Goal: Information Seeking & Learning: Learn about a topic

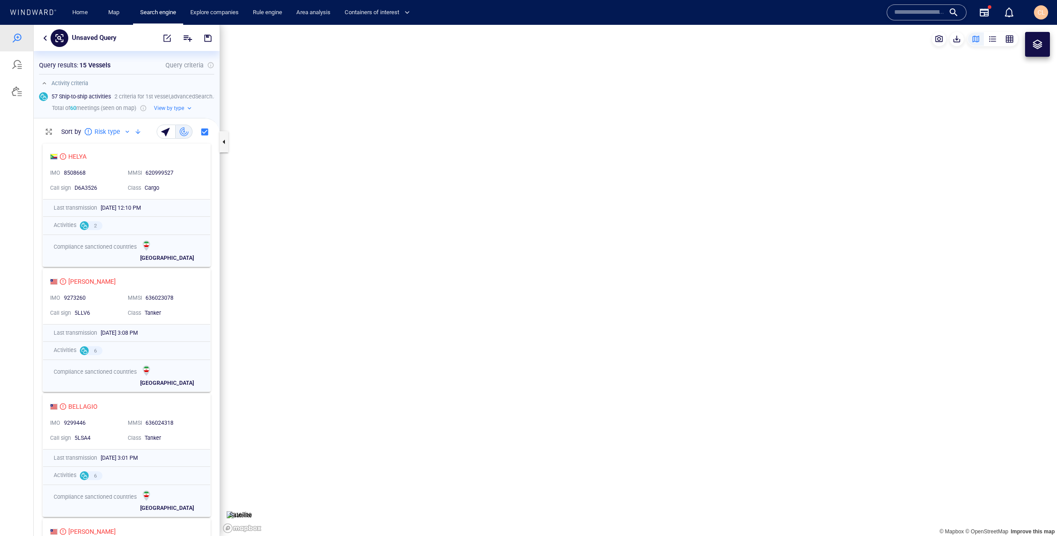
scroll to position [397, 186]
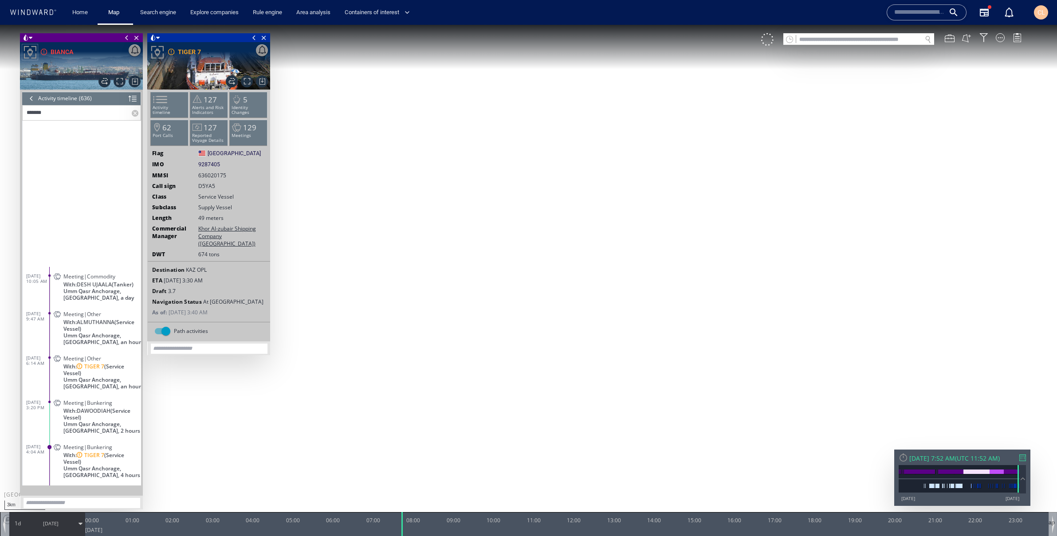
scroll to position [220, 0]
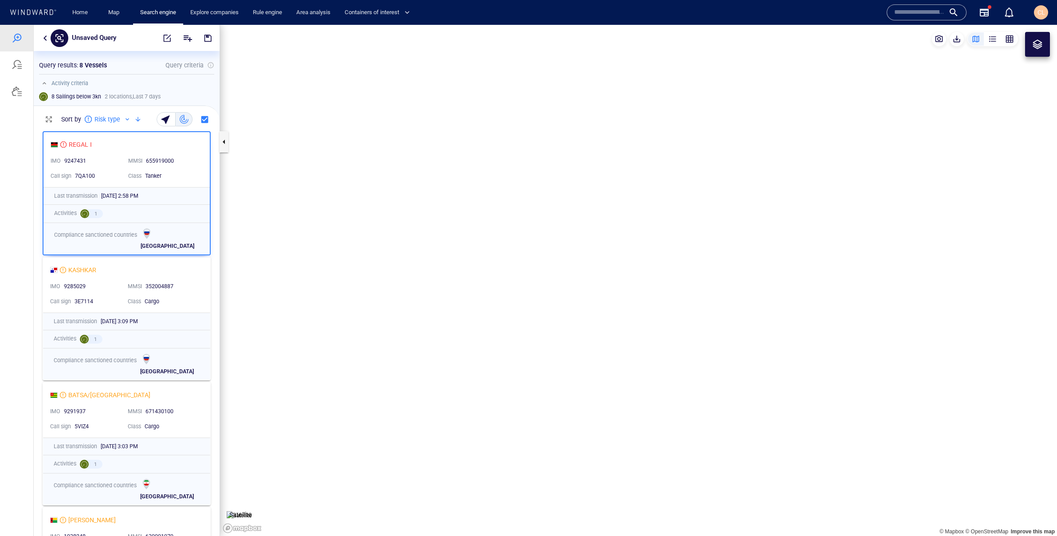
scroll to position [409, 186]
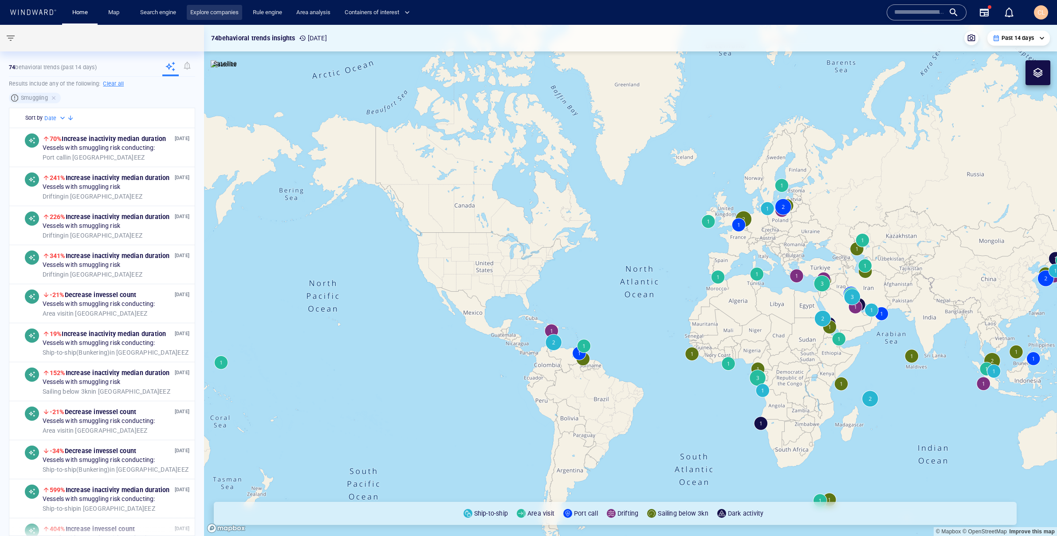
click at [189, 15] on link "Explore companies" at bounding box center [214, 13] width 55 height 16
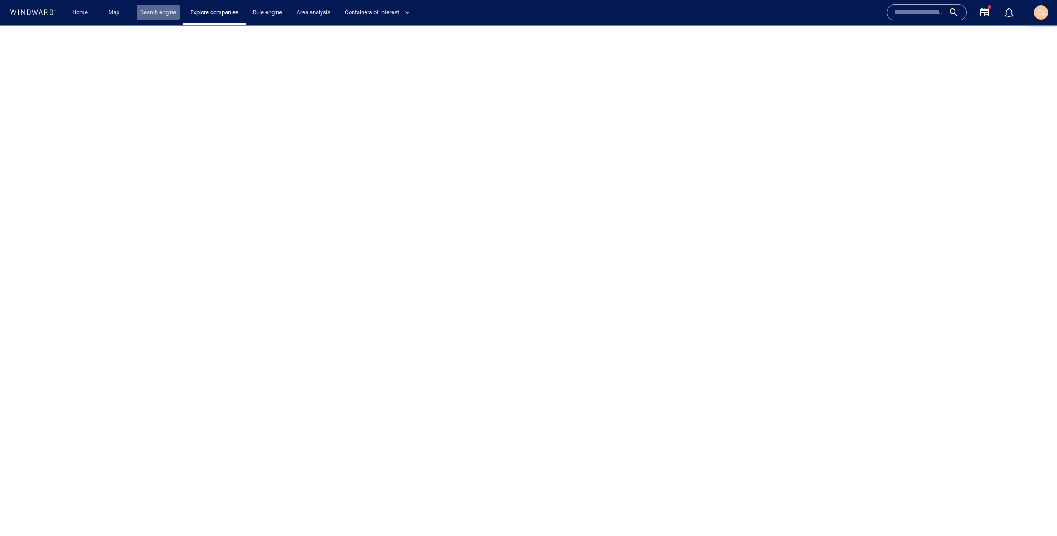
click at [163, 13] on link "Search engine" at bounding box center [158, 13] width 43 height 16
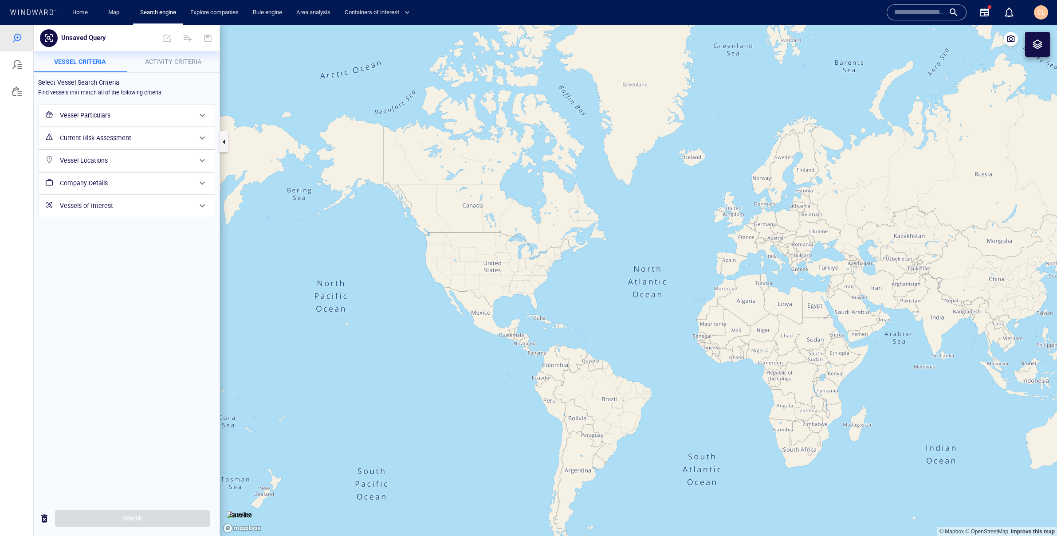
click at [103, 117] on h6 "Vessel Particulars" at bounding box center [126, 115] width 132 height 11
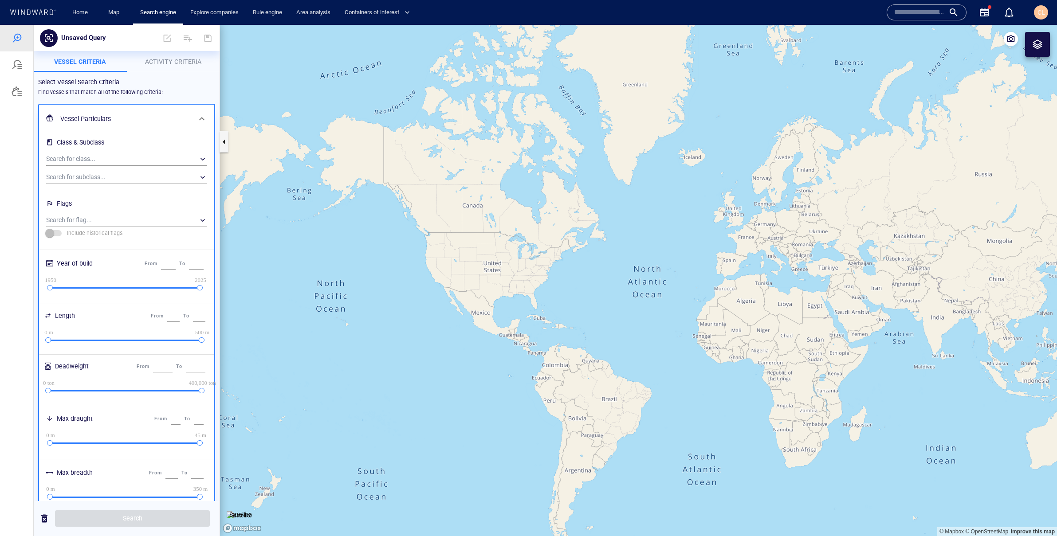
click at [100, 69] on button "Vessel criteria" at bounding box center [80, 61] width 93 height 21
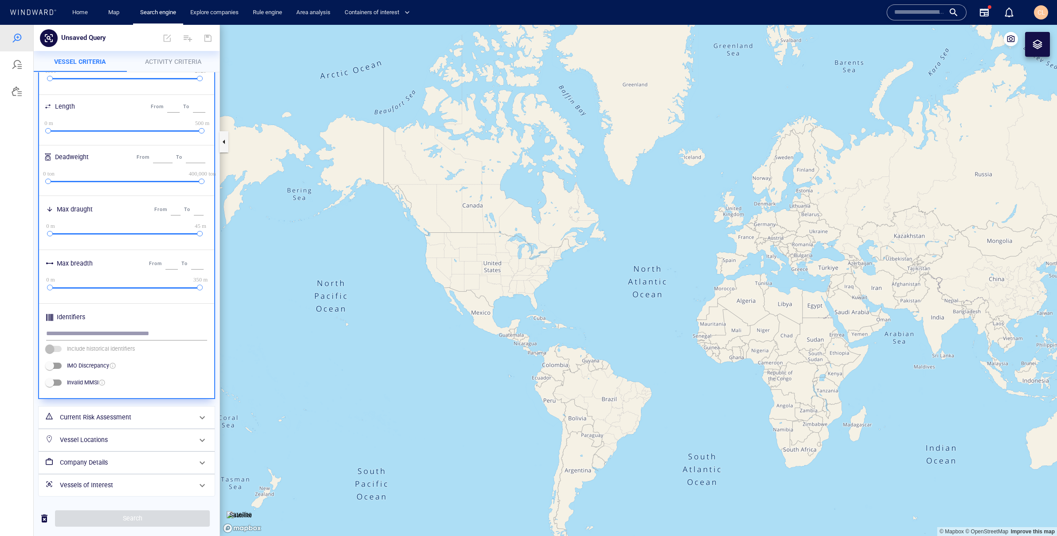
click at [114, 440] on h6 "Vessel Locations" at bounding box center [126, 440] width 132 height 11
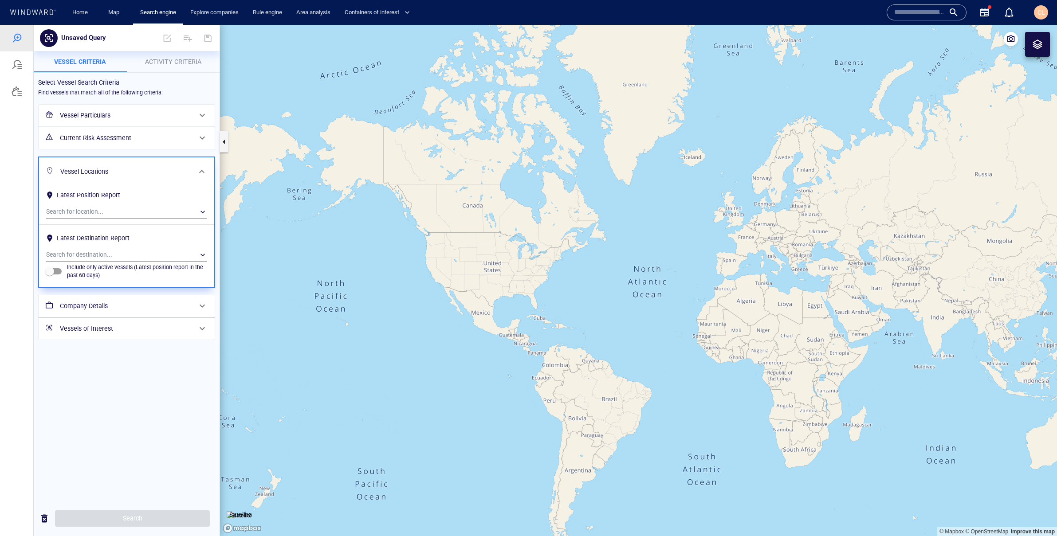
scroll to position [0, 0]
click at [69, 214] on div "​" at bounding box center [126, 211] width 161 height 13
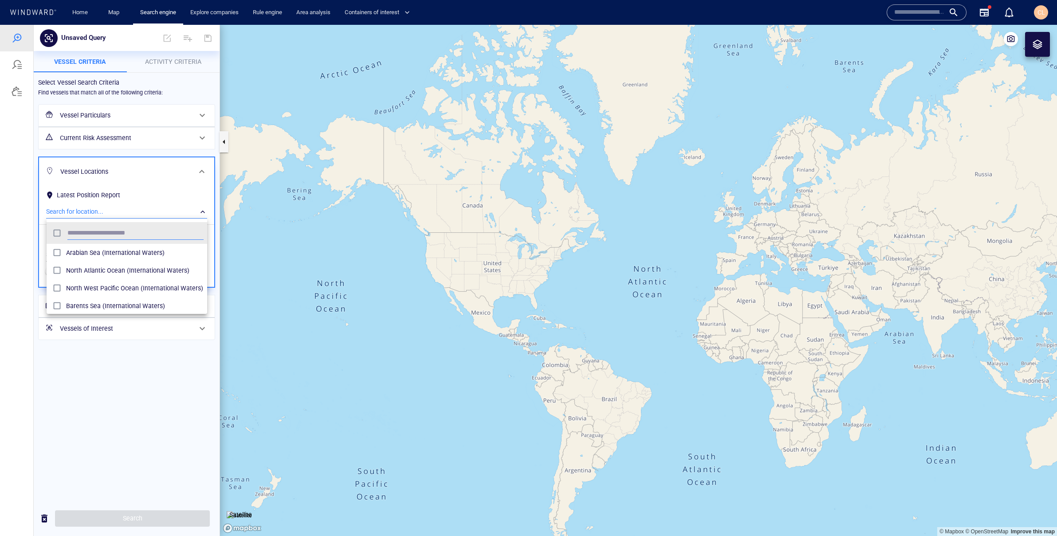
scroll to position [88, 161]
click at [126, 377] on div at bounding box center [528, 280] width 1057 height 511
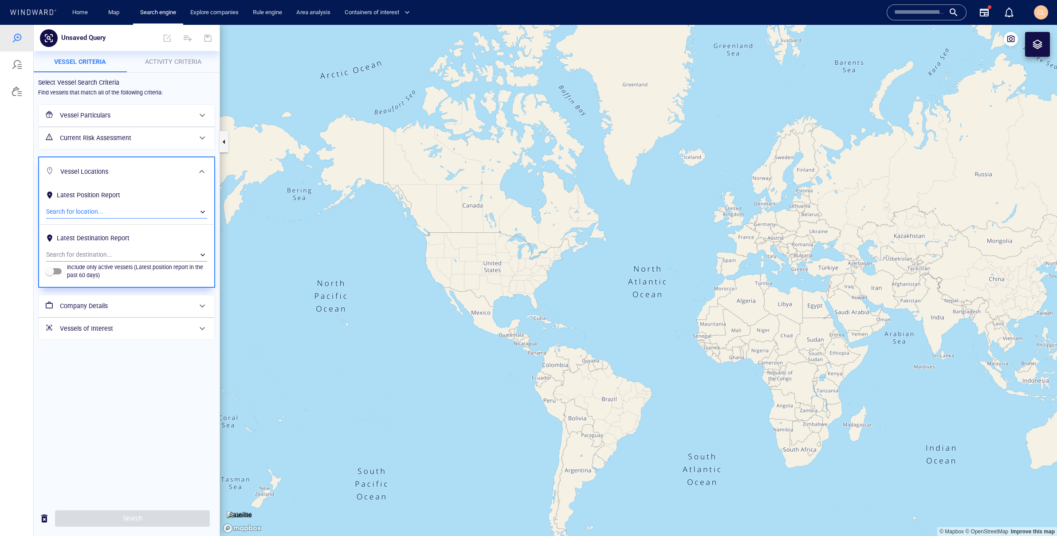
click at [83, 214] on div "​" at bounding box center [126, 211] width 161 height 13
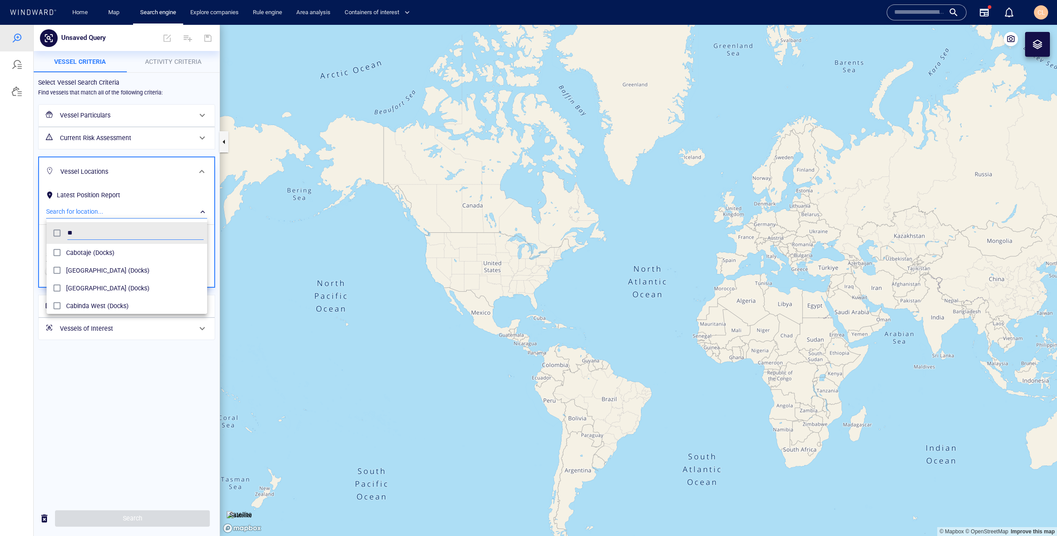
type input "*"
click at [161, 66] on div at bounding box center [528, 280] width 1057 height 511
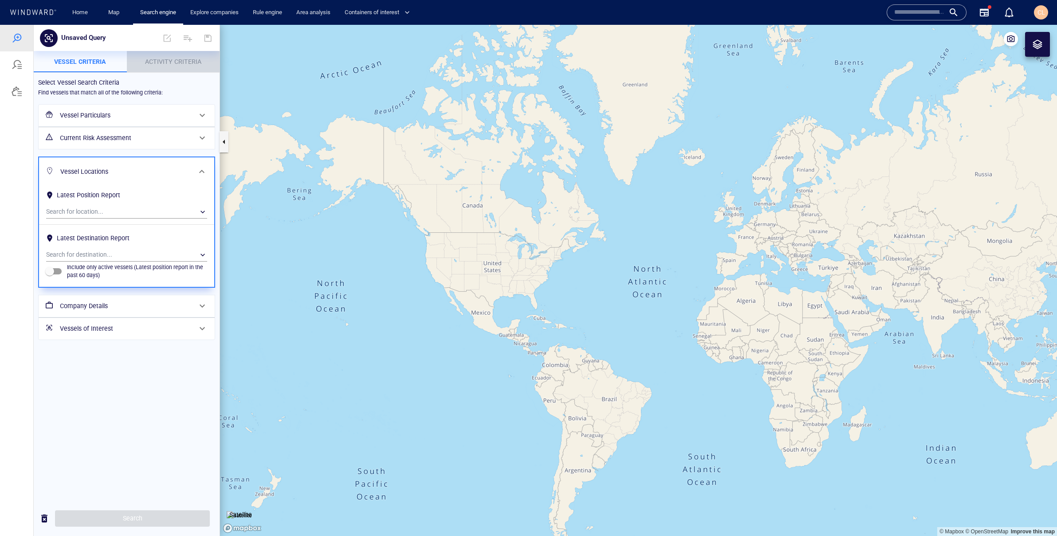
click at [169, 67] on button "Activity Criteria" at bounding box center [173, 61] width 93 height 21
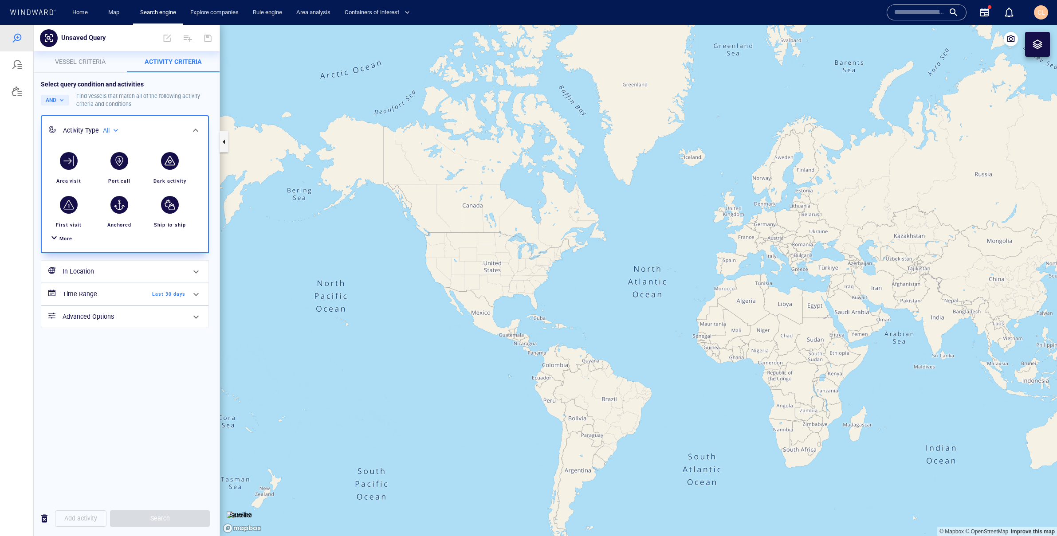
drag, startPoint x: 94, startPoint y: 278, endPoint x: 96, endPoint y: 284, distance: 6.8
click at [94, 278] on div "In Location" at bounding box center [124, 272] width 130 height 18
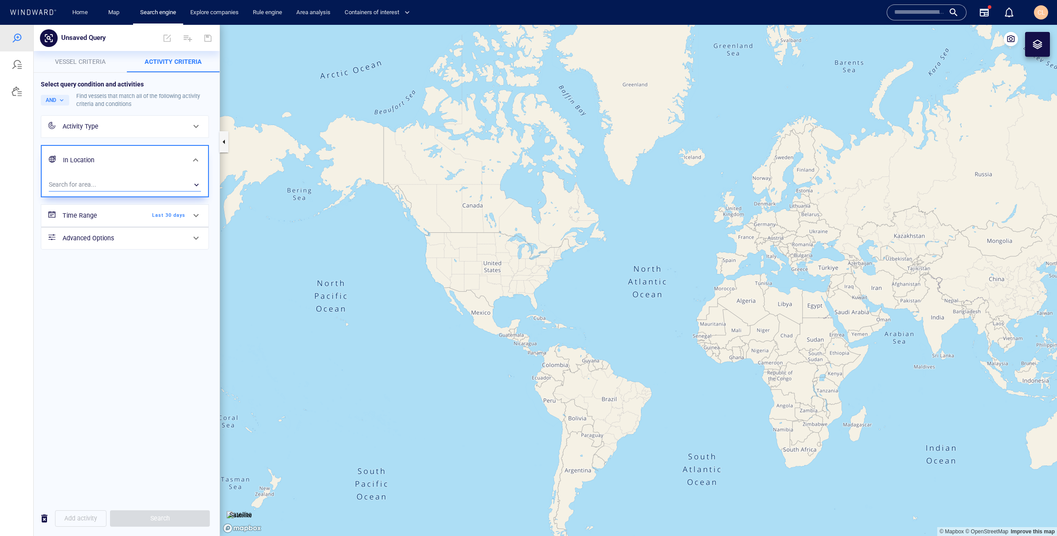
click at [64, 181] on div "​" at bounding box center [125, 184] width 152 height 13
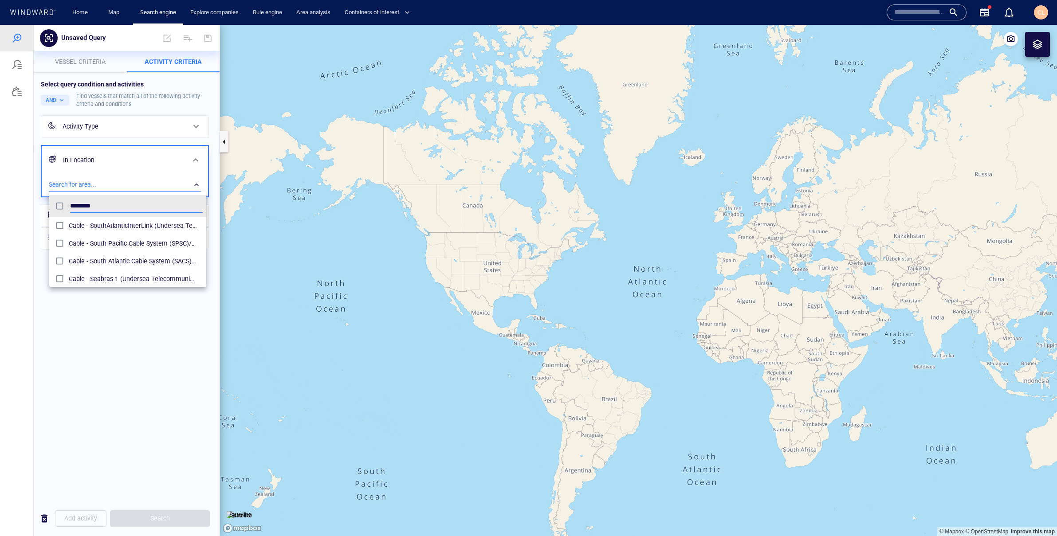
scroll to position [88, 152]
type input "*"
click at [1043, 49] on div at bounding box center [528, 280] width 1057 height 511
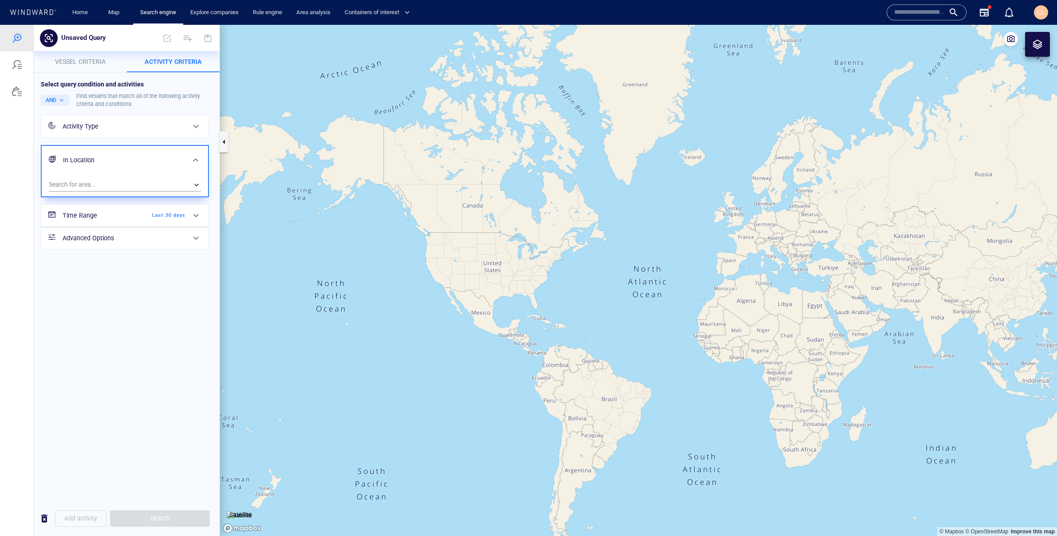
click at [1038, 47] on div at bounding box center [1037, 44] width 11 height 11
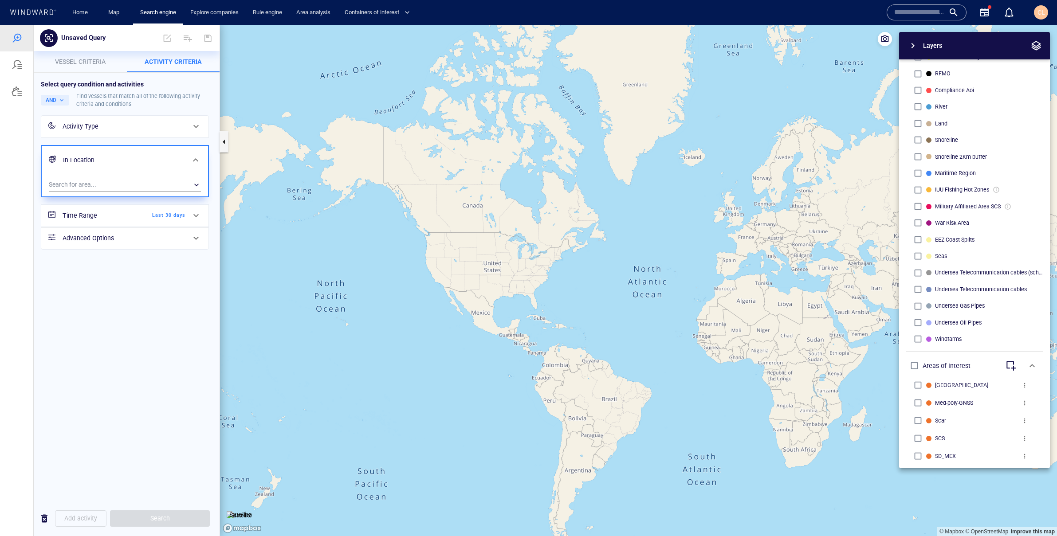
scroll to position [259, 0]
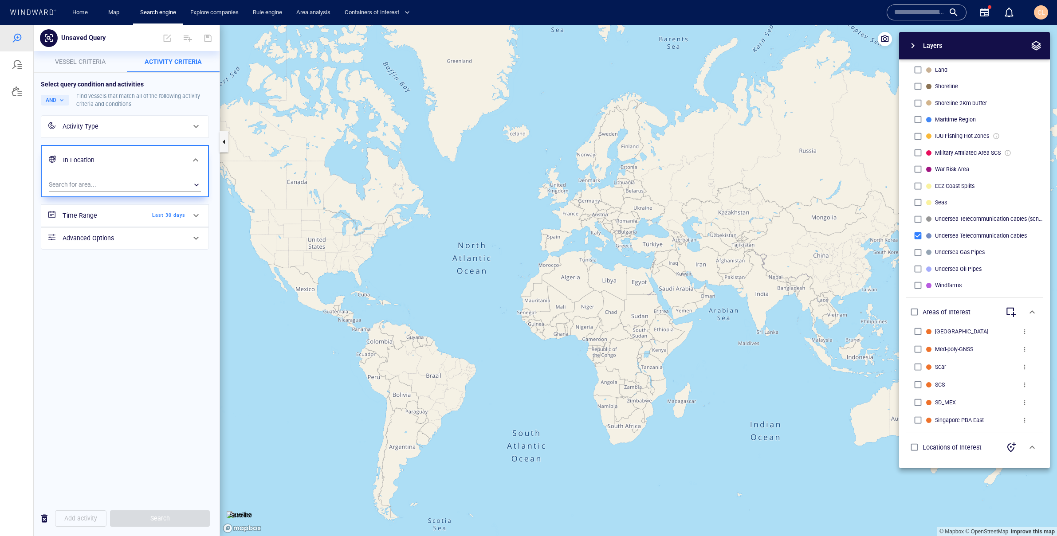
drag, startPoint x: 651, startPoint y: 290, endPoint x: 571, endPoint y: 290, distance: 79.4
click at [488, 267] on canvas "Map" at bounding box center [638, 280] width 837 height 511
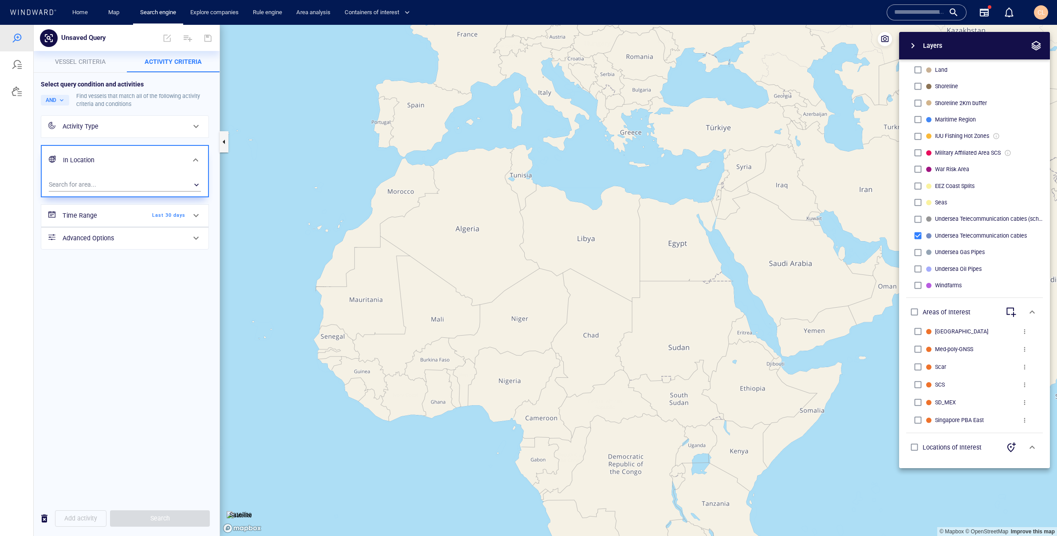
drag, startPoint x: 687, startPoint y: 302, endPoint x: 552, endPoint y: 272, distance: 138.1
click at [550, 271] on canvas "Map" at bounding box center [638, 280] width 837 height 511
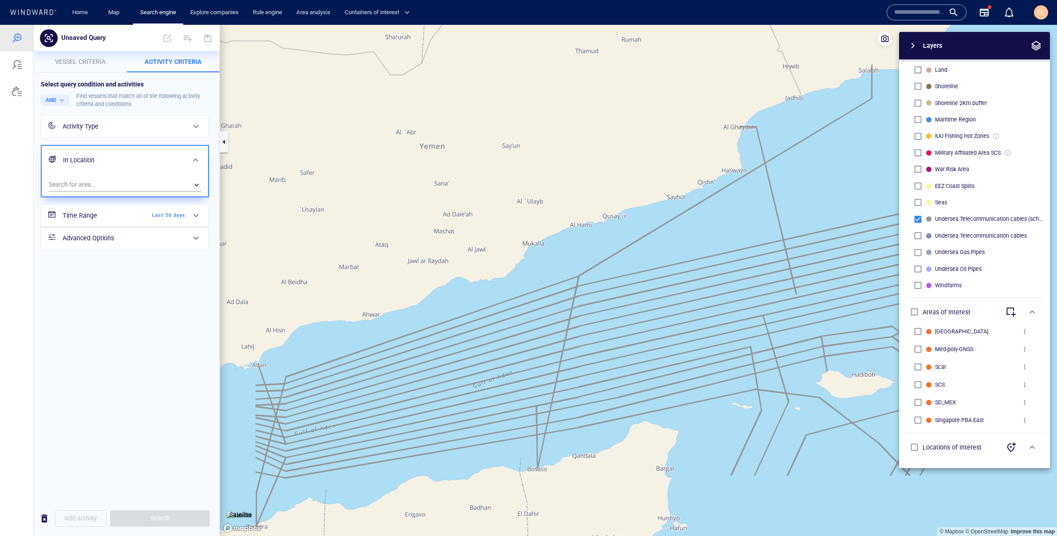
drag, startPoint x: 533, startPoint y: 251, endPoint x: 707, endPoint y: 188, distance: 184.9
click at [707, 188] on canvas "Map" at bounding box center [638, 280] width 837 height 511
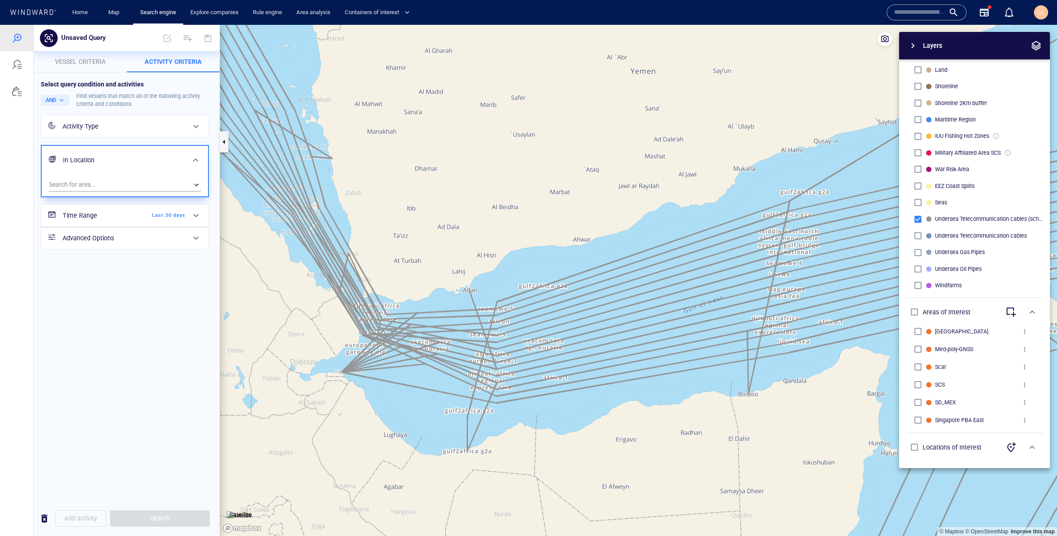
drag, startPoint x: 483, startPoint y: 235, endPoint x: 488, endPoint y: 233, distance: 5.0
click at [488, 233] on canvas "Map" at bounding box center [638, 280] width 837 height 511
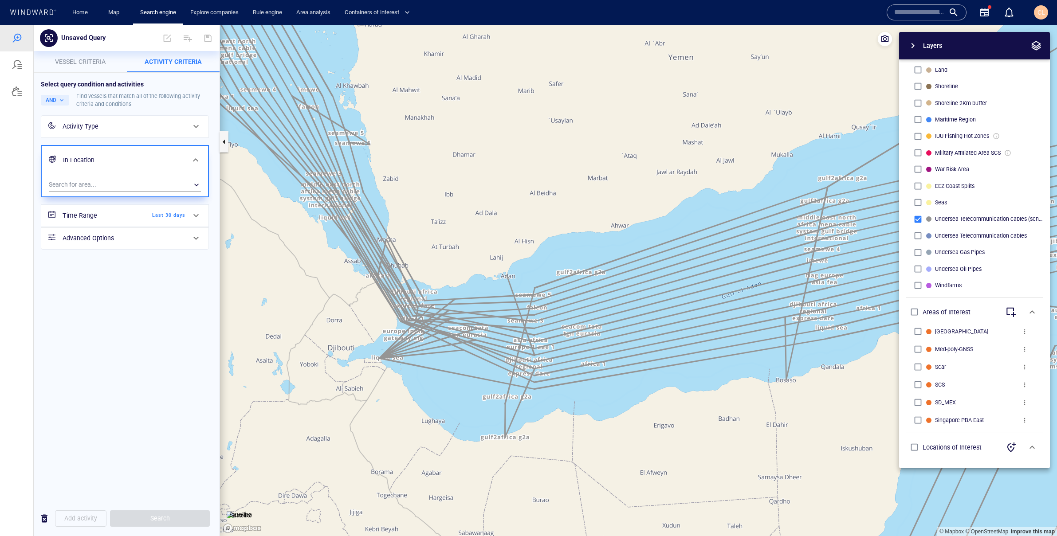
drag, startPoint x: 82, startPoint y: 57, endPoint x: 88, endPoint y: 59, distance: 6.0
click at [83, 58] on span "Vessel criteria" at bounding box center [80, 61] width 51 height 7
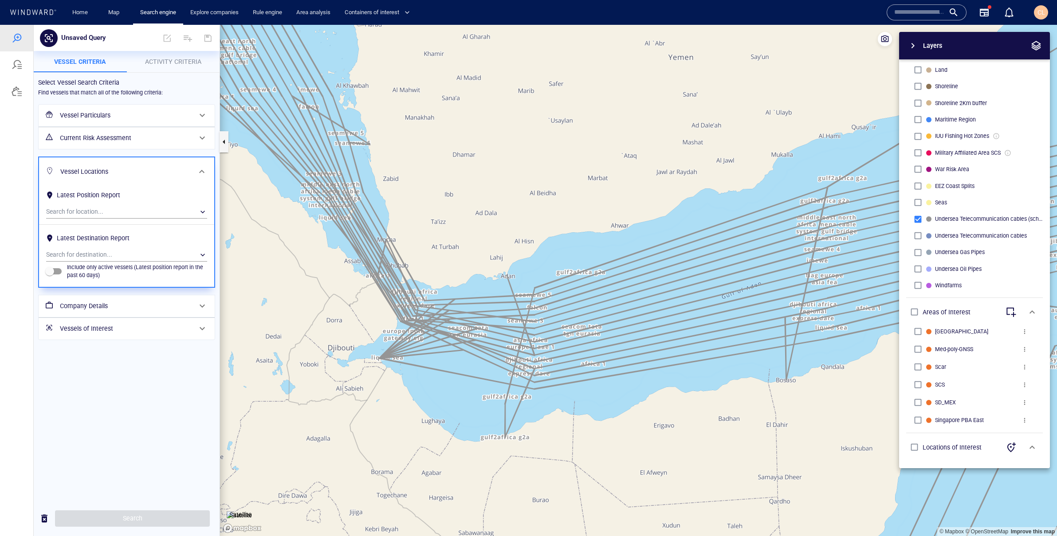
click at [138, 113] on h6 "Vessel Particulars" at bounding box center [126, 115] width 132 height 11
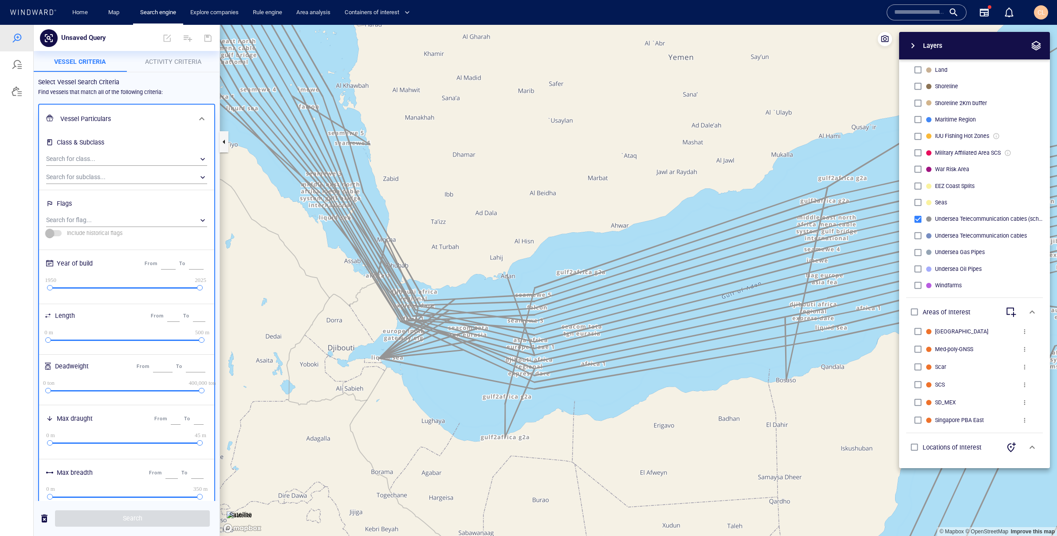
click at [160, 66] on p "Activity Criteria" at bounding box center [173, 61] width 83 height 11
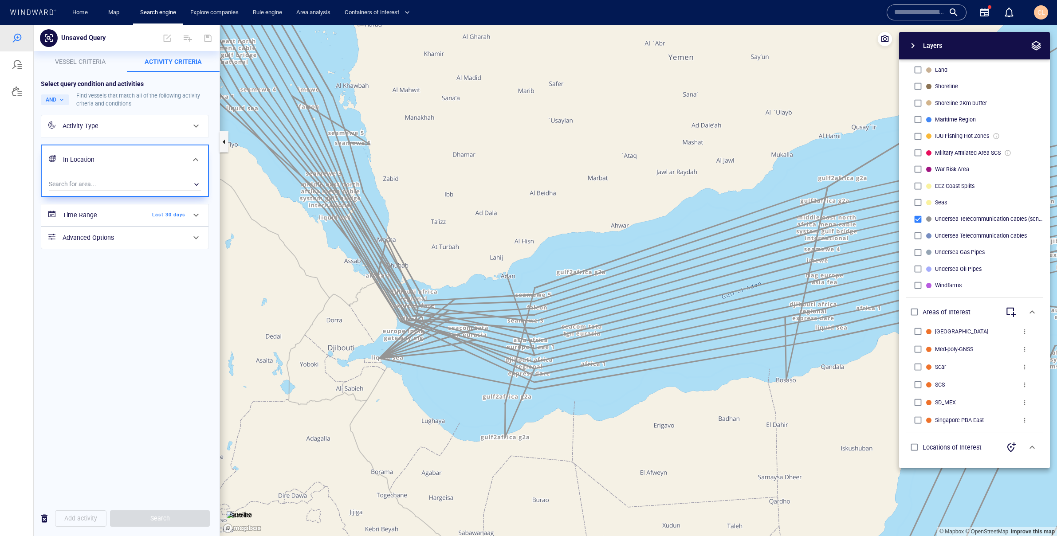
click at [115, 132] on div "Activity Type" at bounding box center [124, 126] width 130 height 18
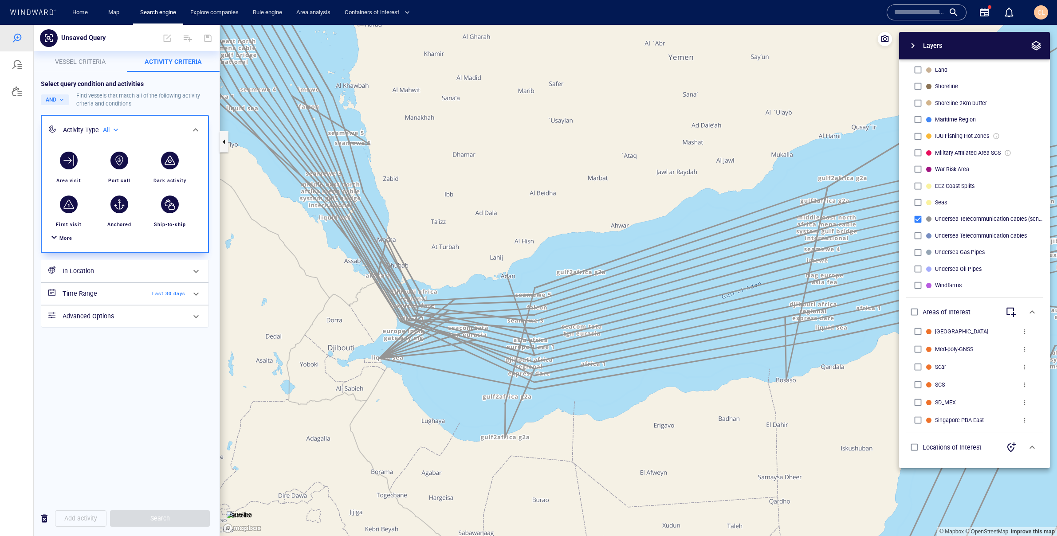
click at [63, 236] on span "More" at bounding box center [65, 239] width 13 height 6
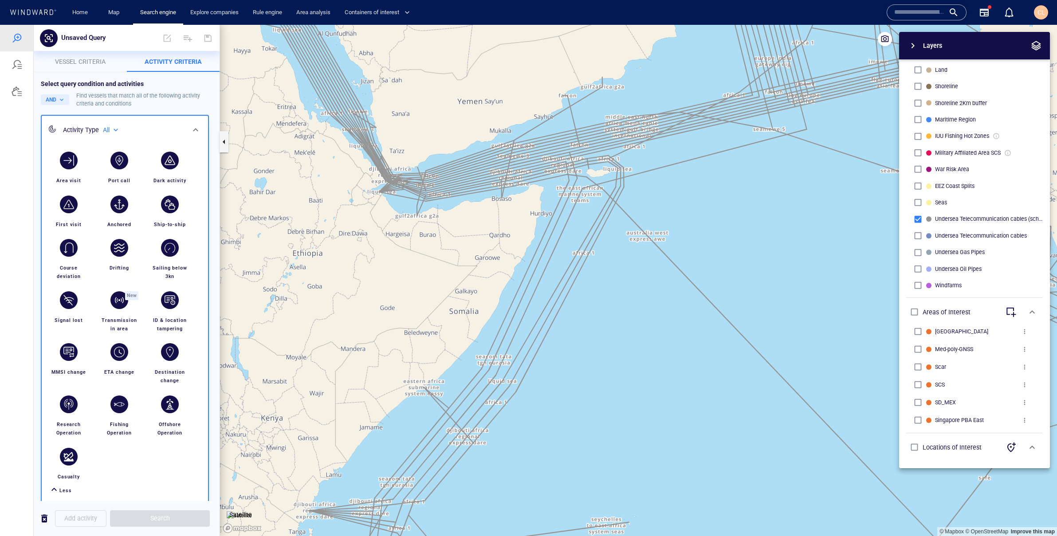
drag, startPoint x: 423, startPoint y: 162, endPoint x: 446, endPoint y: 218, distance: 60.5
click at [448, 220] on canvas "Map" at bounding box center [638, 280] width 837 height 511
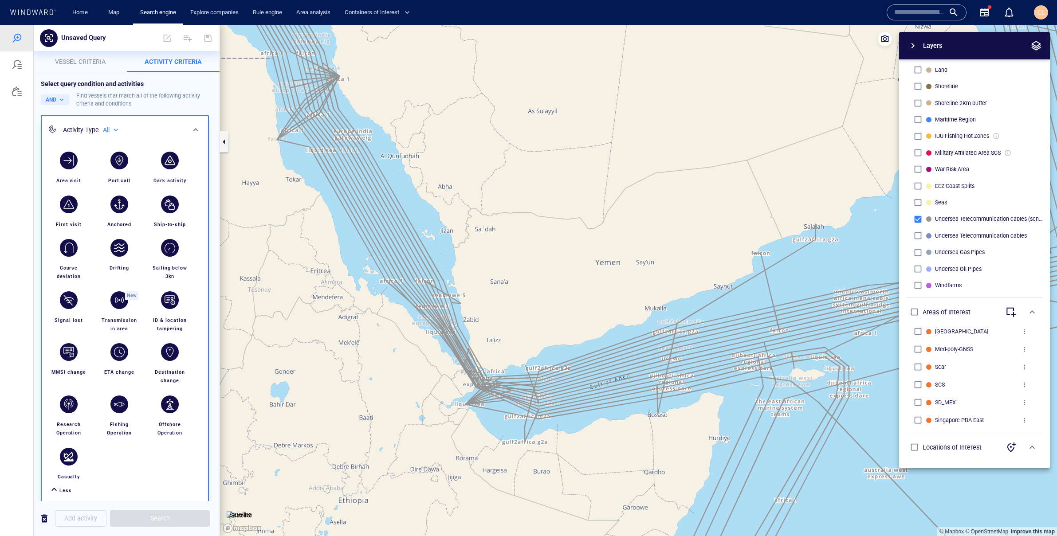
drag, startPoint x: 378, startPoint y: 72, endPoint x: 503, endPoint y: 282, distance: 243.4
click at [503, 282] on canvas "Map" at bounding box center [638, 280] width 837 height 511
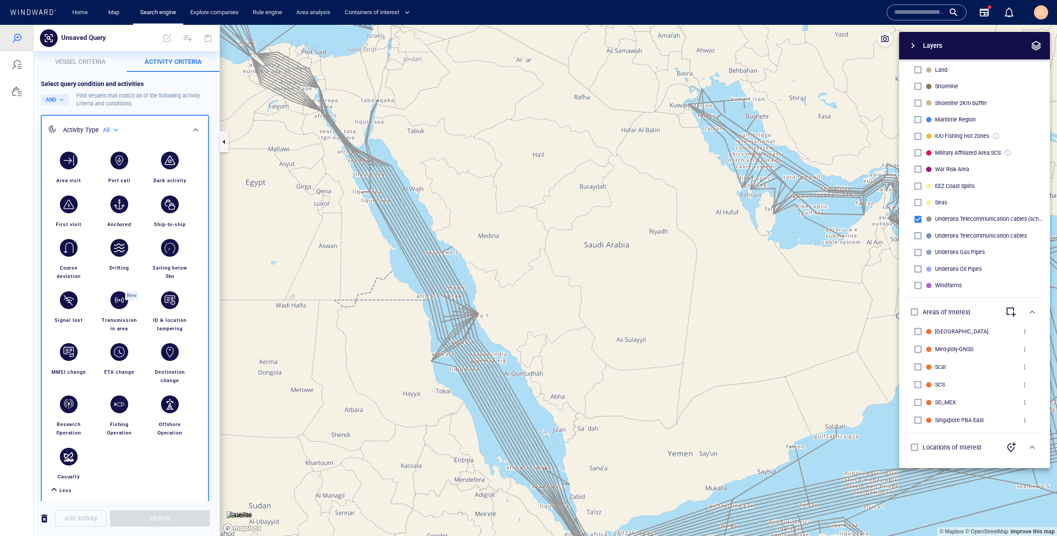
drag, startPoint x: 545, startPoint y: 312, endPoint x: 452, endPoint y: 201, distance: 145.2
click at [452, 201] on canvas "Map" at bounding box center [638, 280] width 837 height 511
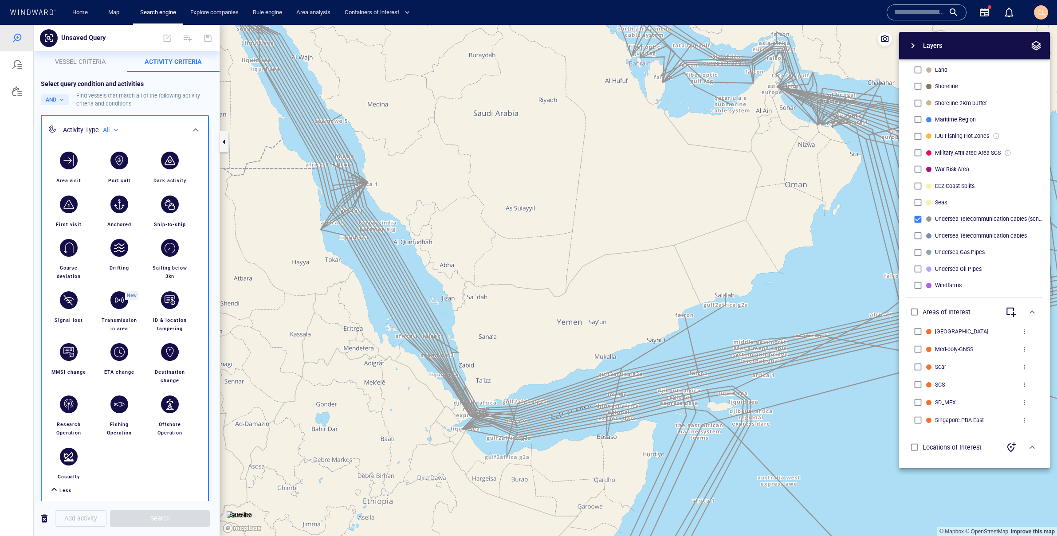
drag, startPoint x: 504, startPoint y: 303, endPoint x: 484, endPoint y: 267, distance: 41.3
click at [484, 267] on canvas "Map" at bounding box center [638, 280] width 837 height 511
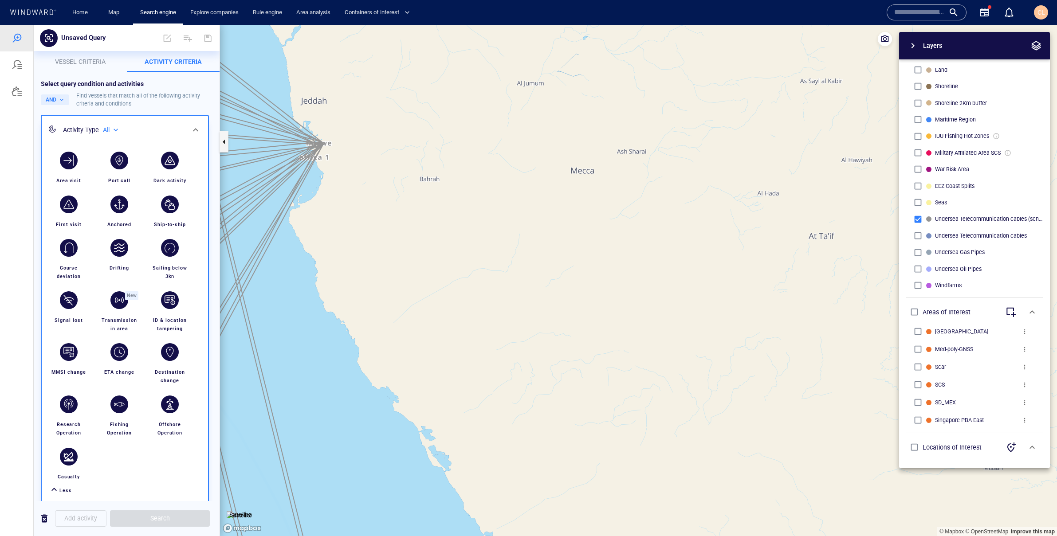
drag, startPoint x: 309, startPoint y: 144, endPoint x: 466, endPoint y: 169, distance: 159.4
click at [466, 169] on canvas "Map" at bounding box center [638, 280] width 837 height 511
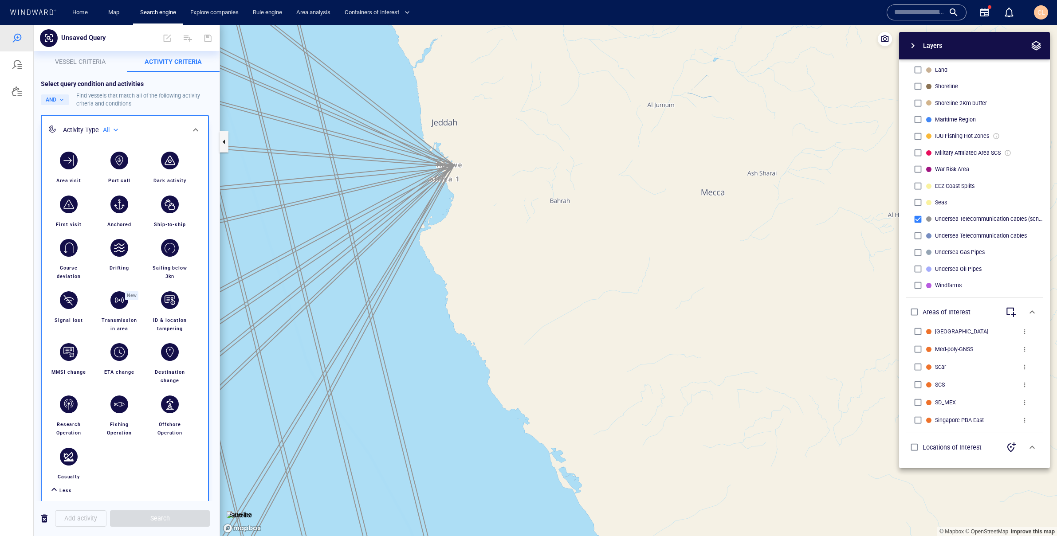
drag, startPoint x: 457, startPoint y: 223, endPoint x: 464, endPoint y: 228, distance: 8.0
click at [463, 226] on canvas "Map" at bounding box center [638, 280] width 837 height 511
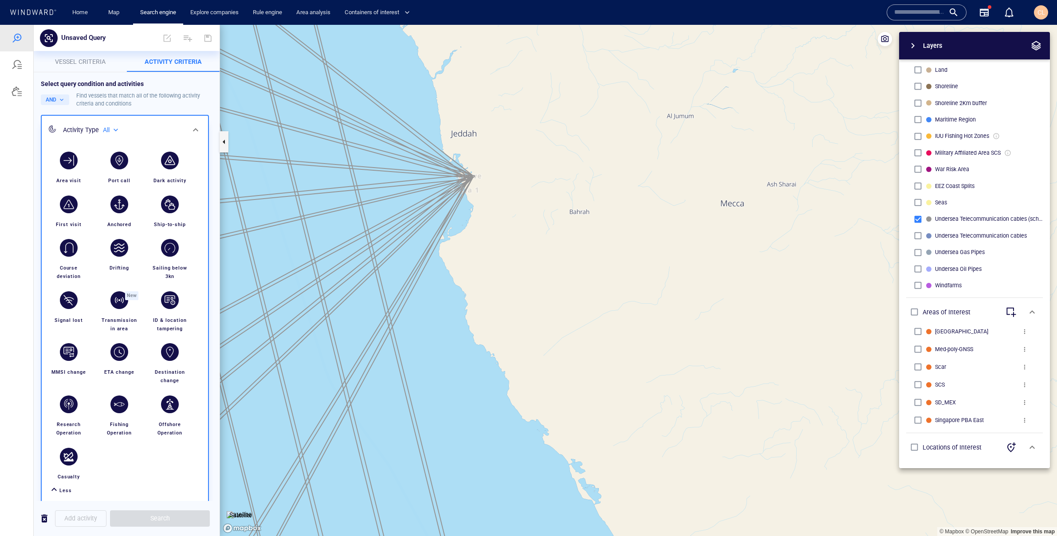
drag, startPoint x: 549, startPoint y: 148, endPoint x: 640, endPoint y: 190, distance: 100.0
click at [649, 190] on canvas "Map" at bounding box center [638, 280] width 837 height 511
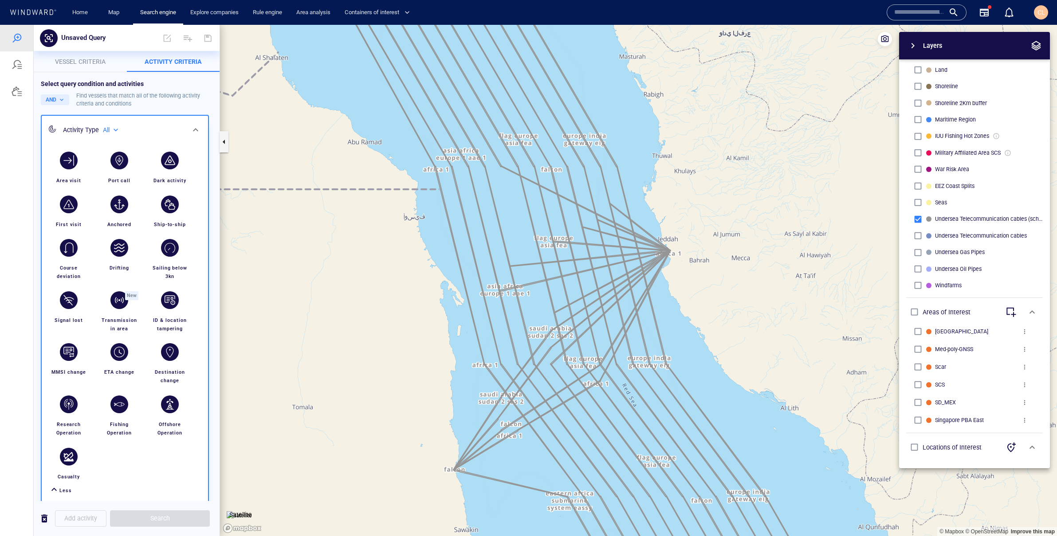
drag, startPoint x: 796, startPoint y: 279, endPoint x: 719, endPoint y: 268, distance: 78.0
click at [719, 268] on canvas "Map" at bounding box center [638, 280] width 837 height 511
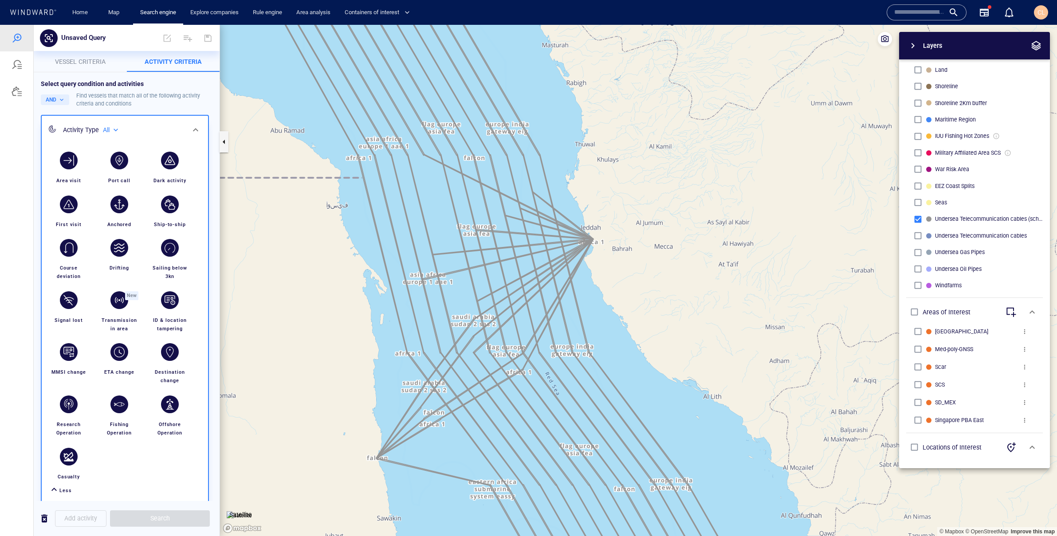
click at [1012, 318] on button "button" at bounding box center [1010, 312] width 21 height 21
drag, startPoint x: 326, startPoint y: 107, endPoint x: 376, endPoint y: 106, distance: 50.1
click at [327, 107] on canvas "Map" at bounding box center [638, 280] width 837 height 511
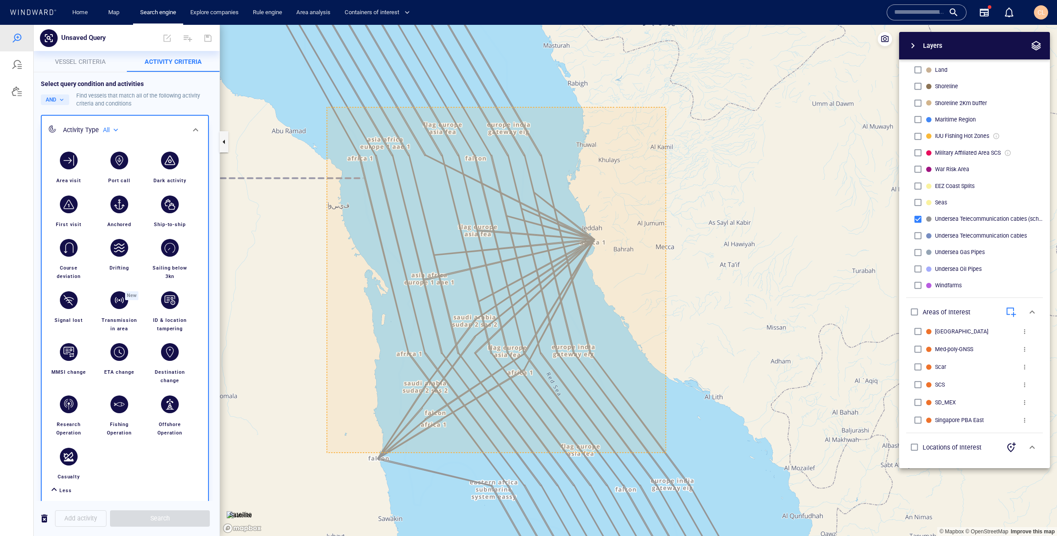
click at [666, 453] on canvas "Map" at bounding box center [638, 280] width 837 height 511
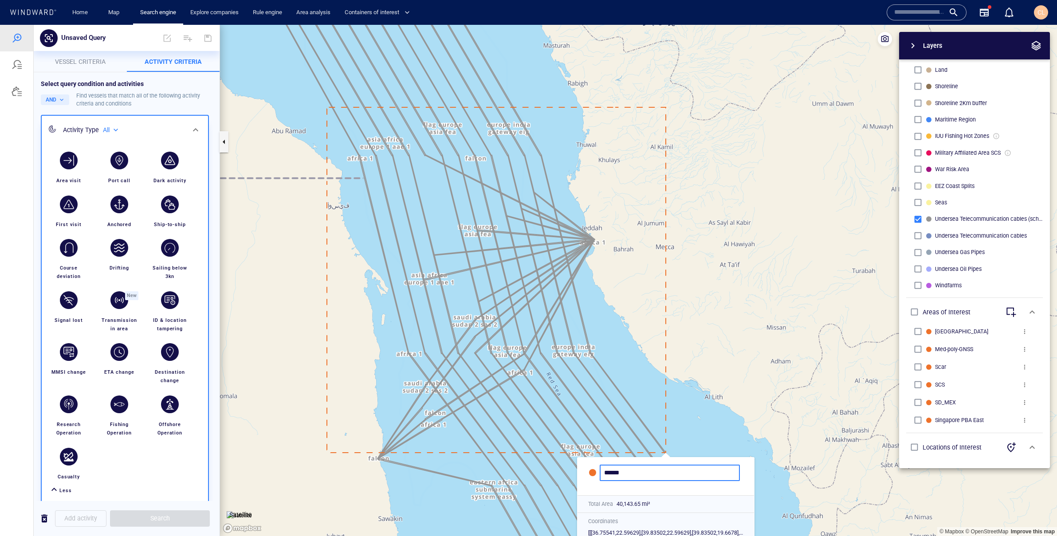
type input "******"
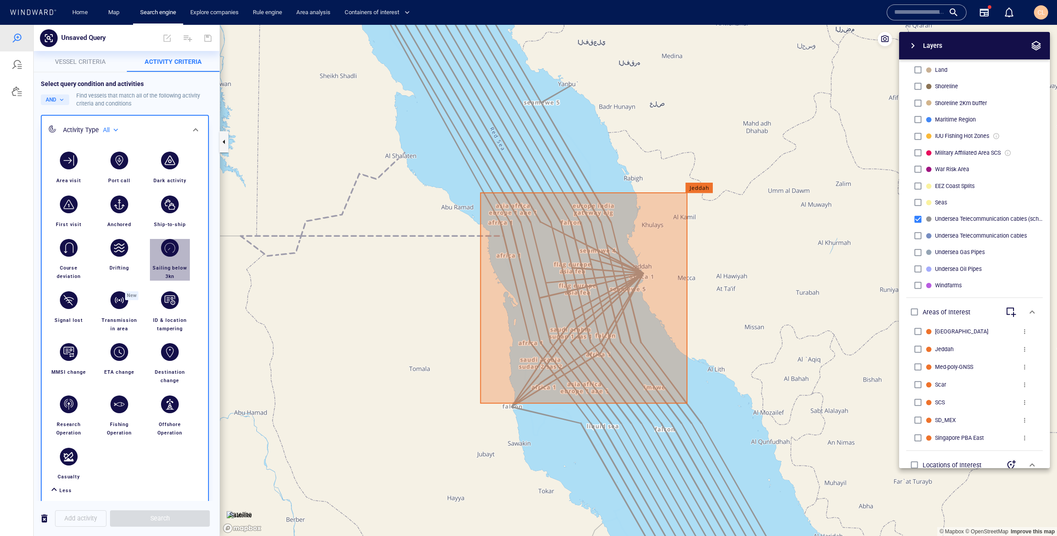
click at [168, 254] on div "button" at bounding box center [170, 248] width 18 height 18
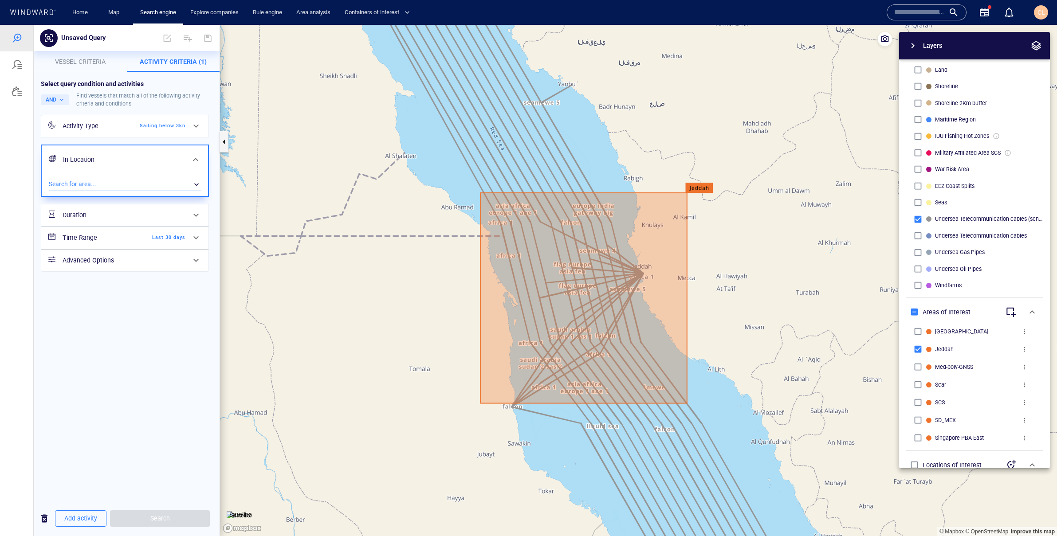
click at [86, 184] on div "​" at bounding box center [125, 184] width 152 height 13
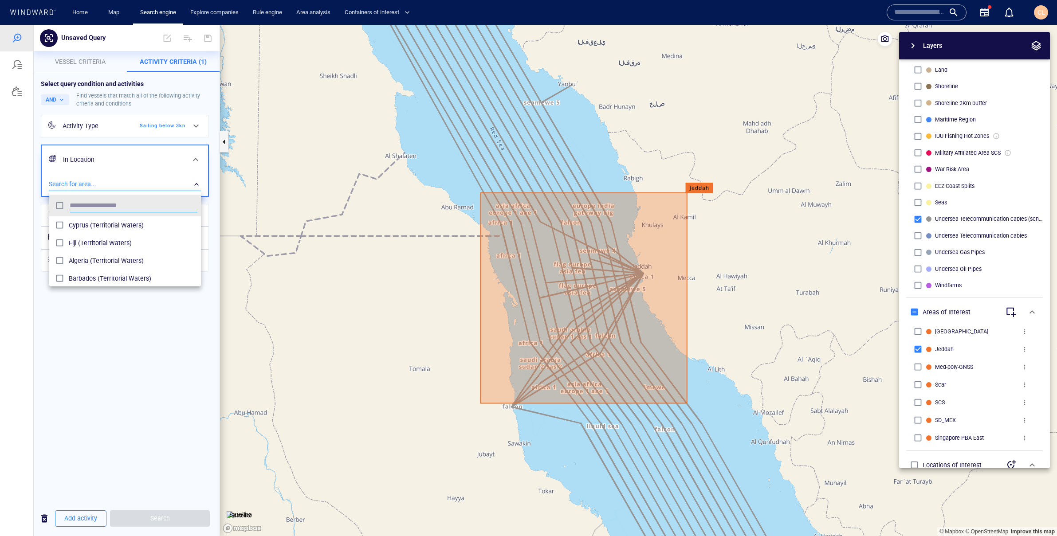
scroll to position [88, 152]
type input "***"
click at [127, 223] on span "Jeddah (Areas of Interest)" at bounding box center [133, 225] width 129 height 11
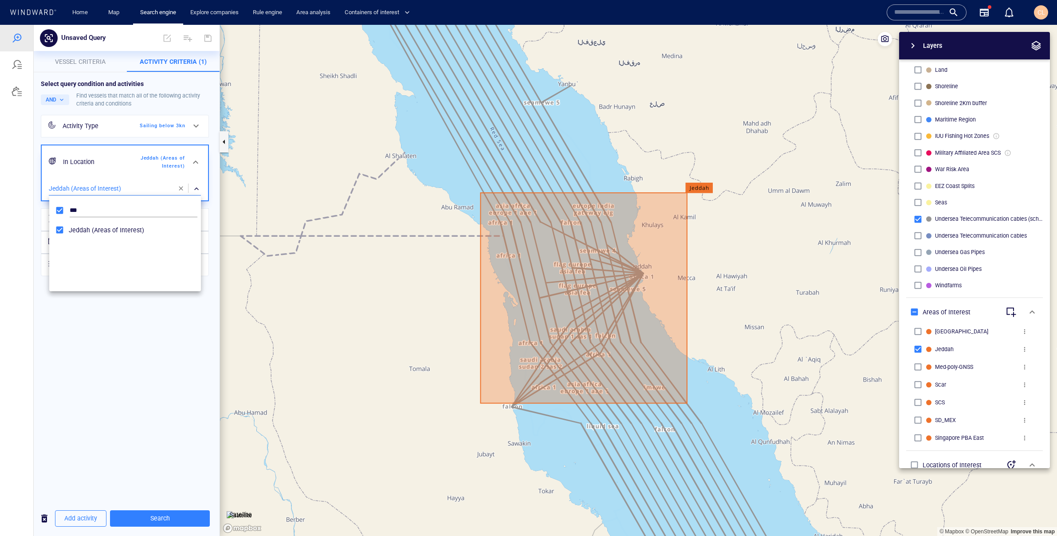
click at [118, 318] on div at bounding box center [528, 280] width 1057 height 511
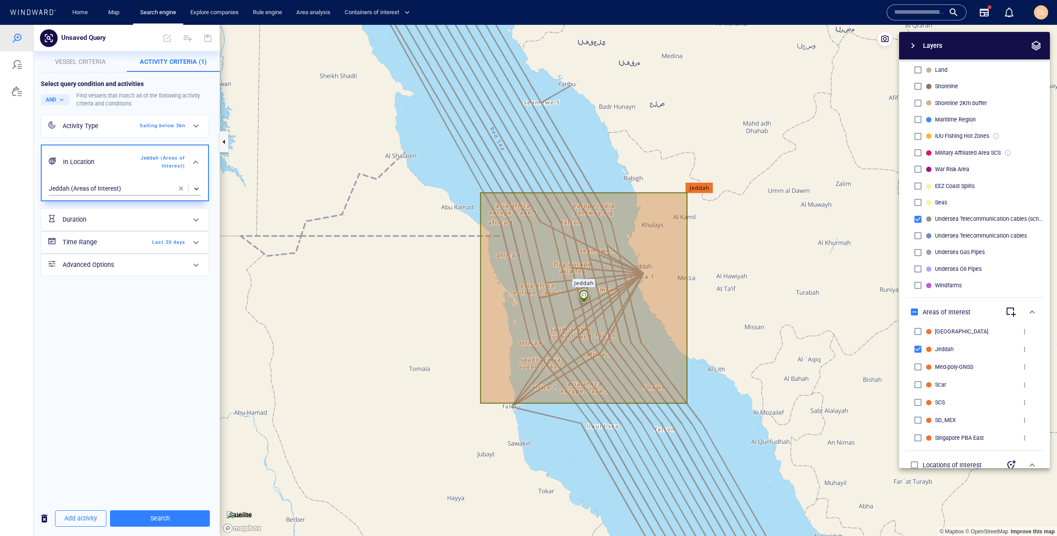
click at [102, 219] on h6 "Duration" at bounding box center [99, 219] width 72 height 11
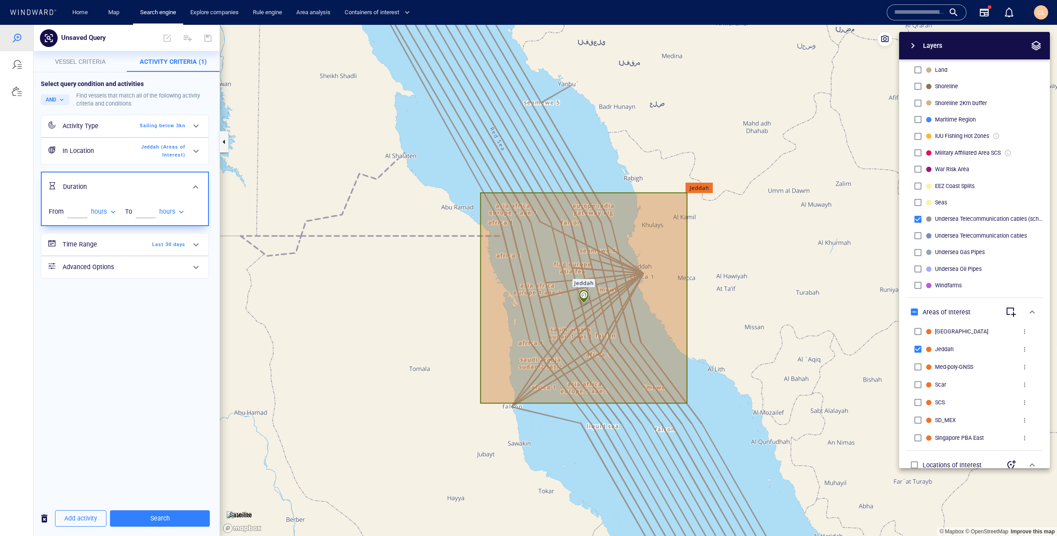
click at [96, 250] on h6 "Time Range" at bounding box center [99, 244] width 72 height 11
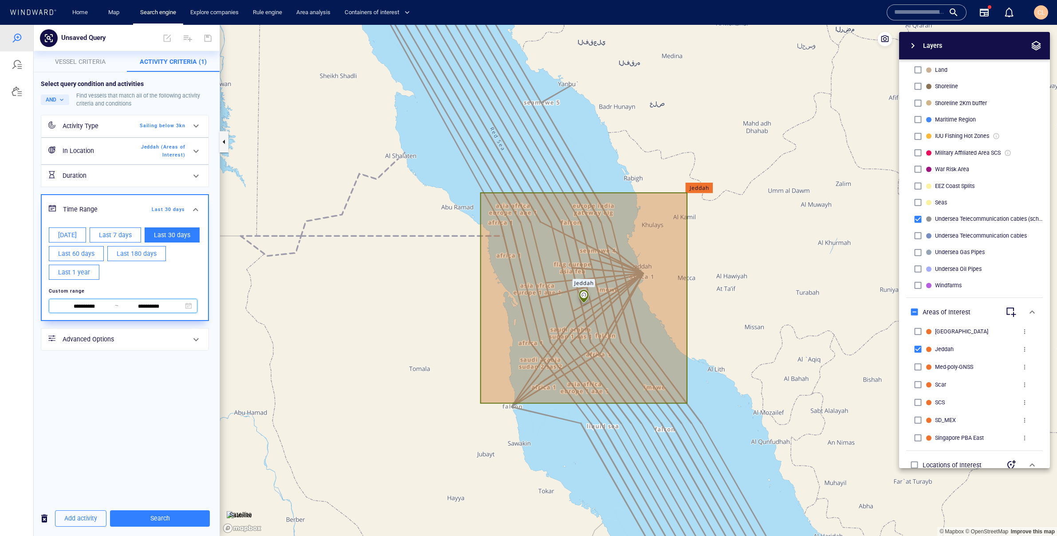
click at [101, 300] on span "**********" at bounding box center [123, 306] width 149 height 14
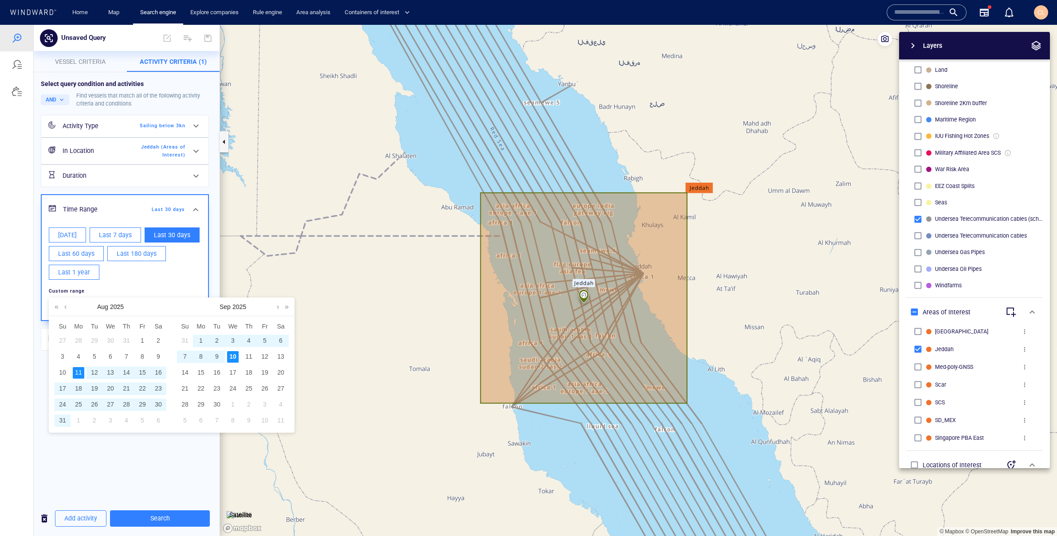
click at [279, 341] on div "6" at bounding box center [281, 341] width 12 height 12
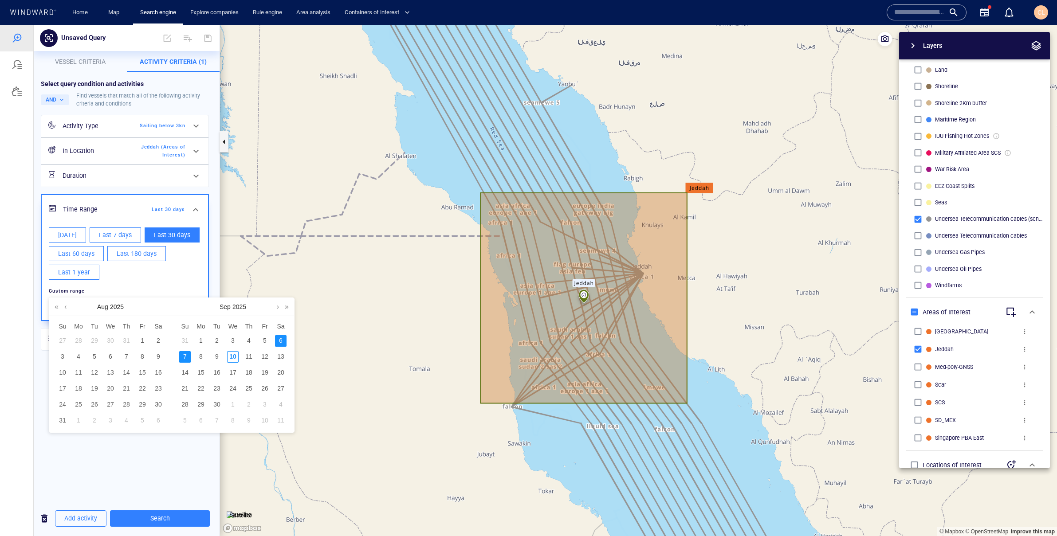
click at [181, 356] on div "7" at bounding box center [185, 357] width 12 height 12
type input "**********"
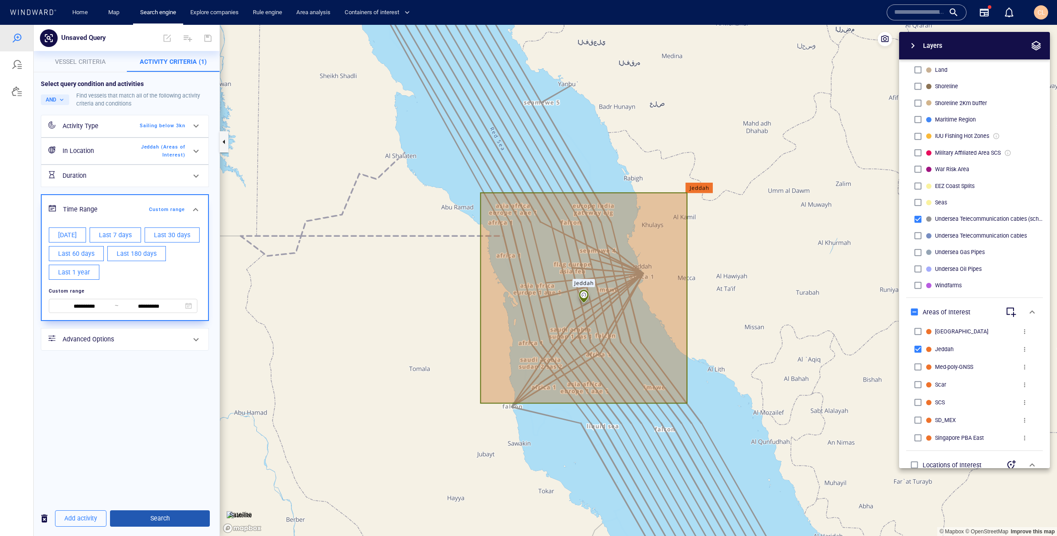
click at [178, 518] on span "Search" at bounding box center [160, 518] width 86 height 11
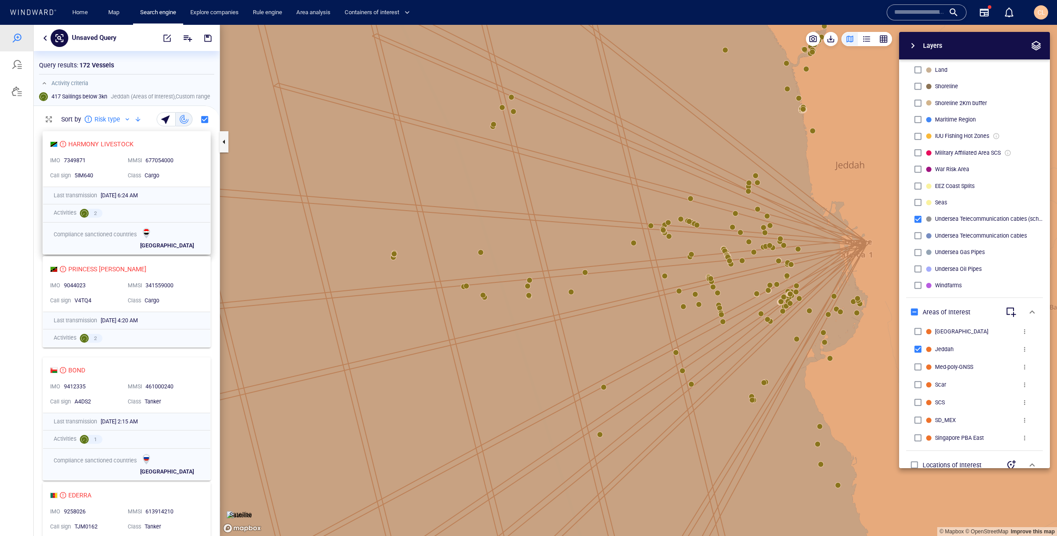
click at [184, 152] on div "HARMONY LIVESTOCK IMO 7349871 MMSI 677054000 Call sign 5IM640 Class Cargo" at bounding box center [126, 159] width 167 height 55
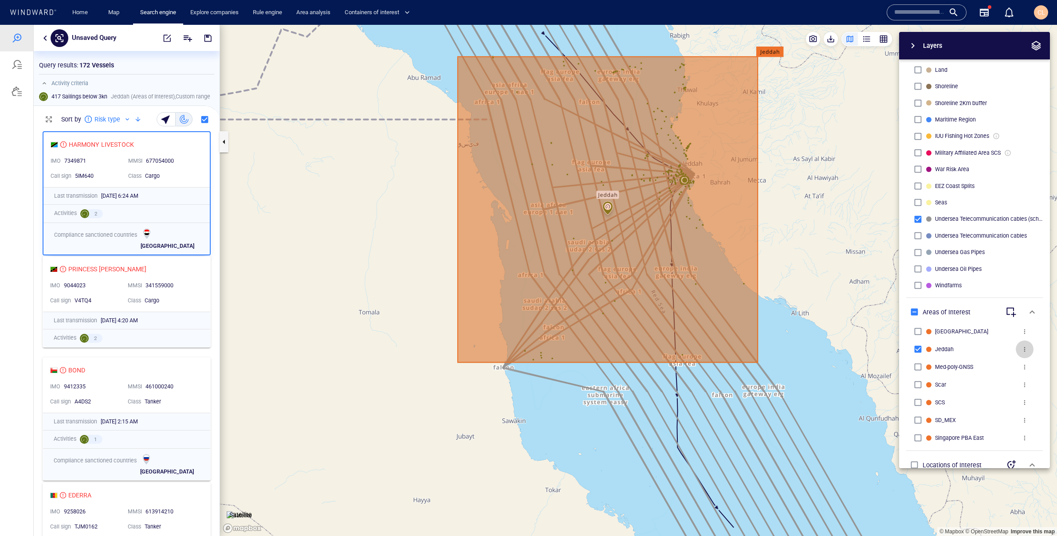
click at [1025, 349] on span "more" at bounding box center [1024, 349] width 7 height 7
click at [989, 350] on li "Edit" at bounding box center [1005, 349] width 89 height 16
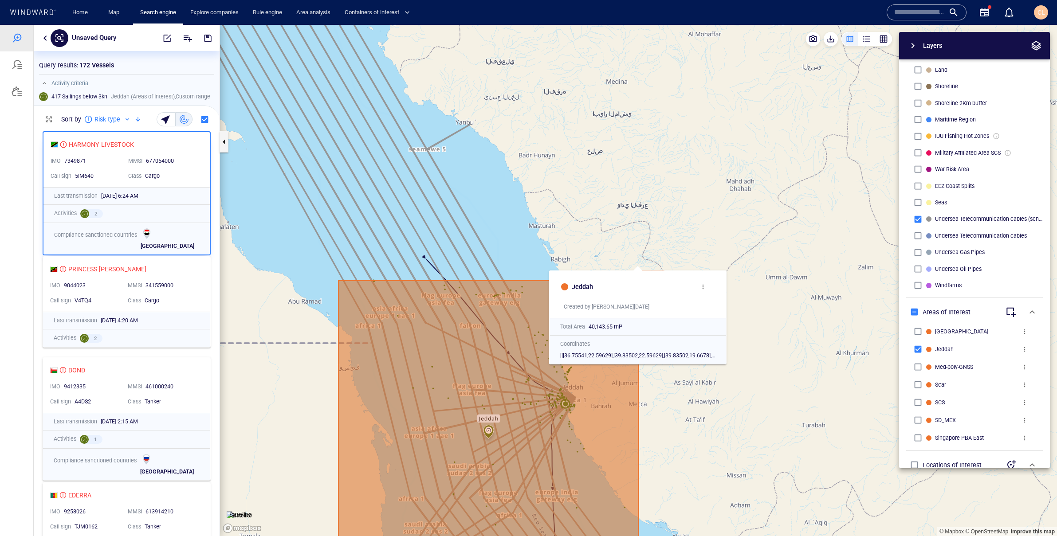
drag, startPoint x: 338, startPoint y: 281, endPoint x: 337, endPoint y: 267, distance: 14.2
click at [337, 267] on canvas "Map" at bounding box center [638, 280] width 837 height 511
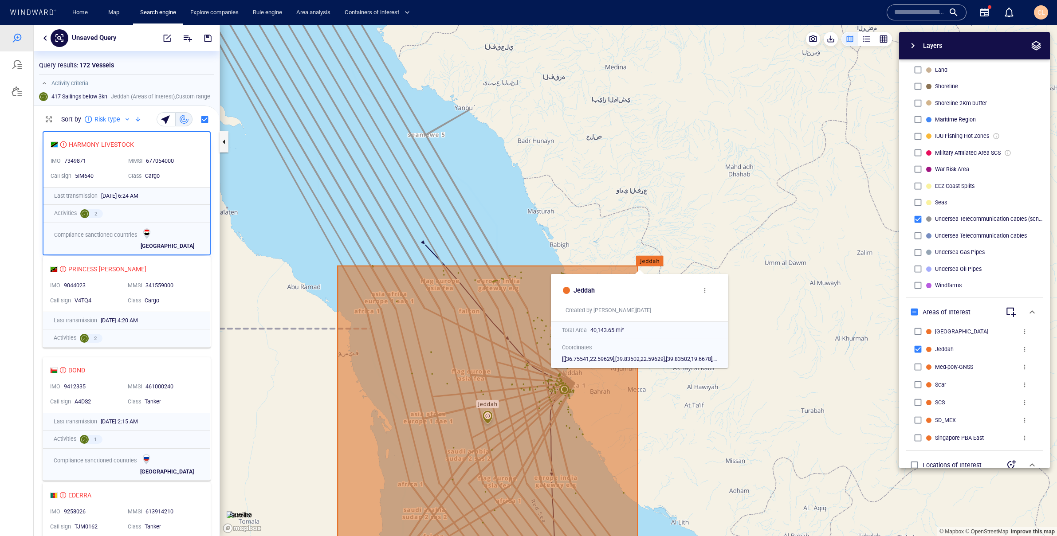
drag, startPoint x: 336, startPoint y: 267, endPoint x: 340, endPoint y: 273, distance: 6.8
click at [340, 273] on canvas "Map" at bounding box center [638, 280] width 837 height 511
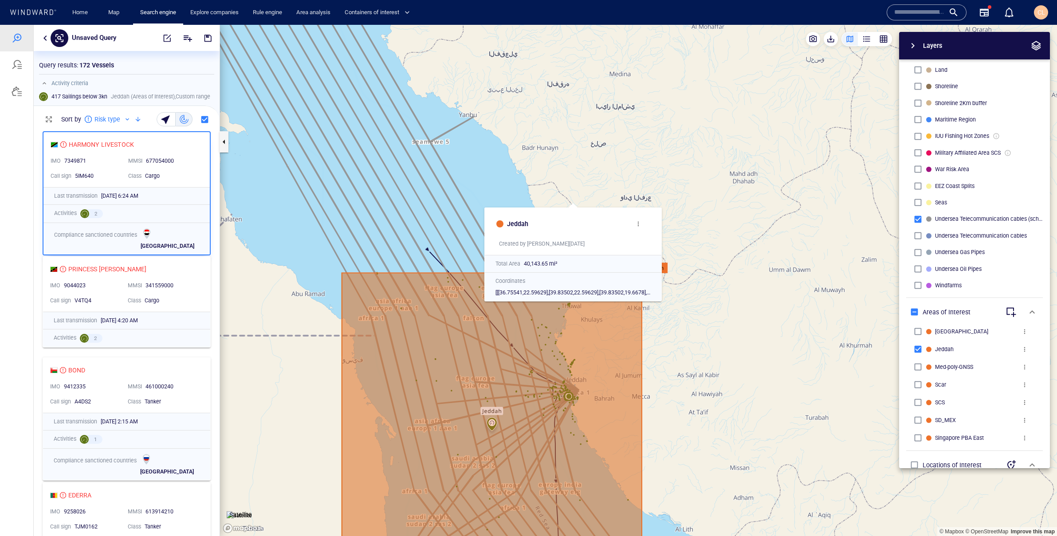
drag, startPoint x: 397, startPoint y: 294, endPoint x: 349, endPoint y: 239, distance: 73.2
click at [349, 239] on canvas "Map" at bounding box center [638, 280] width 837 height 511
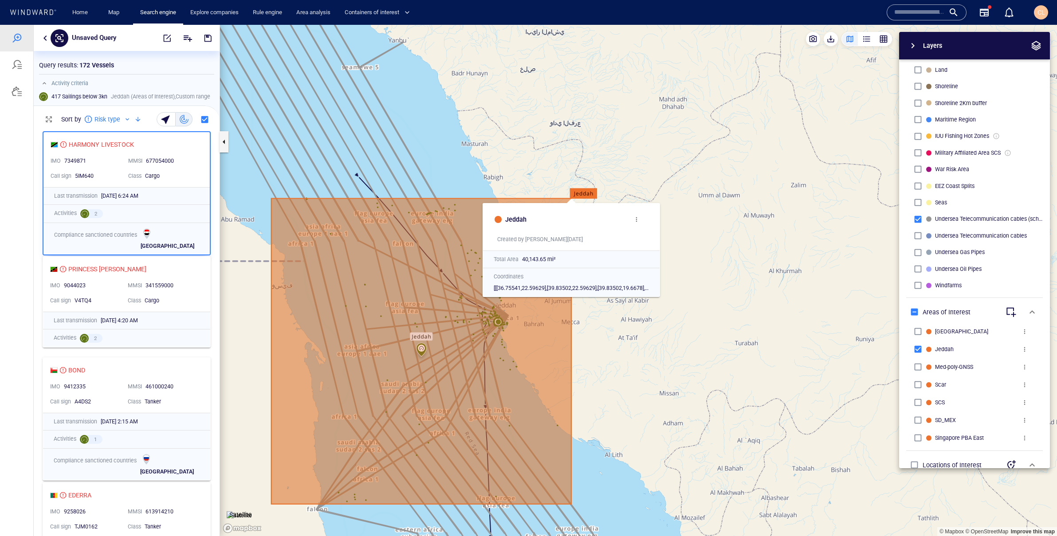
click at [641, 221] on button "more" at bounding box center [637, 220] width 18 height 18
click at [651, 227] on p "Delete" at bounding box center [644, 222] width 19 height 11
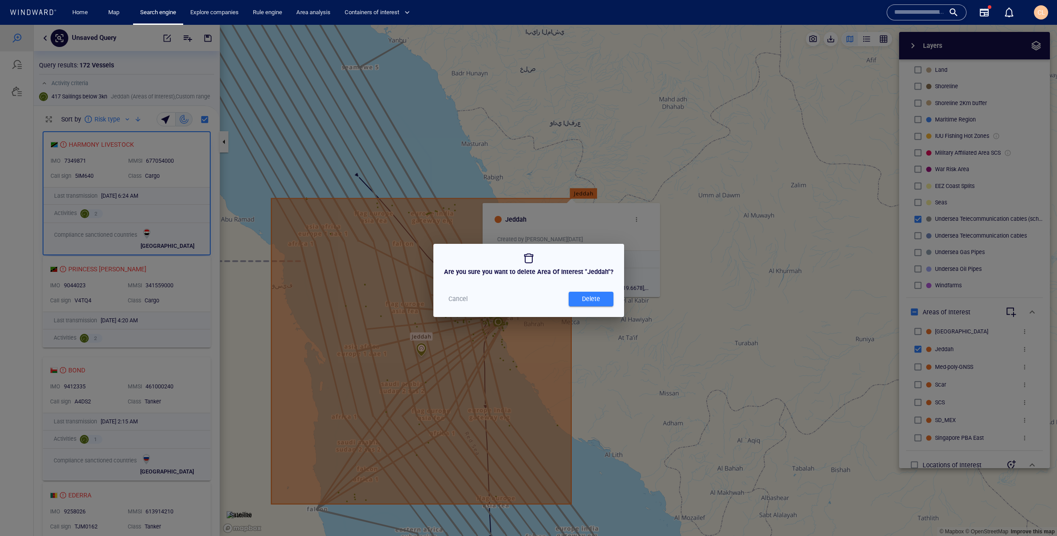
drag, startPoint x: 588, startPoint y: 290, endPoint x: 583, endPoint y: 286, distance: 6.3
click at [588, 290] on div "Delete" at bounding box center [591, 299] width 48 height 18
click at [591, 296] on div "Delete" at bounding box center [591, 299] width 22 height 15
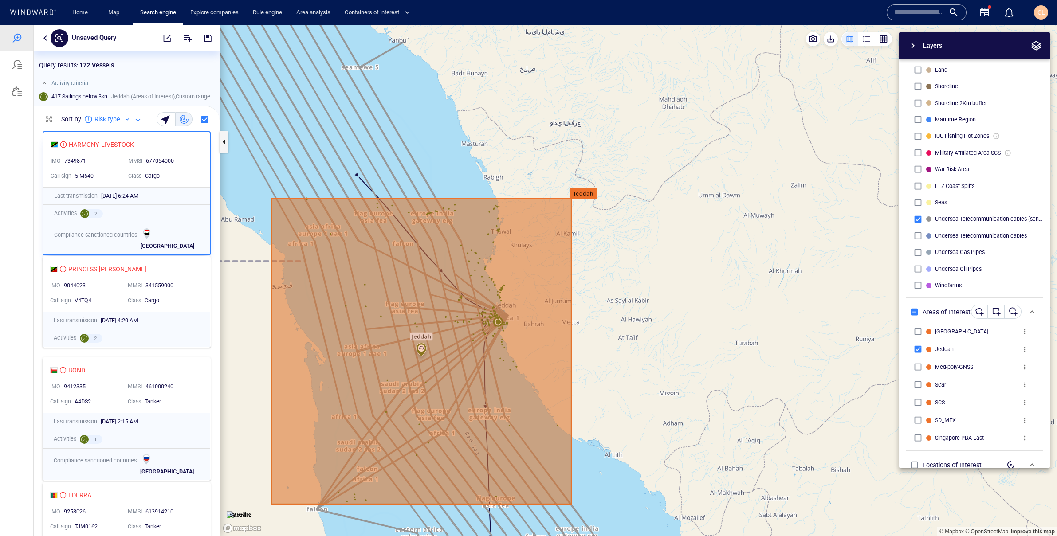
click at [1013, 313] on div "button" at bounding box center [1013, 311] width 9 height 9
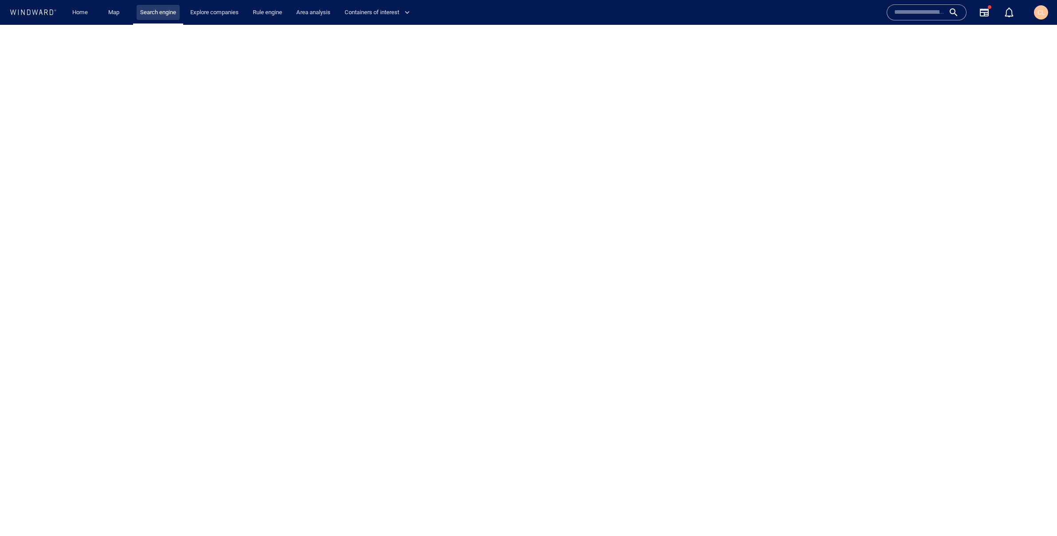
click at [158, 12] on link "Search engine" at bounding box center [158, 13] width 43 height 16
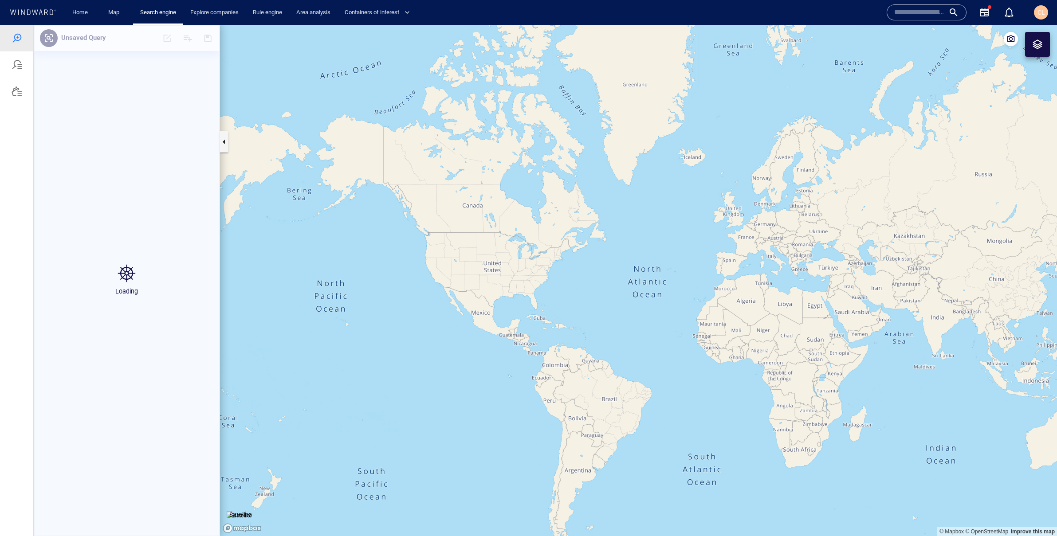
drag, startPoint x: 800, startPoint y: 267, endPoint x: 647, endPoint y: 245, distance: 154.1
click at [646, 245] on canvas "Map" at bounding box center [638, 280] width 837 height 511
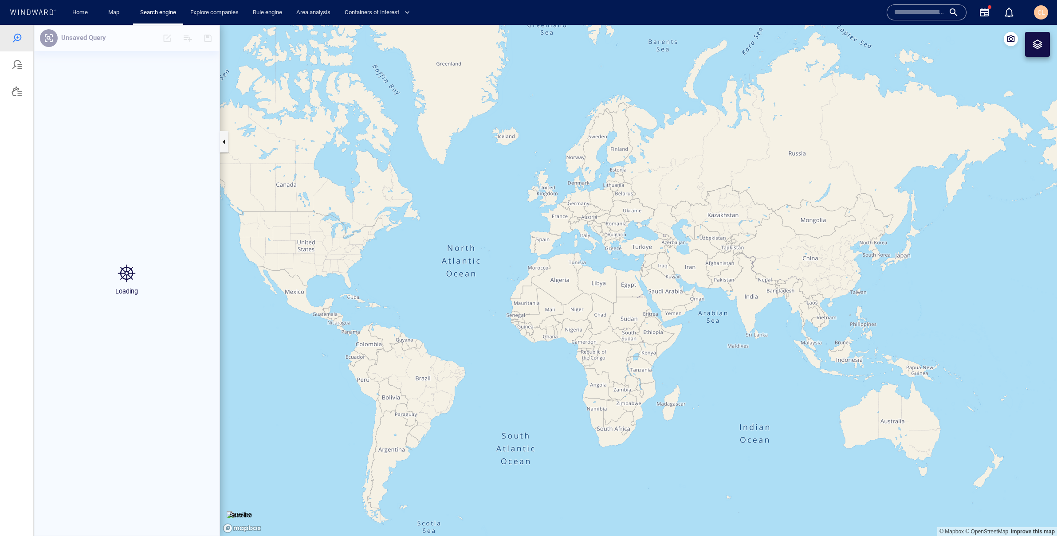
drag, startPoint x: 656, startPoint y: 301, endPoint x: 625, endPoint y: 295, distance: 31.9
click at [621, 287] on canvas "Map" at bounding box center [638, 280] width 837 height 511
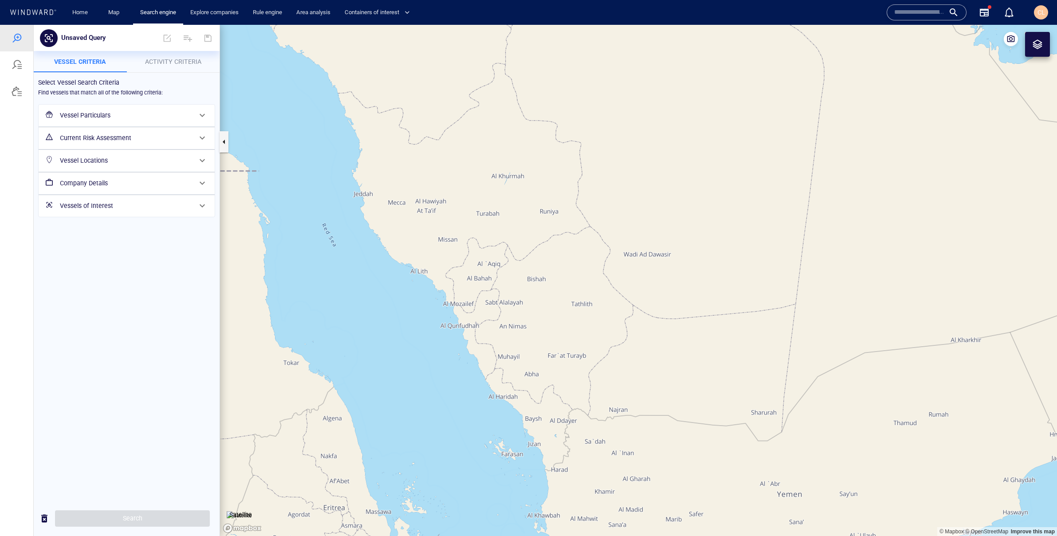
drag, startPoint x: 325, startPoint y: 106, endPoint x: 466, endPoint y: 328, distance: 262.5
click at [465, 329] on canvas "Map" at bounding box center [638, 280] width 837 height 511
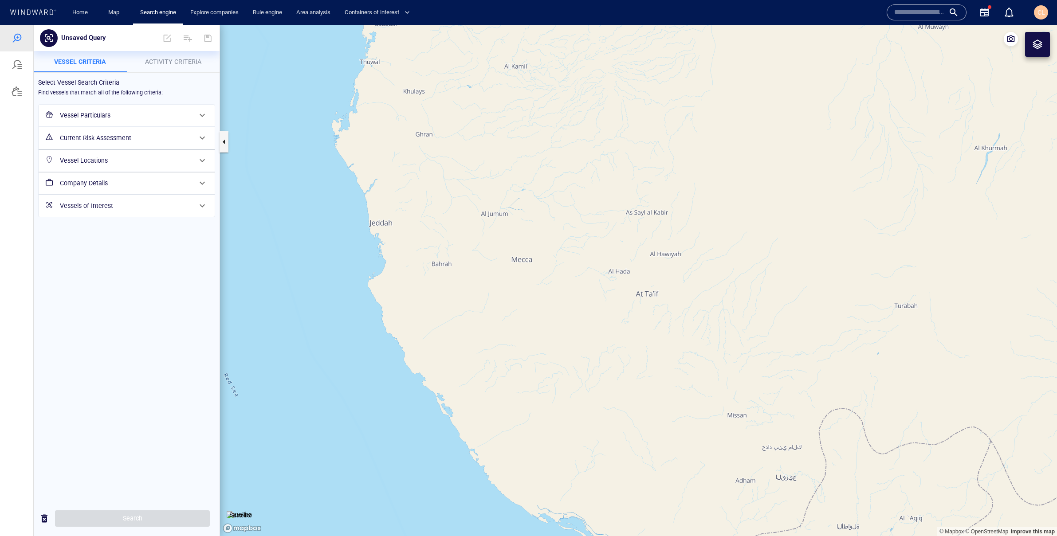
click at [825, 250] on canvas "Map" at bounding box center [638, 280] width 837 height 511
click at [1025, 53] on div at bounding box center [1037, 44] width 25 height 25
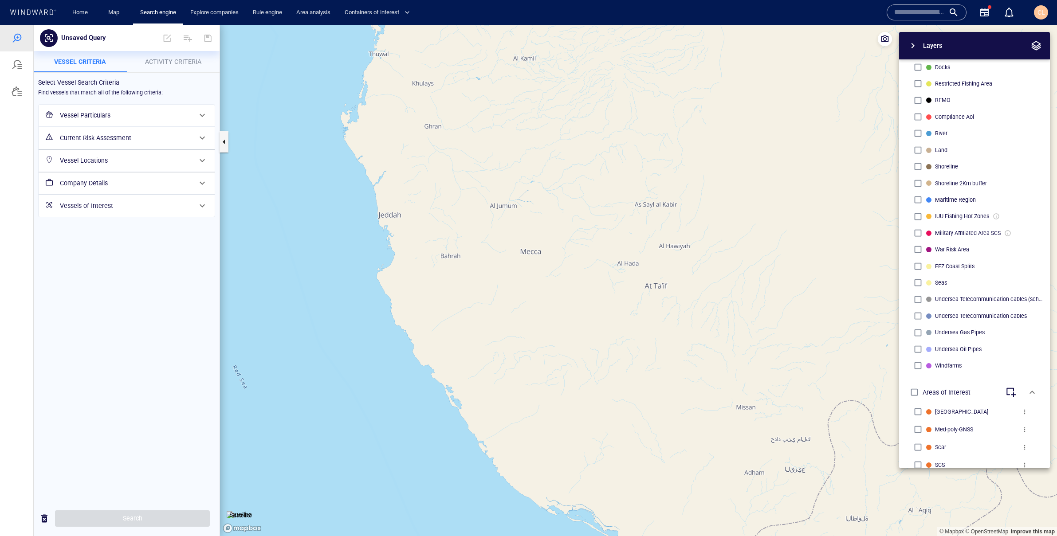
scroll to position [183, 0]
drag, startPoint x: 410, startPoint y: 227, endPoint x: 502, endPoint y: 212, distance: 93.0
click at [502, 212] on canvas "Map" at bounding box center [638, 280] width 837 height 511
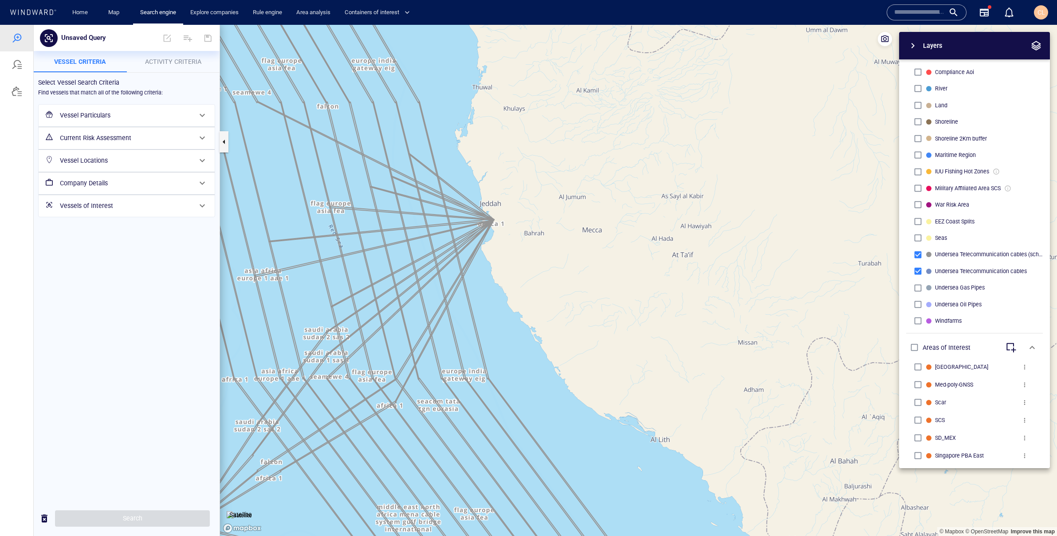
scroll to position [255, 0]
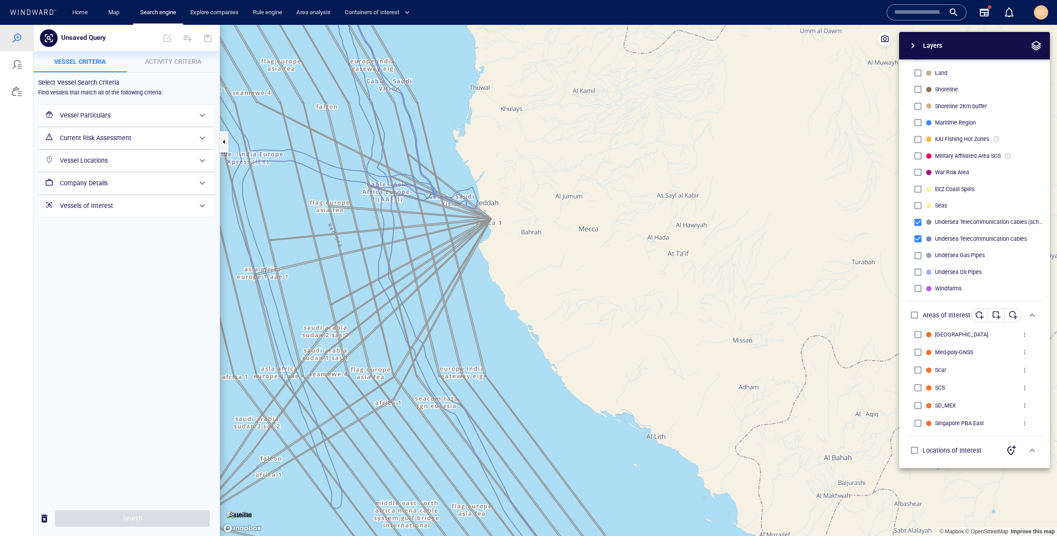
click at [1005, 314] on button "button" at bounding box center [1013, 315] width 17 height 14
click at [1017, 315] on div "button" at bounding box center [1013, 315] width 9 height 9
click at [1002, 316] on button "button" at bounding box center [996, 315] width 17 height 14
drag, startPoint x: 365, startPoint y: 132, endPoint x: 424, endPoint y: 224, distance: 108.3
click at [424, 224] on canvas "Map" at bounding box center [638, 280] width 837 height 511
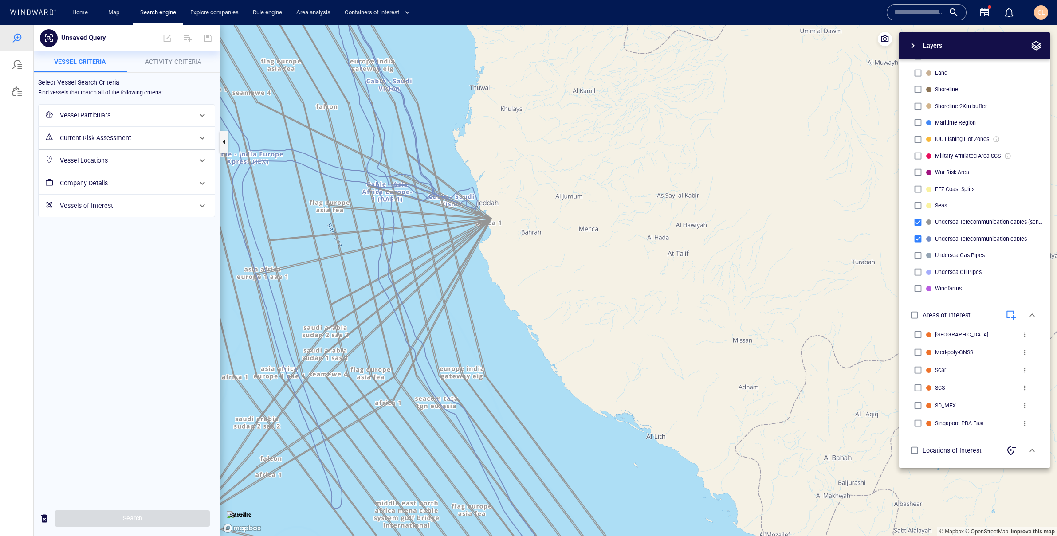
click at [348, 134] on canvas "Map" at bounding box center [638, 280] width 837 height 511
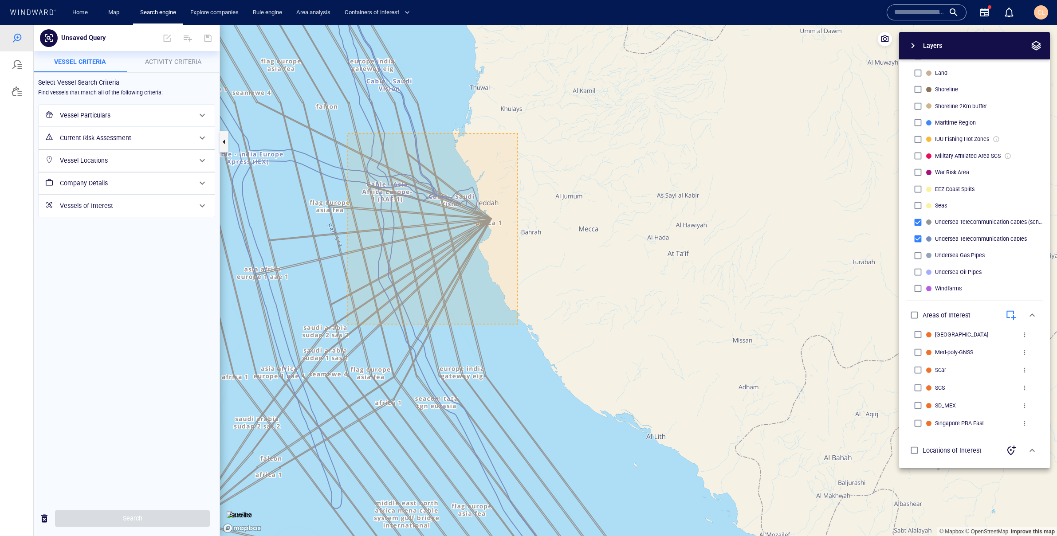
click at [518, 324] on canvas "Map" at bounding box center [638, 280] width 837 height 511
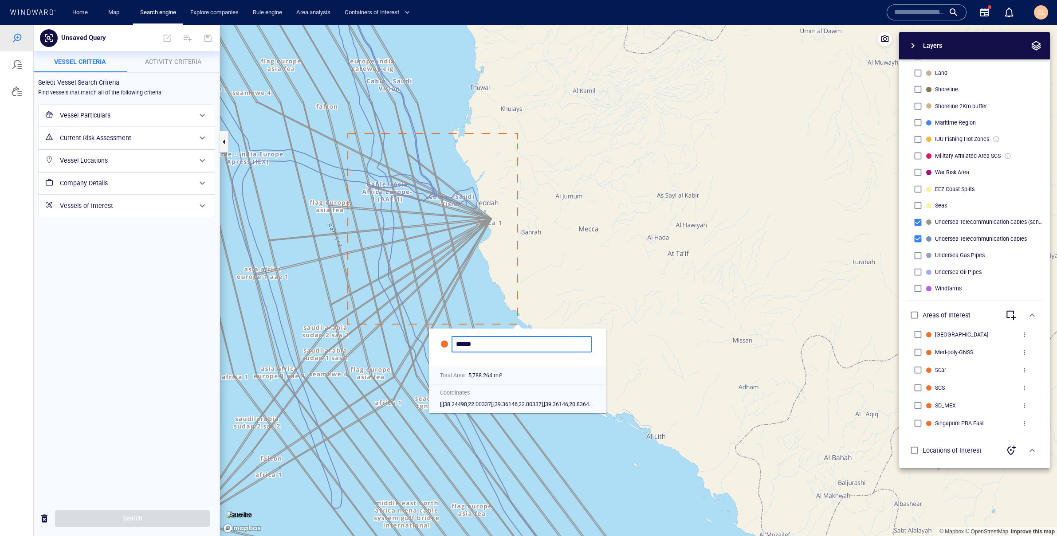
type input "******"
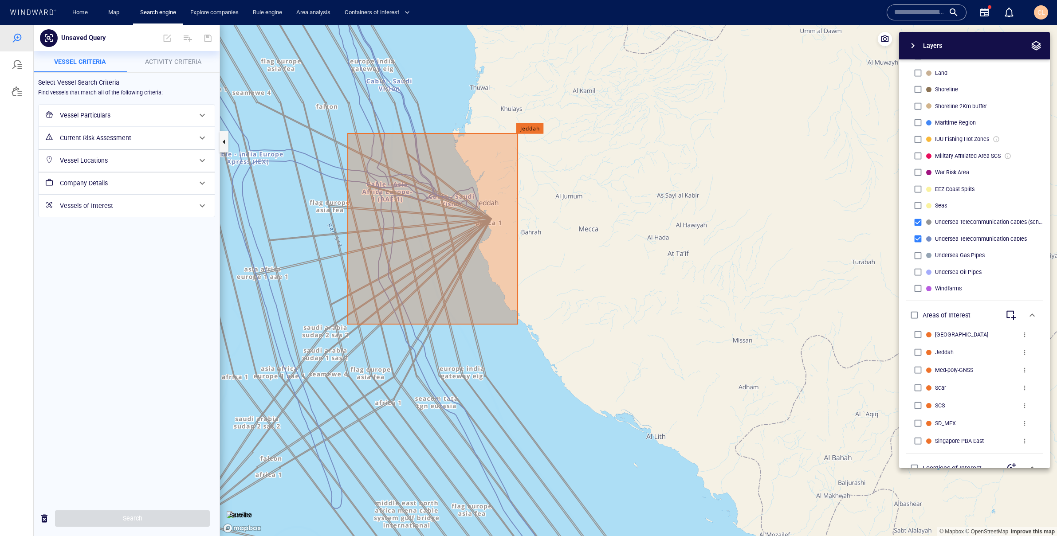
click at [171, 69] on button "Activity Criteria" at bounding box center [173, 61] width 93 height 21
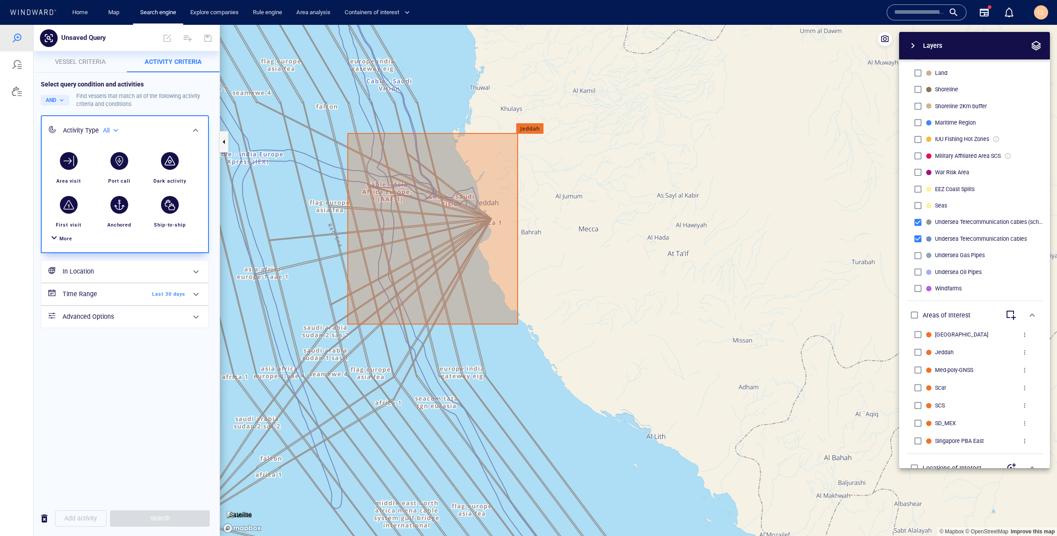
click at [59, 240] on div at bounding box center [54, 238] width 11 height 13
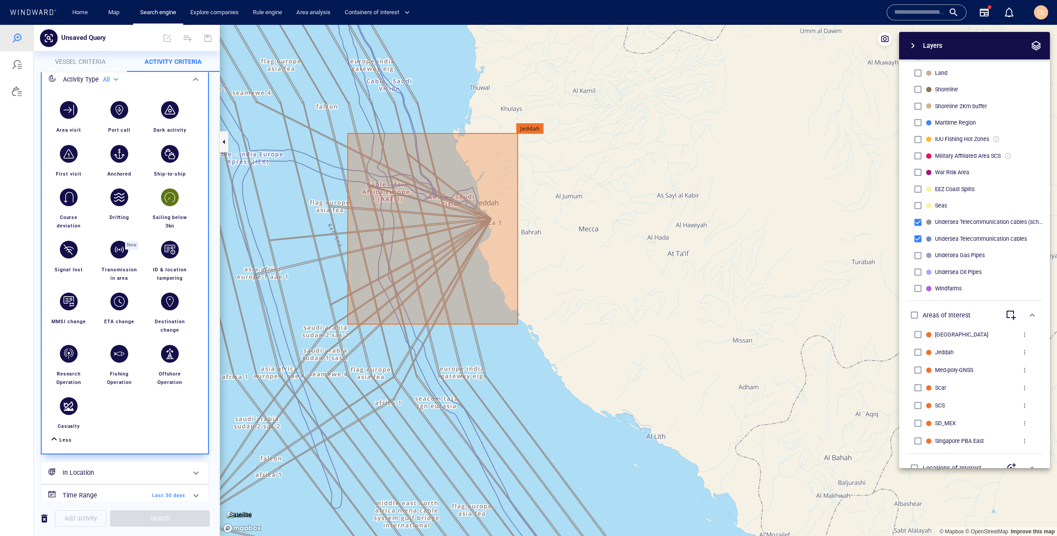
scroll to position [66, 0]
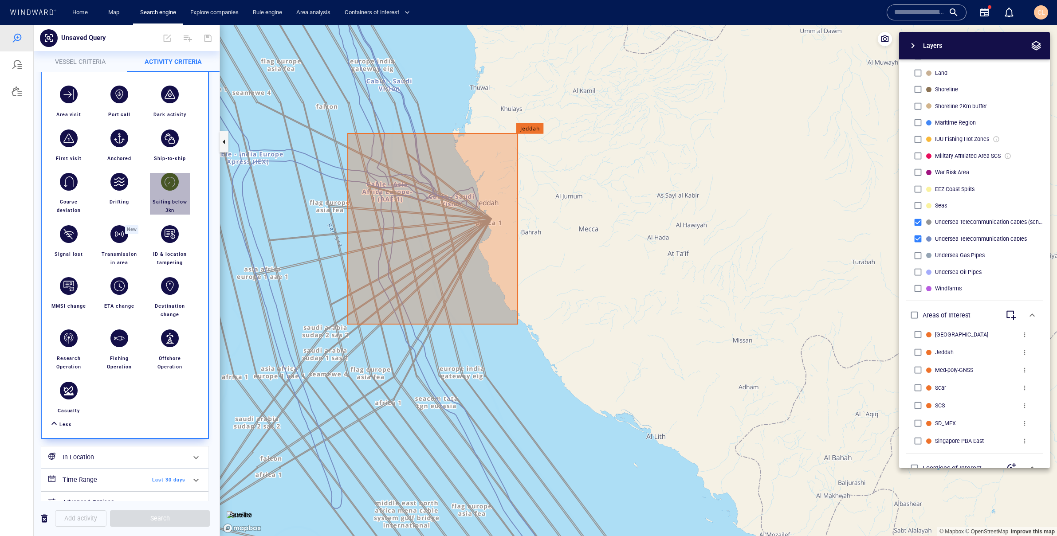
click at [173, 185] on div "button" at bounding box center [170, 182] width 18 height 18
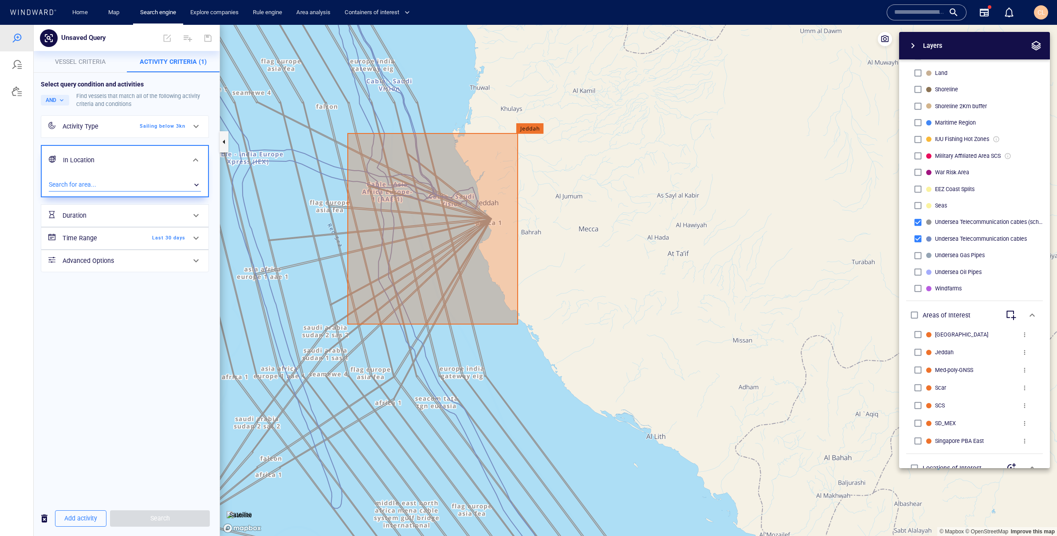
click at [120, 182] on div "​" at bounding box center [125, 184] width 152 height 13
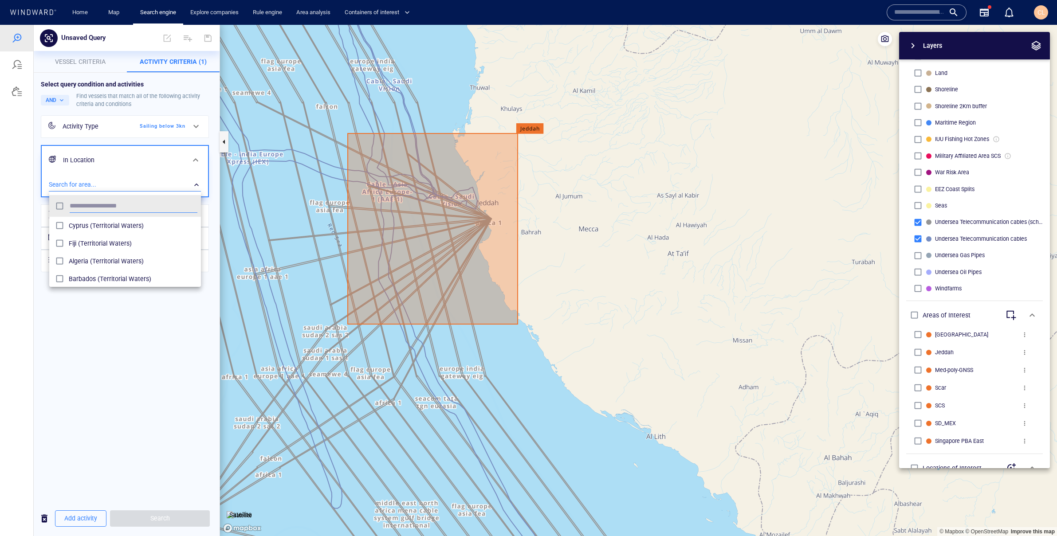
scroll to position [88, 152]
type input "****"
click at [118, 230] on span "Jeddah (Areas of Interest)" at bounding box center [133, 225] width 129 height 11
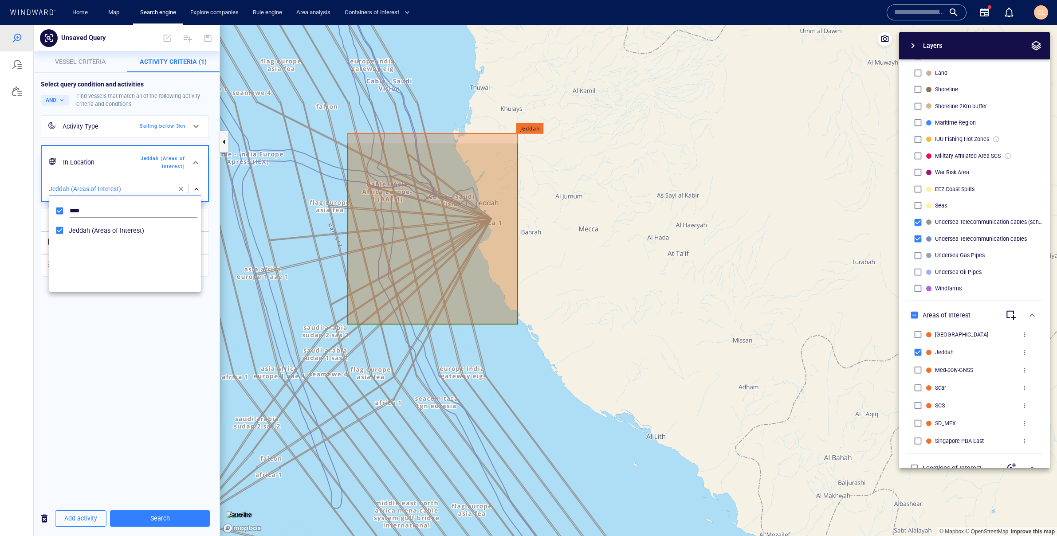
click at [85, 333] on div at bounding box center [528, 280] width 1057 height 511
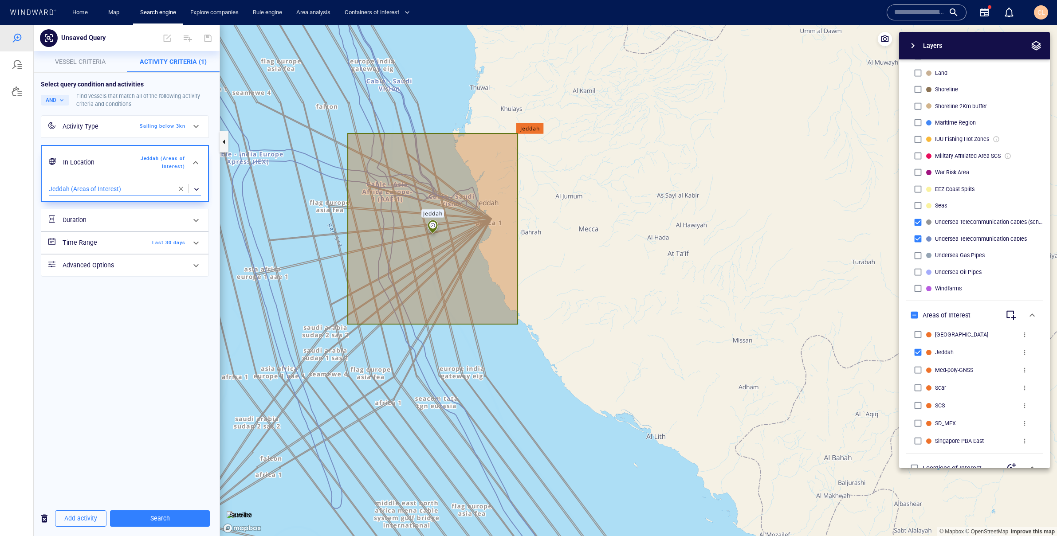
click at [102, 248] on h6 "Time Range" at bounding box center [99, 242] width 72 height 11
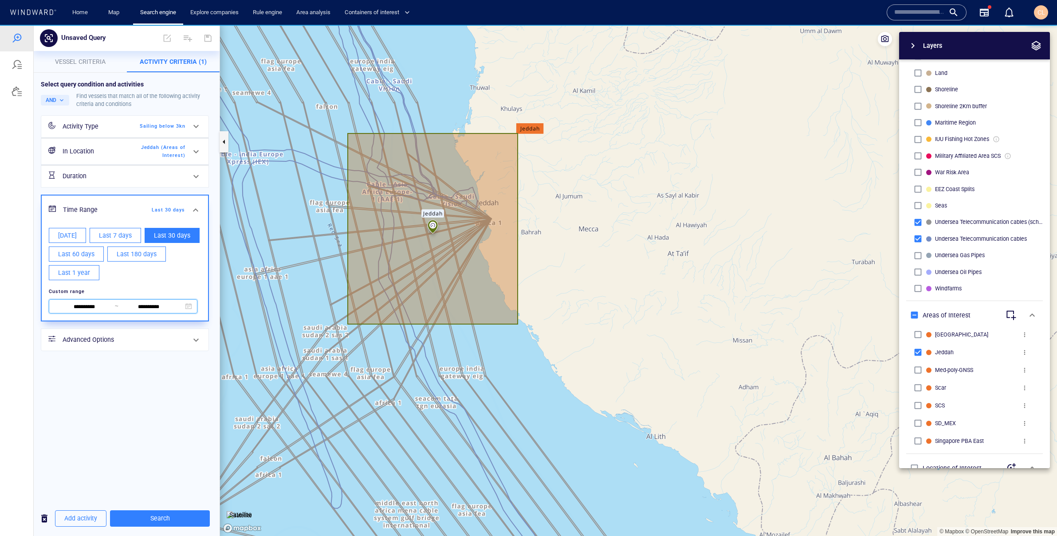
click at [83, 312] on span "**********" at bounding box center [123, 306] width 149 height 14
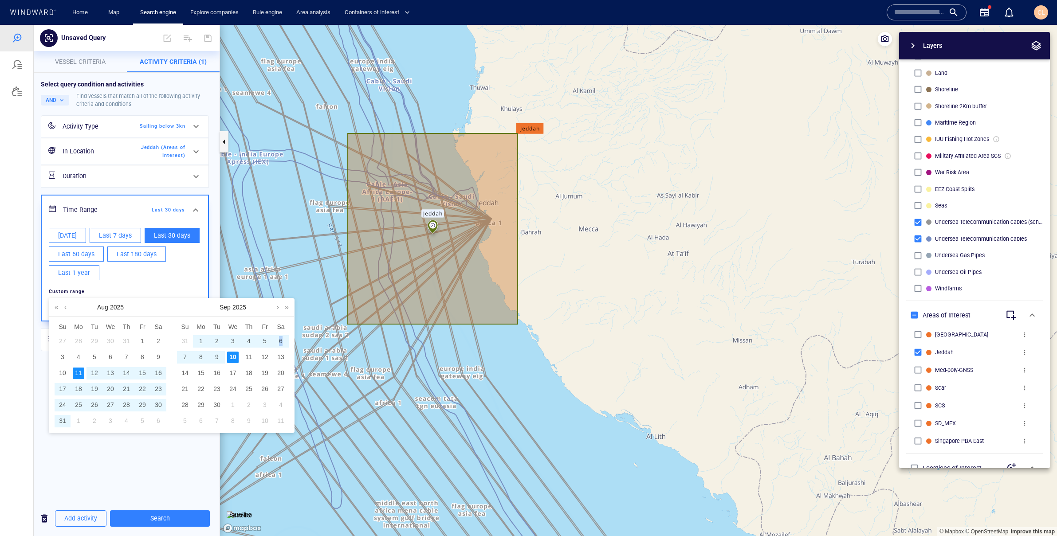
drag, startPoint x: 281, startPoint y: 342, endPoint x: 268, endPoint y: 346, distance: 12.9
click at [280, 342] on div "6" at bounding box center [281, 342] width 12 height 12
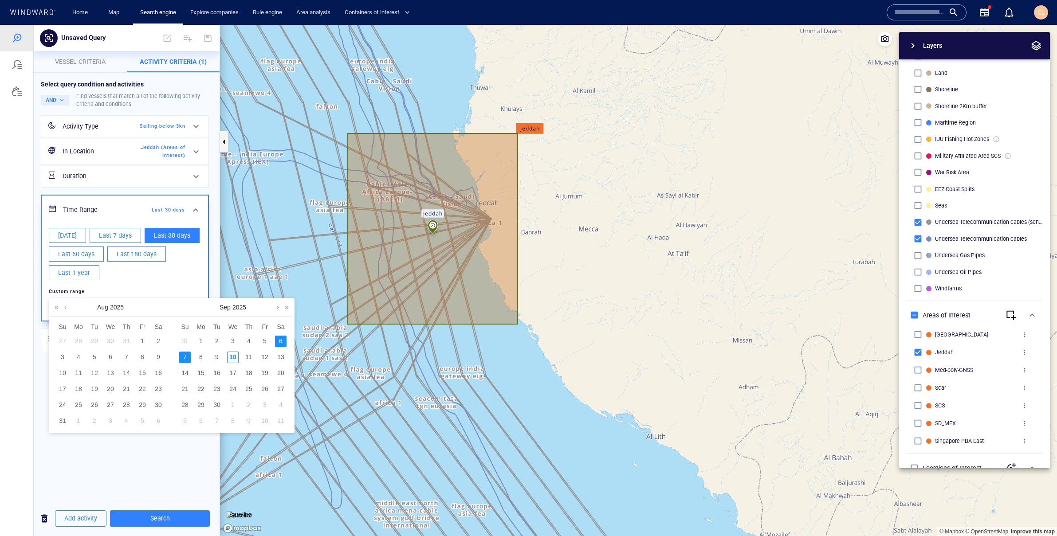
click at [187, 358] on div "7" at bounding box center [185, 358] width 12 height 12
type input "**********"
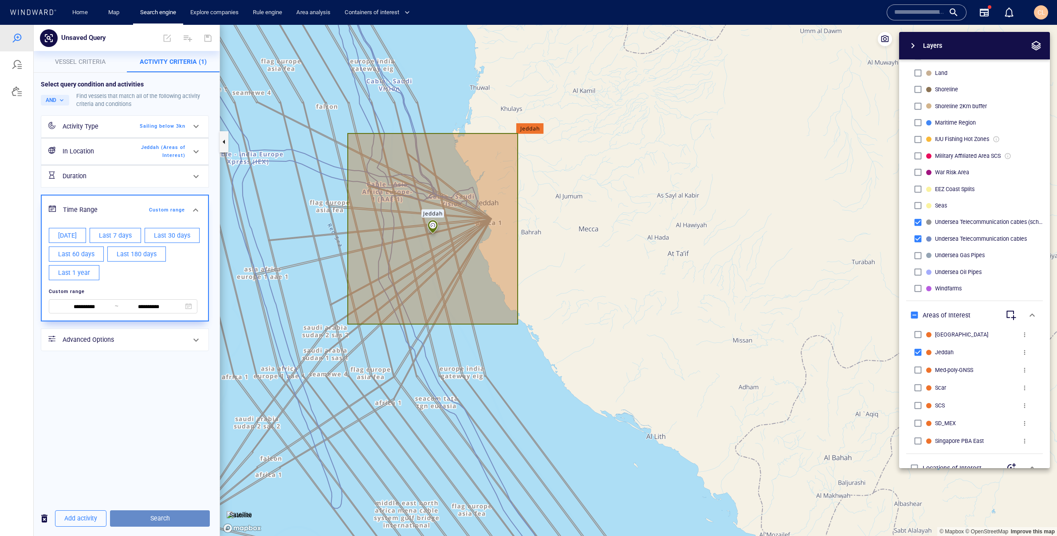
click at [175, 515] on span "Search" at bounding box center [160, 518] width 86 height 11
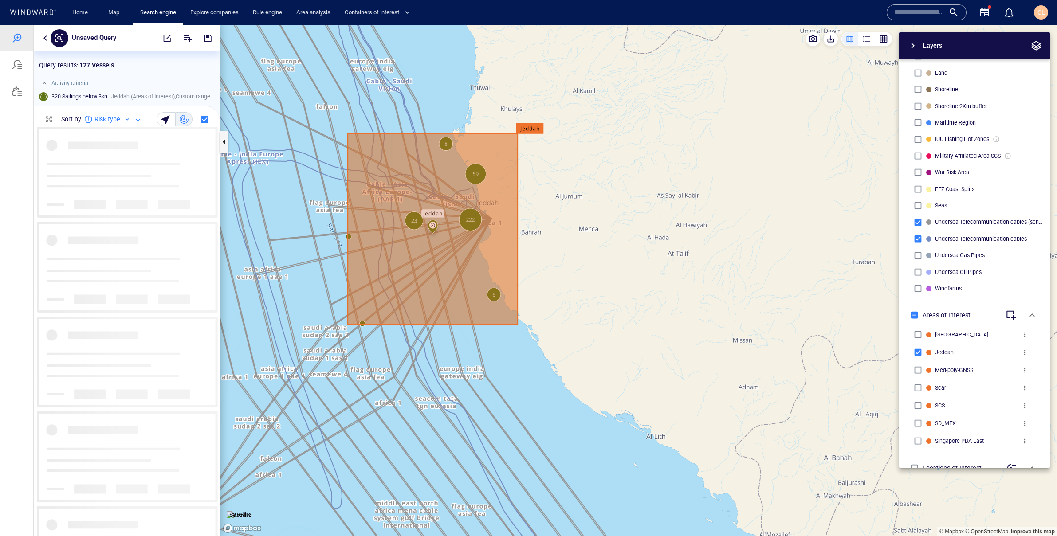
scroll to position [409, 186]
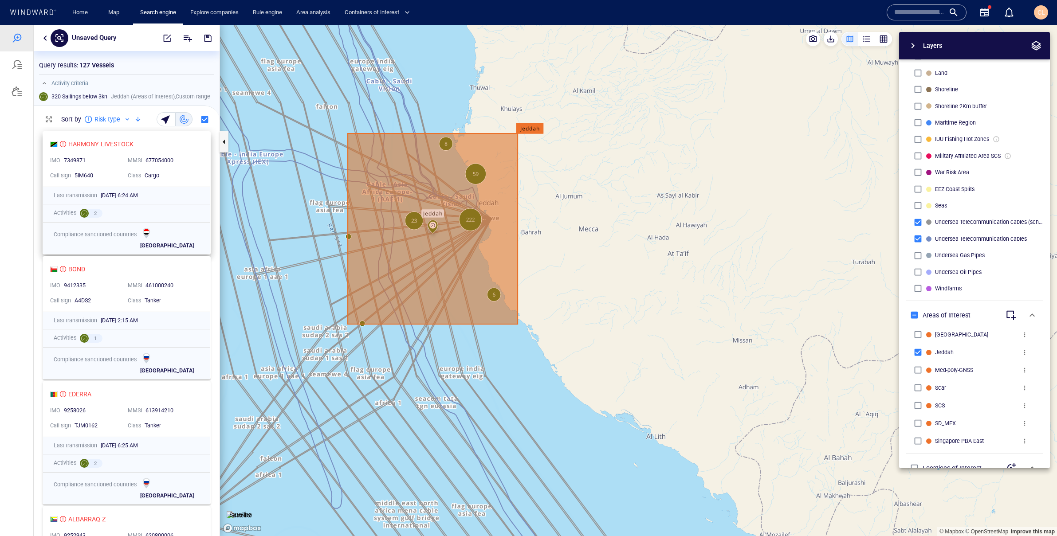
click at [107, 163] on div "7349871" at bounding box center [92, 161] width 57 height 8
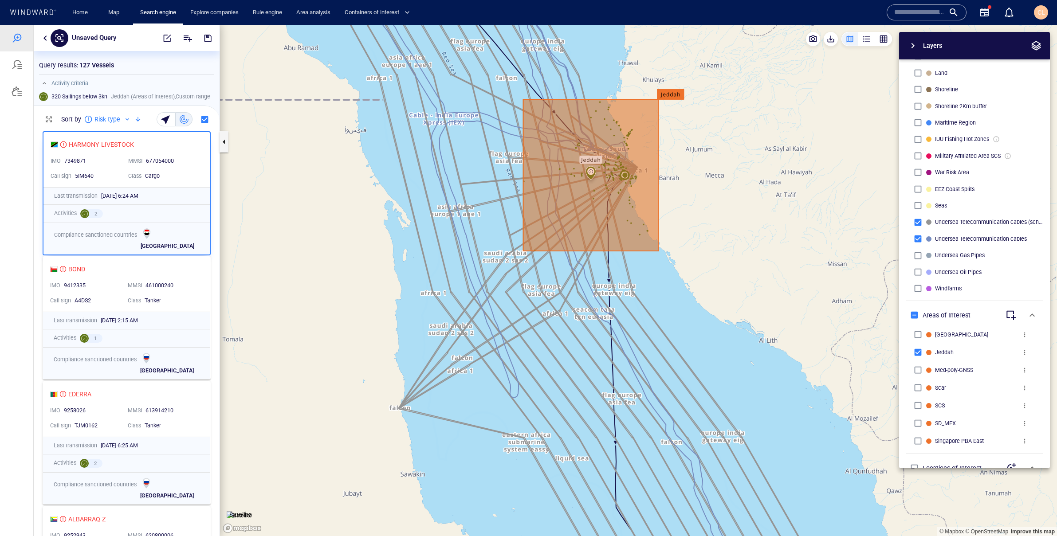
drag, startPoint x: 491, startPoint y: 201, endPoint x: 382, endPoint y: 203, distance: 109.1
click at [382, 203] on canvas "Map" at bounding box center [638, 280] width 837 height 511
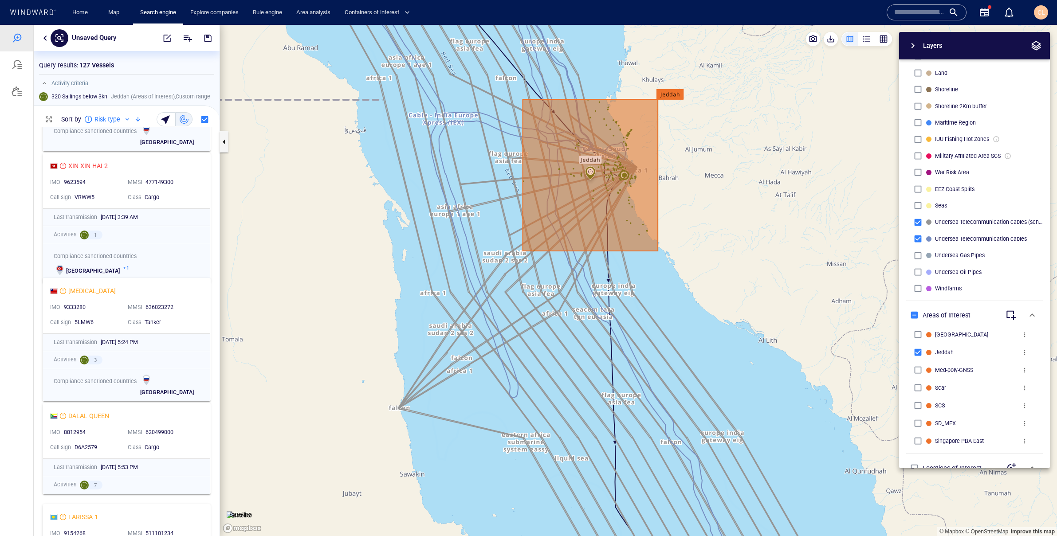
scroll to position [487, 0]
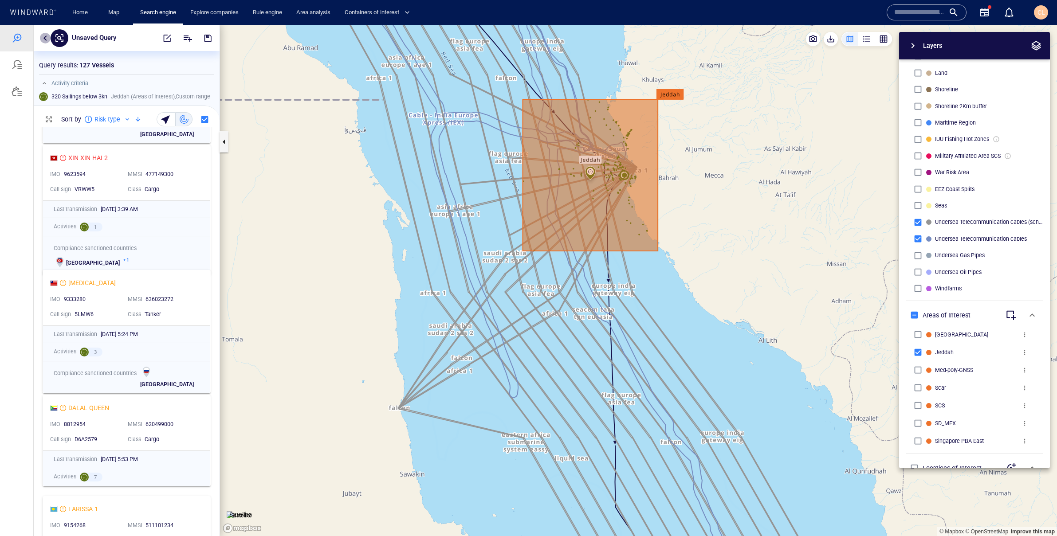
click at [43, 38] on button "button" at bounding box center [45, 38] width 11 height 11
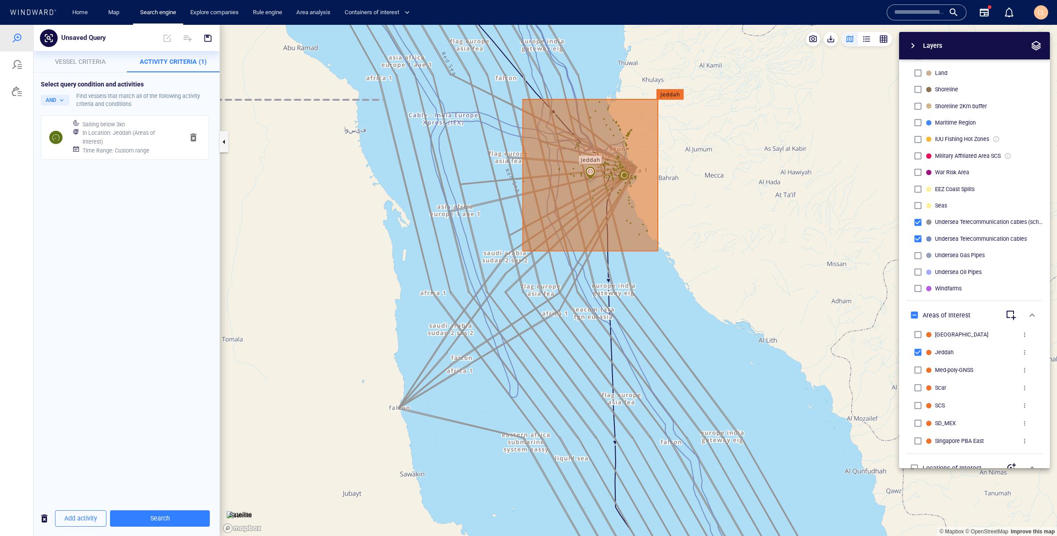
click at [126, 128] on div "In Location : [GEOGRAPHIC_DATA] (Areas of Interest)" at bounding box center [130, 137] width 98 height 21
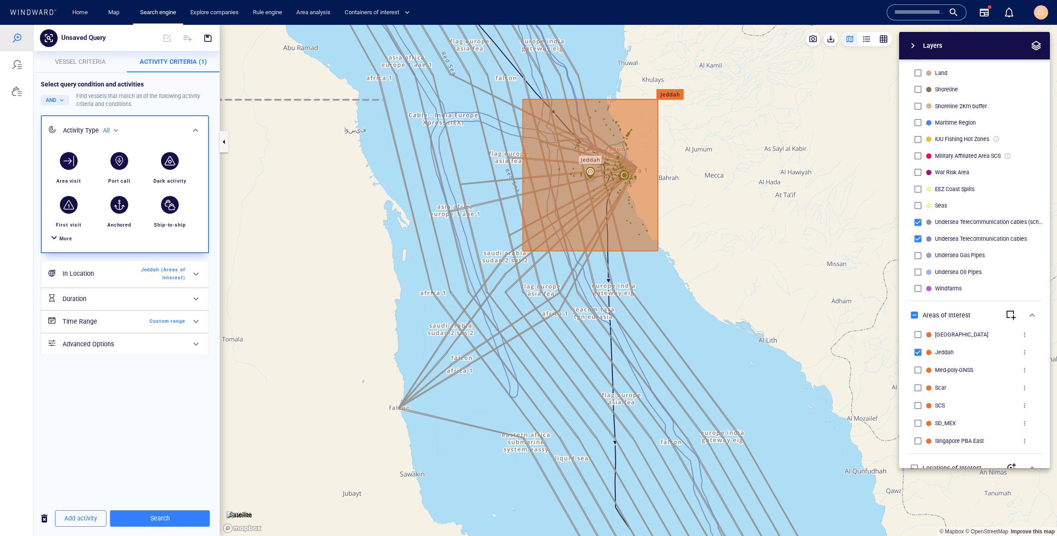
click at [68, 243] on div "More" at bounding box center [125, 239] width 156 height 16
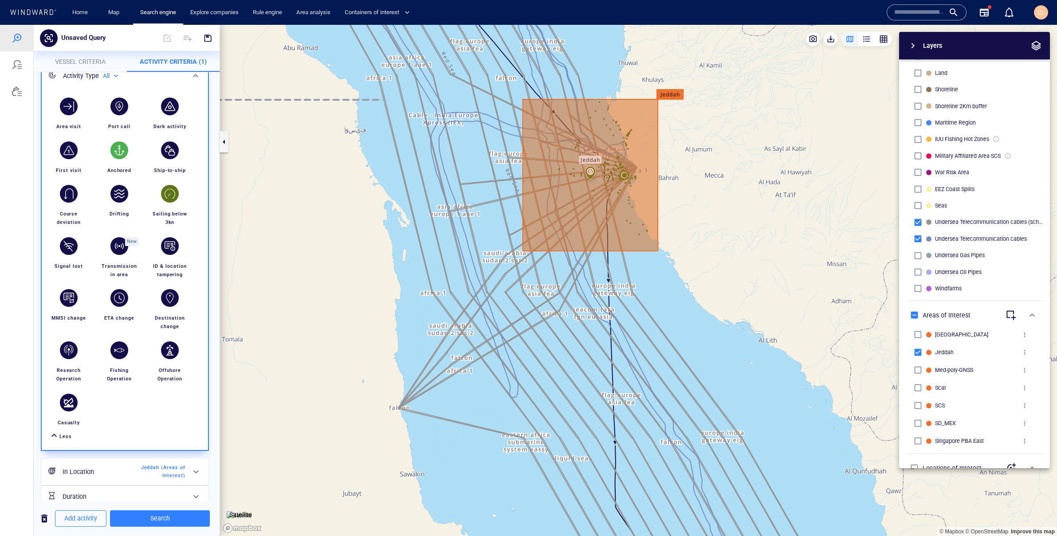
scroll to position [61, 0]
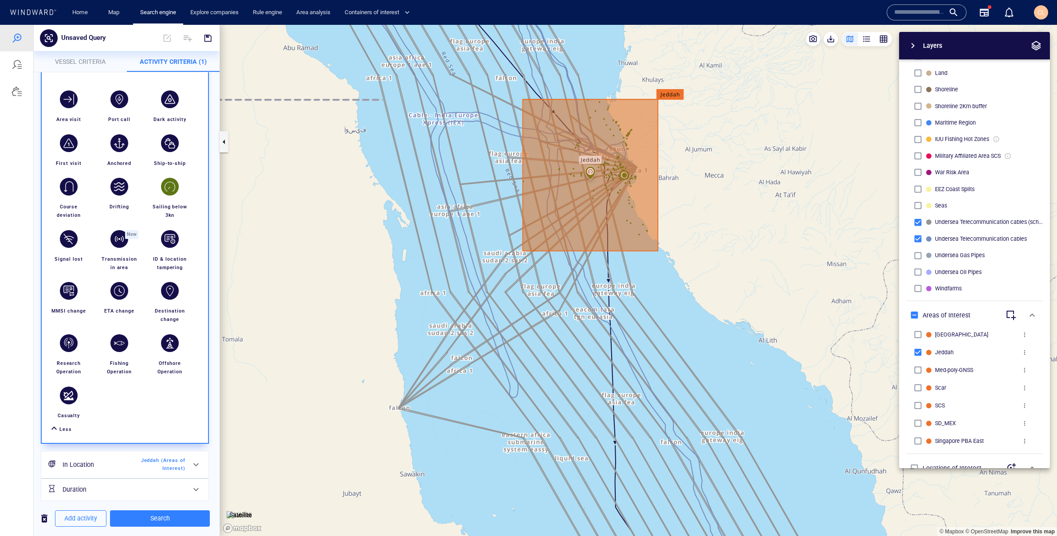
click at [258, 140] on canvas "Map" at bounding box center [638, 280] width 837 height 511
click at [224, 144] on button "button" at bounding box center [224, 141] width 9 height 21
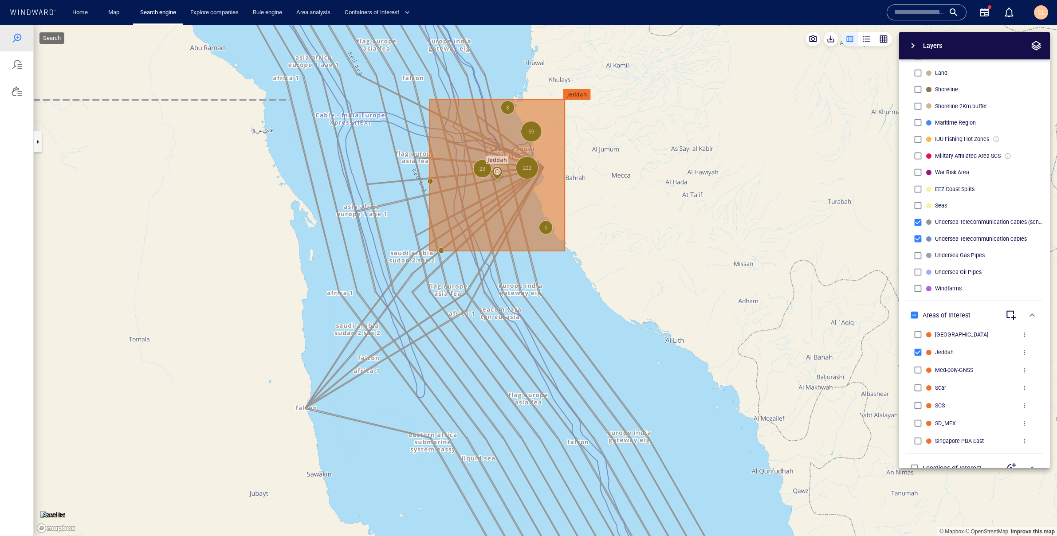
click at [18, 39] on div at bounding box center [17, 38] width 11 height 11
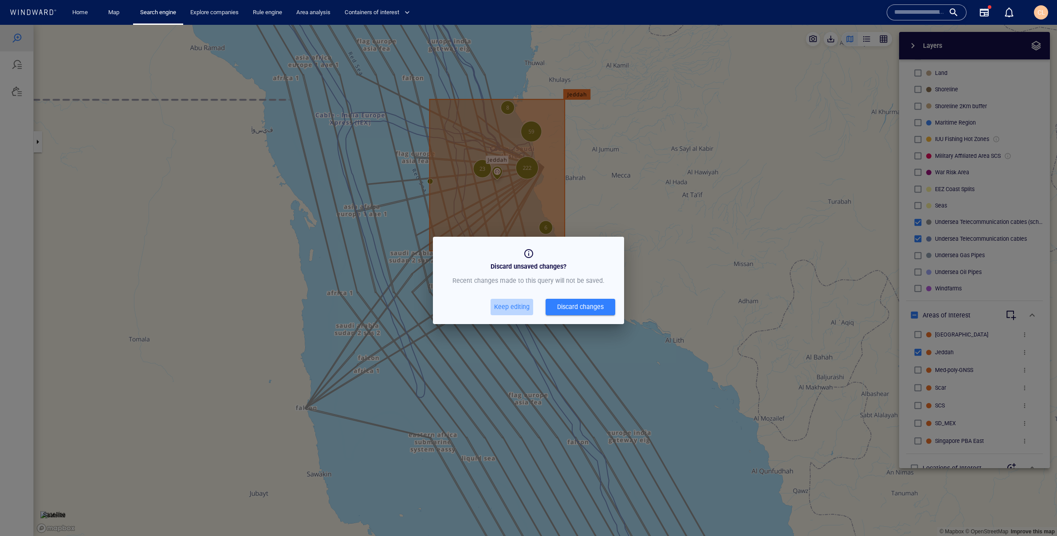
click at [507, 309] on span "Keep editing" at bounding box center [511, 307] width 35 height 11
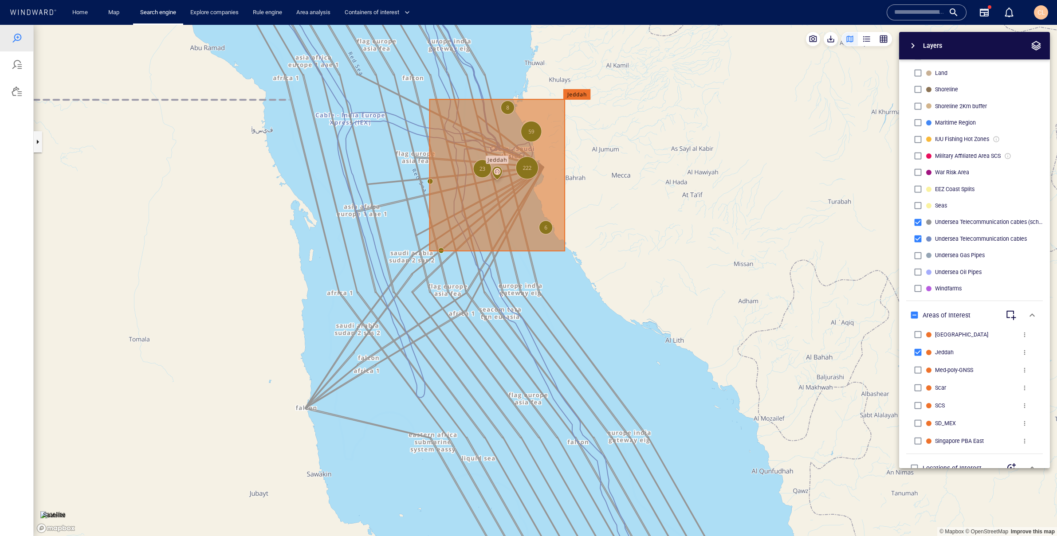
click at [19, 46] on div at bounding box center [16, 38] width 33 height 27
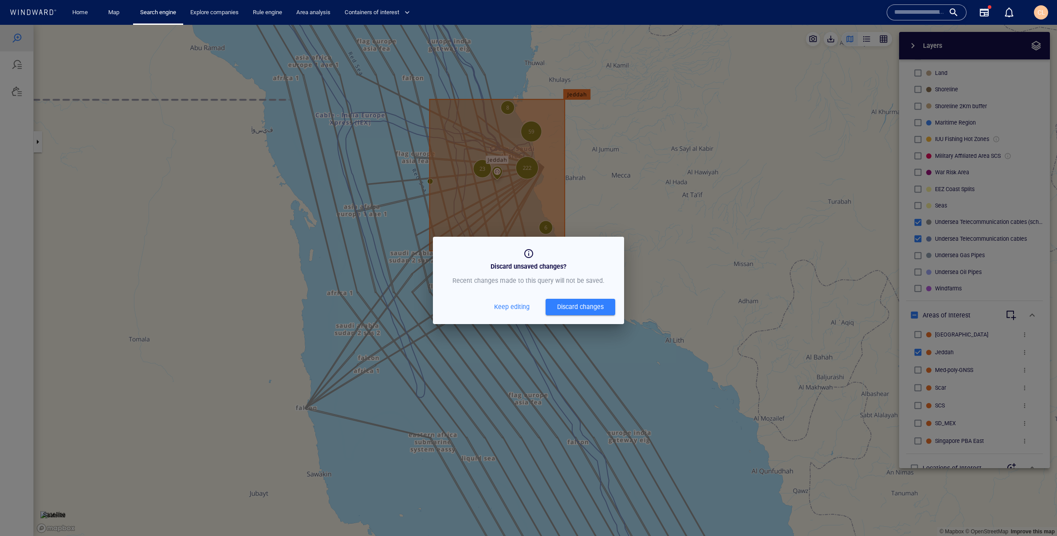
click at [509, 305] on span "Keep editing" at bounding box center [511, 307] width 35 height 11
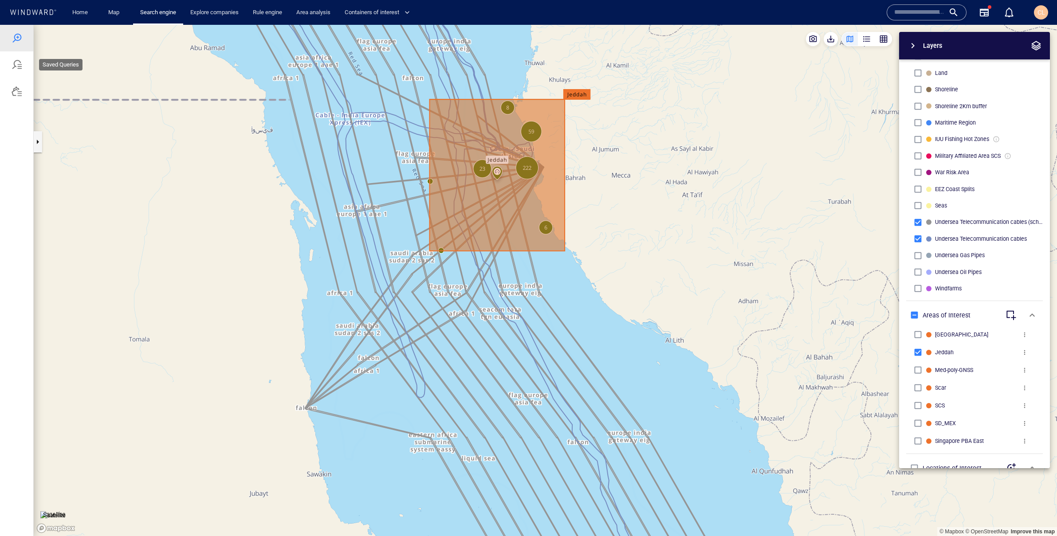
click at [15, 74] on div at bounding box center [16, 64] width 33 height 27
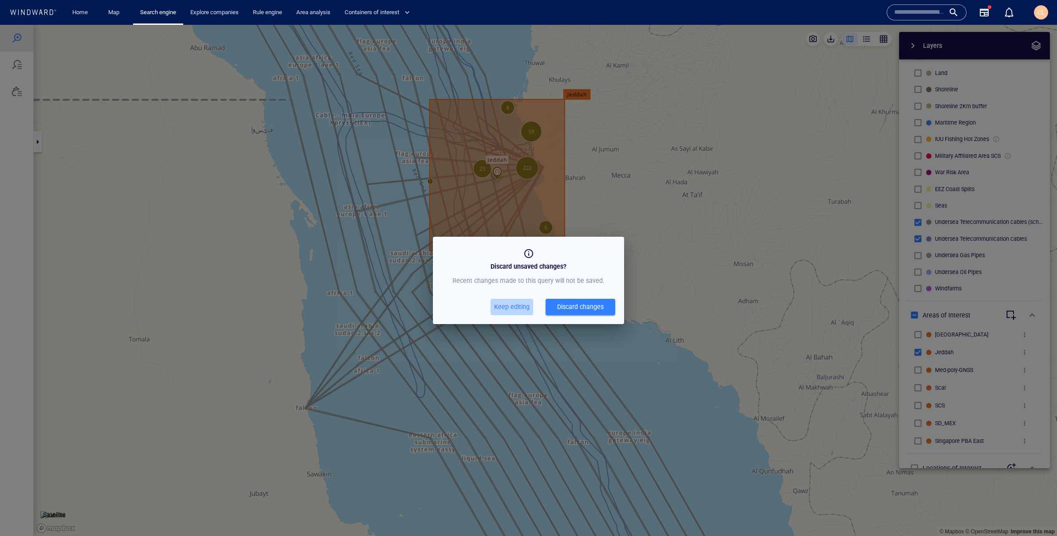
click at [519, 309] on span "Keep editing" at bounding box center [511, 307] width 35 height 11
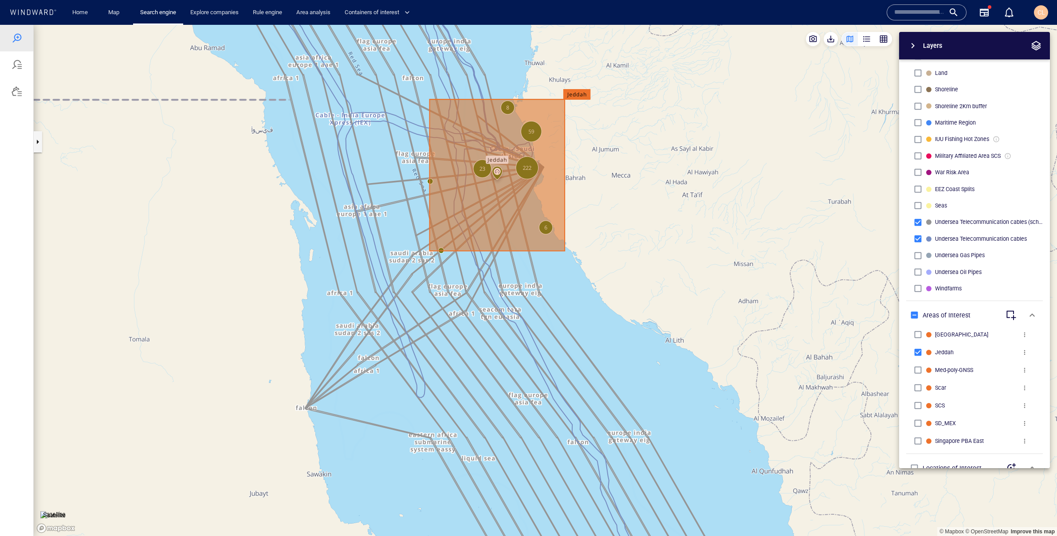
click at [90, 58] on canvas "Map" at bounding box center [545, 280] width 1023 height 511
click at [145, 12] on link "Search engine" at bounding box center [158, 13] width 43 height 16
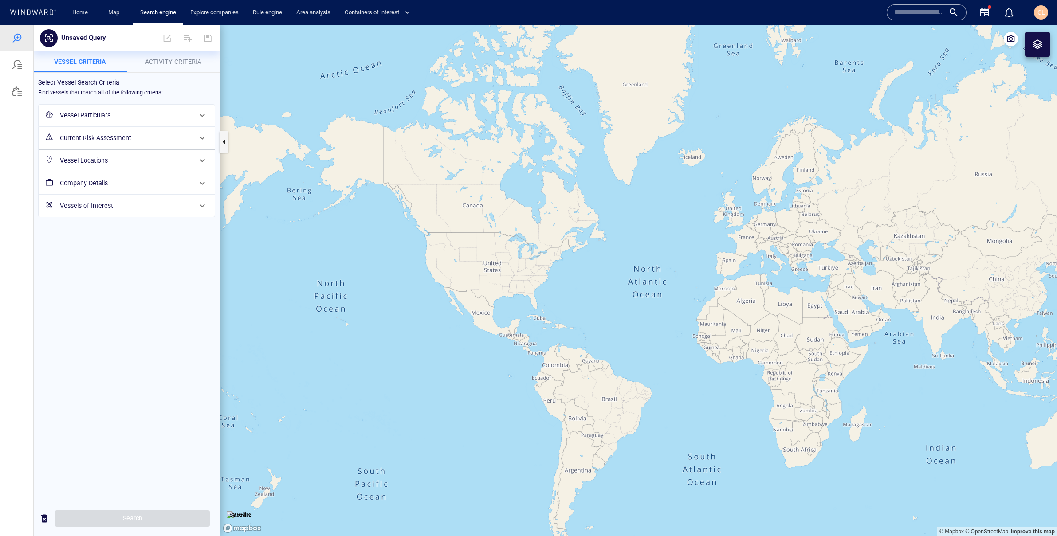
click at [199, 55] on button "Activity Criteria" at bounding box center [173, 61] width 93 height 21
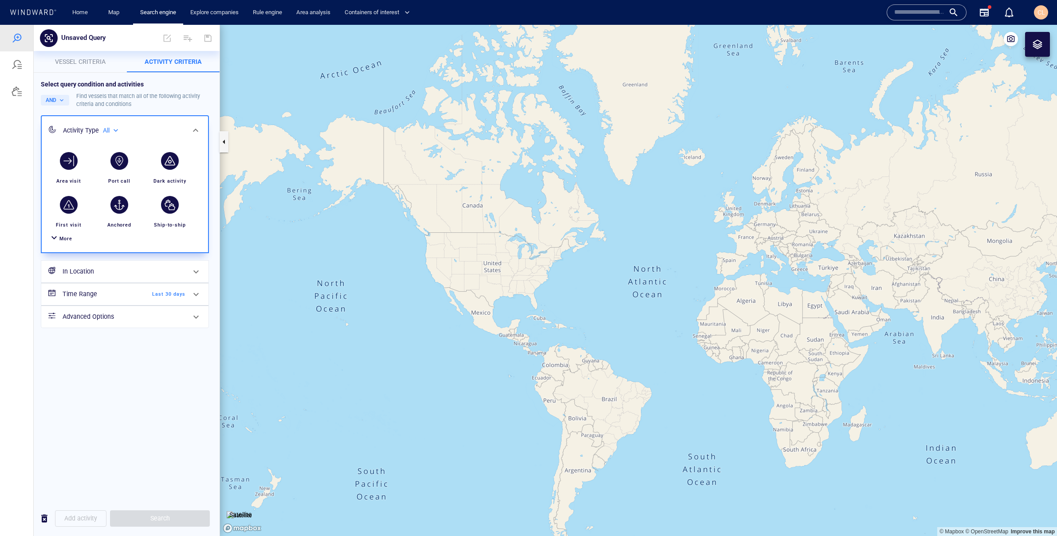
click at [65, 237] on span "More" at bounding box center [65, 239] width 13 height 6
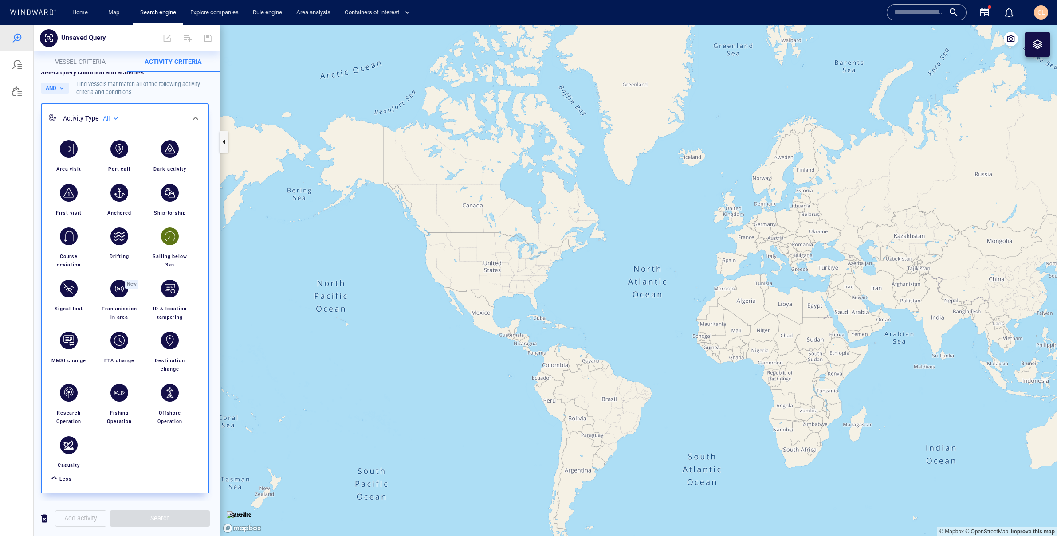
scroll to position [16, 0]
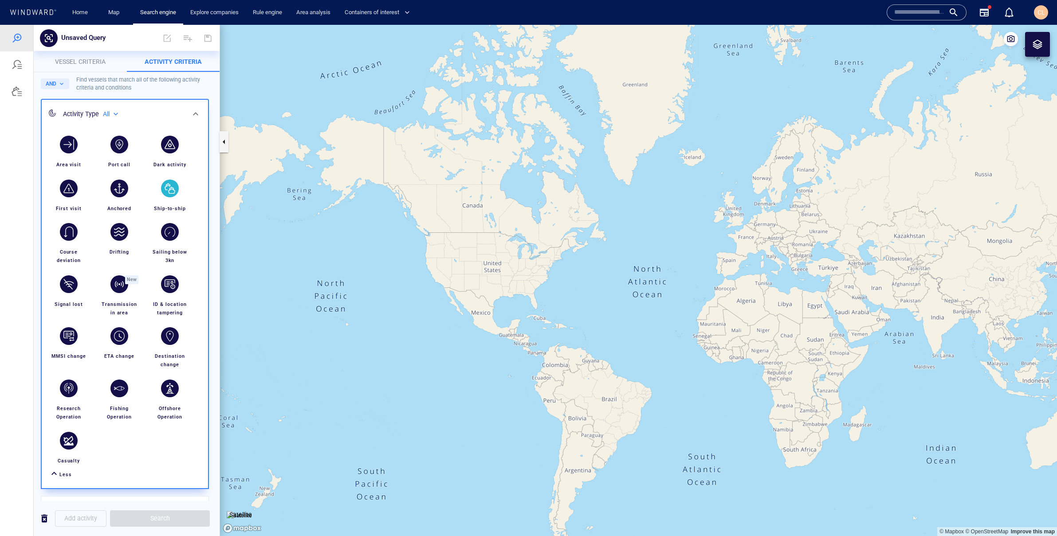
click at [172, 183] on div "button" at bounding box center [170, 189] width 18 height 18
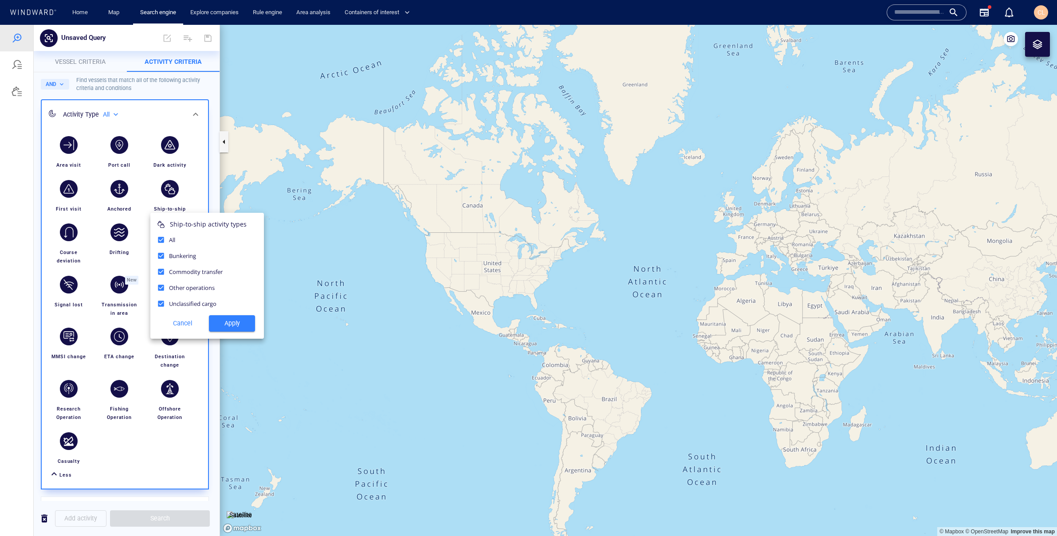
drag, startPoint x: 196, startPoint y: 173, endPoint x: 191, endPoint y: 202, distance: 29.3
click at [196, 173] on div at bounding box center [528, 280] width 1057 height 511
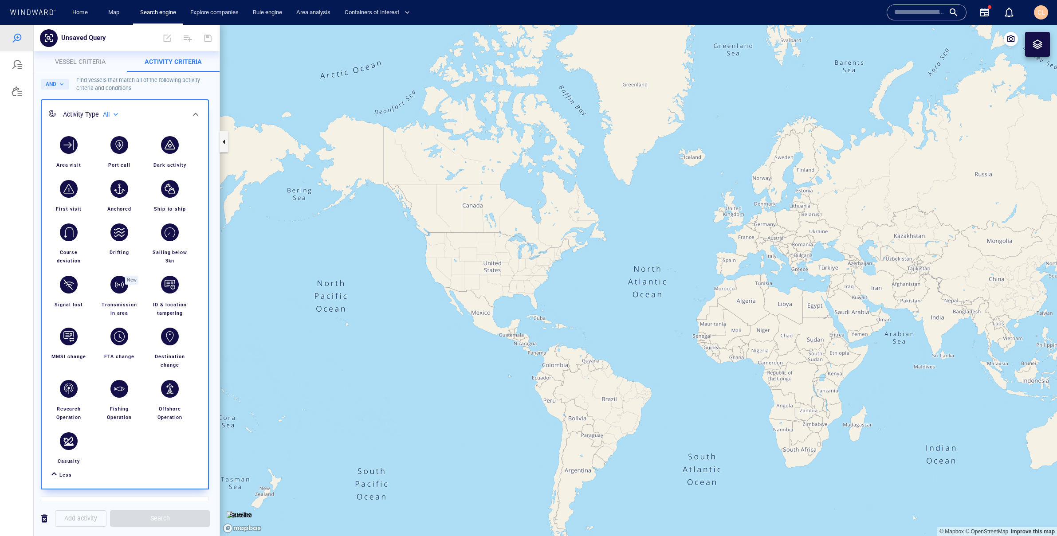
click at [173, 230] on div "button" at bounding box center [170, 233] width 18 height 18
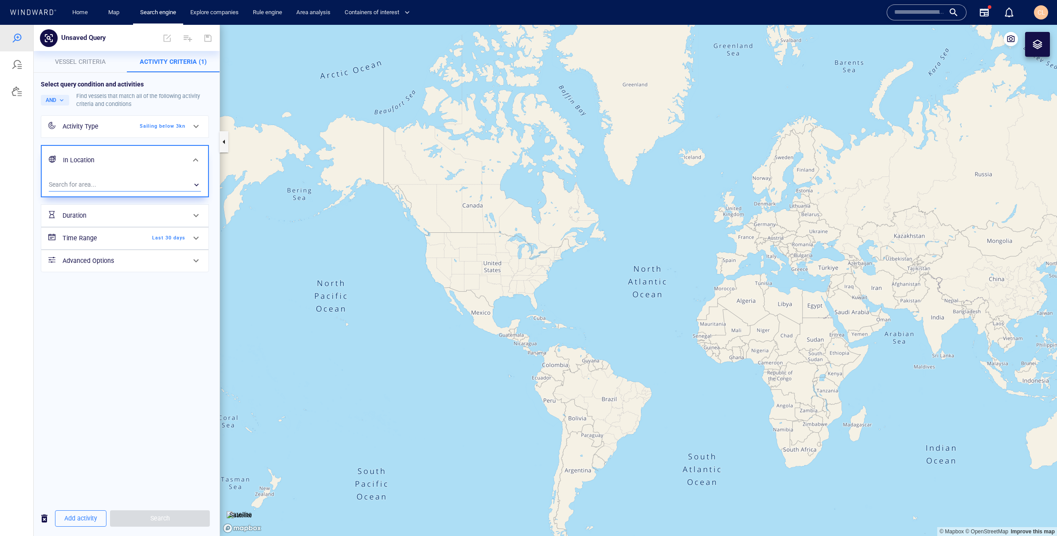
click at [118, 183] on div "​" at bounding box center [125, 184] width 152 height 13
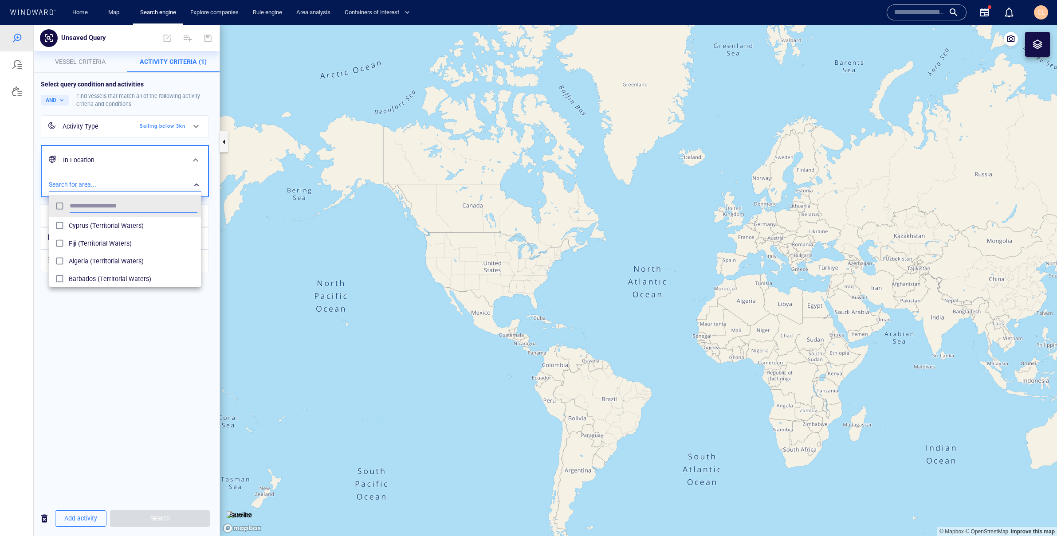
scroll to position [88, 152]
type input "****"
click at [119, 234] on div "Jeddah (Areas of Interest)" at bounding box center [125, 250] width 152 height 67
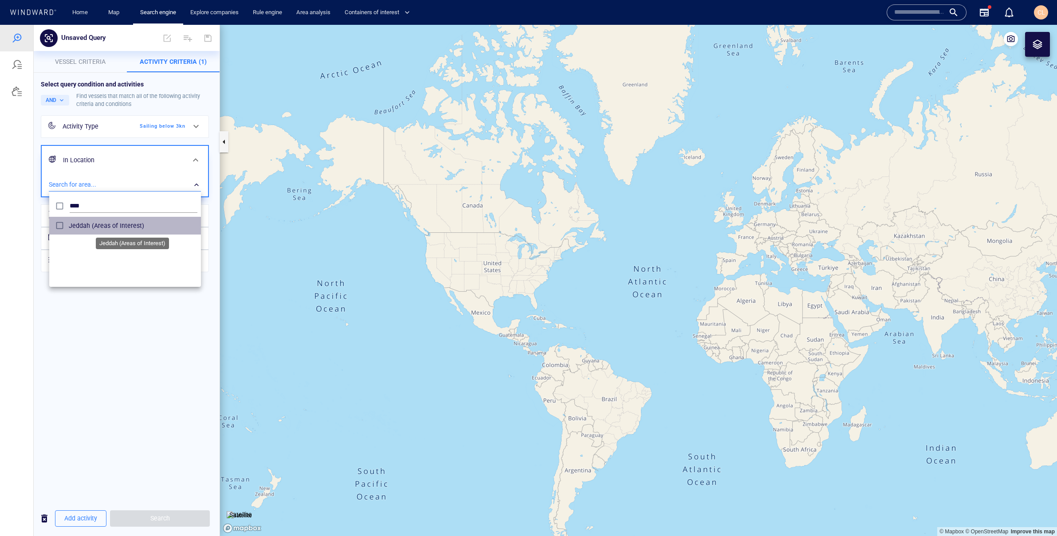
click at [116, 224] on span "Jeddah (Areas of Interest)" at bounding box center [133, 225] width 129 height 11
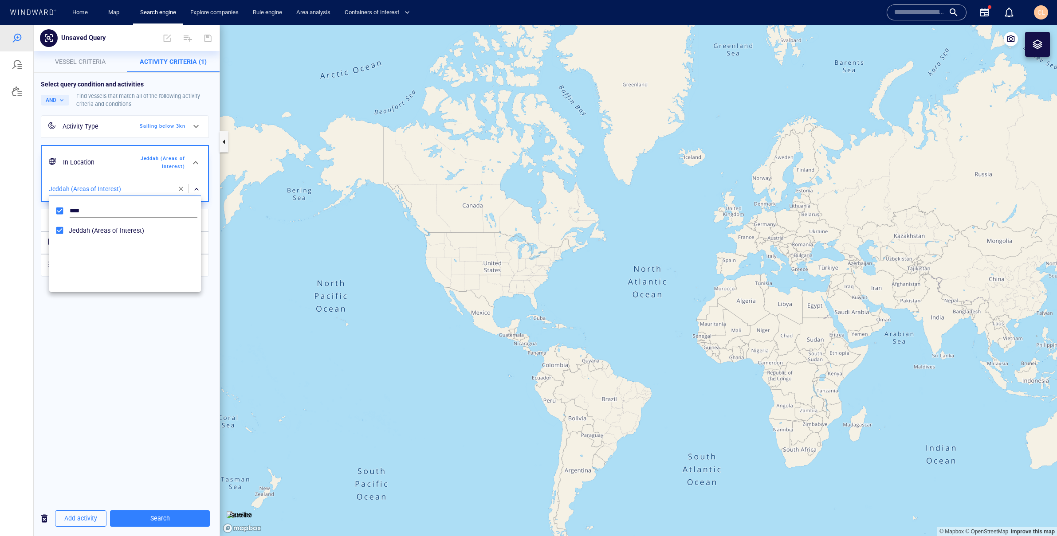
drag, startPoint x: 55, startPoint y: 338, endPoint x: 64, endPoint y: 322, distance: 19.1
click at [55, 338] on div at bounding box center [528, 280] width 1057 height 511
click at [81, 250] on div "Time Range Last 30 days" at bounding box center [124, 243] width 130 height 18
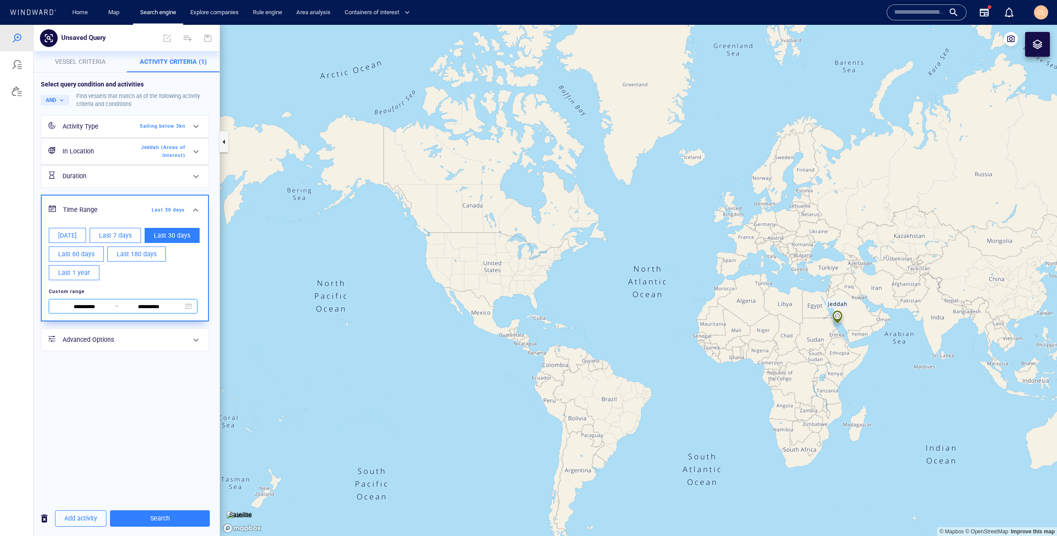
click at [83, 301] on span "**********" at bounding box center [123, 306] width 149 height 14
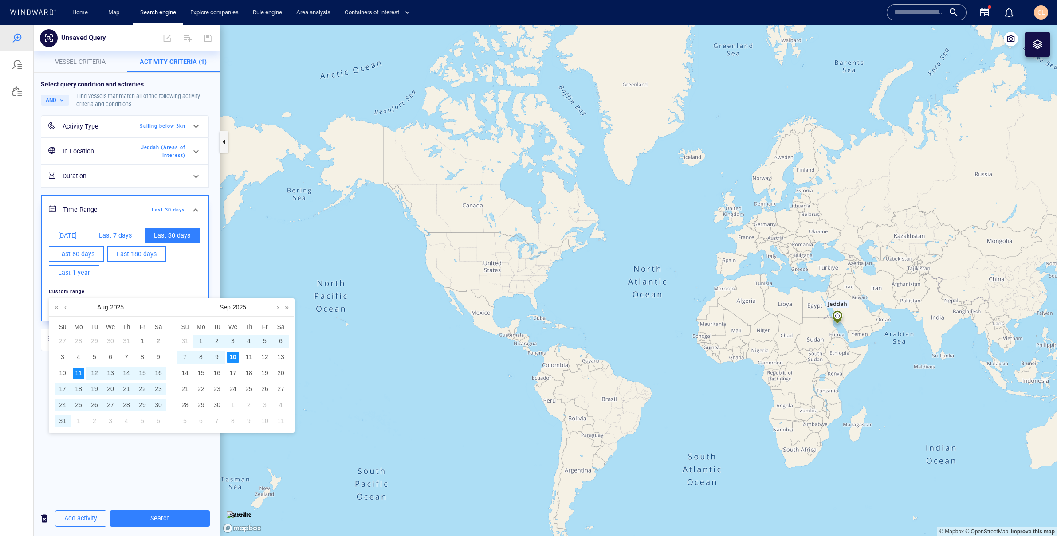
click at [280, 339] on div "6" at bounding box center [281, 342] width 12 height 12
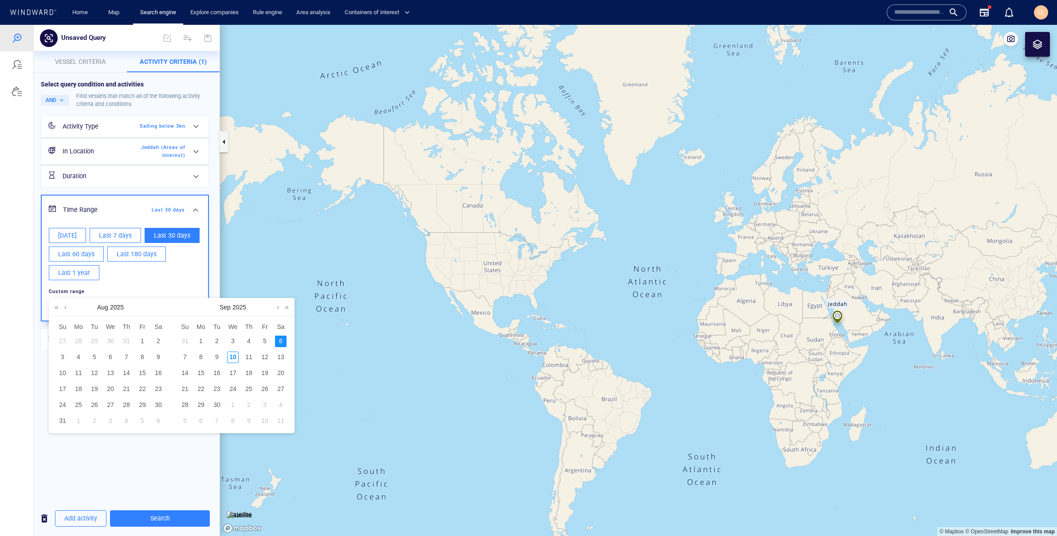
click at [279, 343] on div "6" at bounding box center [281, 342] width 12 height 12
type input "**********"
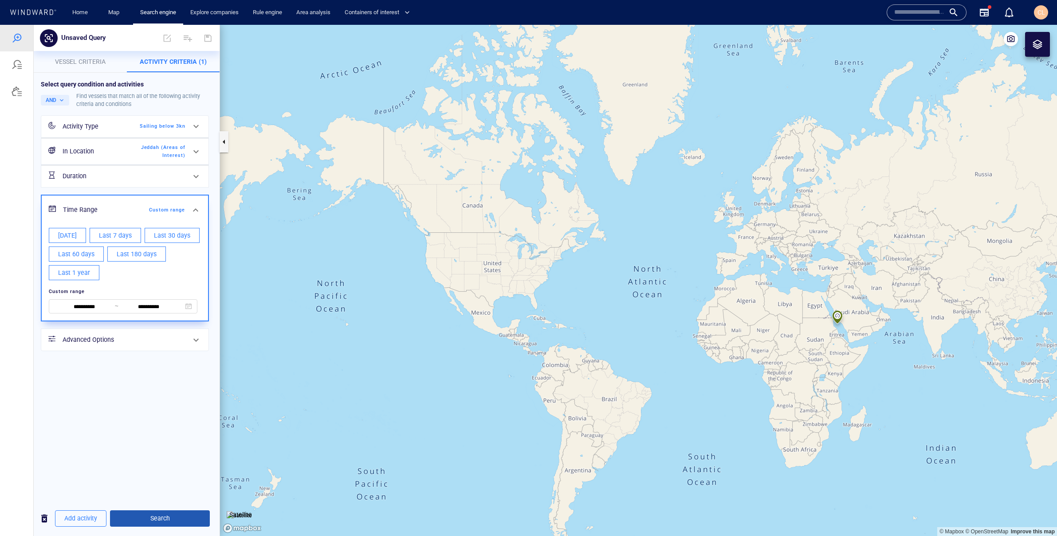
click at [171, 517] on span "Search" at bounding box center [160, 518] width 86 height 11
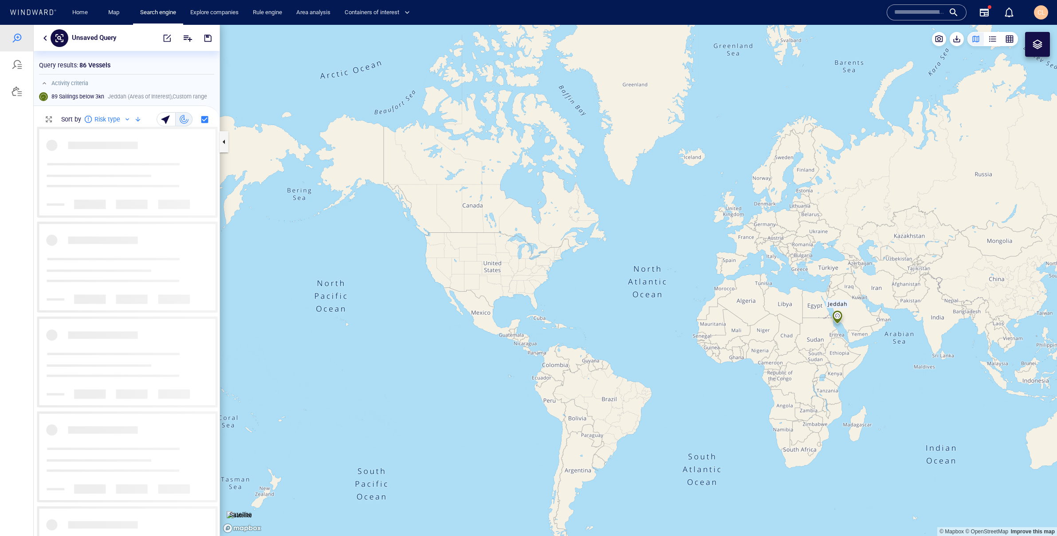
scroll to position [409, 186]
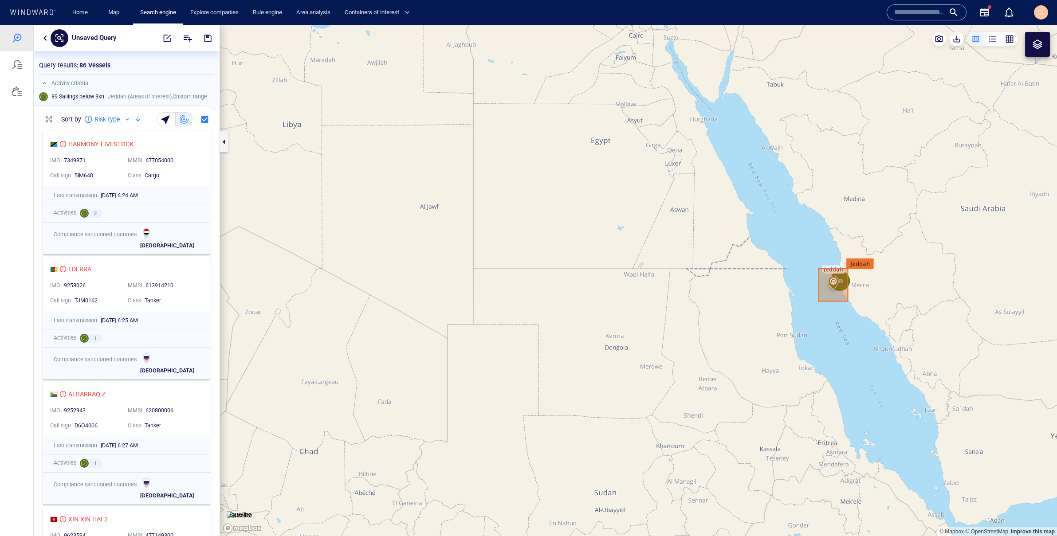
drag, startPoint x: 829, startPoint y: 312, endPoint x: 573, endPoint y: 307, distance: 256.4
click at [573, 307] on canvas "Map" at bounding box center [638, 280] width 837 height 511
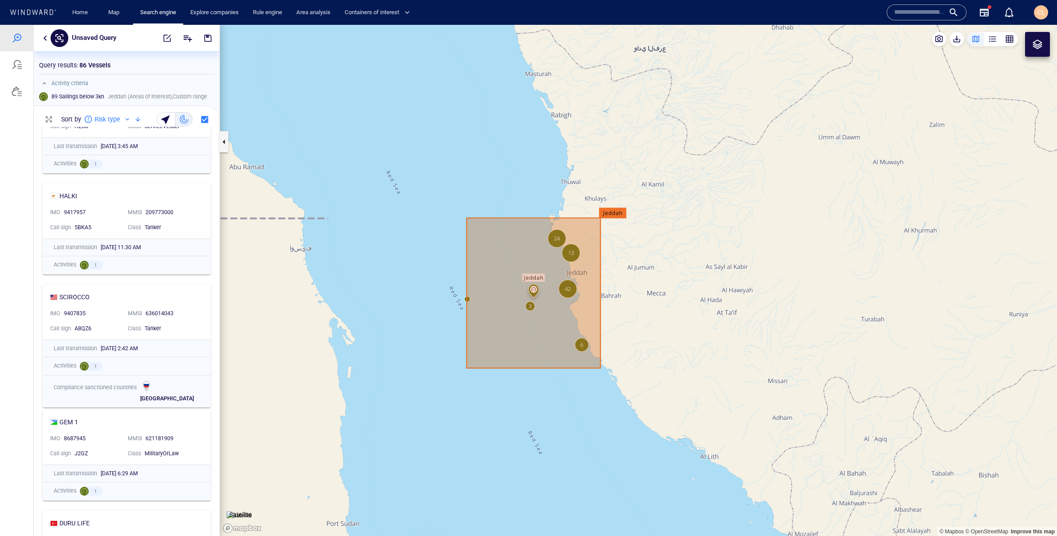
scroll to position [1354, 0]
click at [126, 117] on div at bounding box center [127, 119] width 7 height 7
click at [121, 149] on li "Vessel Name" at bounding box center [118, 154] width 71 height 16
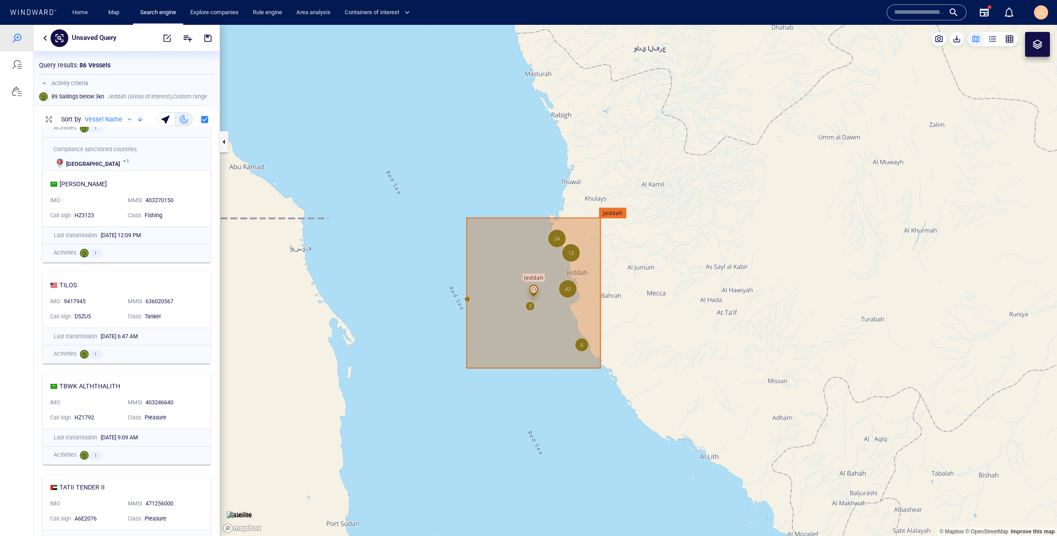
scroll to position [80, 0]
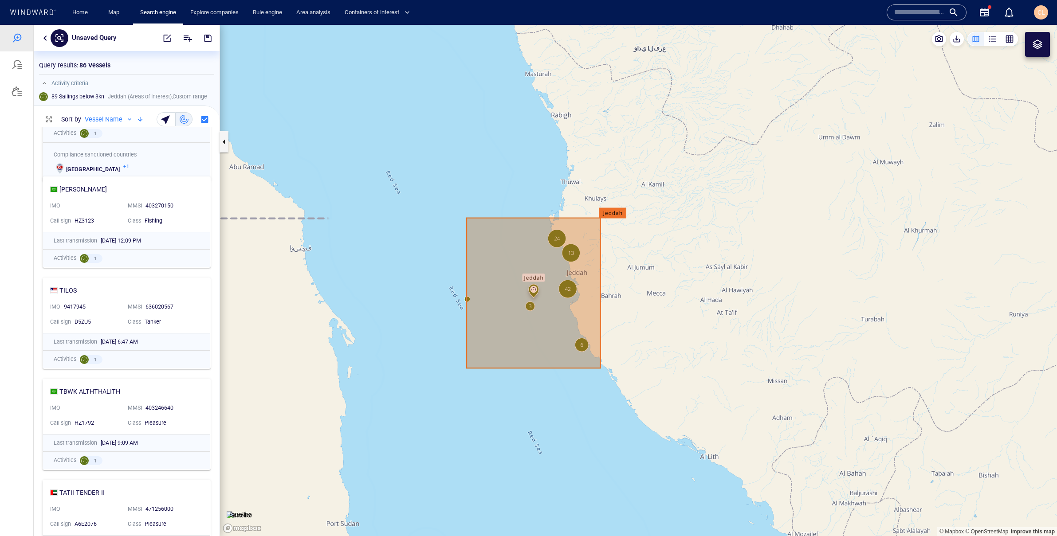
click at [139, 120] on div at bounding box center [140, 119] width 11 height 11
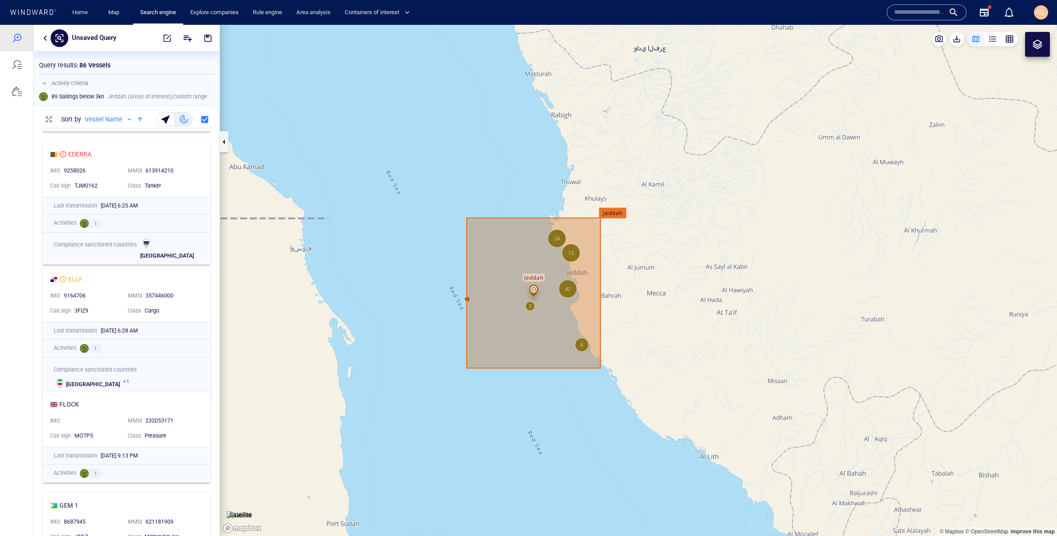
scroll to position [3168, 0]
click at [130, 120] on div at bounding box center [129, 119] width 7 height 7
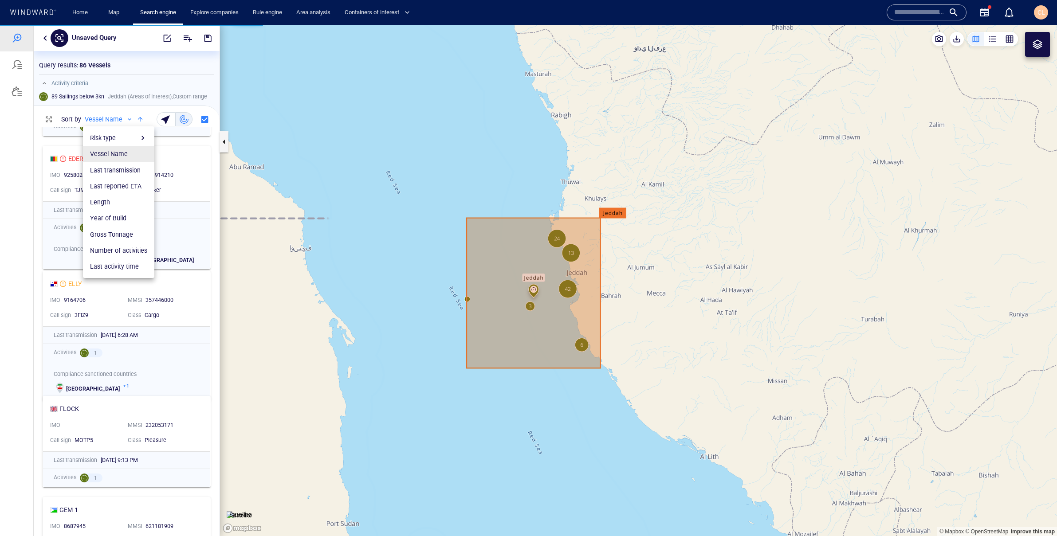
click at [117, 141] on div "Risk type" at bounding box center [118, 138] width 57 height 11
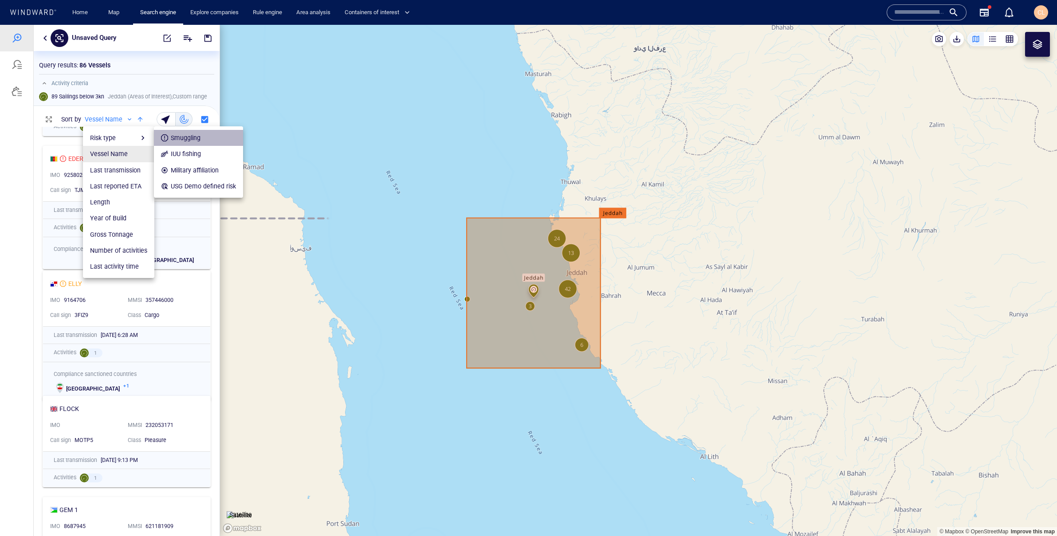
click at [187, 138] on div "Smuggling" at bounding box center [186, 138] width 30 height 11
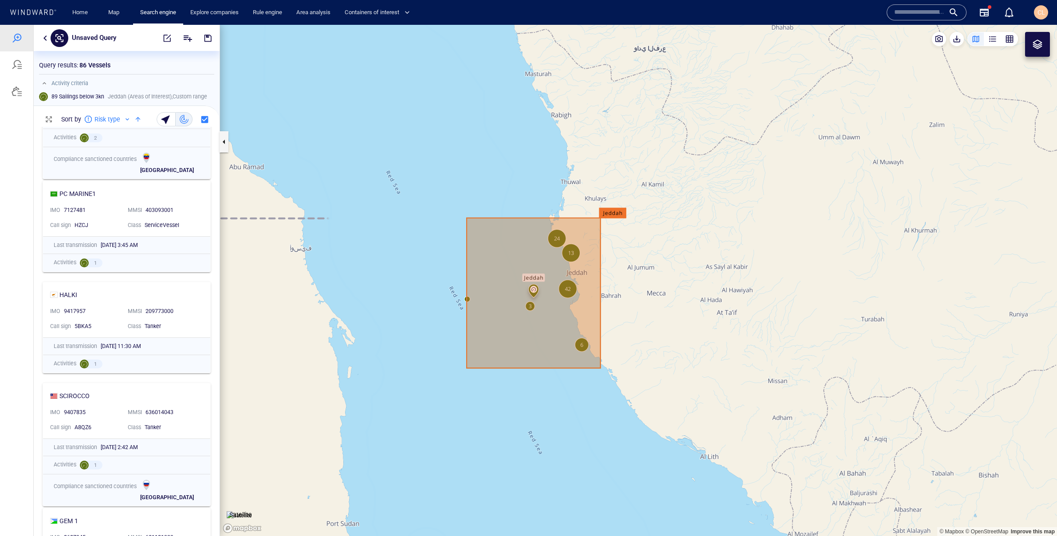
scroll to position [0, 0]
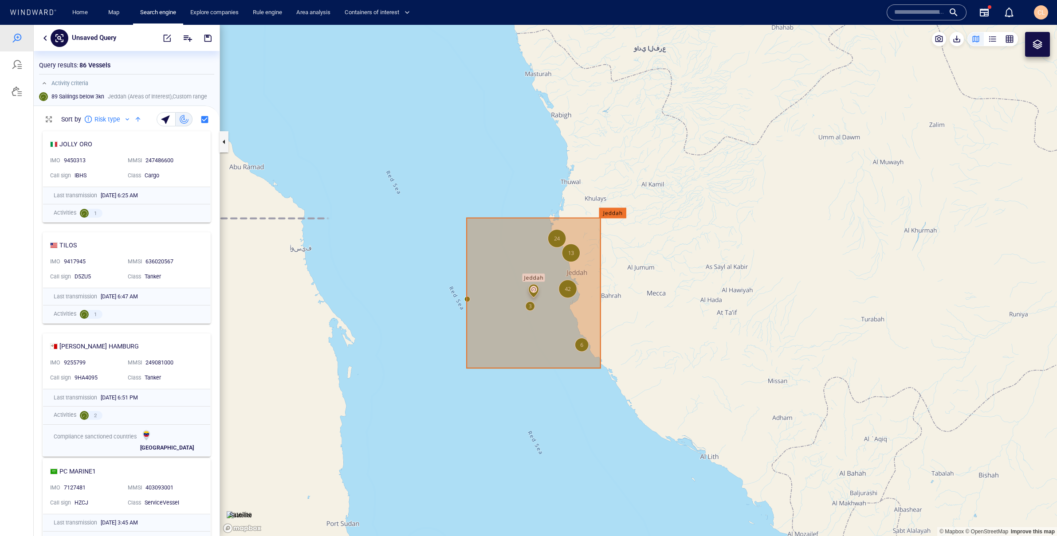
click at [137, 120] on div at bounding box center [138, 119] width 11 height 11
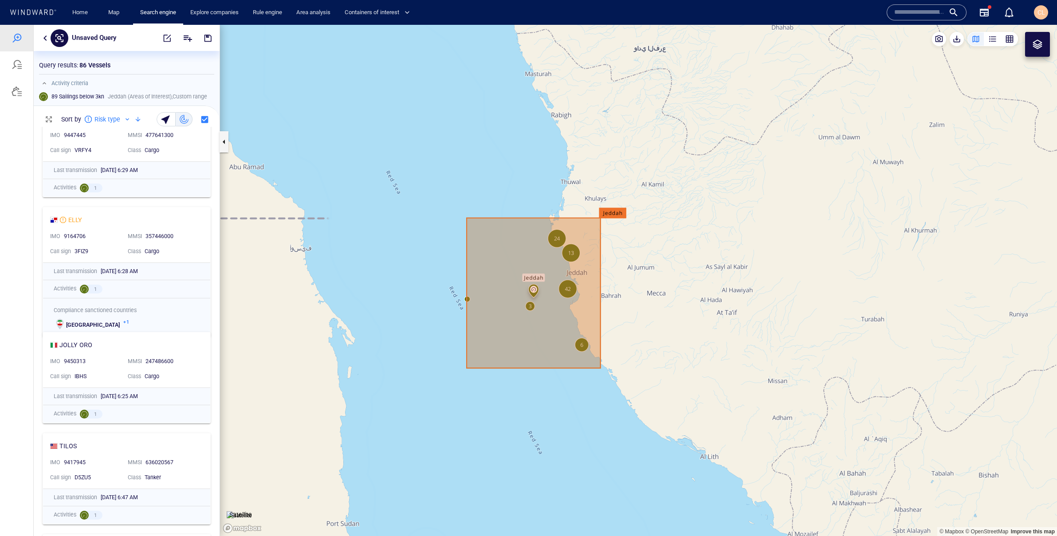
scroll to position [777, 0]
click at [44, 37] on button "button" at bounding box center [45, 38] width 11 height 11
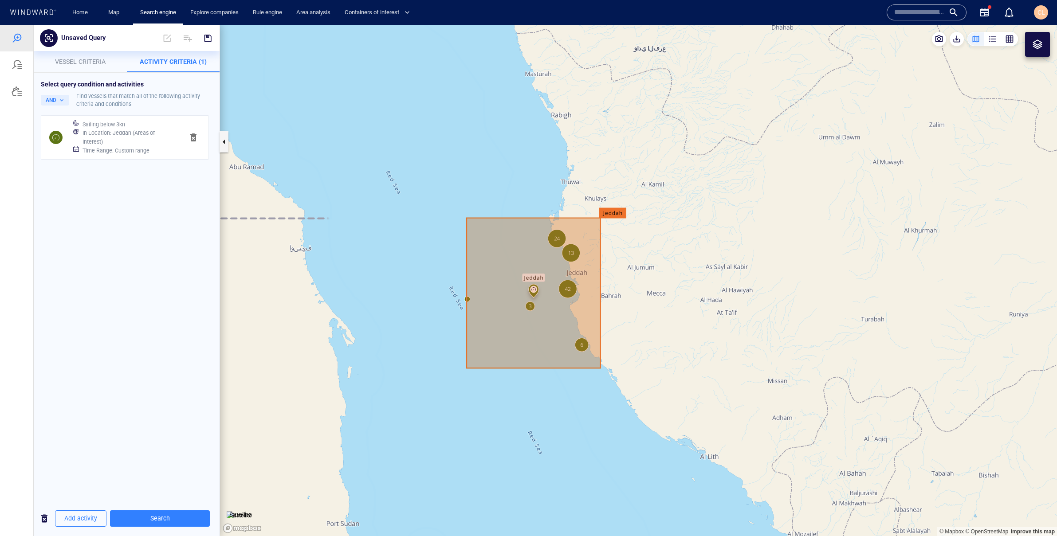
click at [124, 136] on h6 "In Location : Jeddah (Areas of Interest)" at bounding box center [130, 137] width 94 height 17
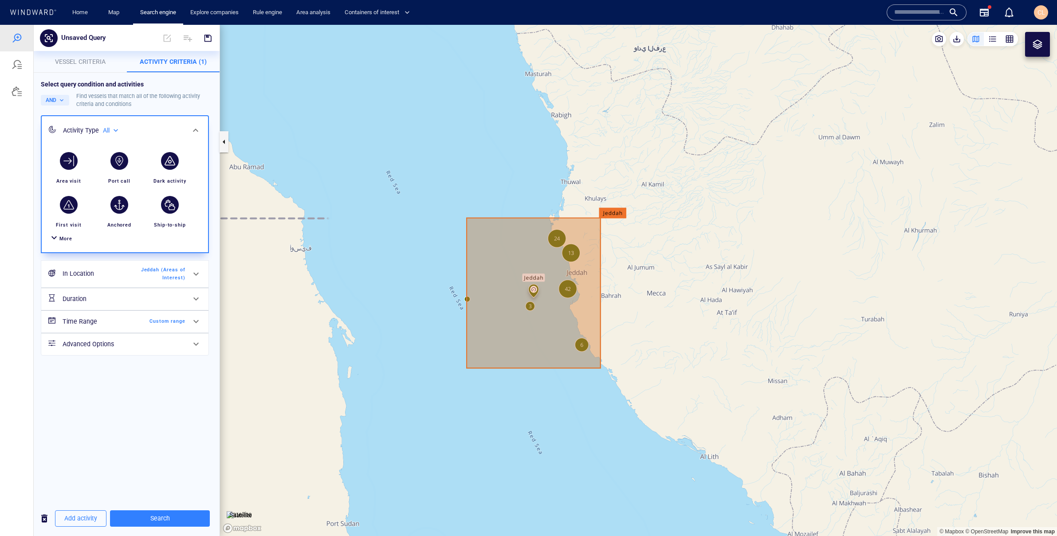
click at [144, 320] on span "Custom range" at bounding box center [159, 322] width 51 height 8
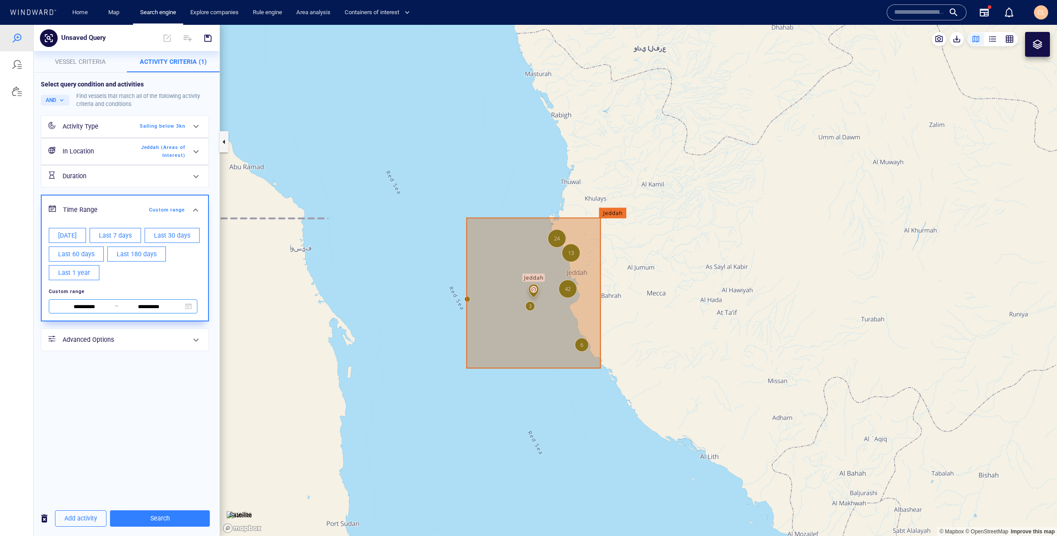
click at [103, 308] on input "**********" at bounding box center [84, 308] width 61 height 10
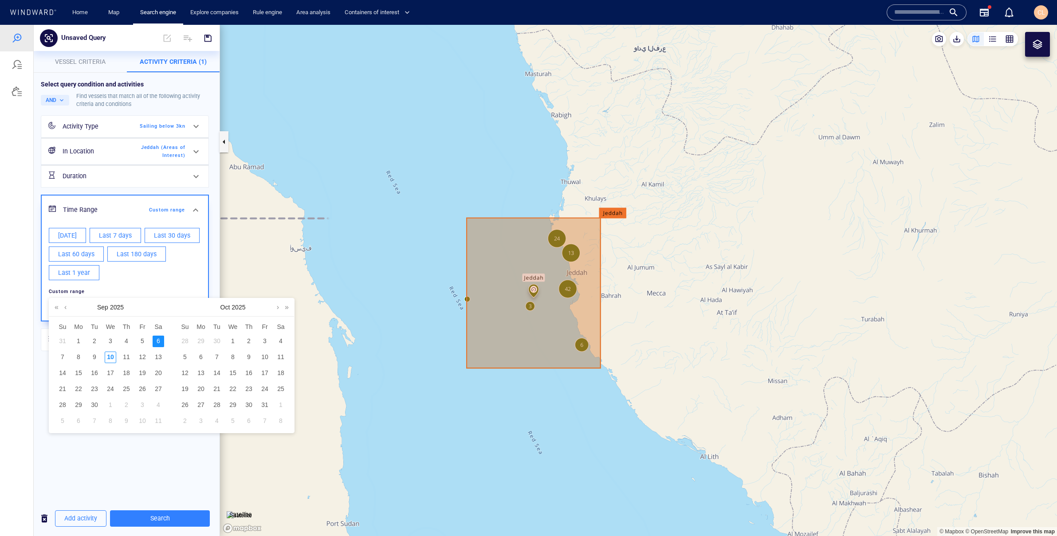
click at [146, 341] on div "5" at bounding box center [143, 342] width 12 height 12
click at [154, 341] on div "6" at bounding box center [159, 342] width 12 height 12
type input "**********"
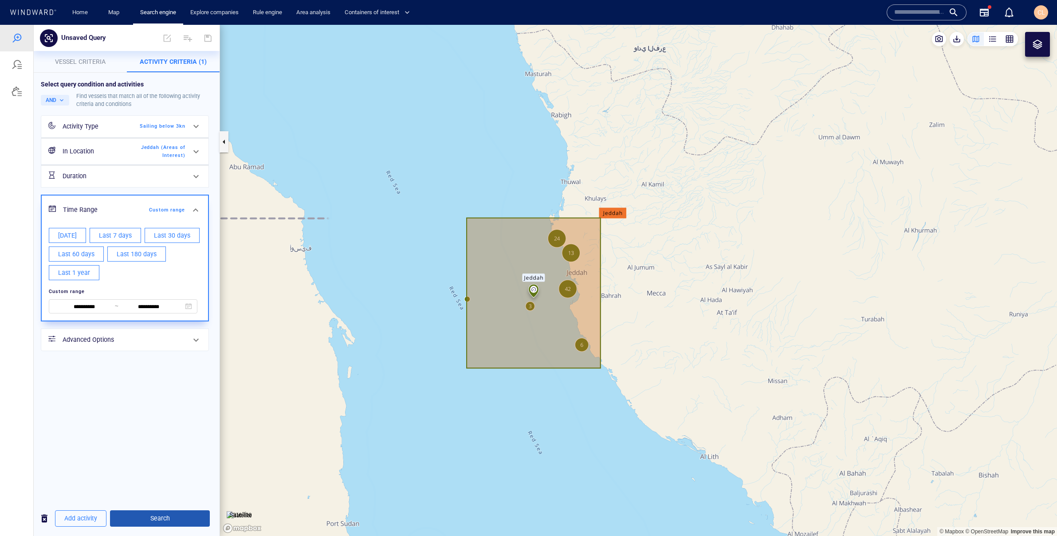
click at [163, 515] on span "Search" at bounding box center [160, 518] width 86 height 11
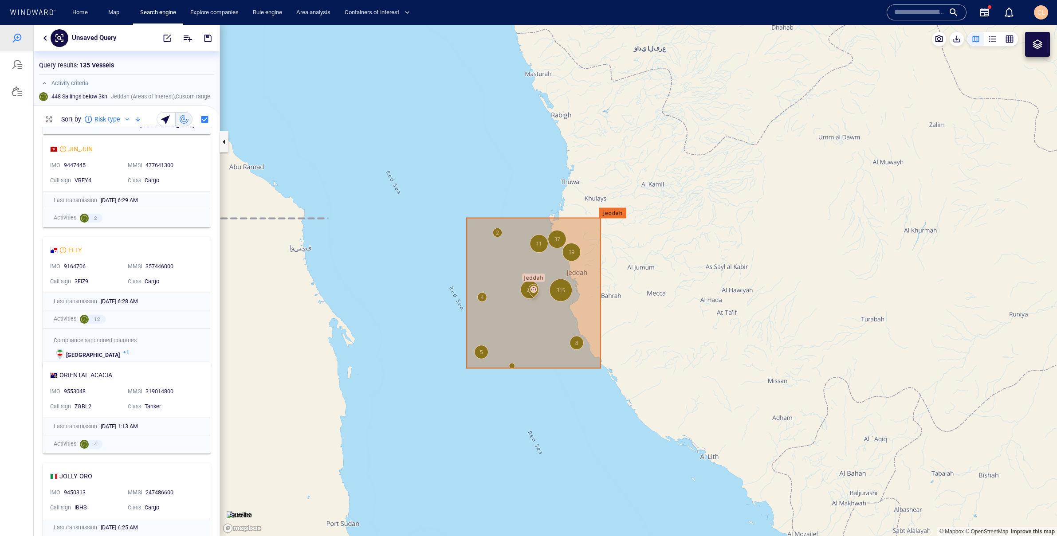
scroll to position [1104, 0]
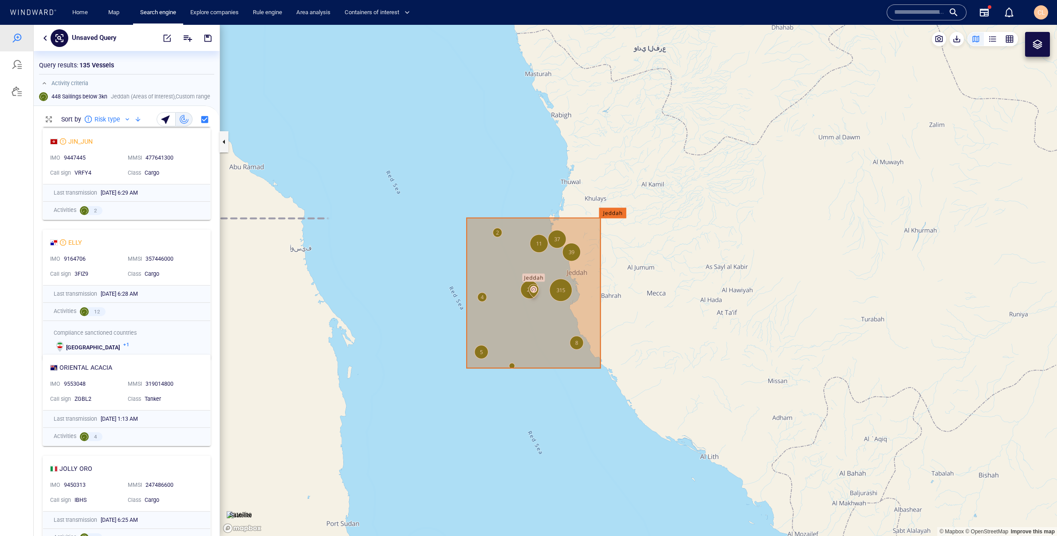
click at [912, 17] on input "text" at bounding box center [919, 12] width 51 height 13
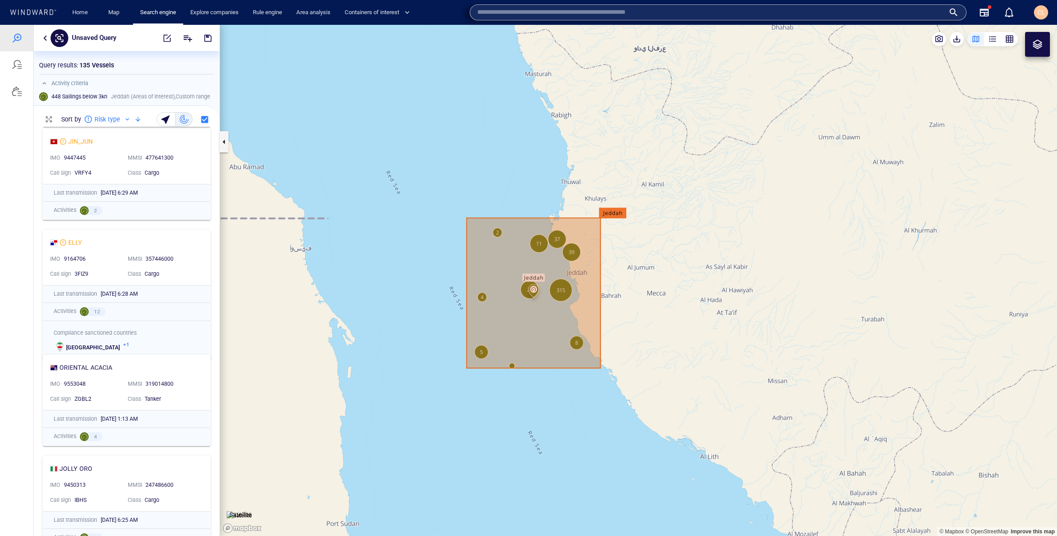
paste input "*******"
type input "*******"
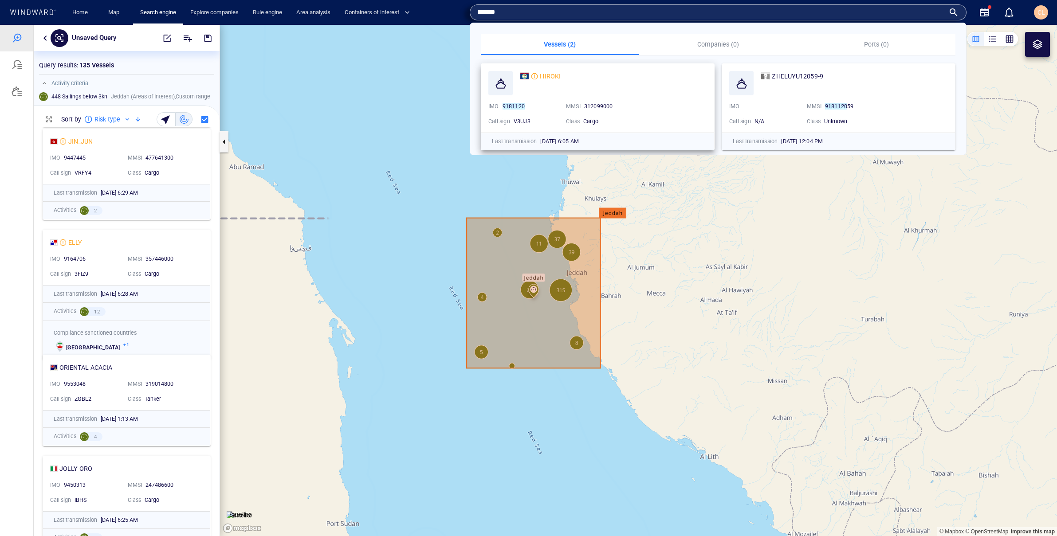
click at [618, 76] on div "HIROKI" at bounding box center [613, 76] width 187 height 11
click at [560, 75] on span "HIROKI" at bounding box center [550, 76] width 21 height 7
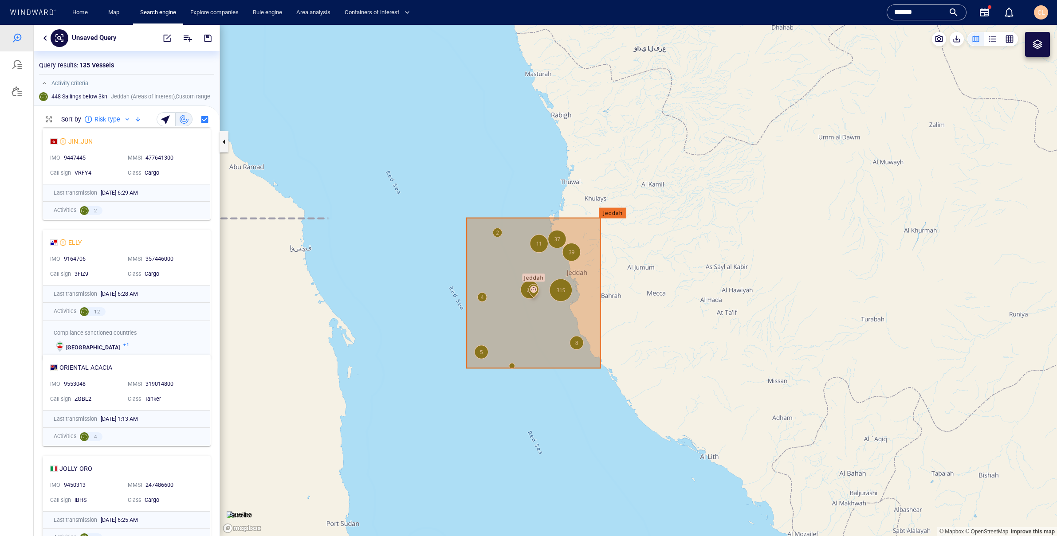
click at [44, 36] on button "button" at bounding box center [45, 38] width 11 height 11
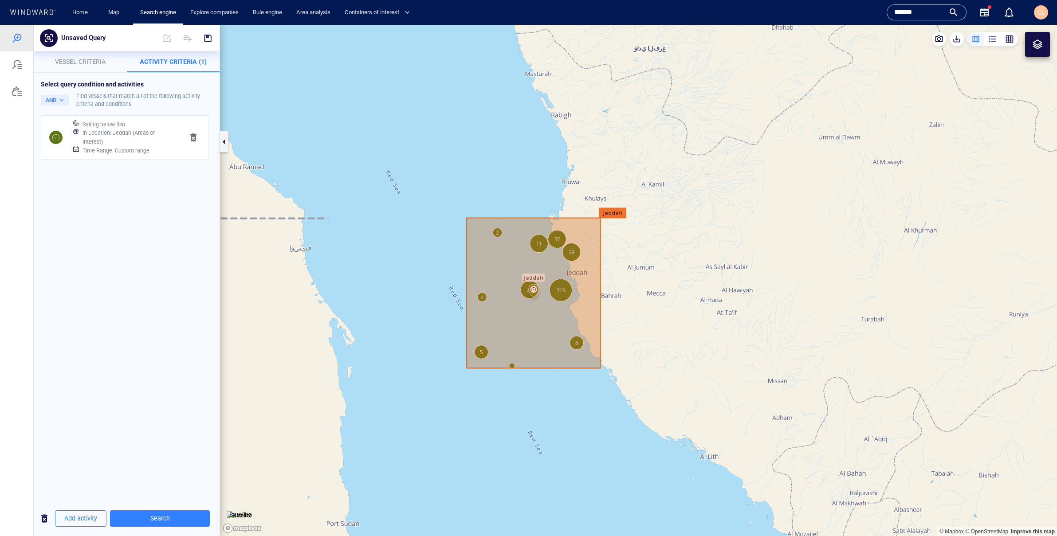
click at [104, 115] on div "Sailing below 3kn In Location : Jeddah (Areas of Interest) Time Range : Custom …" at bounding box center [125, 137] width 168 height 45
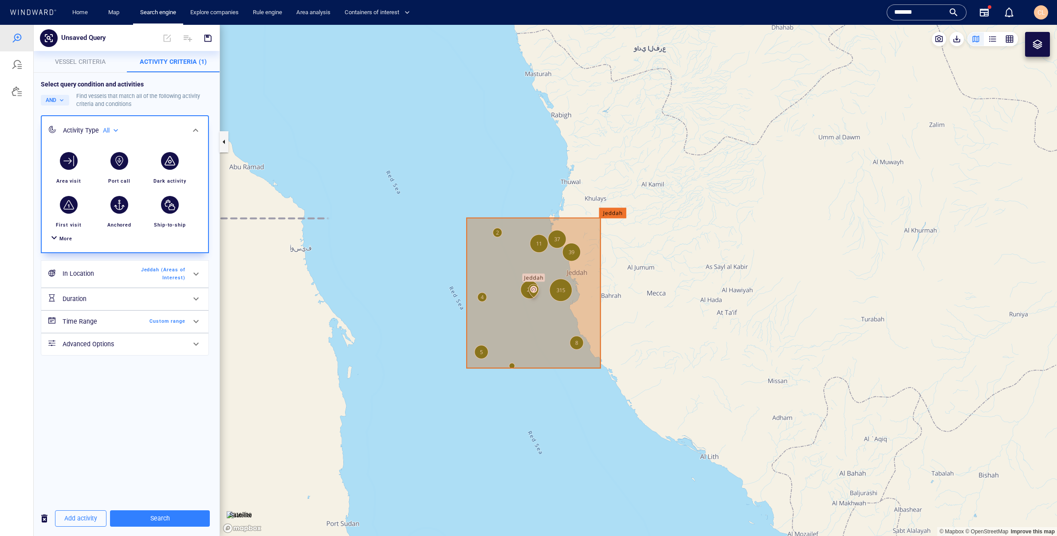
click at [60, 241] on span "More" at bounding box center [65, 239] width 13 height 6
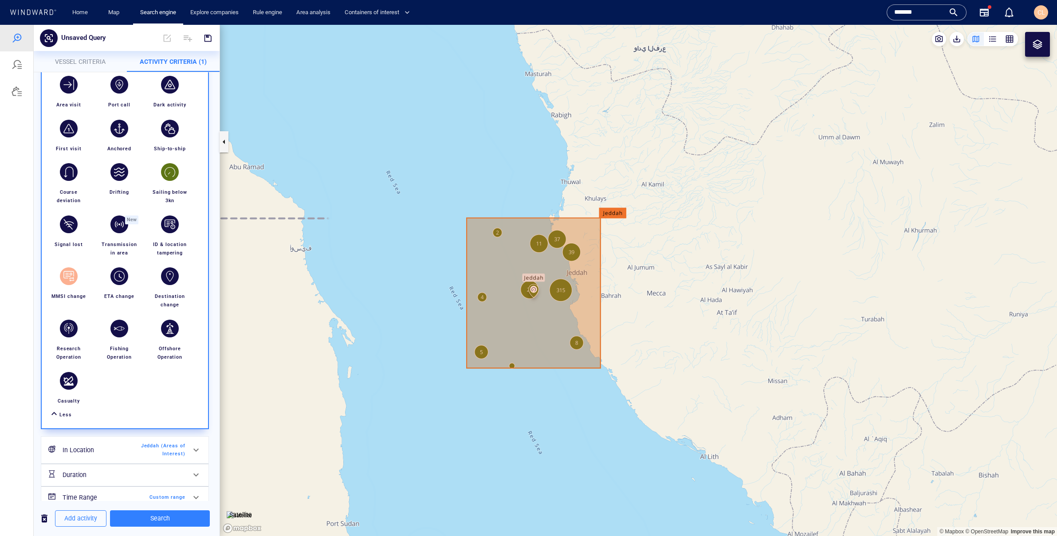
scroll to position [0, 0]
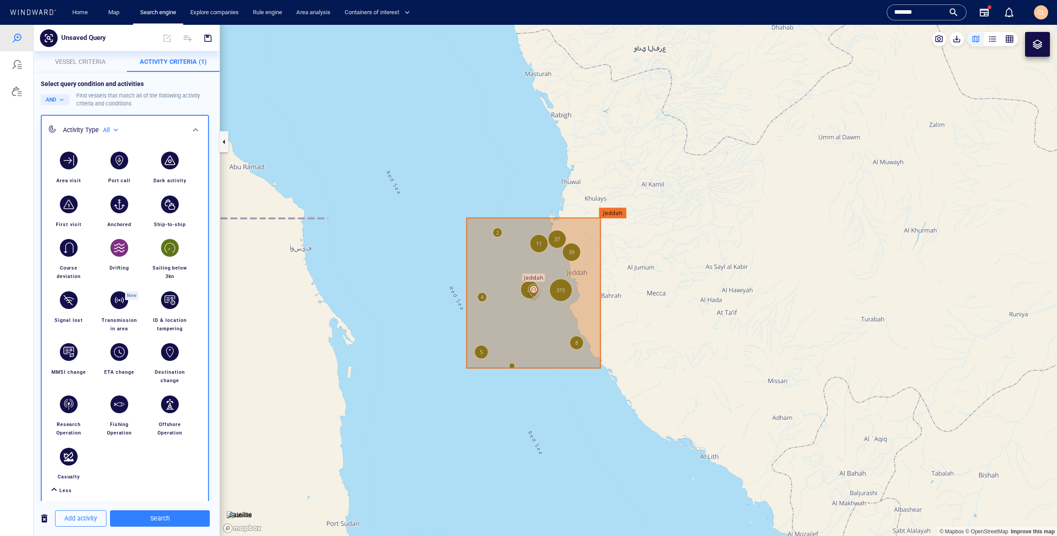
click at [117, 248] on div "button" at bounding box center [119, 248] width 18 height 18
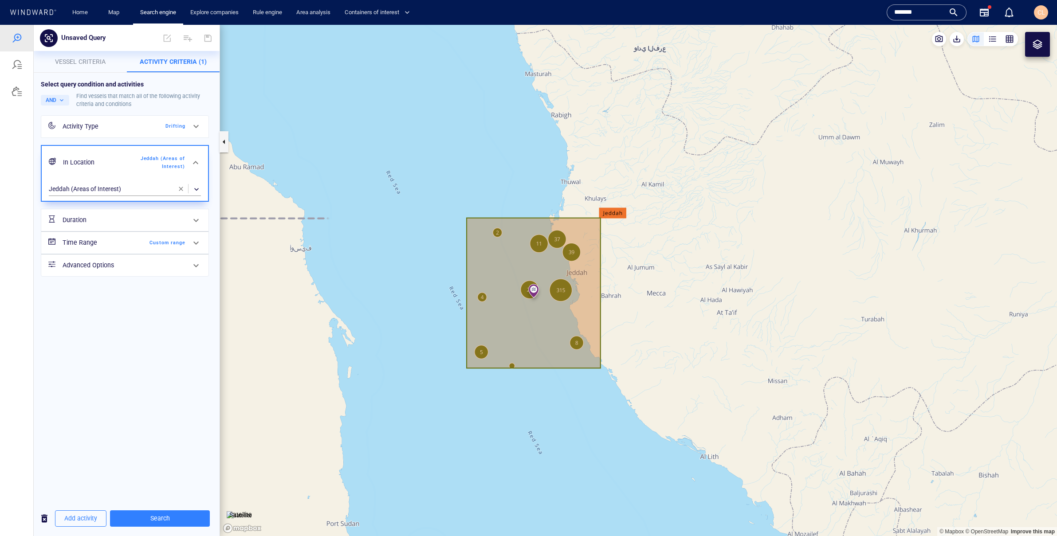
click at [101, 227] on div "Duration" at bounding box center [124, 220] width 130 height 18
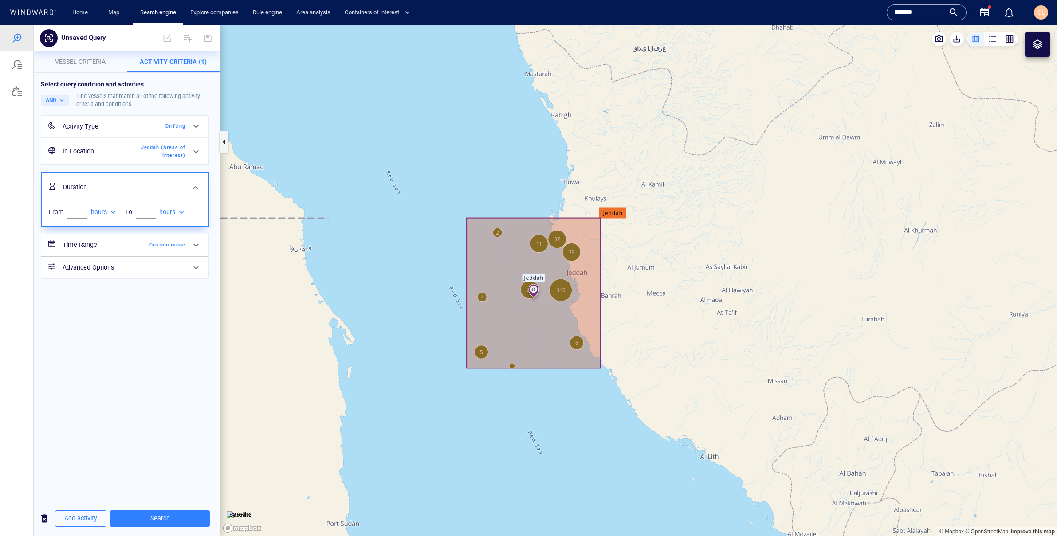
click at [127, 251] on h6 "Time Range" at bounding box center [99, 245] width 72 height 11
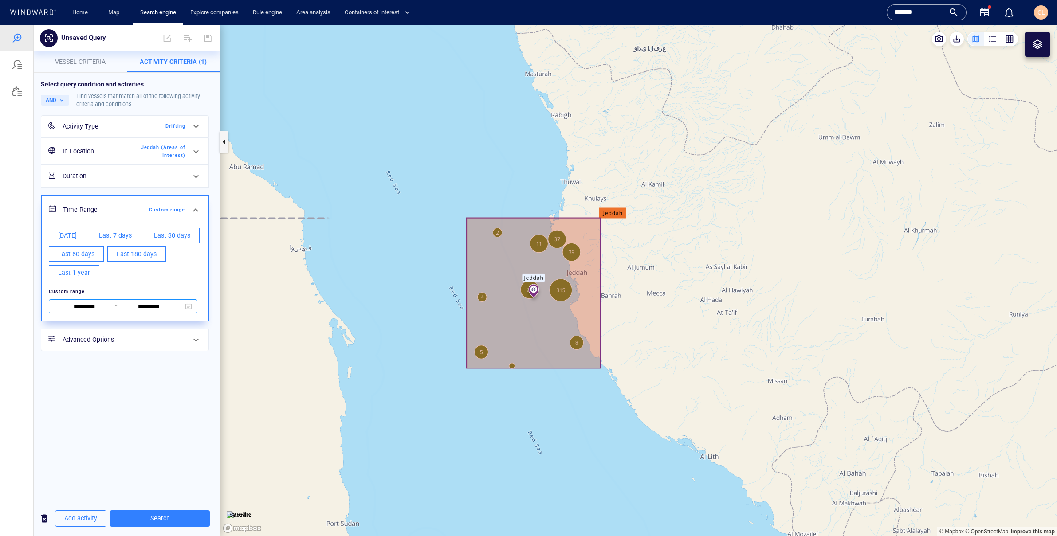
click at [90, 307] on input "**********" at bounding box center [84, 308] width 61 height 10
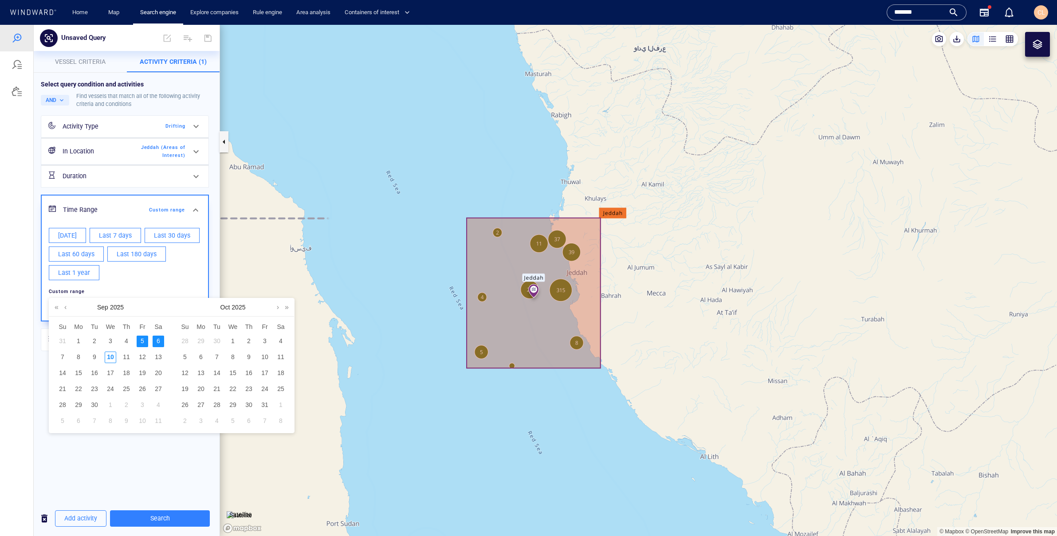
click at [161, 342] on div "6" at bounding box center [159, 342] width 12 height 12
type input "**********"
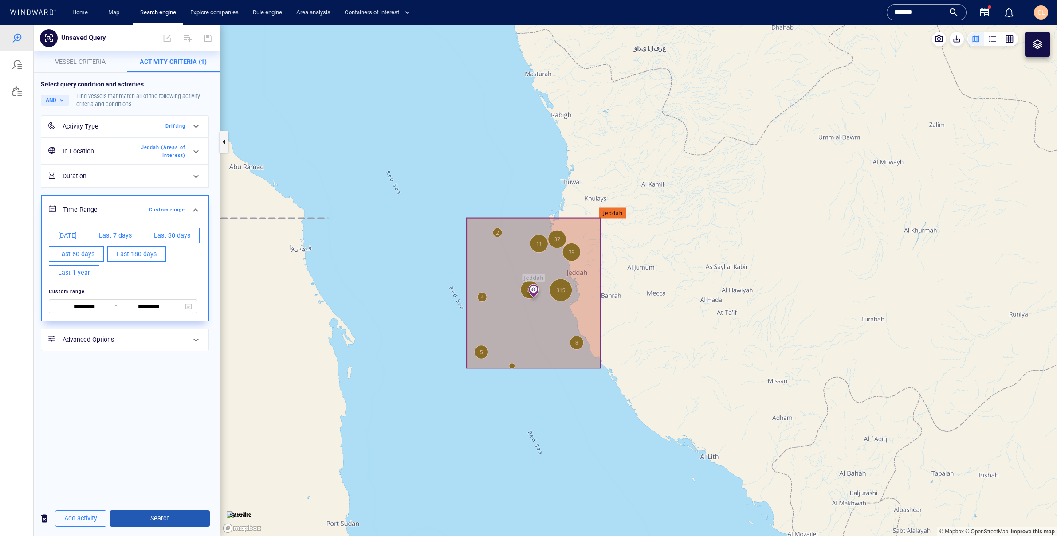
click at [189, 519] on span "Search" at bounding box center [160, 518] width 86 height 11
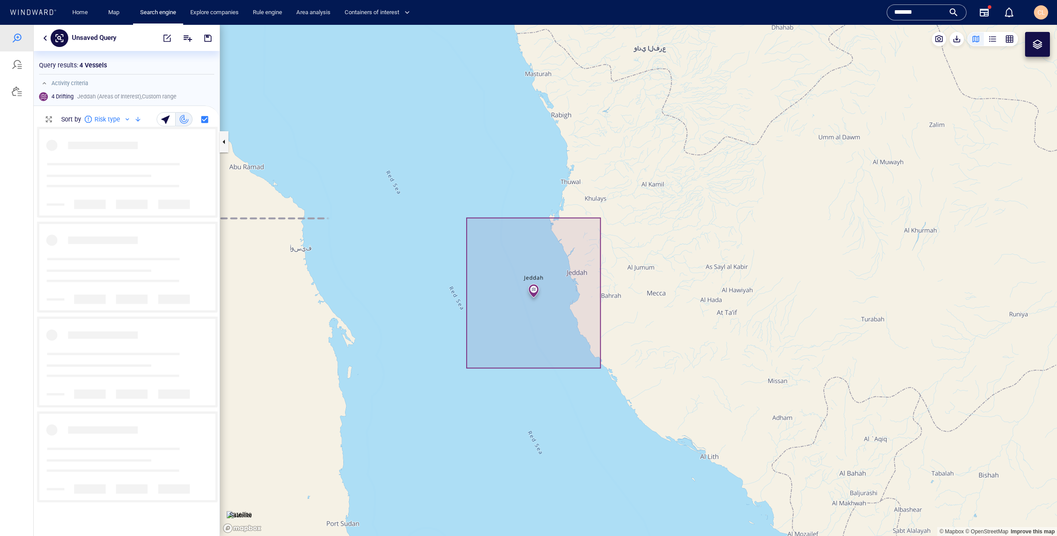
scroll to position [409, 186]
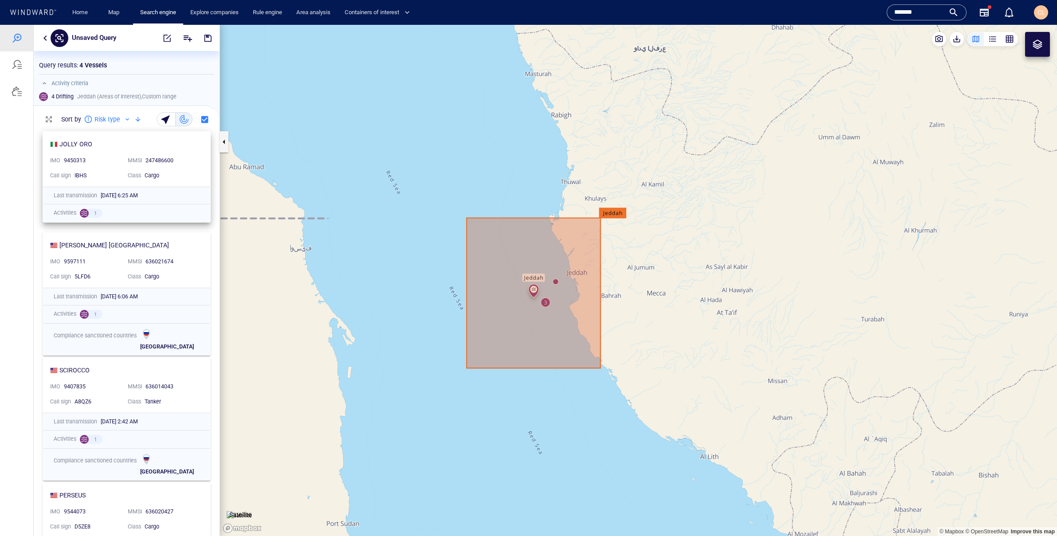
click at [101, 168] on div "IMO 9450313" at bounding box center [86, 160] width 78 height 15
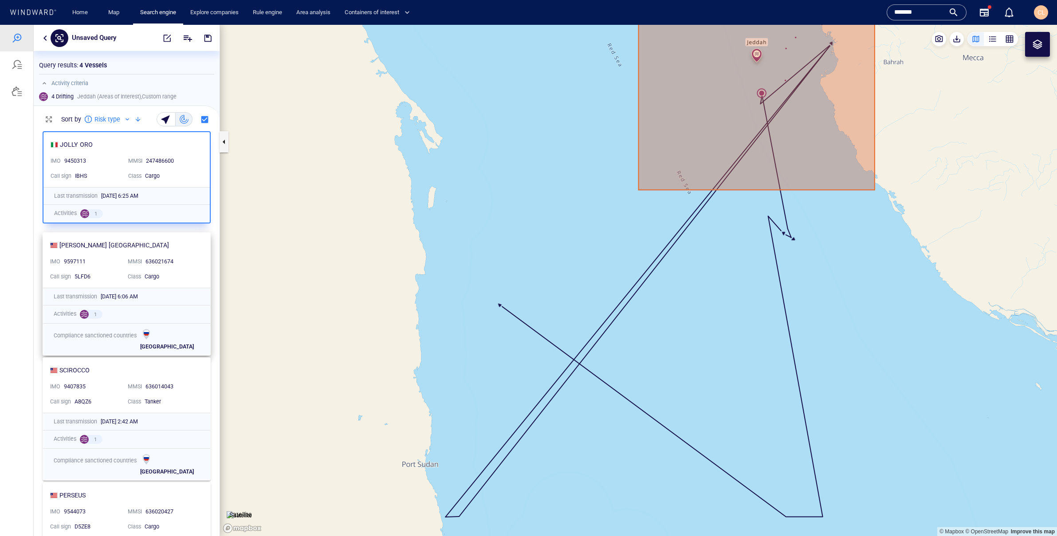
click at [117, 263] on div "9597111" at bounding box center [92, 262] width 57 height 8
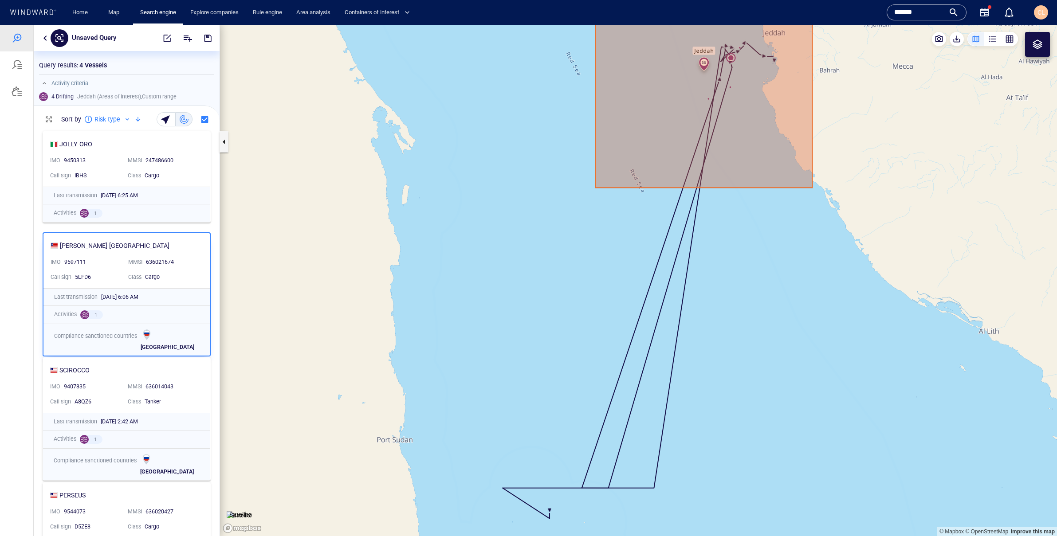
click at [46, 40] on button "button" at bounding box center [45, 38] width 11 height 11
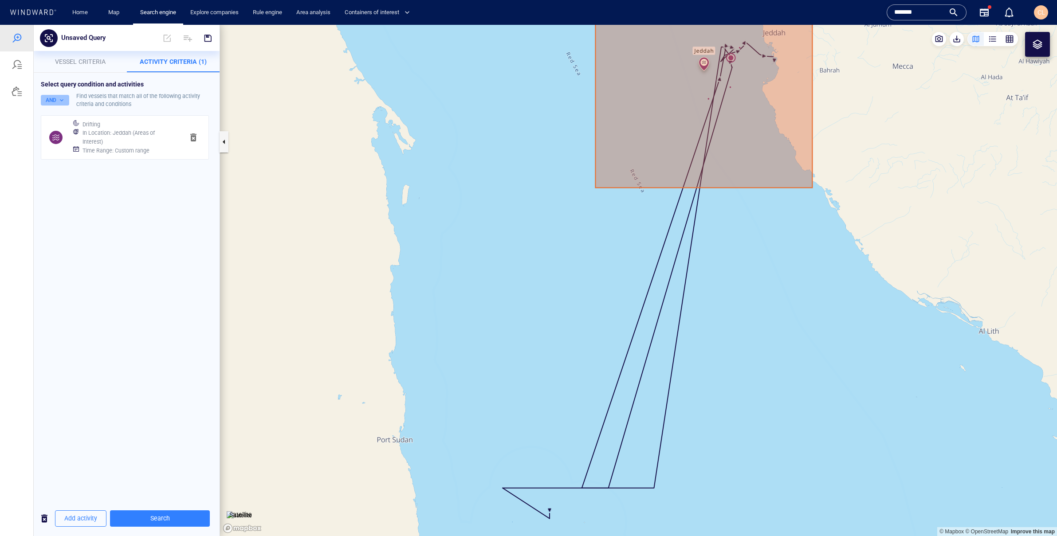
click at [49, 100] on button "AND" at bounding box center [55, 100] width 28 height 11
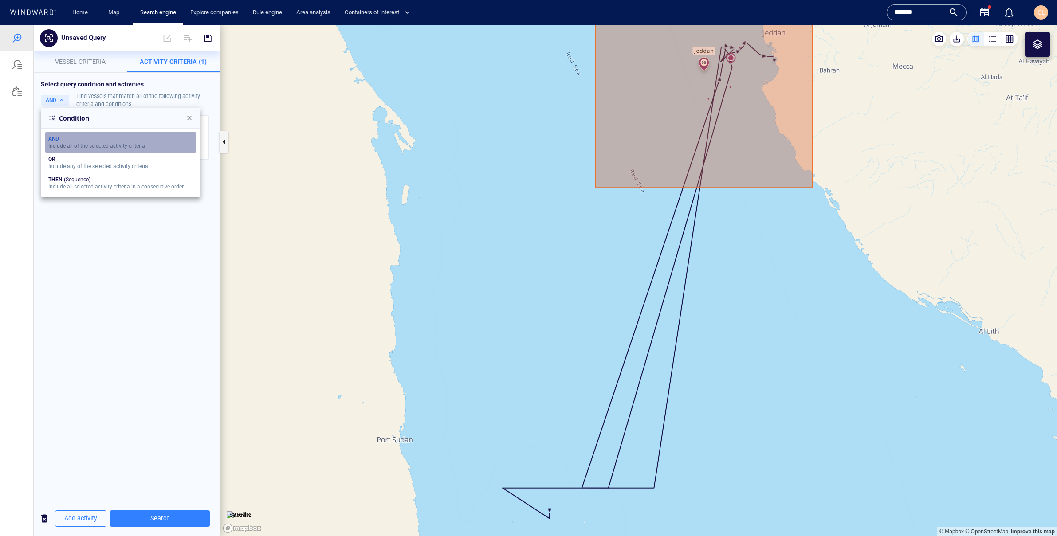
click at [68, 146] on div "Include all of the selected activity criteria" at bounding box center [96, 146] width 97 height 6
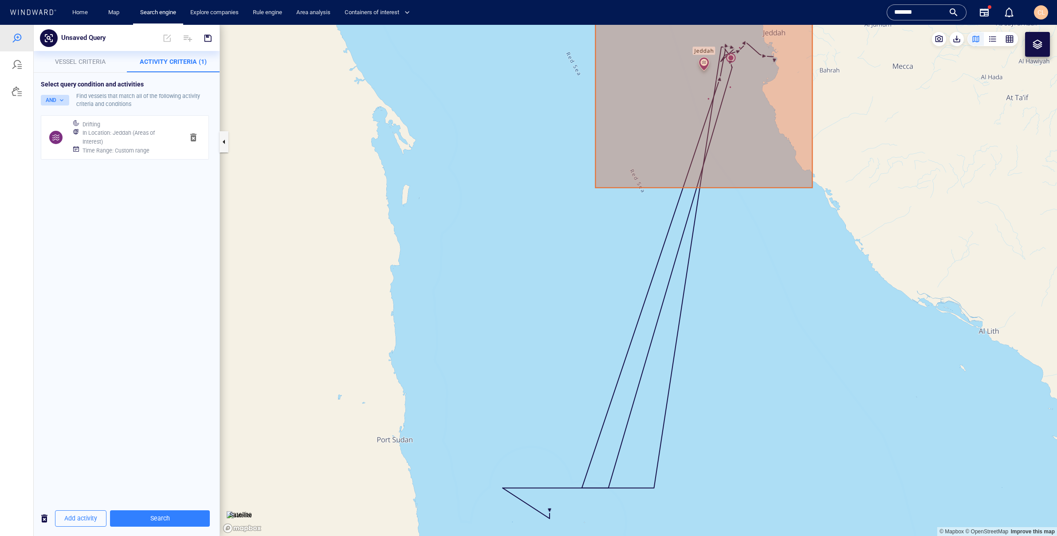
click at [57, 95] on button "AND" at bounding box center [55, 100] width 28 height 11
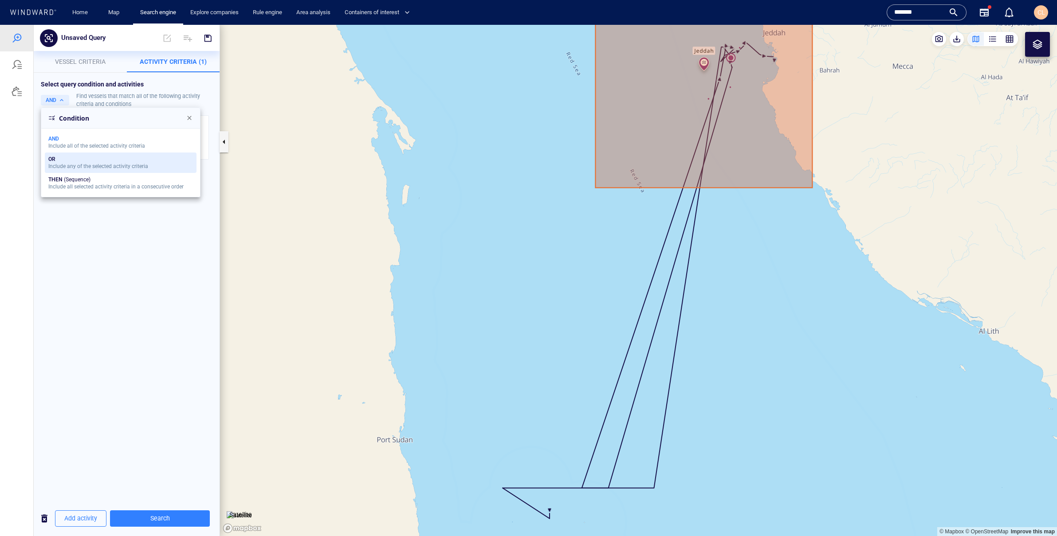
click at [64, 163] on div "Include any of the selected activity criteria" at bounding box center [98, 166] width 100 height 6
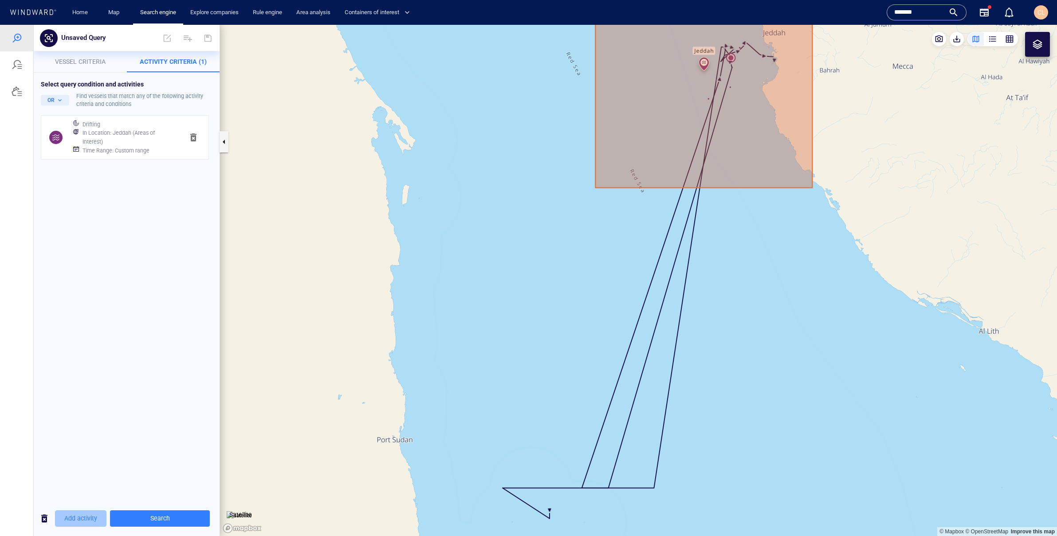
click at [83, 521] on span "Add activity" at bounding box center [80, 518] width 33 height 11
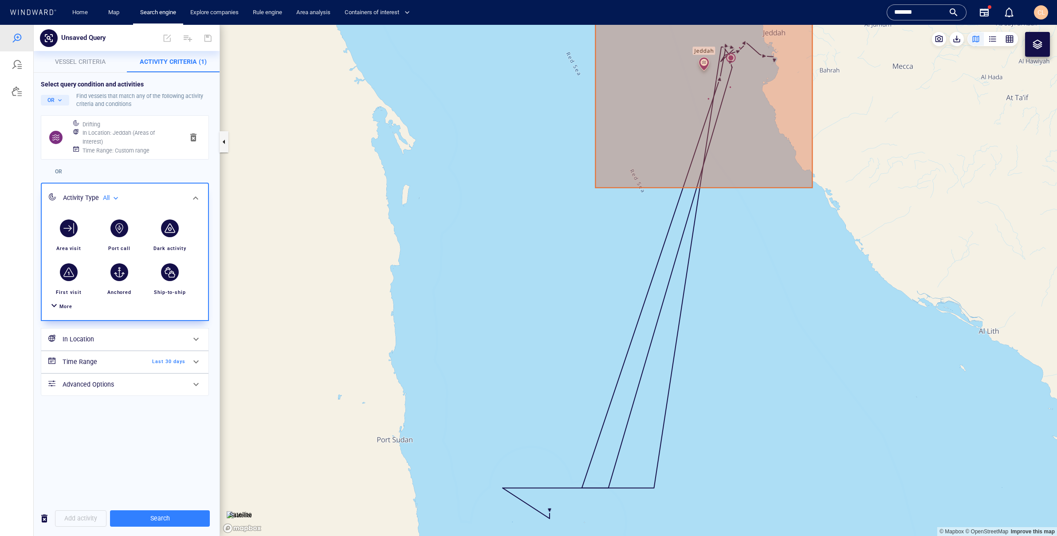
click at [60, 309] on span "More" at bounding box center [65, 307] width 13 height 6
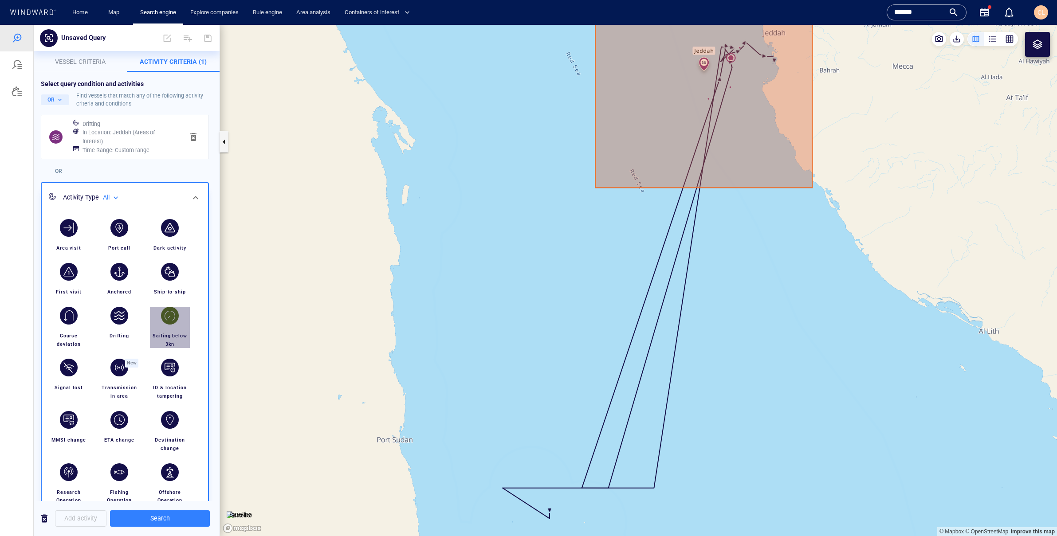
click at [168, 325] on div "button" at bounding box center [169, 315] width 25 height 25
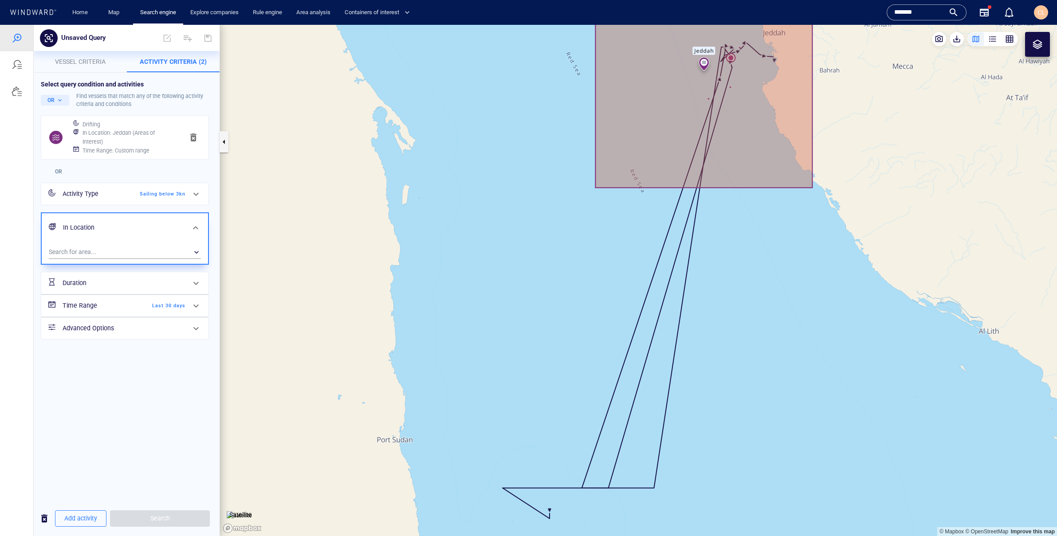
click at [126, 311] on h6 "Time Range" at bounding box center [99, 305] width 72 height 11
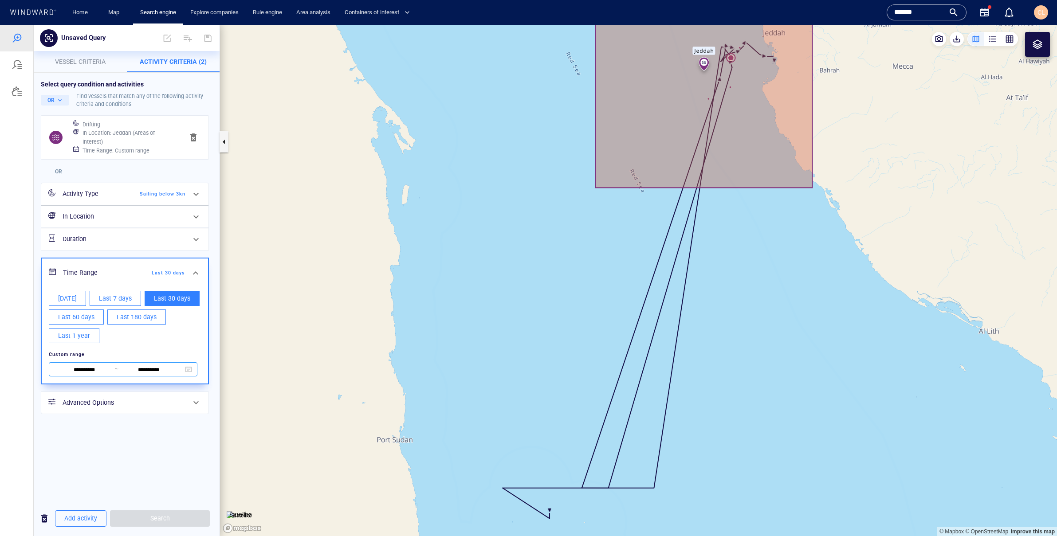
click at [88, 372] on input "**********" at bounding box center [84, 370] width 61 height 10
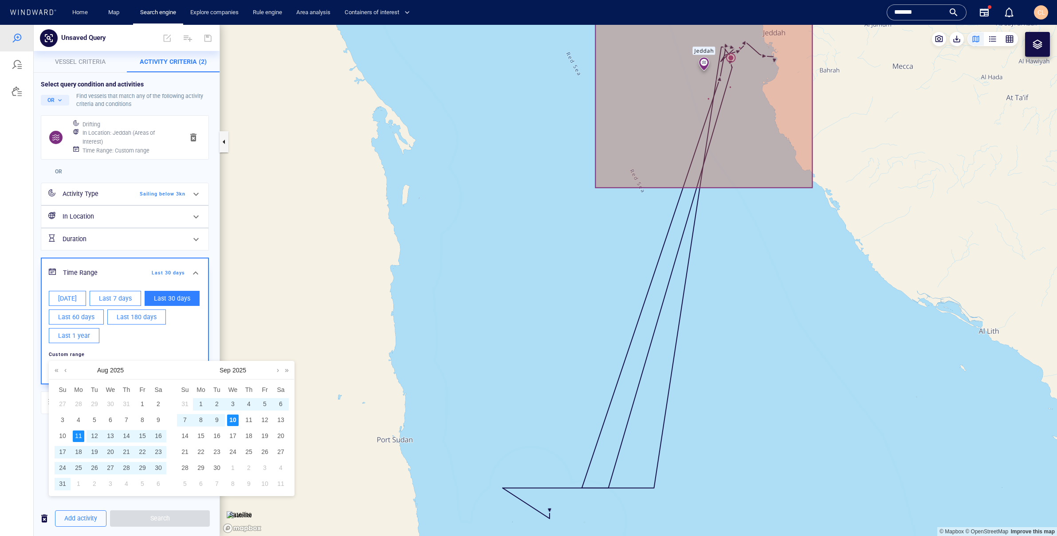
click at [281, 403] on div "6" at bounding box center [281, 405] width 12 height 12
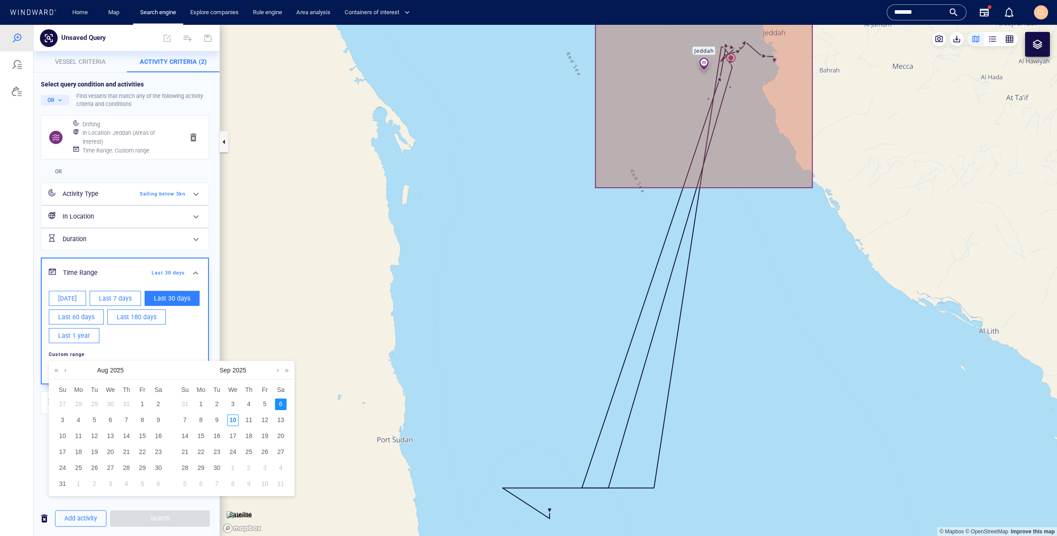
click at [281, 403] on div "6" at bounding box center [281, 405] width 12 height 12
type input "**********"
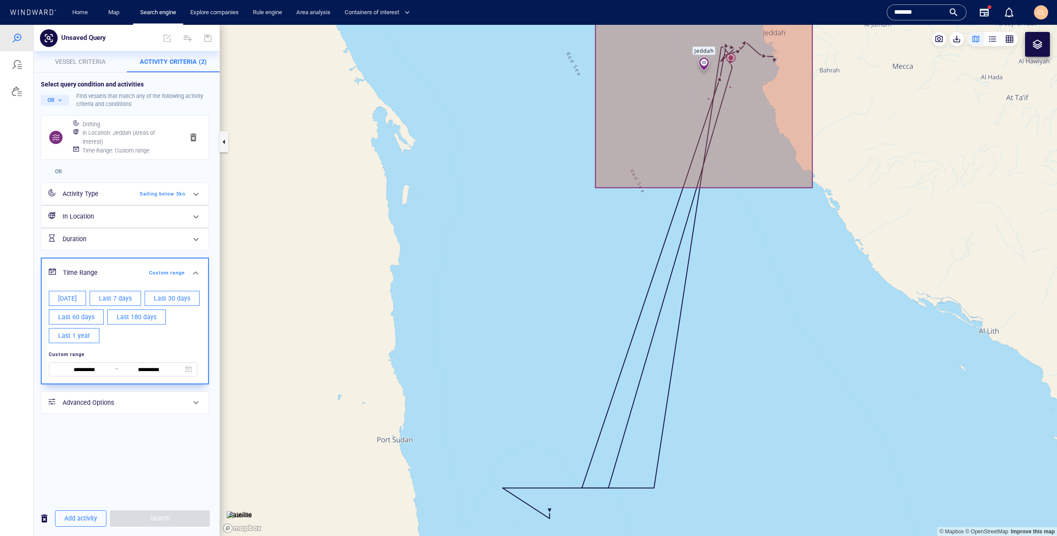
click at [100, 490] on div "**********" at bounding box center [127, 287] width 186 height 428
click at [104, 404] on h6 "Advanced Options" at bounding box center [124, 402] width 123 height 11
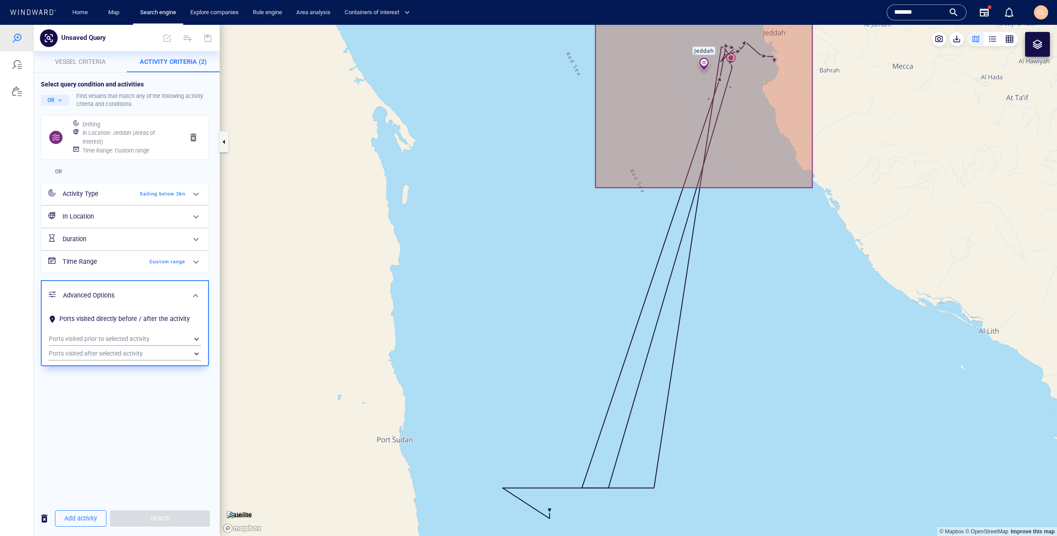
click at [156, 234] on div "Duration" at bounding box center [124, 239] width 130 height 18
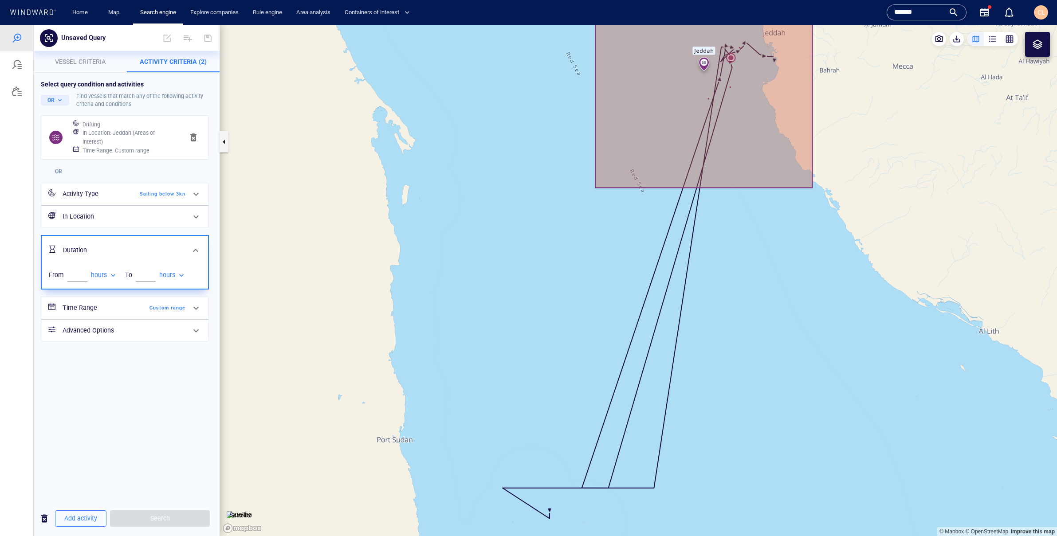
click at [144, 222] on h6 "In Location" at bounding box center [124, 216] width 123 height 11
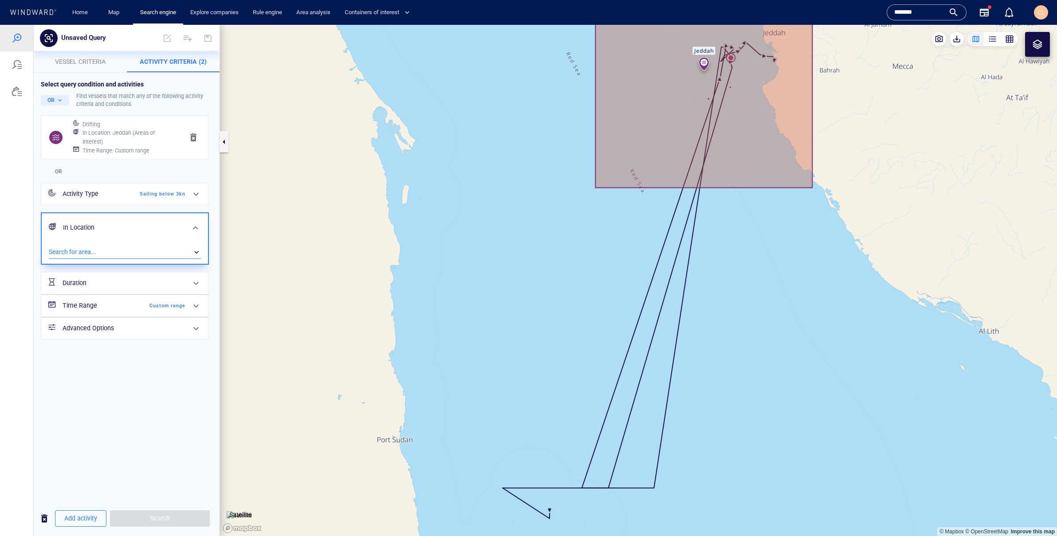
click at [129, 248] on div "​" at bounding box center [125, 252] width 152 height 13
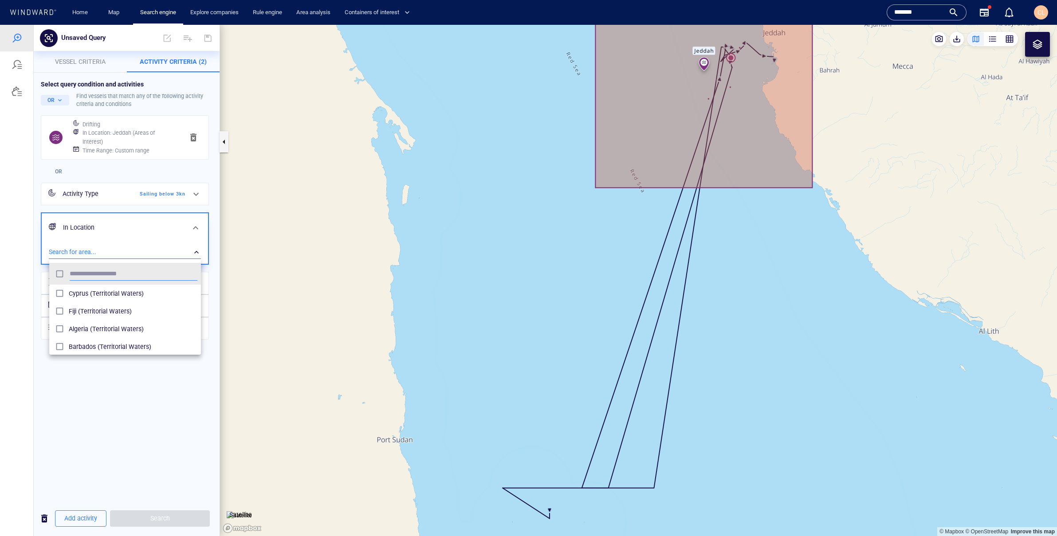
scroll to position [88, 152]
type input "***"
click at [165, 297] on span "Jeddah (Areas of Interest)" at bounding box center [133, 293] width 129 height 11
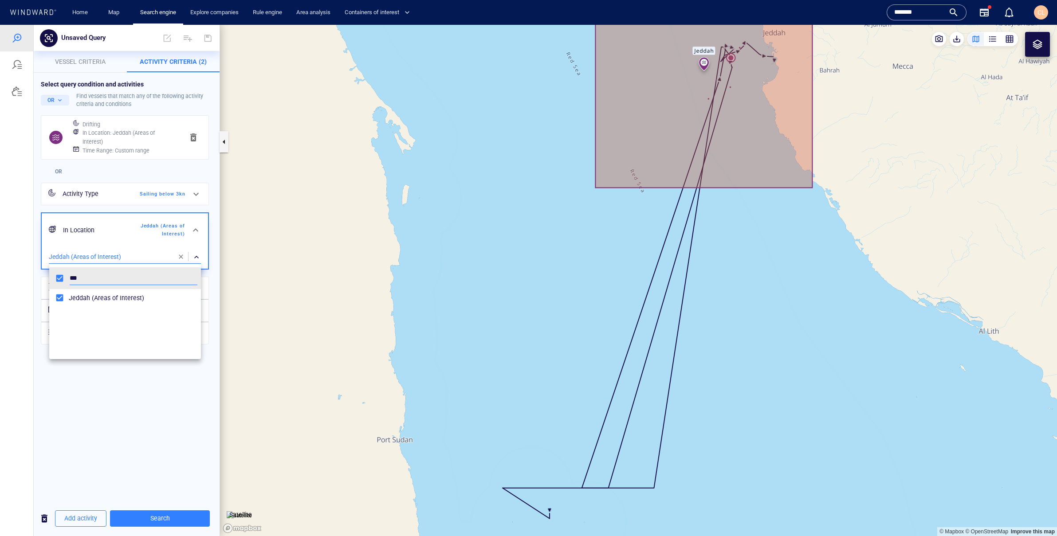
click at [168, 418] on div at bounding box center [528, 280] width 1057 height 511
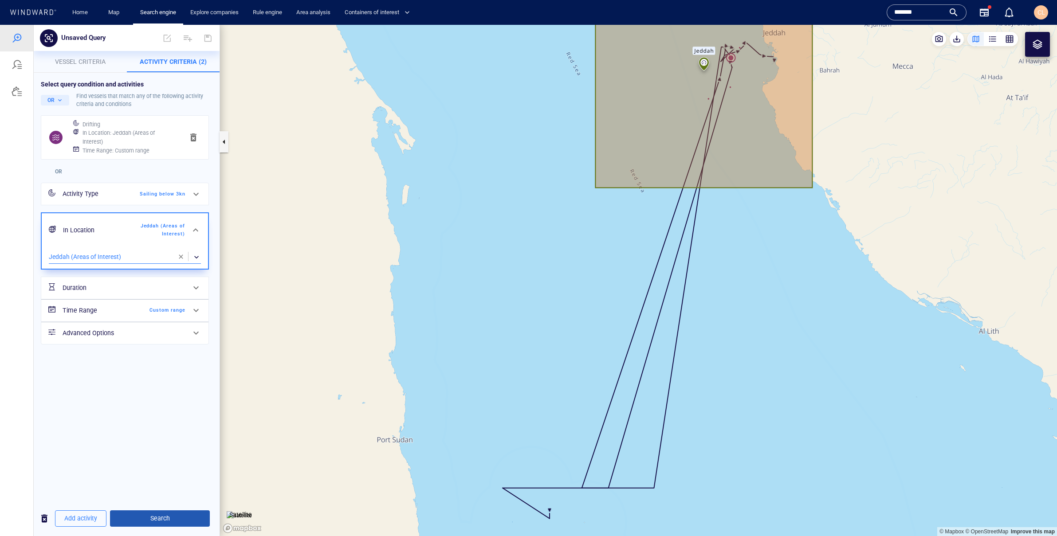
click at [173, 518] on span "Search" at bounding box center [160, 518] width 86 height 11
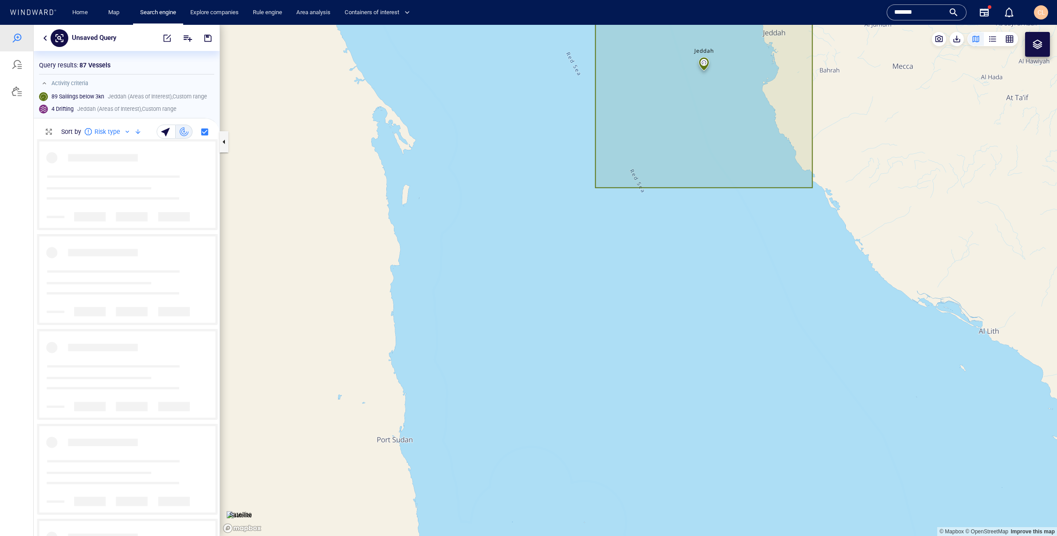
click at [1031, 51] on div at bounding box center [1037, 44] width 25 height 25
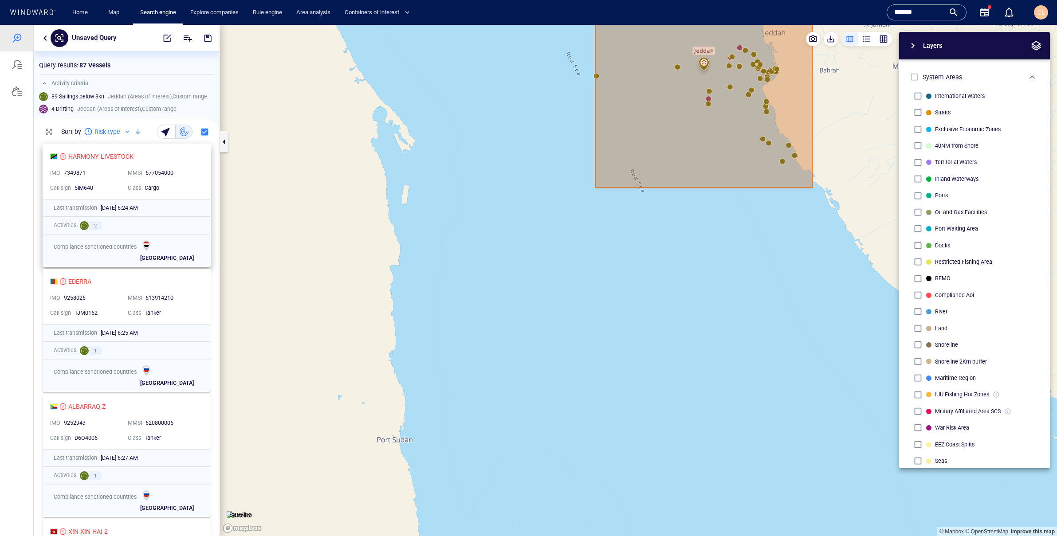
click at [180, 158] on div "HARMONY LIVESTOCK" at bounding box center [123, 156] width 146 height 11
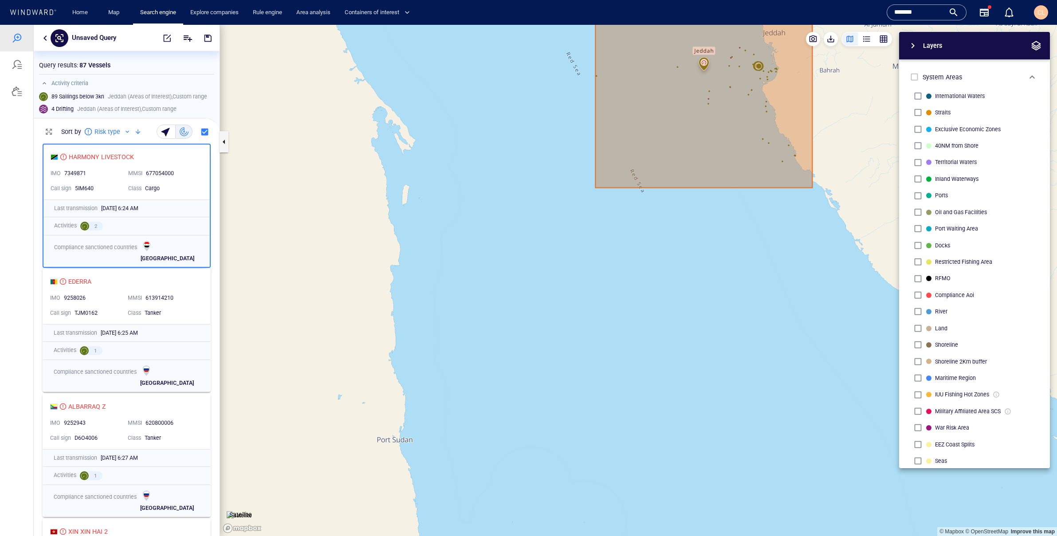
drag, startPoint x: 607, startPoint y: 115, endPoint x: 566, endPoint y: 133, distance: 45.5
click at [566, 133] on canvas "Map" at bounding box center [638, 280] width 837 height 511
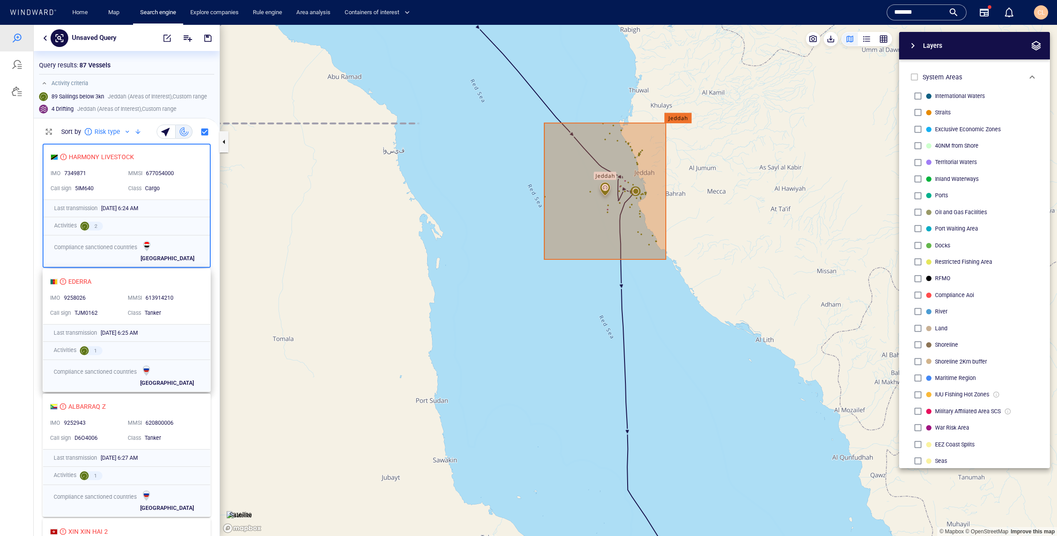
click at [156, 279] on div "EDERRA" at bounding box center [123, 281] width 146 height 11
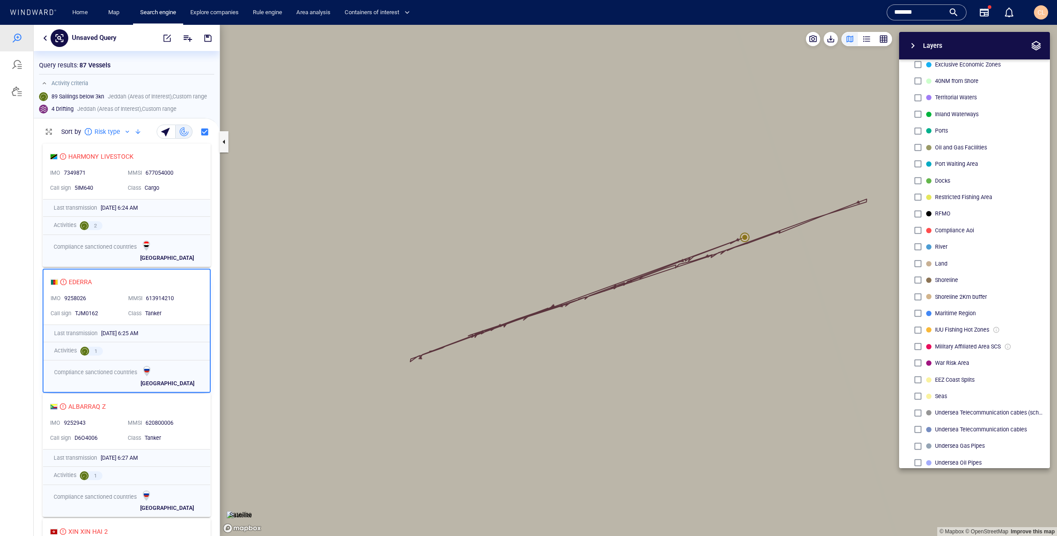
scroll to position [104, 0]
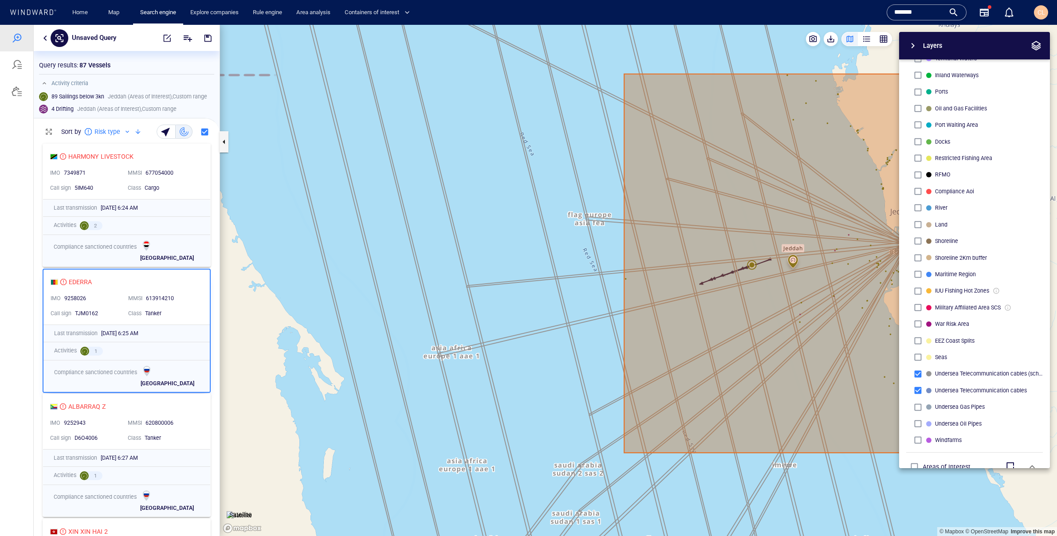
drag, startPoint x: 759, startPoint y: 281, endPoint x: 702, endPoint y: 285, distance: 57.4
click at [702, 285] on canvas "Map" at bounding box center [638, 280] width 837 height 511
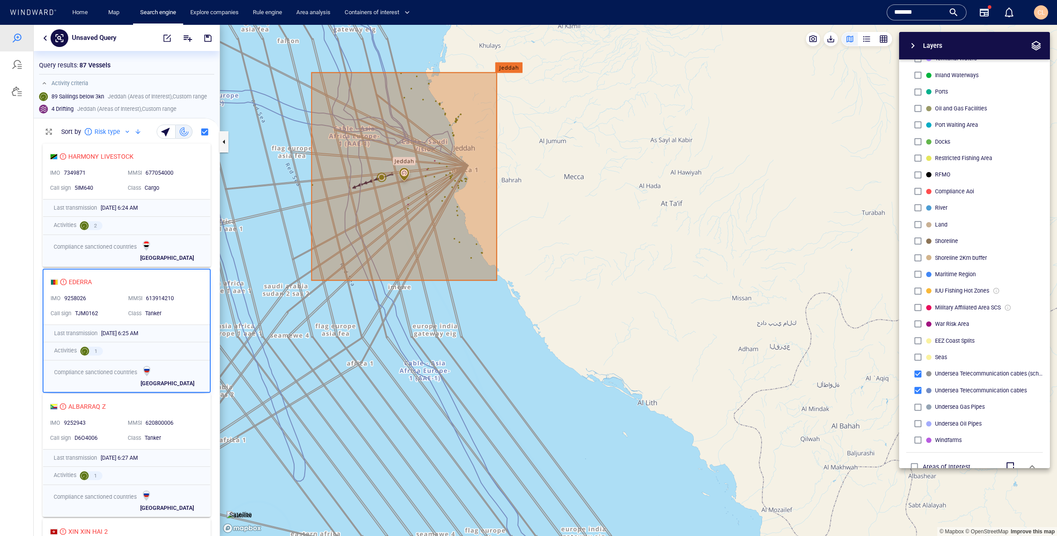
drag, startPoint x: 522, startPoint y: 190, endPoint x: 560, endPoint y: 213, distance: 44.6
click at [574, 215] on canvas "Map" at bounding box center [638, 280] width 837 height 511
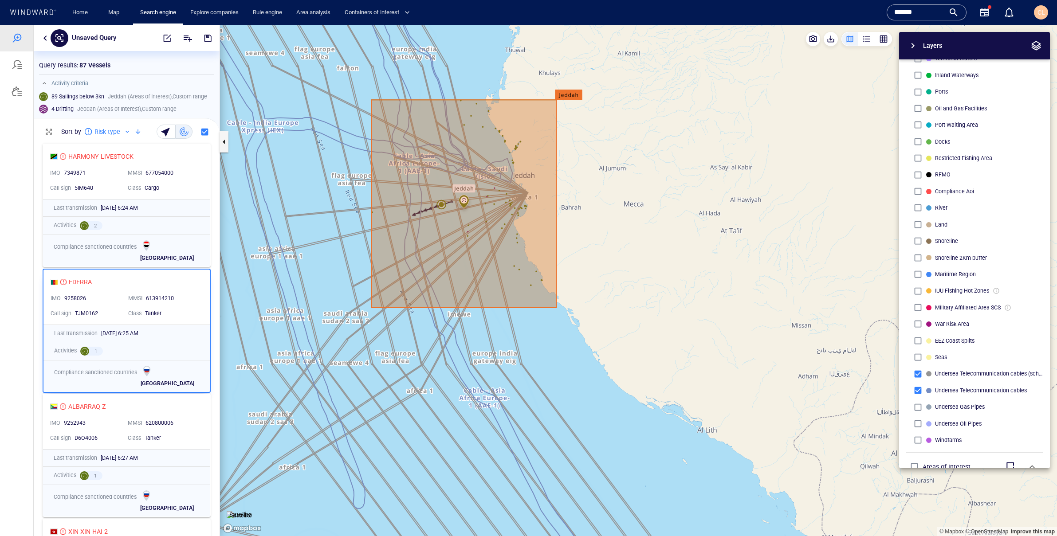
drag, startPoint x: 132, startPoint y: 279, endPoint x: 107, endPoint y: 286, distance: 25.8
click at [132, 279] on div "EDERRA" at bounding box center [123, 282] width 145 height 11
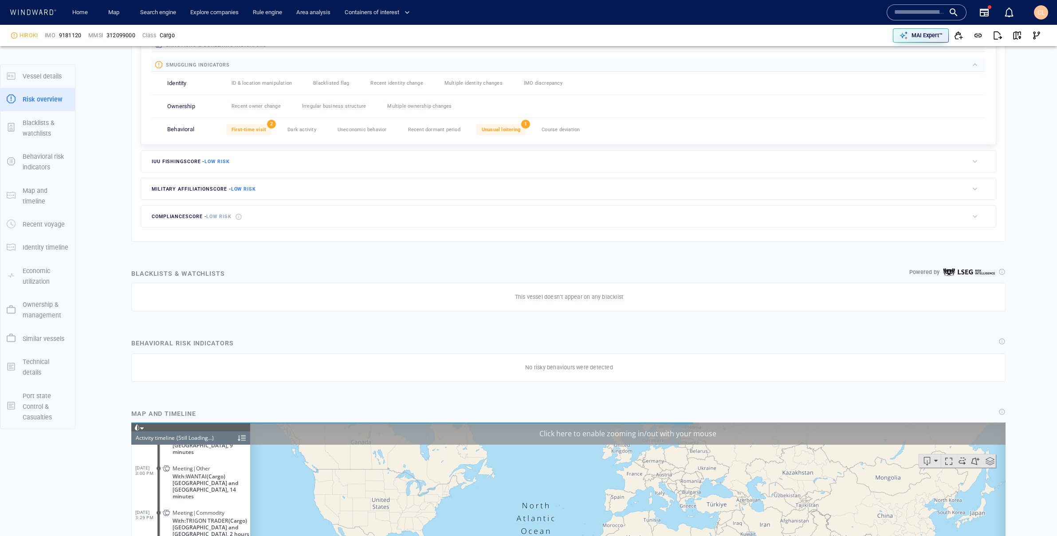
scroll to position [3191, 0]
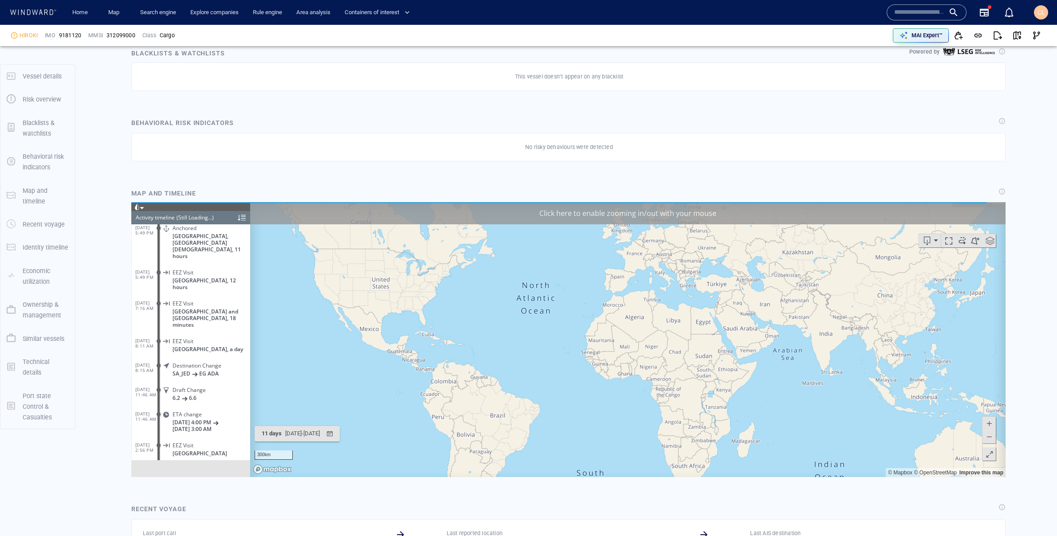
scroll to position [549, 0]
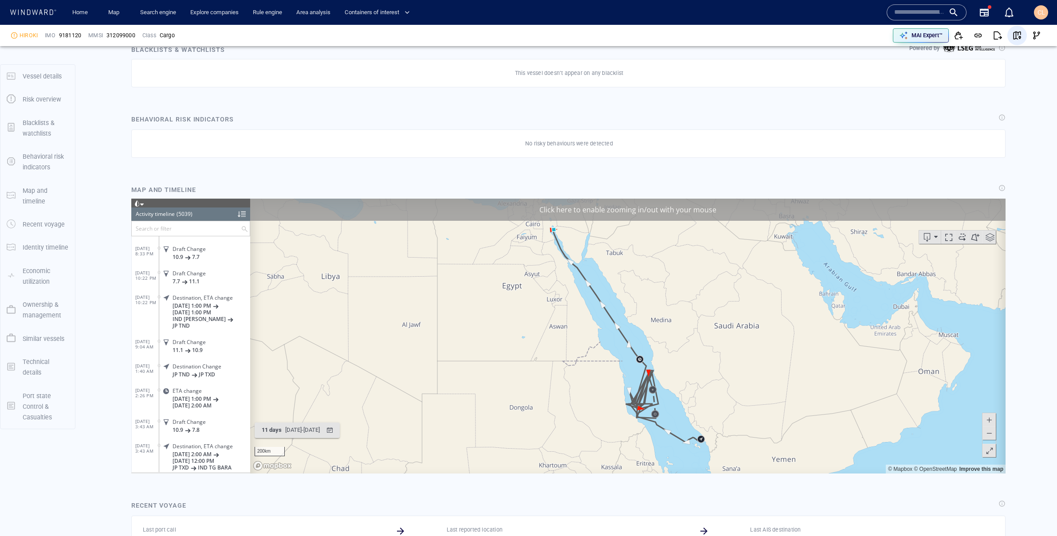
click at [1018, 39] on span "button" at bounding box center [1017, 35] width 9 height 9
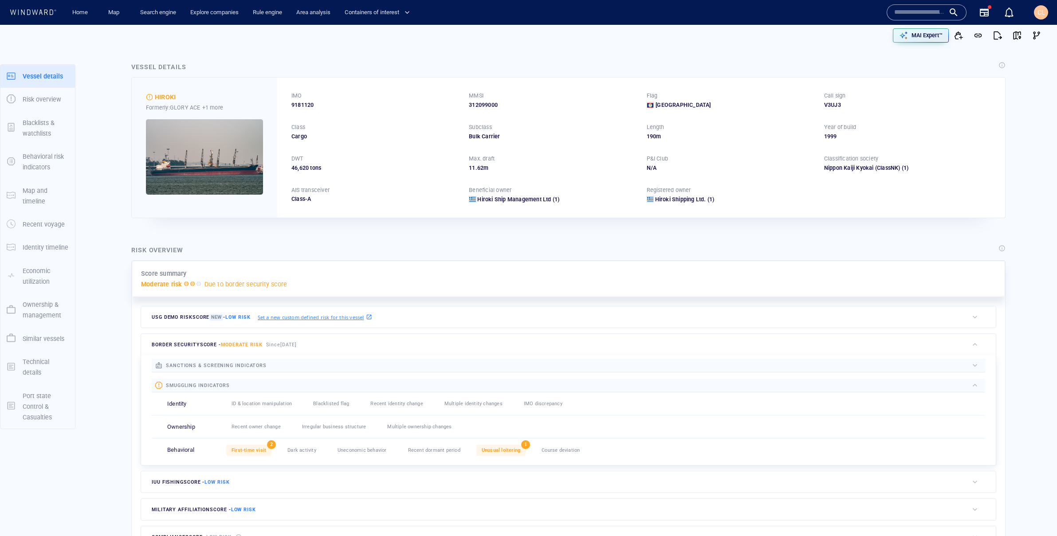
scroll to position [0, 0]
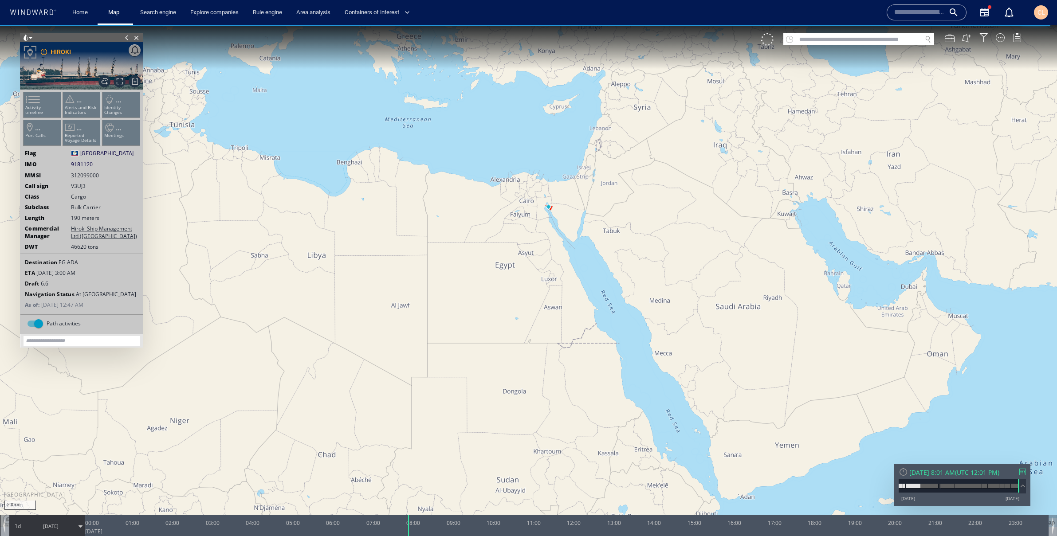
drag, startPoint x: 627, startPoint y: 277, endPoint x: 580, endPoint y: 241, distance: 59.3
click at [580, 241] on canvas "Map" at bounding box center [528, 276] width 1057 height 503
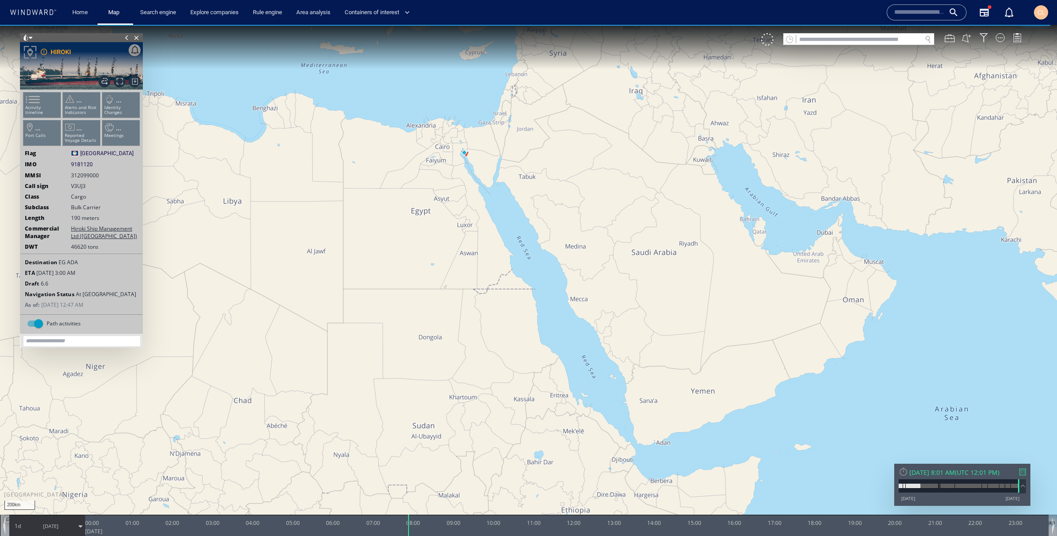
drag, startPoint x: 621, startPoint y: 401, endPoint x: 543, endPoint y: 325, distance: 109.2
click at [543, 325] on canvas "Map" at bounding box center [528, 276] width 1057 height 503
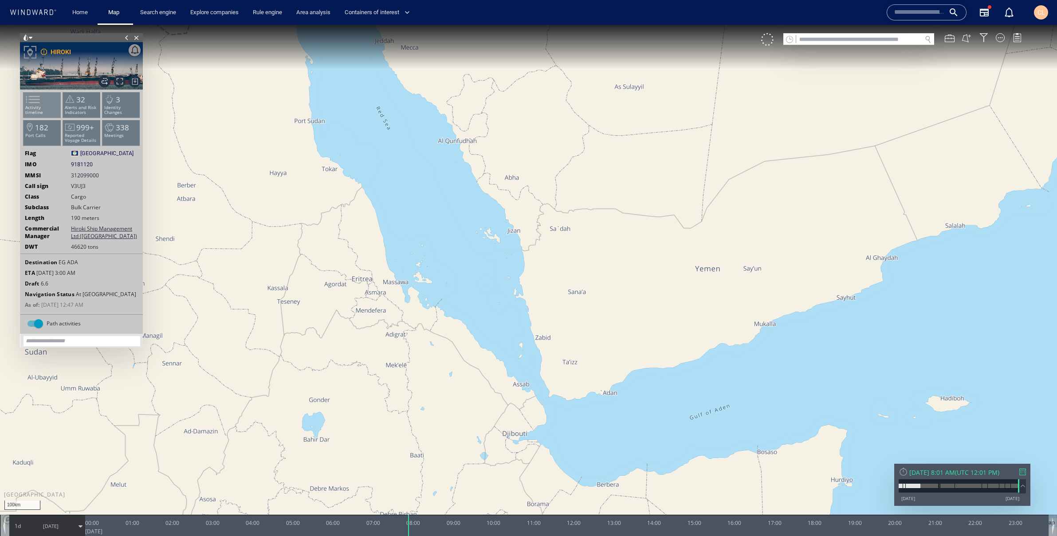
click at [33, 106] on span at bounding box center [27, 99] width 13 height 13
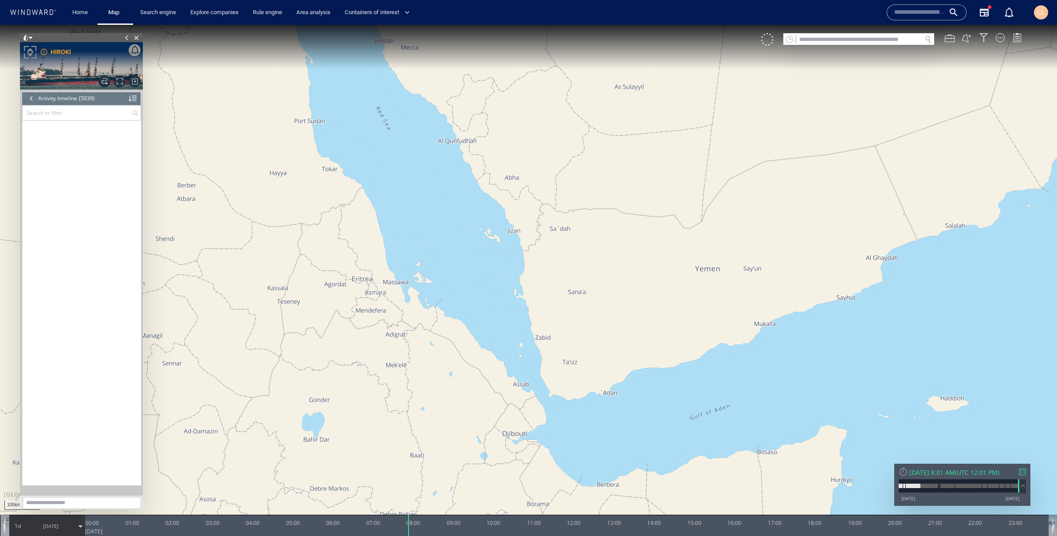
scroll to position [122567, 0]
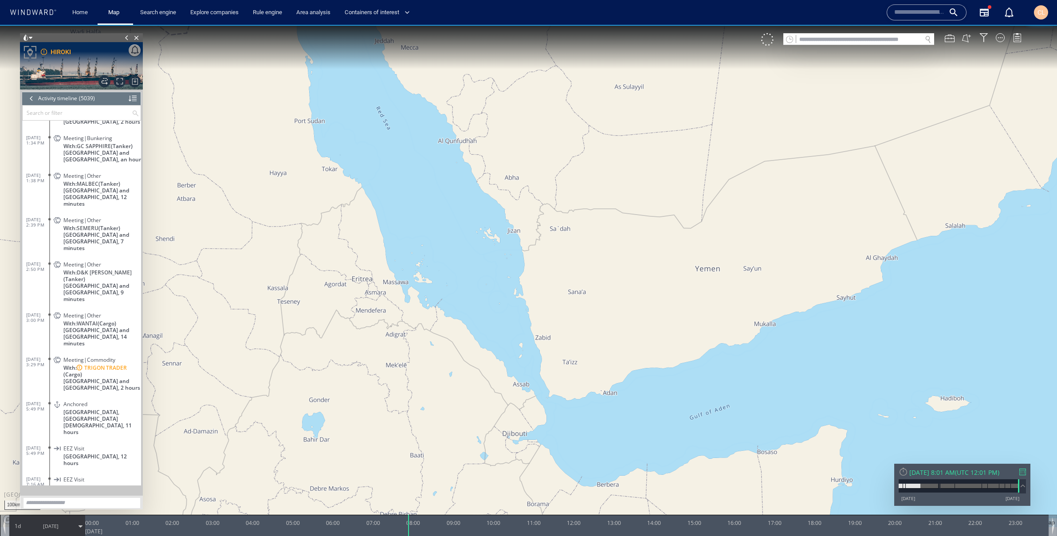
click at [33, 99] on div at bounding box center [32, 98] width 10 height 13
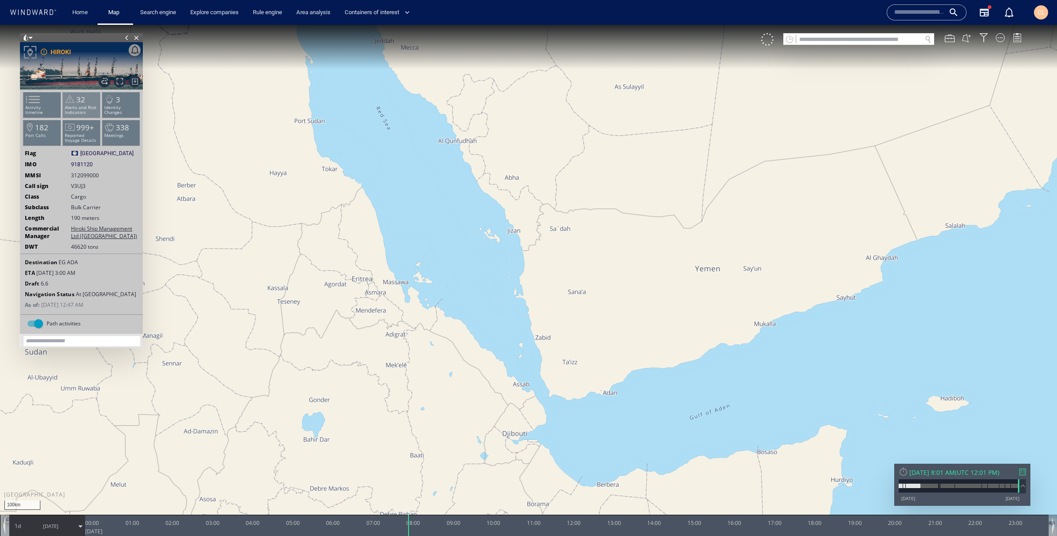
click at [72, 99] on span at bounding box center [69, 99] width 13 height 13
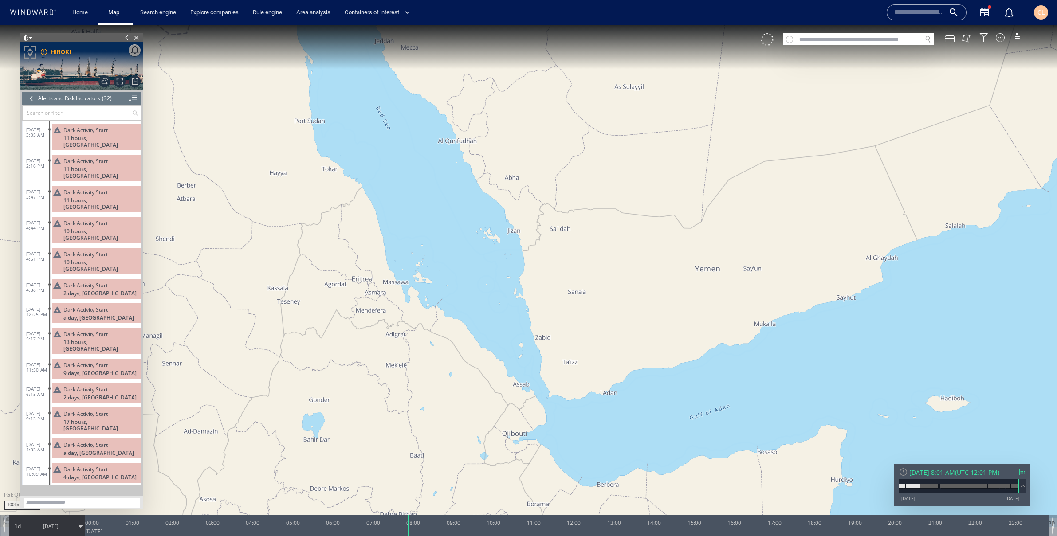
click at [33, 97] on div at bounding box center [32, 98] width 10 height 13
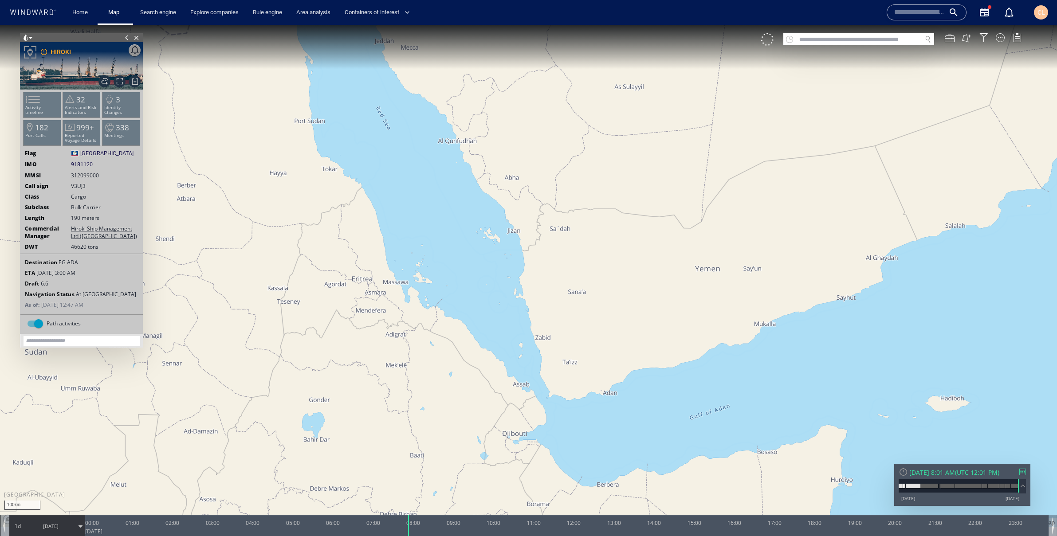
click at [60, 529] on span "[DATE]" at bounding box center [50, 526] width 45 height 22
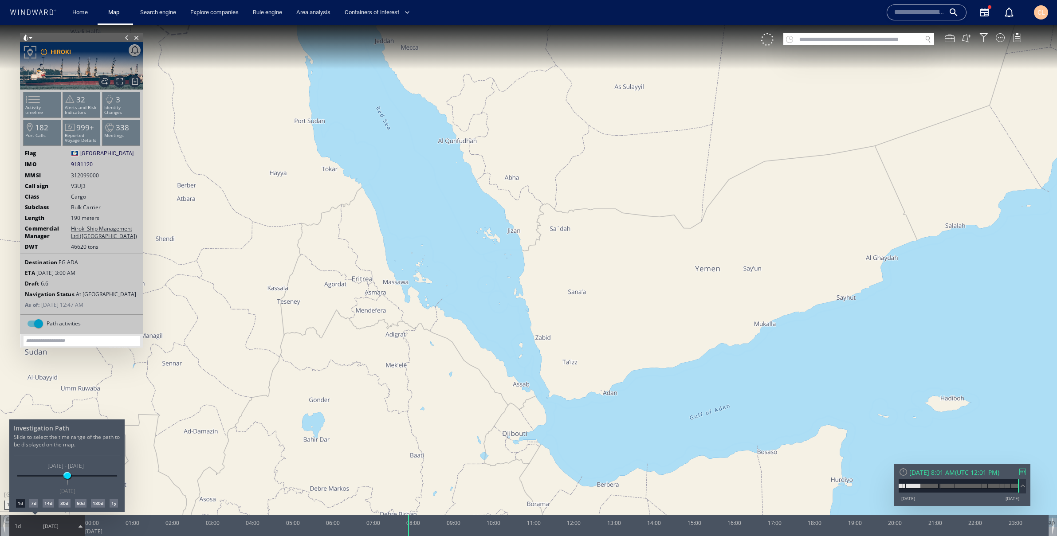
click at [37, 504] on div "7d" at bounding box center [33, 503] width 9 height 9
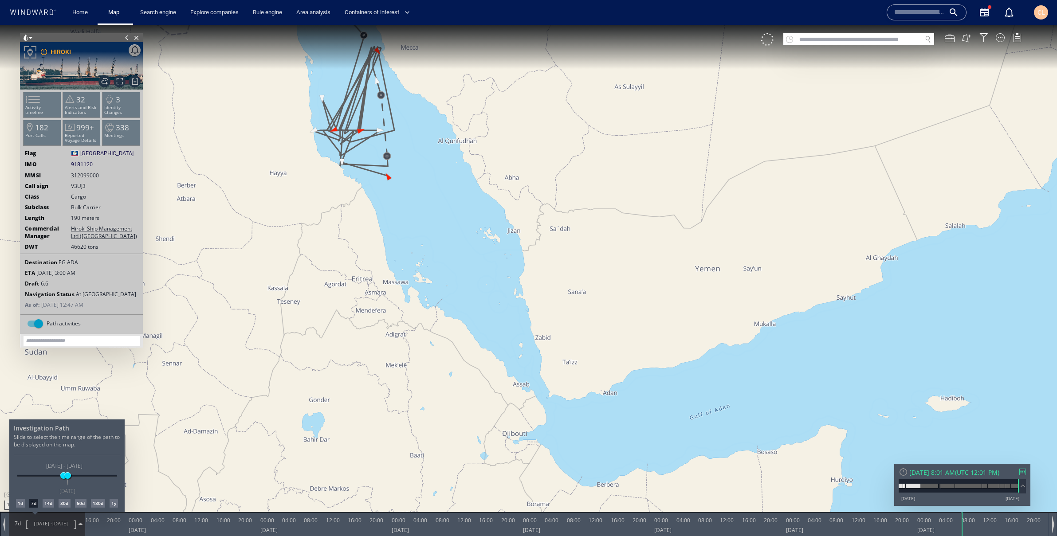
drag, startPoint x: 550, startPoint y: 109, endPoint x: 551, endPoint y: 195, distance: 86.5
click at [577, 242] on div at bounding box center [528, 280] width 1057 height 511
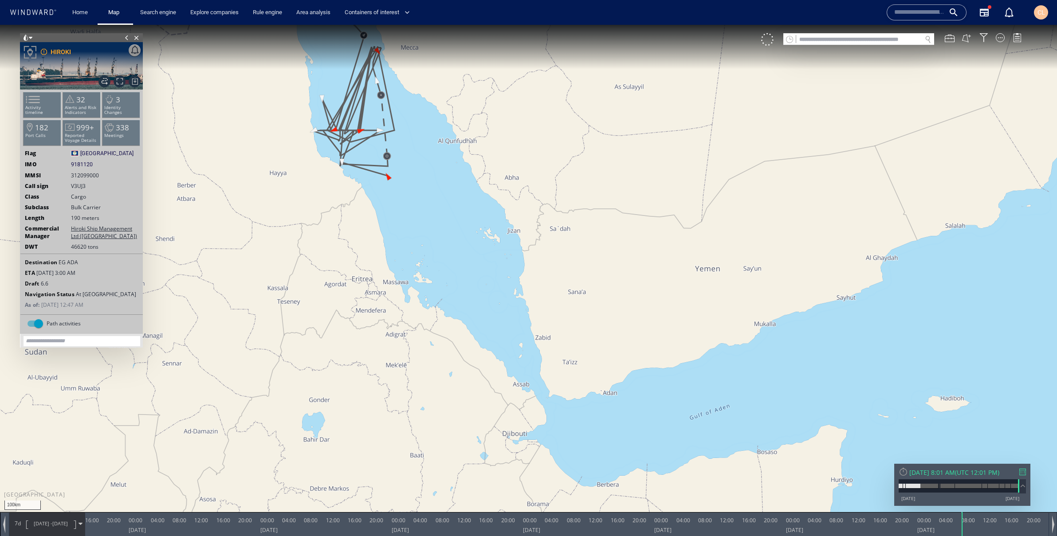
drag, startPoint x: 474, startPoint y: 122, endPoint x: 529, endPoint y: 268, distance: 156.4
click at [529, 268] on canvas "Map" at bounding box center [528, 276] width 1057 height 503
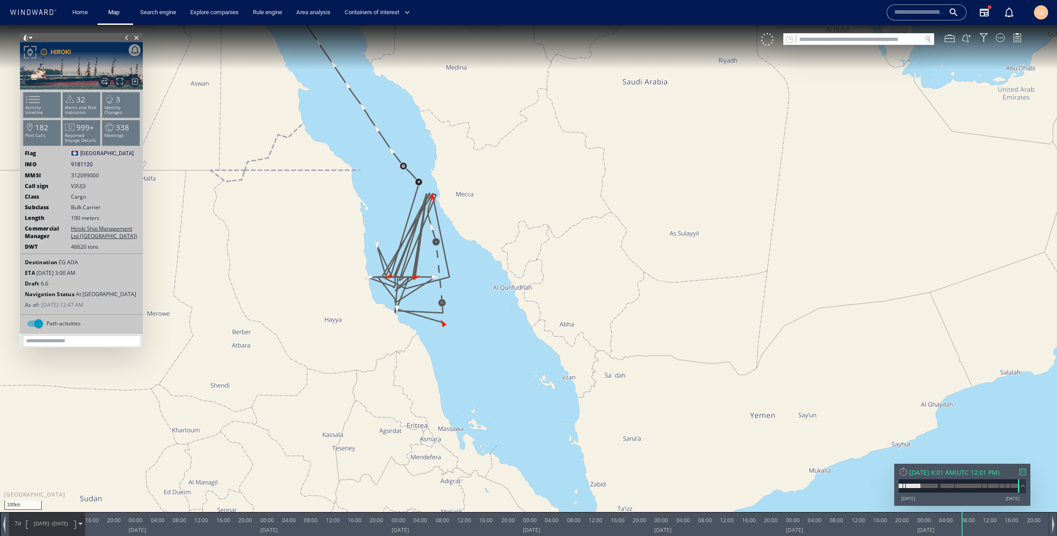
drag, startPoint x: 442, startPoint y: 181, endPoint x: 494, endPoint y: 298, distance: 127.3
click at [494, 298] on canvas "Map" at bounding box center [528, 276] width 1057 height 503
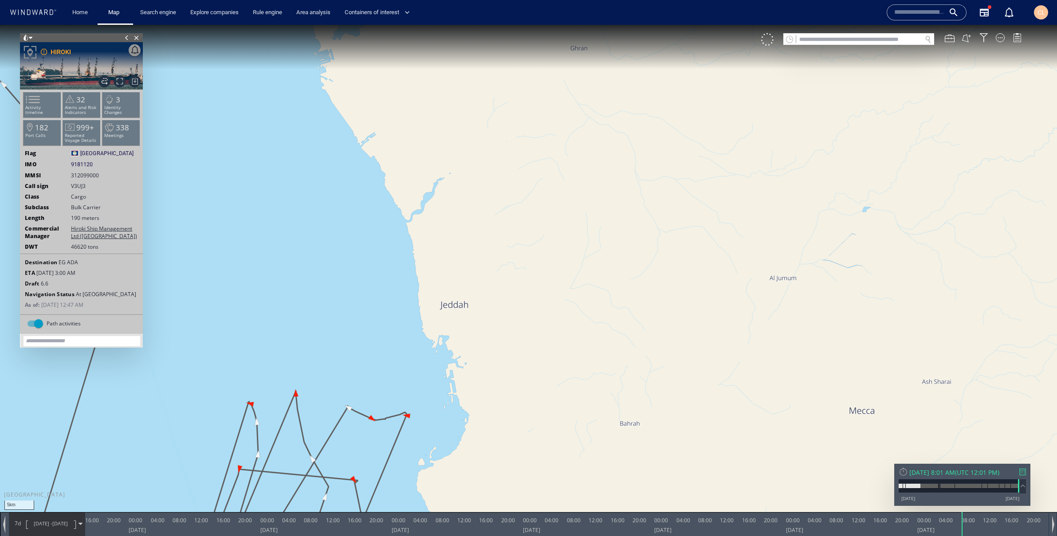
drag, startPoint x: 495, startPoint y: 330, endPoint x: 527, endPoint y: 287, distance: 54.2
click at [527, 287] on canvas "Map" at bounding box center [528, 276] width 1057 height 503
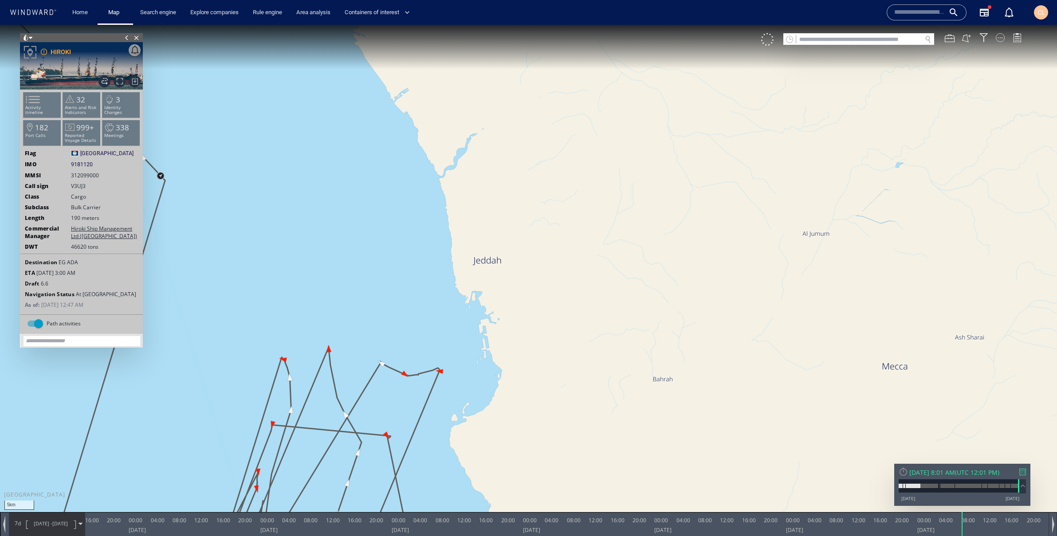
click at [1000, 36] on div at bounding box center [1000, 37] width 9 height 9
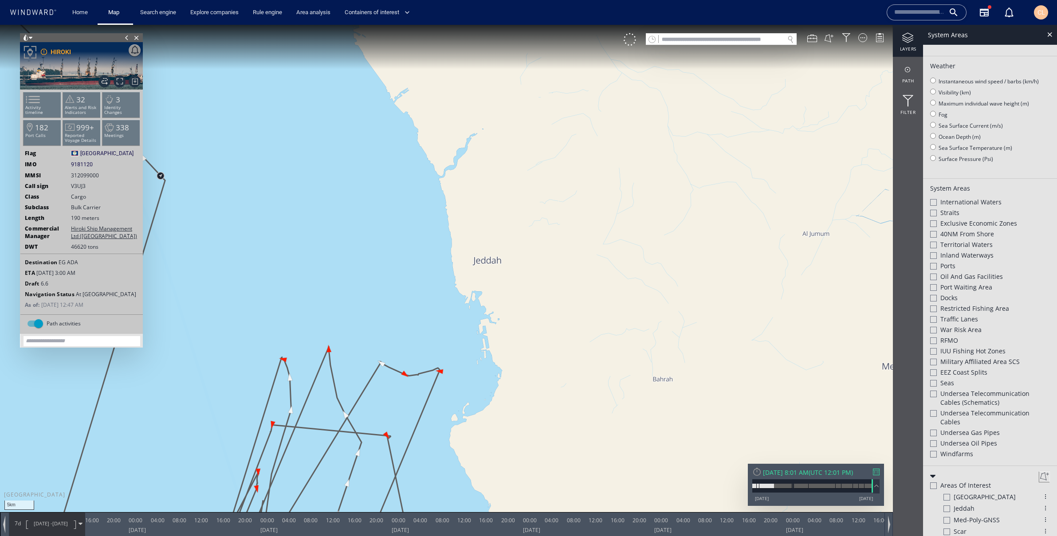
scroll to position [157, 0]
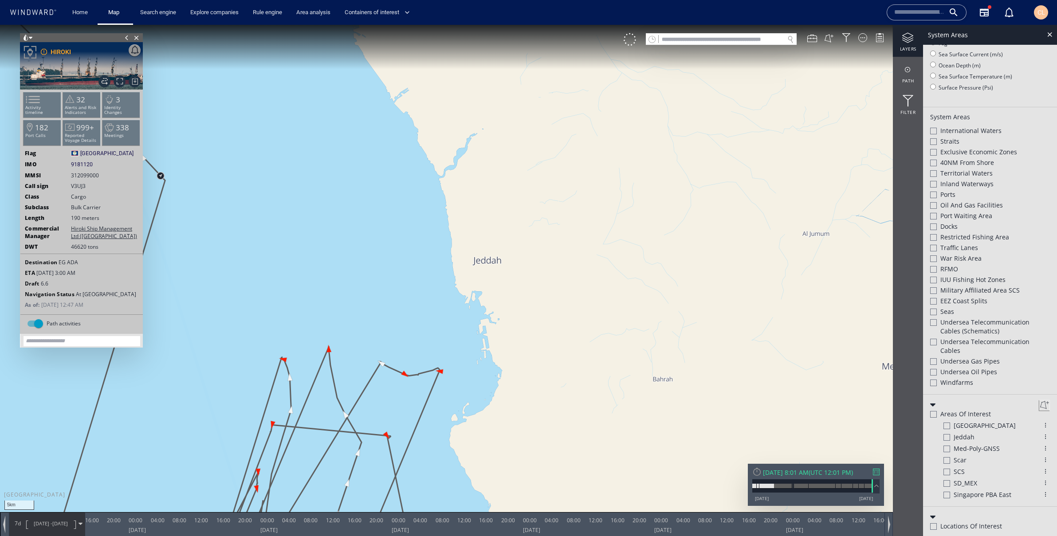
click at [947, 435] on div at bounding box center [946, 437] width 7 height 7
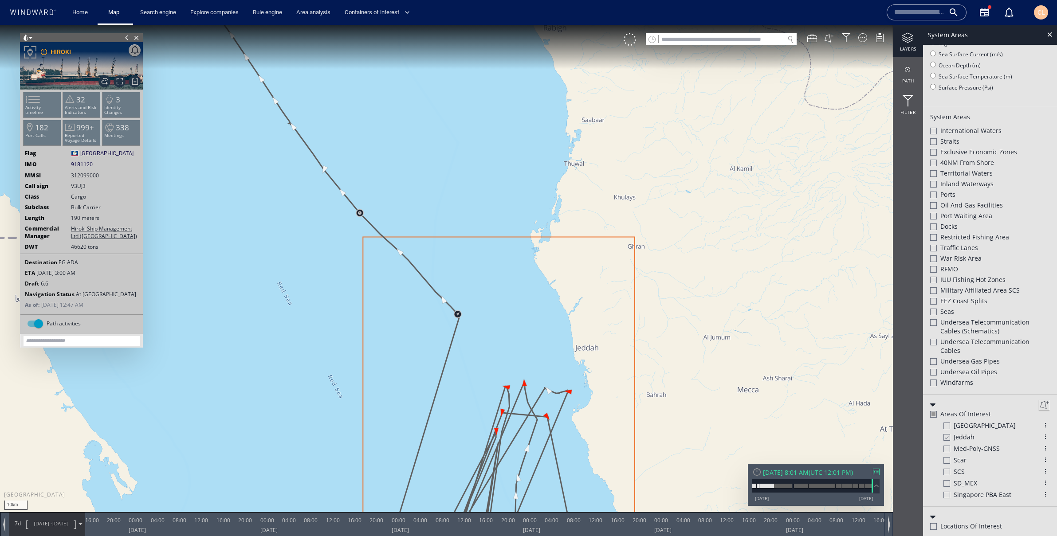
drag, startPoint x: 652, startPoint y: 403, endPoint x: 571, endPoint y: 220, distance: 199.8
click at [571, 220] on canvas "Map" at bounding box center [528, 276] width 1057 height 503
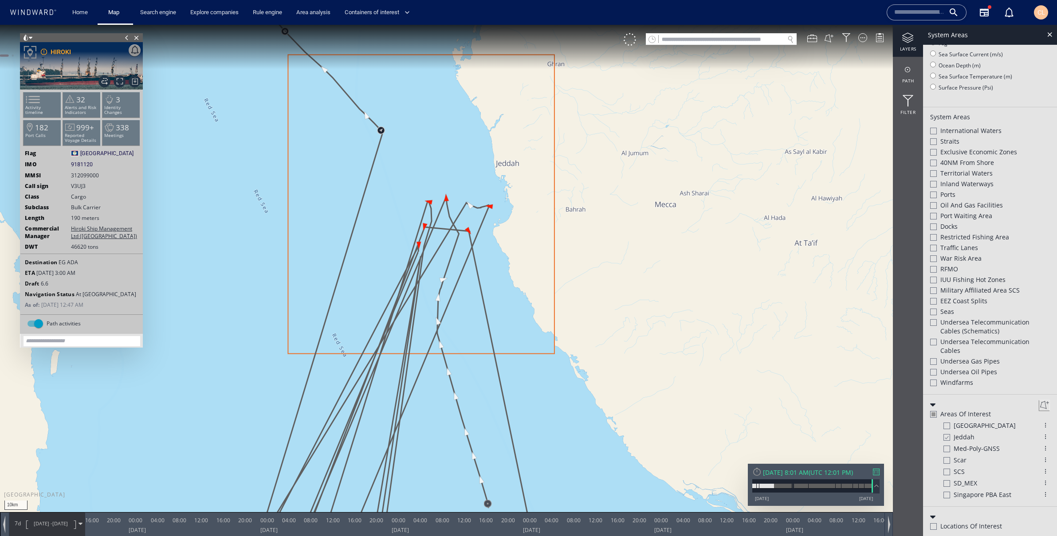
click at [47, 528] on span "[DATE] - [DATE]" at bounding box center [50, 524] width 45 height 22
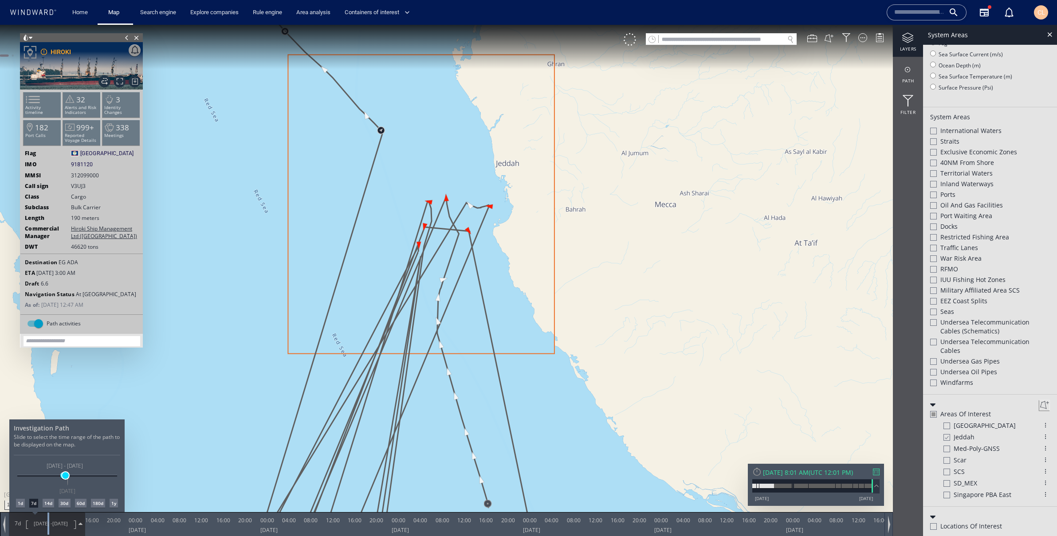
click at [65, 478] on span at bounding box center [65, 475] width 7 height 7
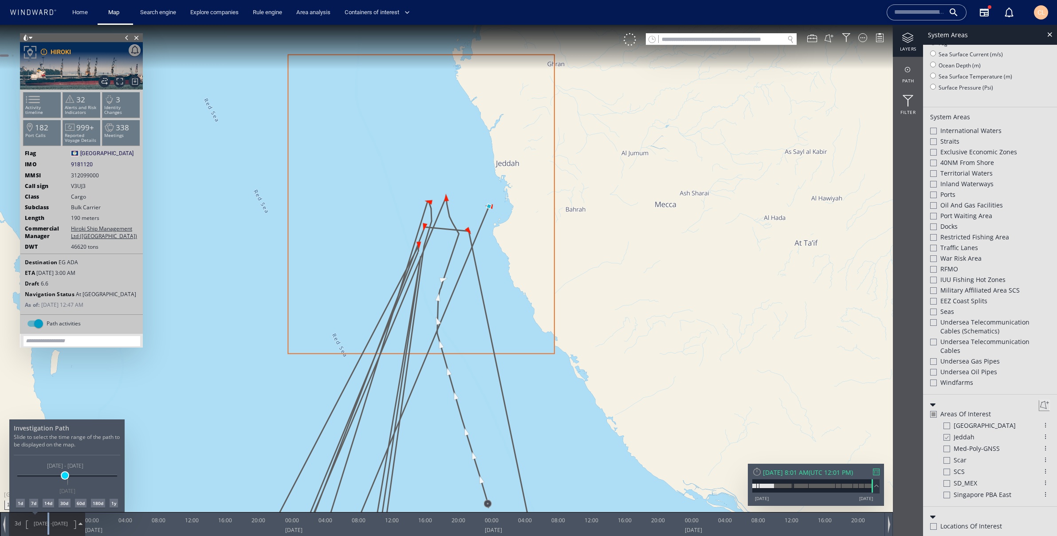
click at [64, 476] on span at bounding box center [65, 475] width 7 height 7
click at [448, 200] on div at bounding box center [528, 280] width 1057 height 511
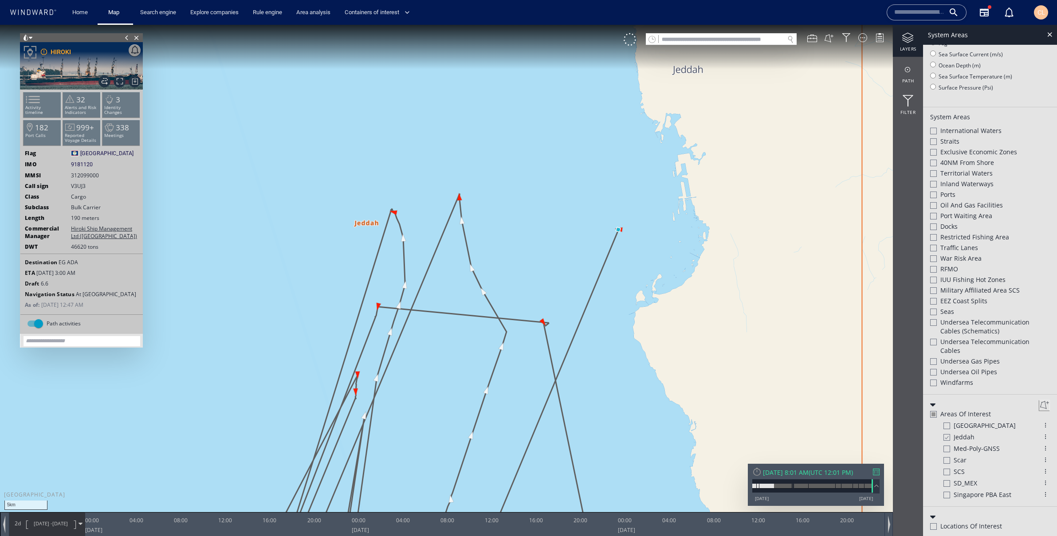
click at [59, 521] on span "[DATE]" at bounding box center [60, 523] width 16 height 7
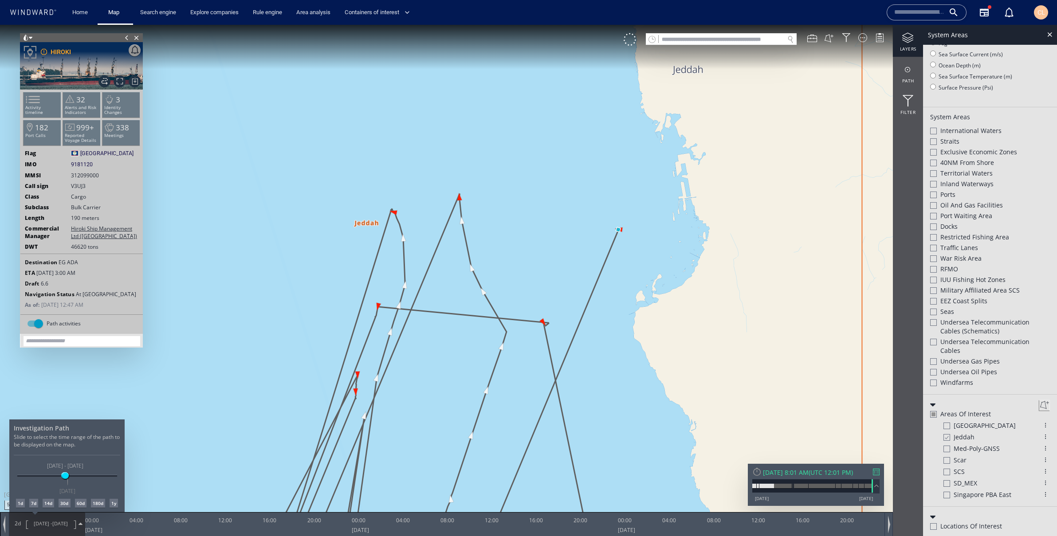
click at [17, 502] on div "1d" at bounding box center [20, 503] width 9 height 9
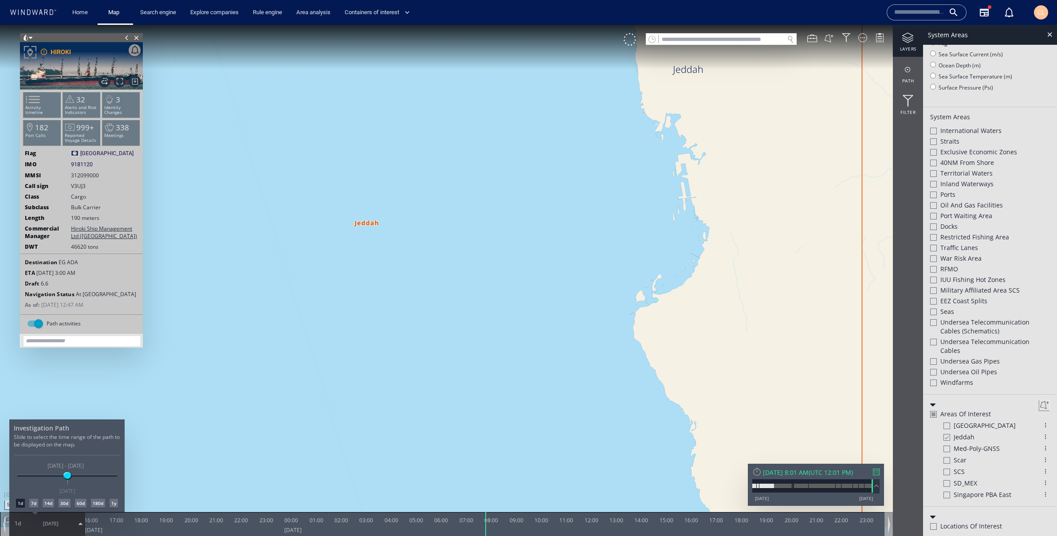
click at [806, 471] on div at bounding box center [528, 280] width 1057 height 511
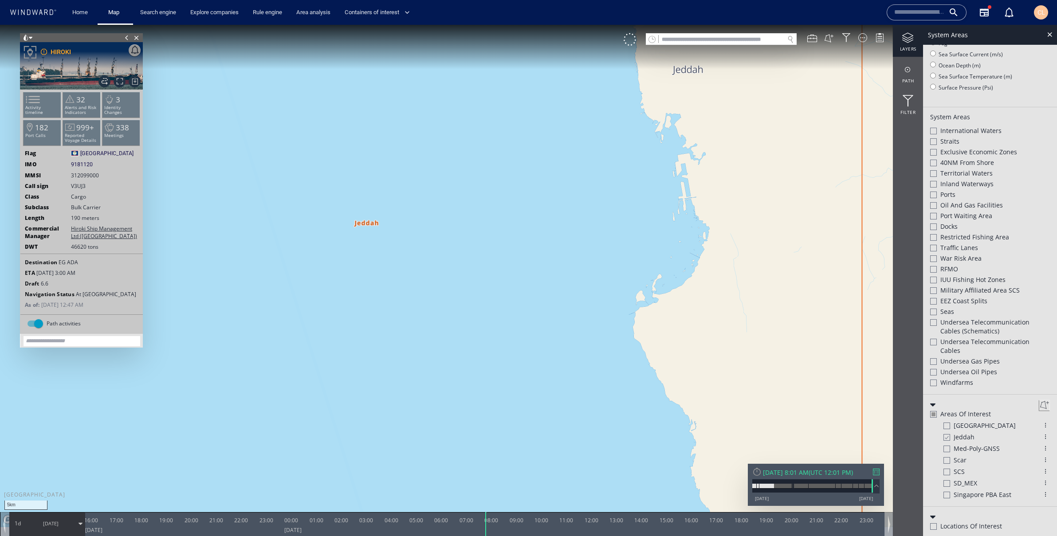
click at [806, 473] on div "[DATE] 8:01 AM" at bounding box center [786, 472] width 46 height 8
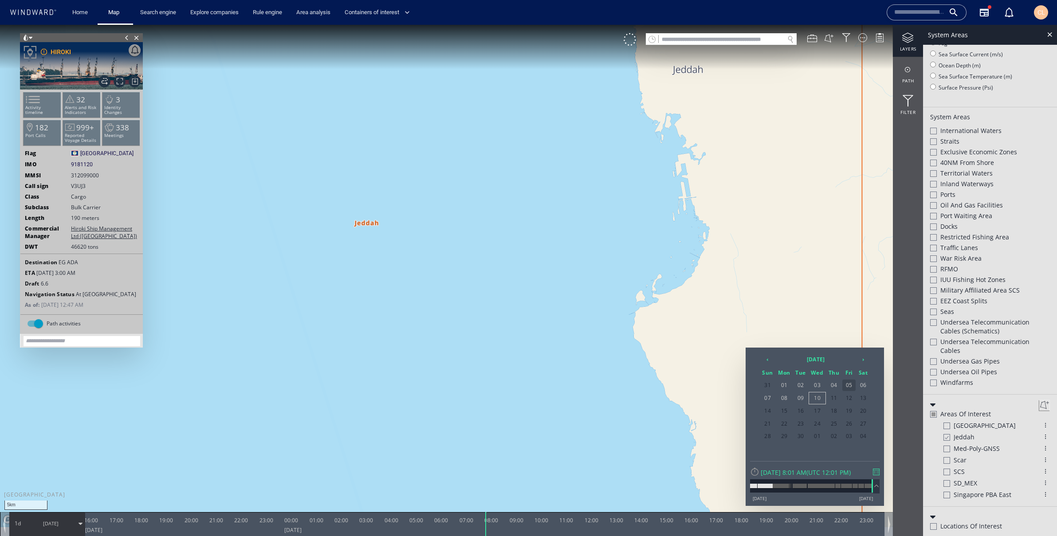
click at [857, 385] on span "06" at bounding box center [863, 386] width 13 height 12
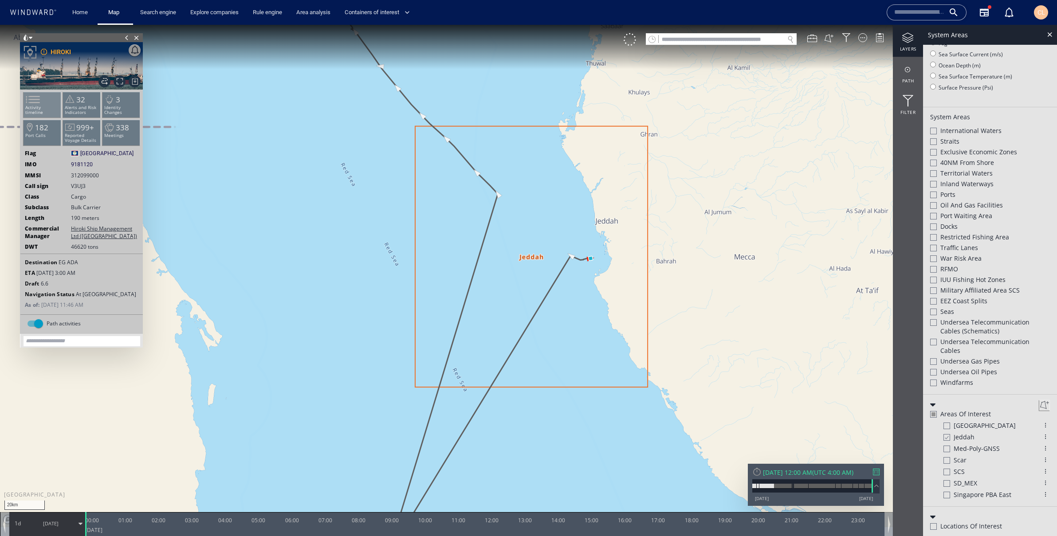
click at [34, 93] on span at bounding box center [27, 99] width 13 height 13
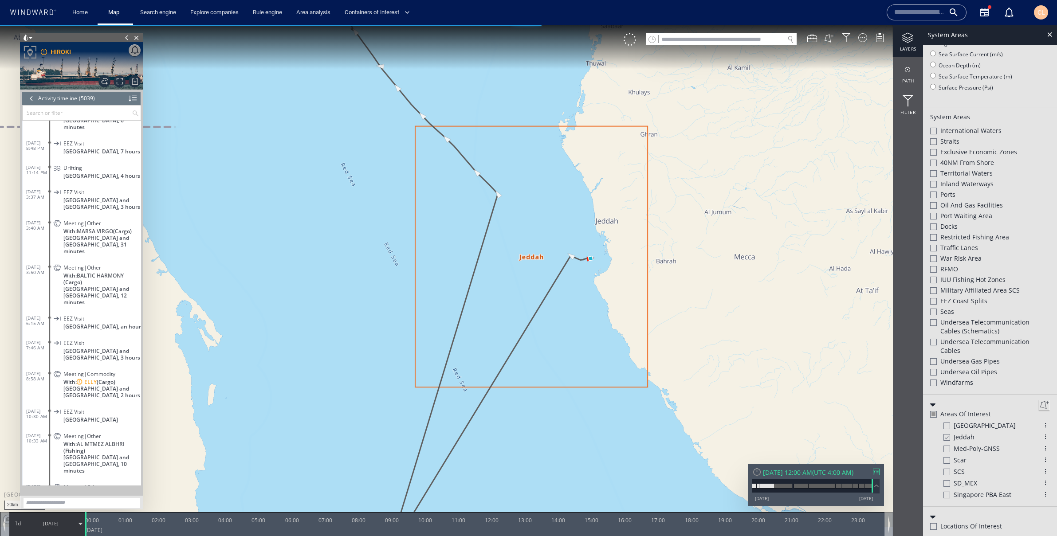
scroll to position [122017, 0]
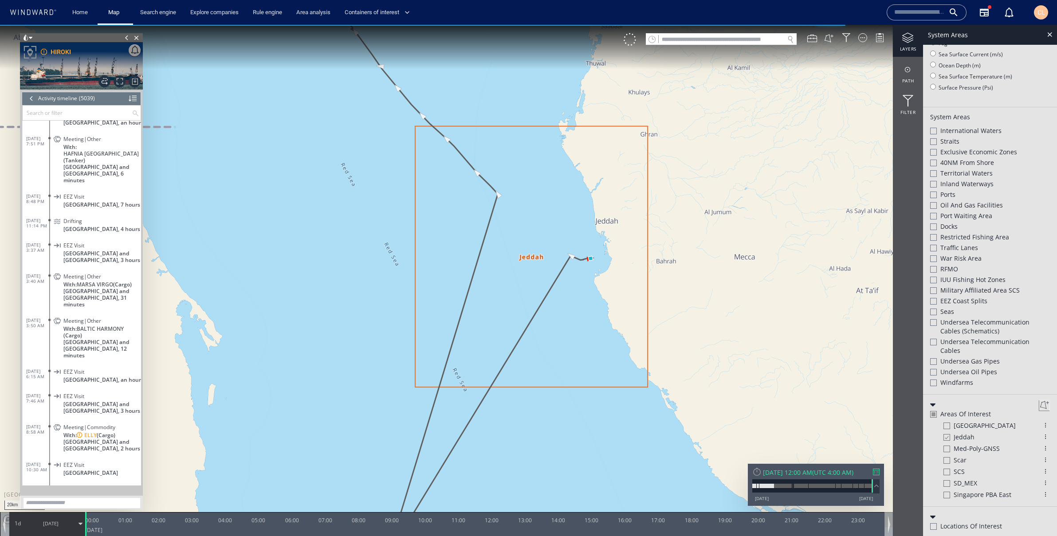
click at [131, 95] on div at bounding box center [133, 98] width 8 height 13
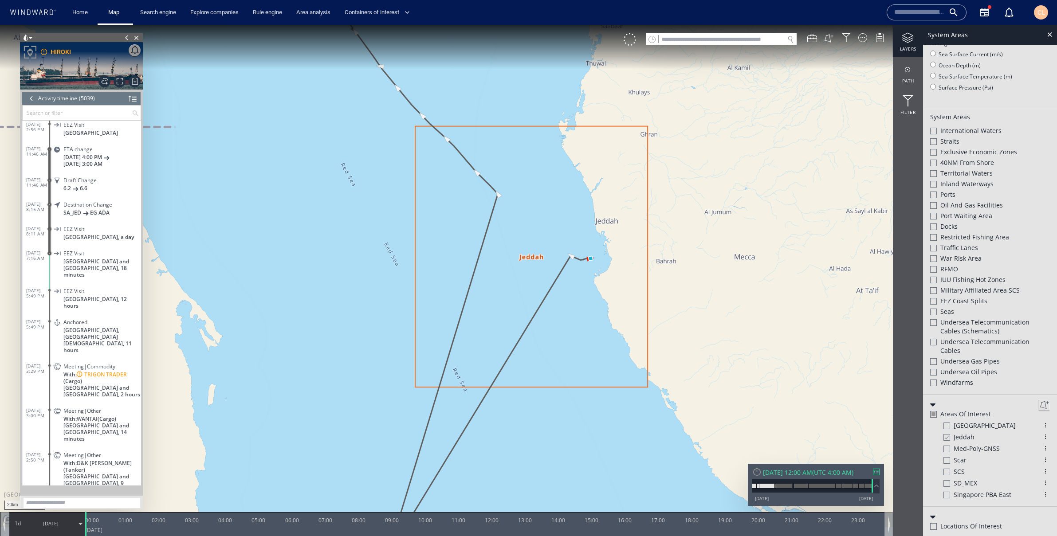
scroll to position [59, 0]
click at [165, 13] on link "Search engine" at bounding box center [158, 13] width 43 height 16
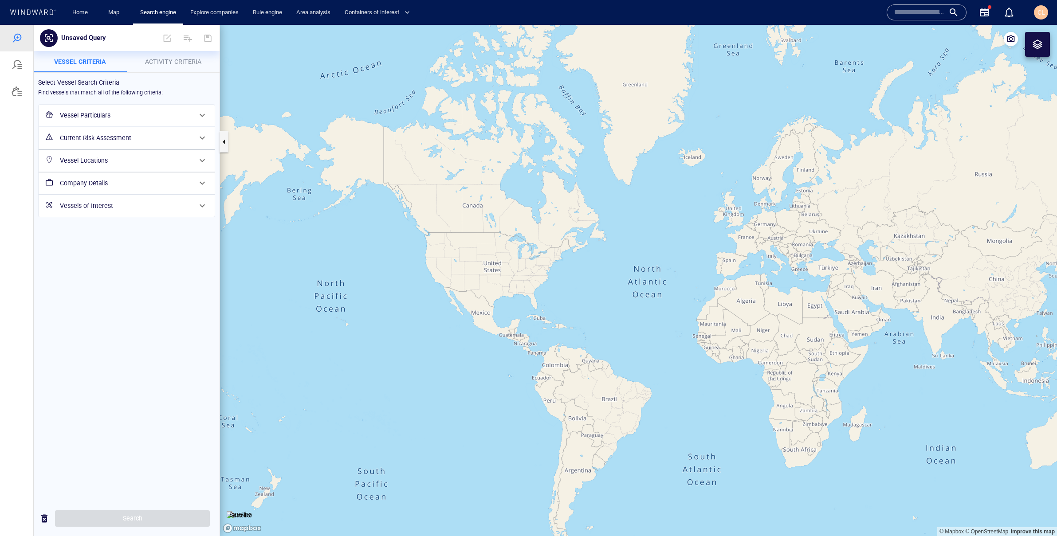
click at [161, 67] on button "Activity Criteria" at bounding box center [173, 61] width 93 height 21
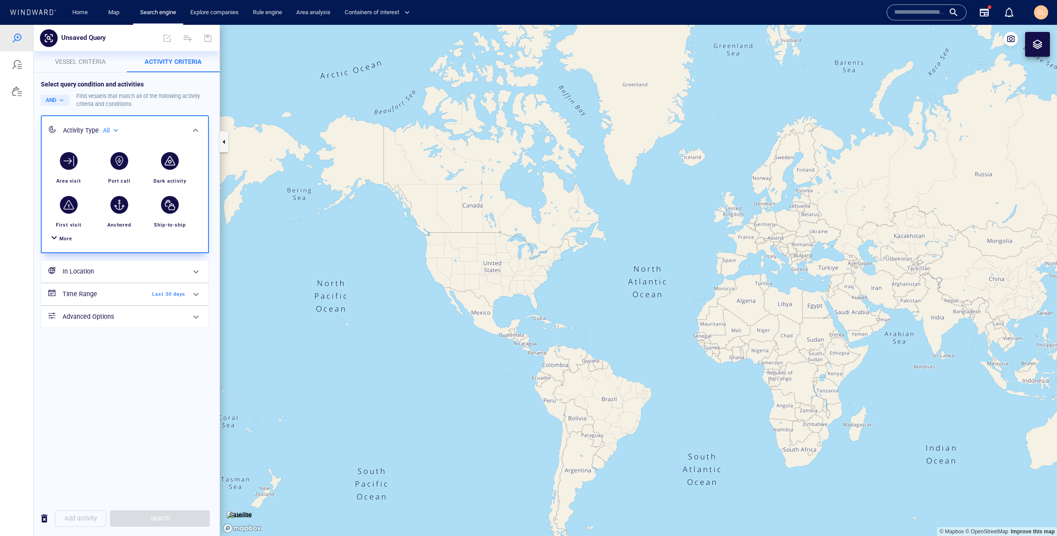
click at [118, 277] on div "In Location" at bounding box center [124, 272] width 130 height 18
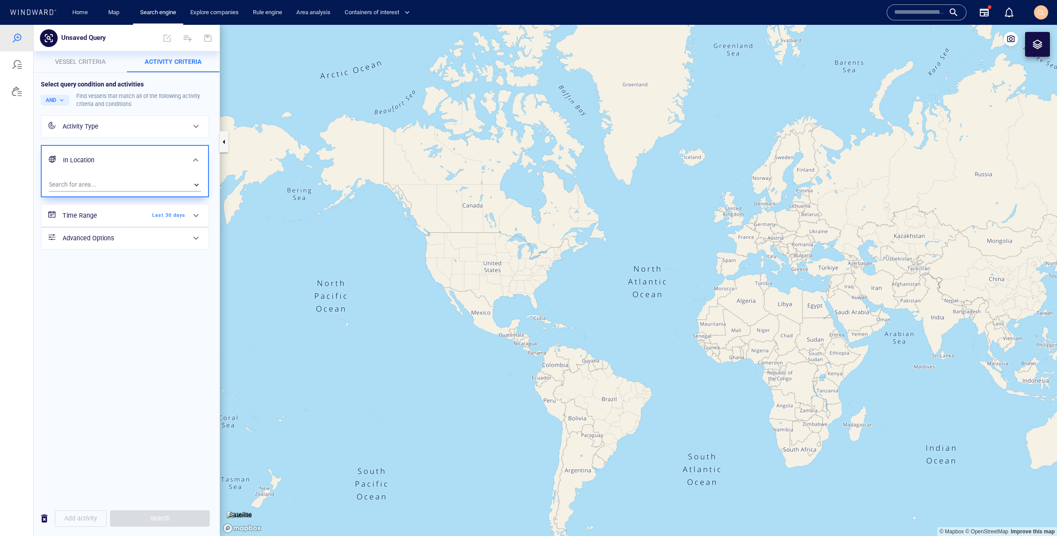
drag, startPoint x: 71, startPoint y: 172, endPoint x: 71, endPoint y: 177, distance: 4.9
click at [71, 172] on div "In Location" at bounding box center [125, 160] width 166 height 29
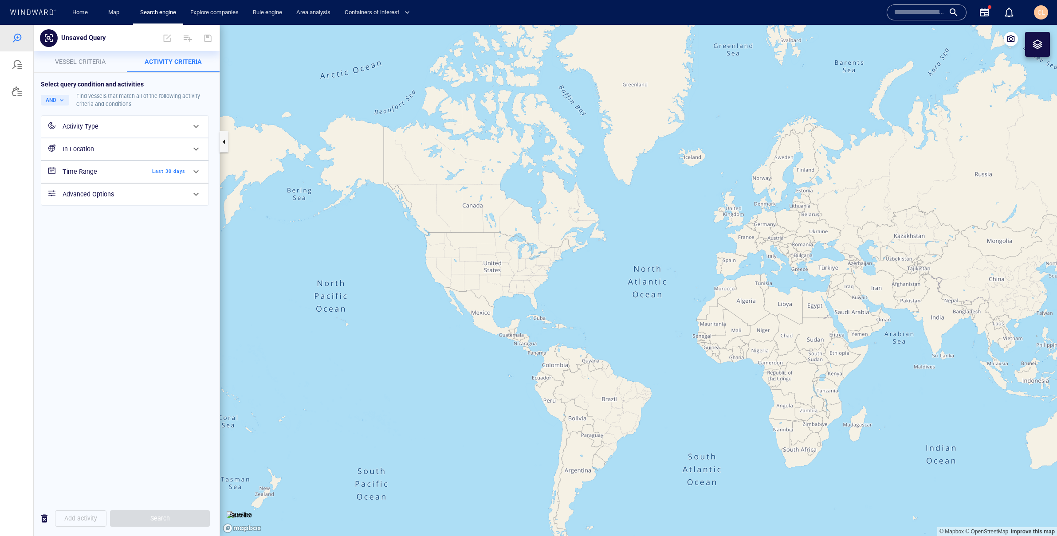
click at [79, 157] on div "In Location" at bounding box center [124, 149] width 130 height 18
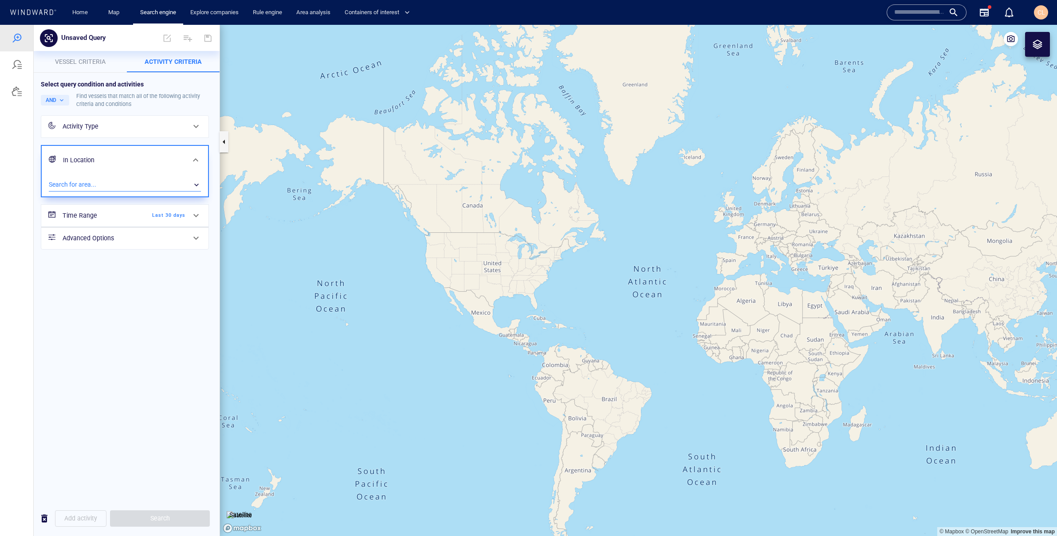
click at [78, 189] on div "​" at bounding box center [125, 184] width 152 height 13
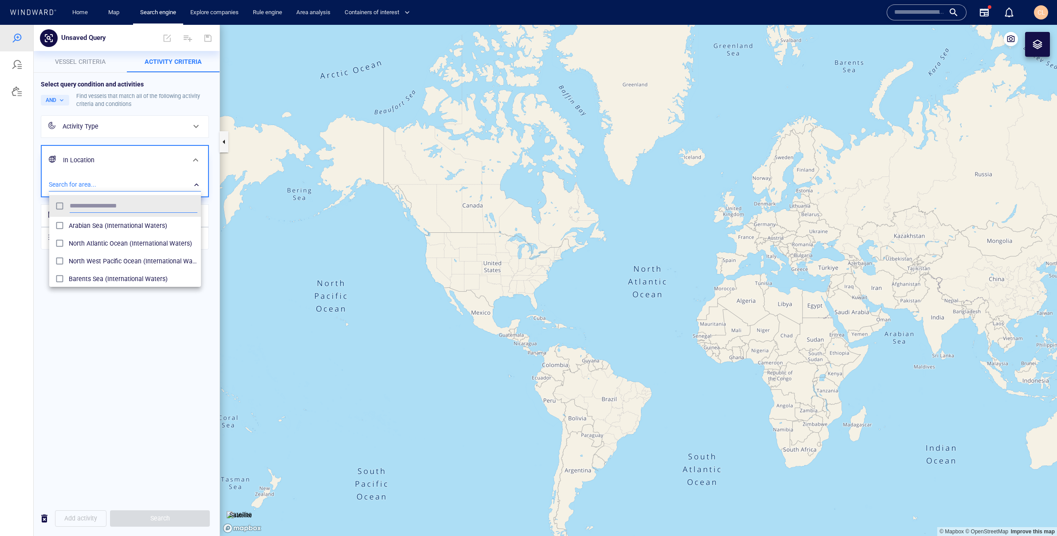
scroll to position [88, 152]
type input "**********"
click at [139, 222] on span "Cable - [GEOGRAPHIC_DATA] [GEOGRAPHIC_DATA] [GEOGRAPHIC_DATA]-1 (AAE-1) (Unders…" at bounding box center [133, 225] width 129 height 11
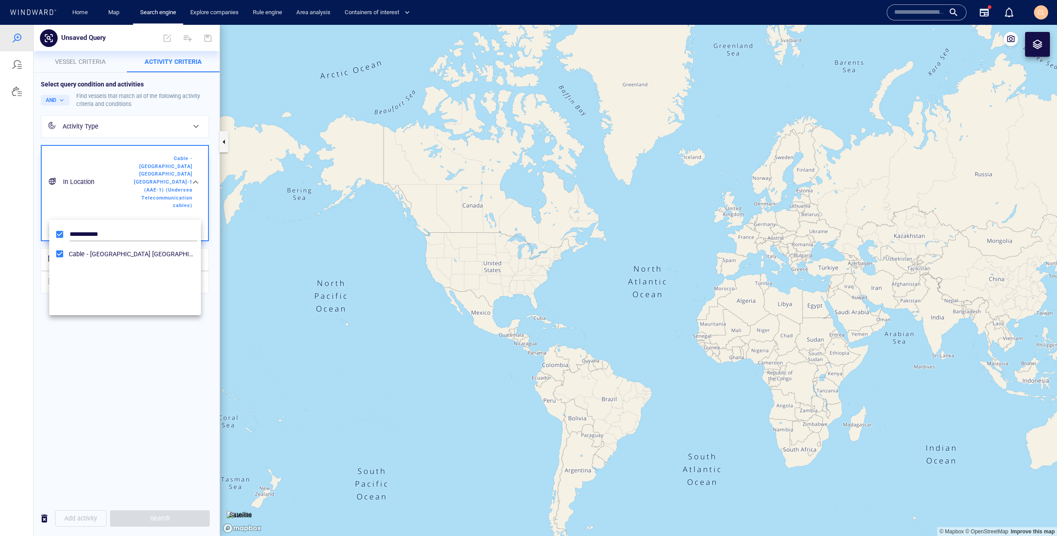
click at [149, 358] on div at bounding box center [528, 280] width 1057 height 511
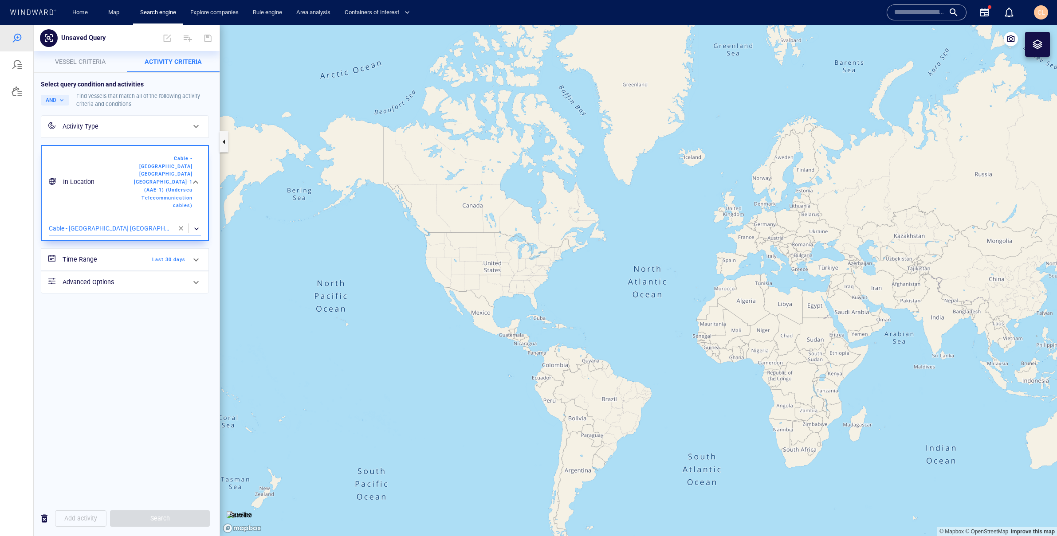
click at [134, 122] on div "Activity Type" at bounding box center [124, 126] width 123 height 11
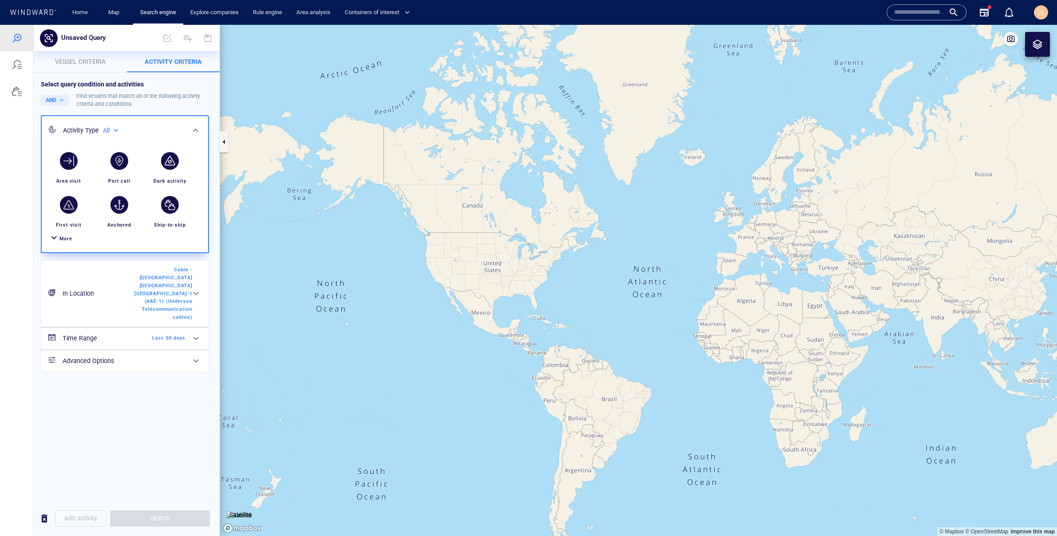
click at [66, 238] on span "More" at bounding box center [65, 239] width 13 height 6
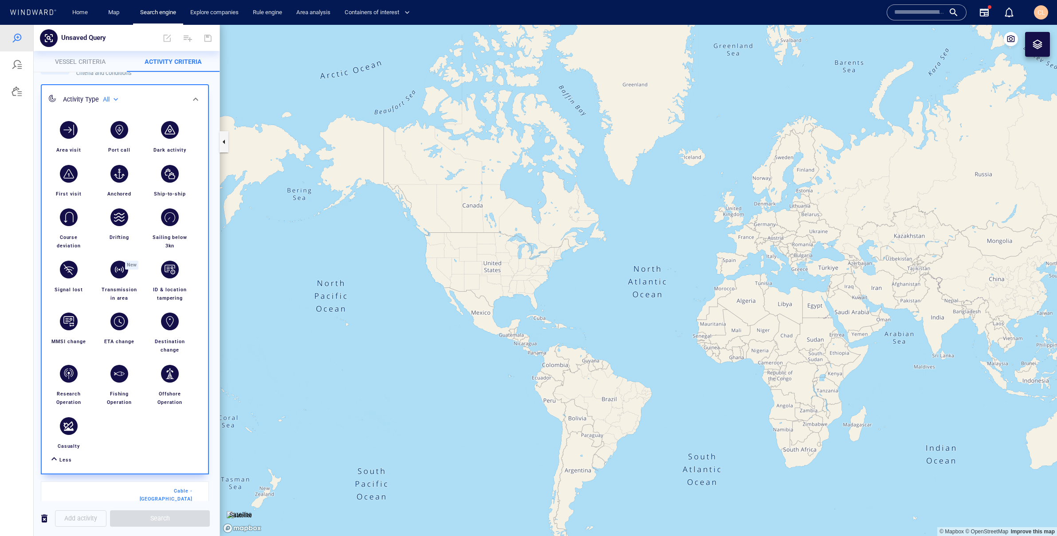
scroll to position [40, 0]
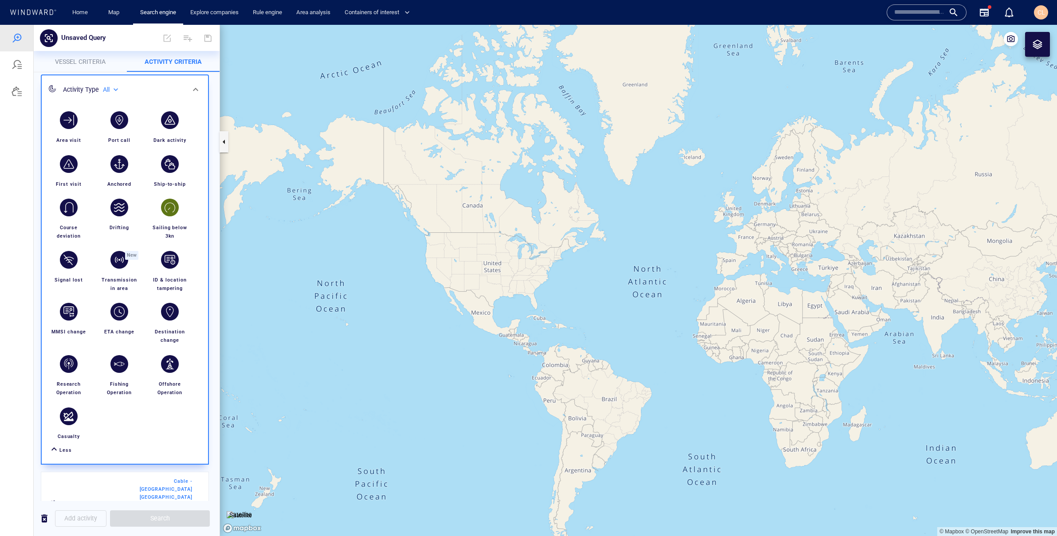
click at [177, 217] on div "button" at bounding box center [169, 207] width 25 height 25
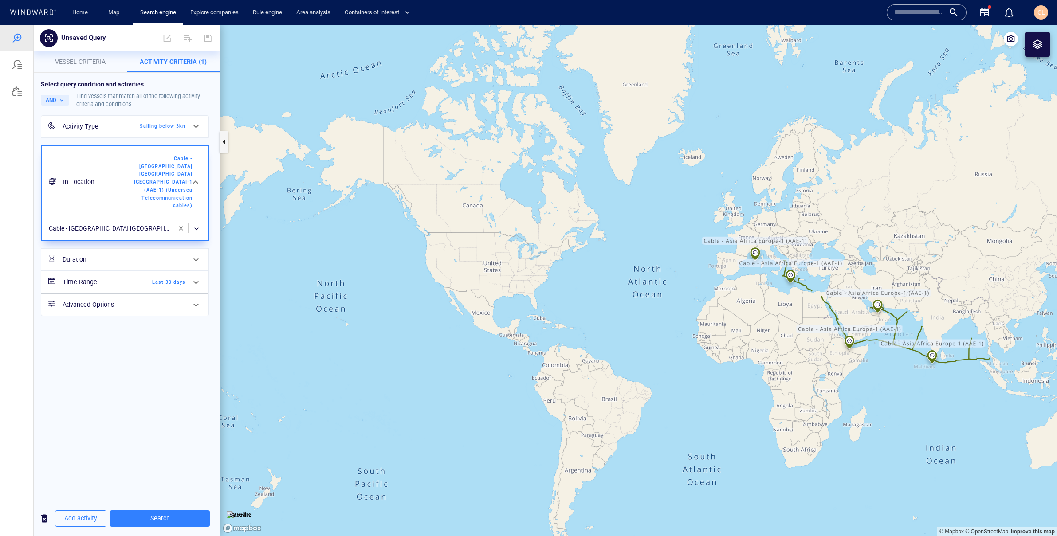
click at [115, 274] on div "Time Range Last 30 days" at bounding box center [124, 282] width 130 height 18
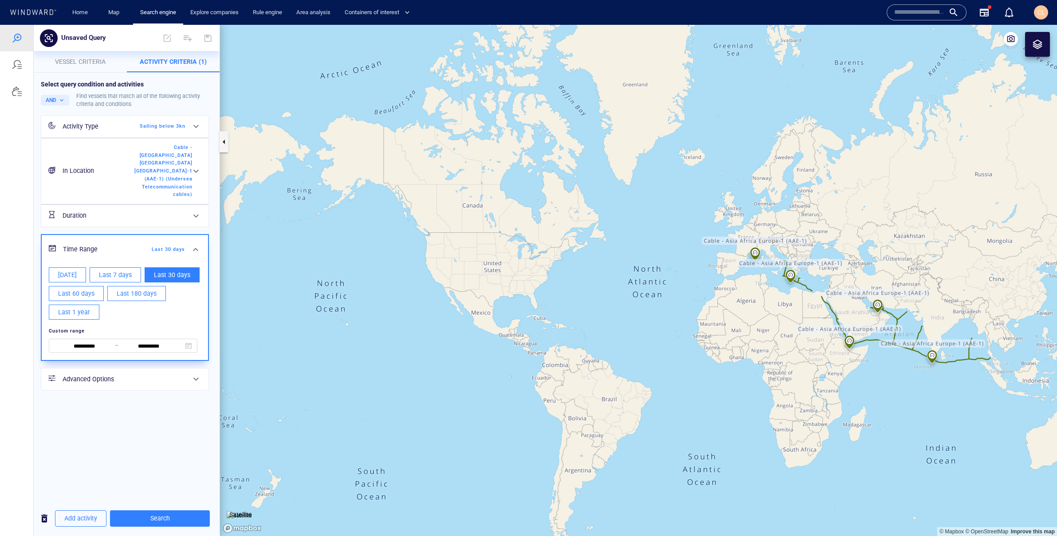
click at [99, 267] on button "Last 7 days" at bounding box center [115, 274] width 51 height 15
type input "**********"
click at [165, 521] on span "Search" at bounding box center [160, 518] width 86 height 11
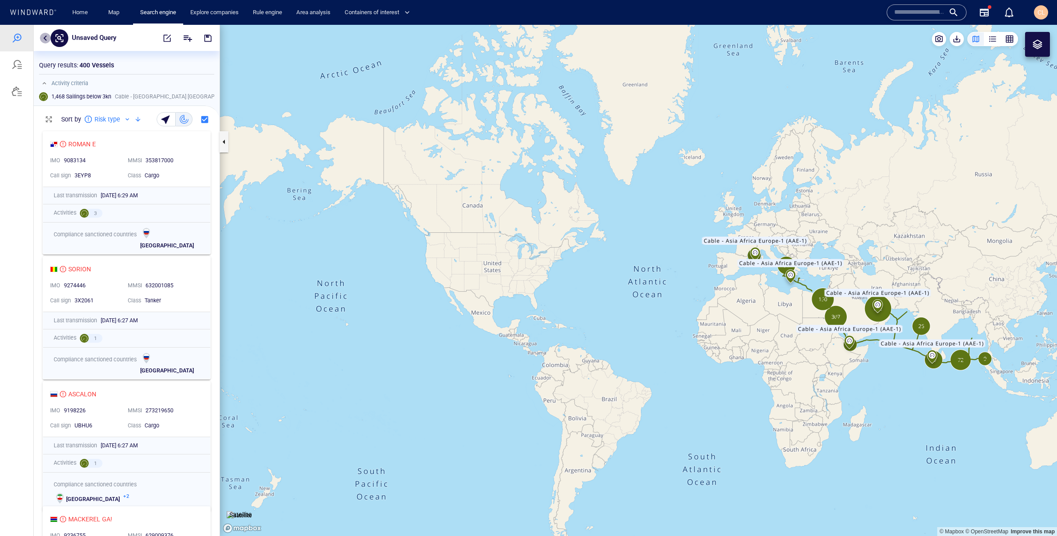
click at [46, 39] on button "button" at bounding box center [45, 38] width 11 height 11
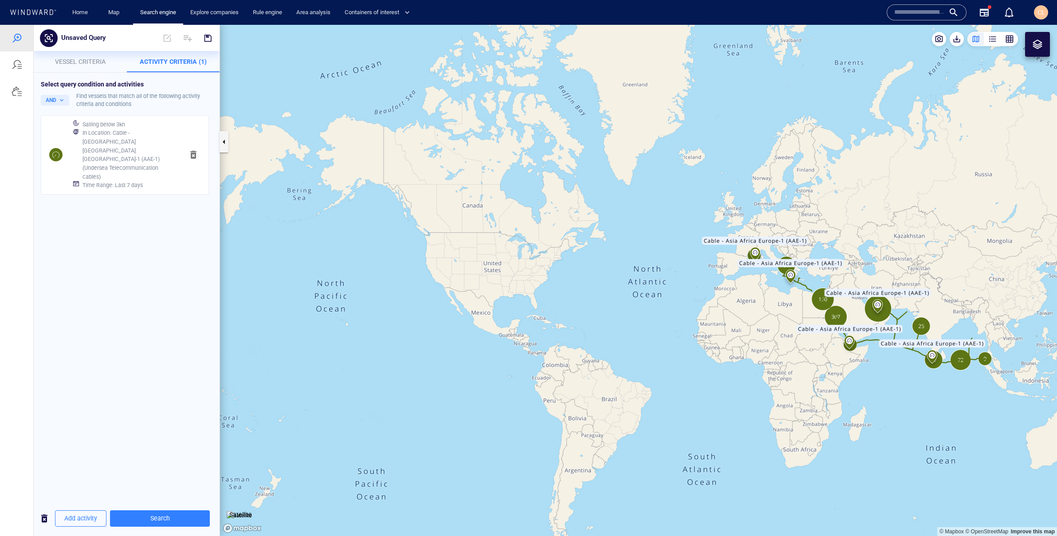
click at [70, 67] on button "Vessel criteria" at bounding box center [80, 61] width 93 height 21
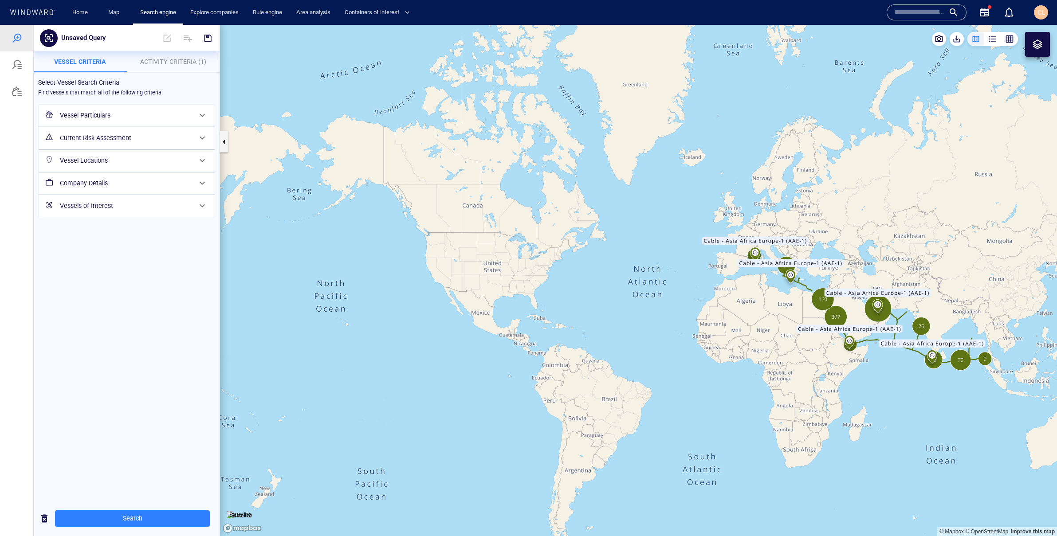
click at [99, 115] on h6 "Vessel Particulars" at bounding box center [126, 115] width 132 height 11
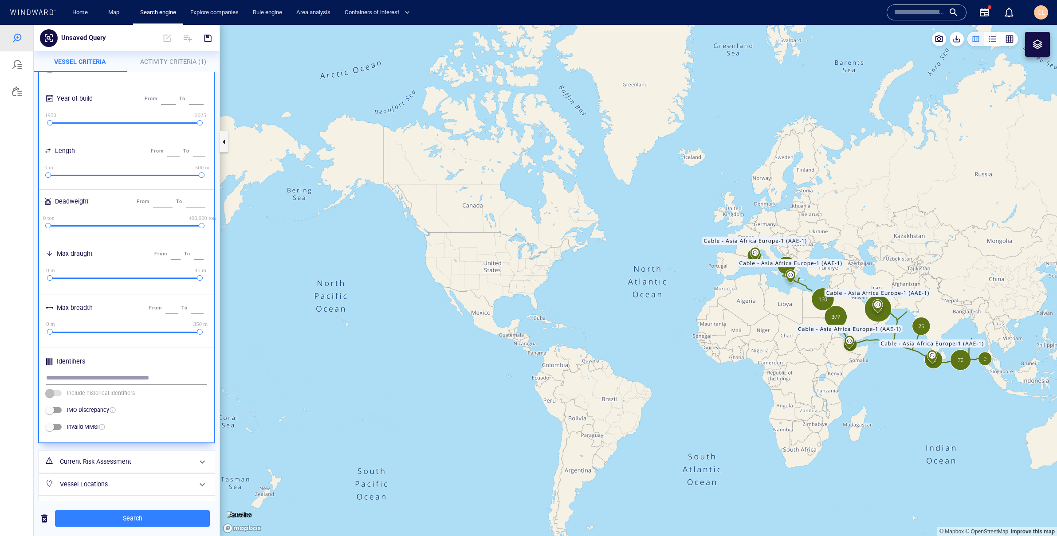
scroll to position [210, 0]
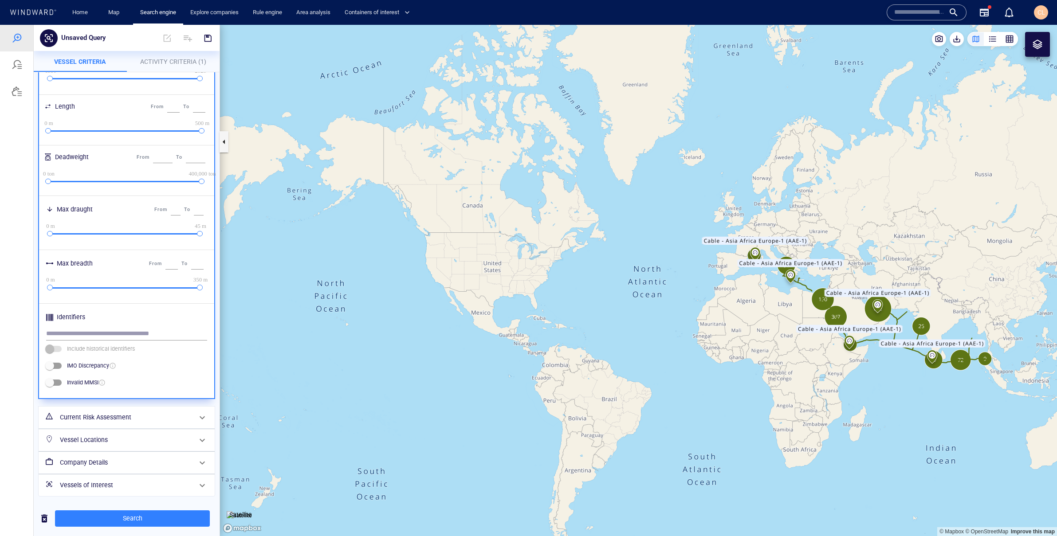
click at [94, 489] on h6 "Vessels of Interest" at bounding box center [126, 485] width 132 height 11
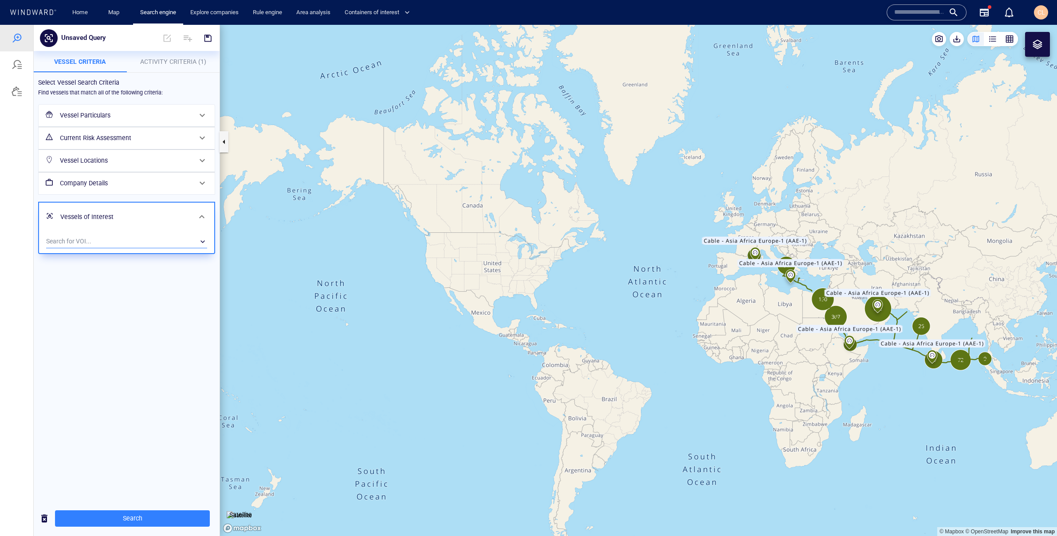
click at [83, 244] on div "​" at bounding box center [126, 241] width 161 height 13
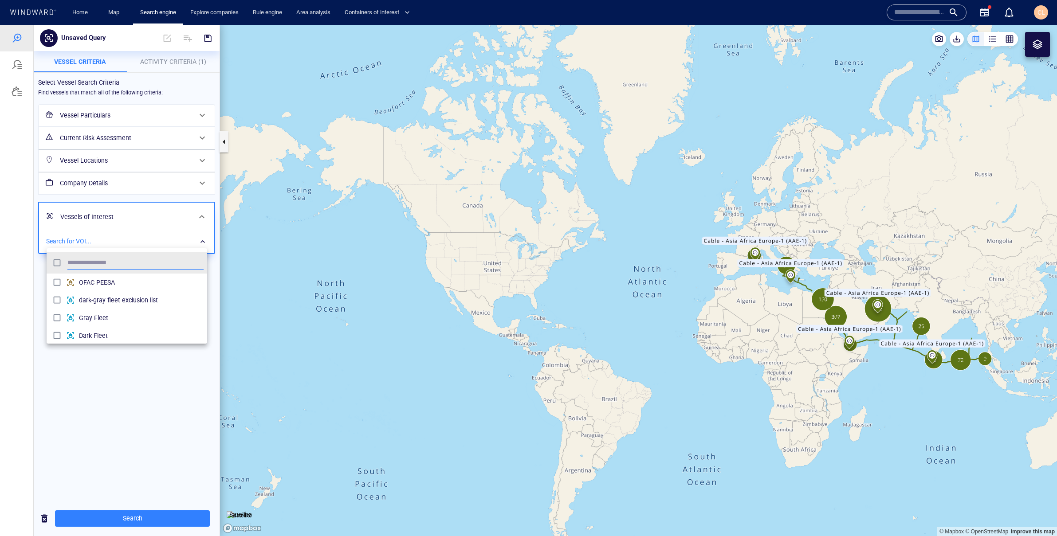
scroll to position [88, 161]
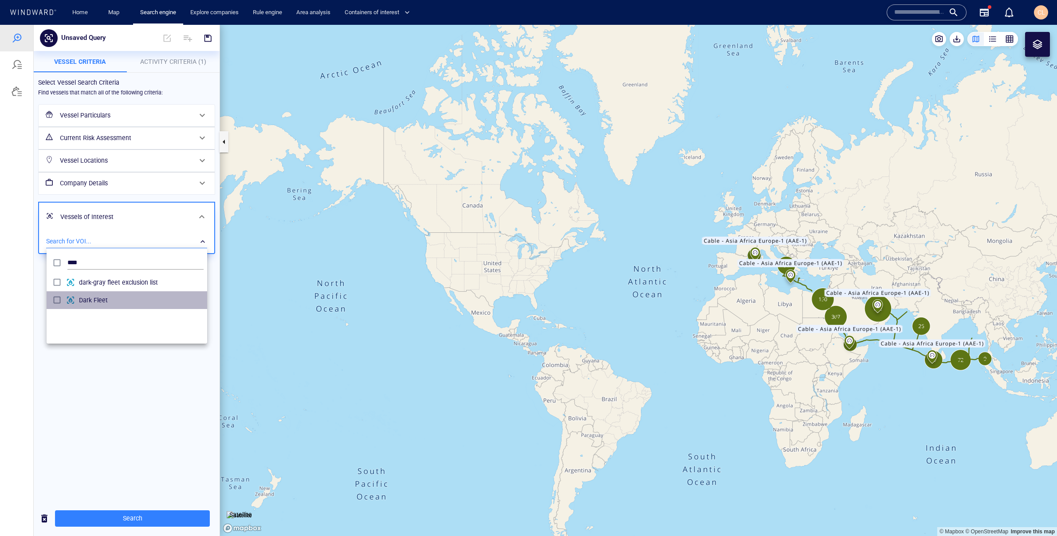
drag, startPoint x: 79, startPoint y: 299, endPoint x: 86, endPoint y: 281, distance: 19.5
click at [78, 299] on div "grid" at bounding box center [72, 300] width 13 height 9
type input "*"
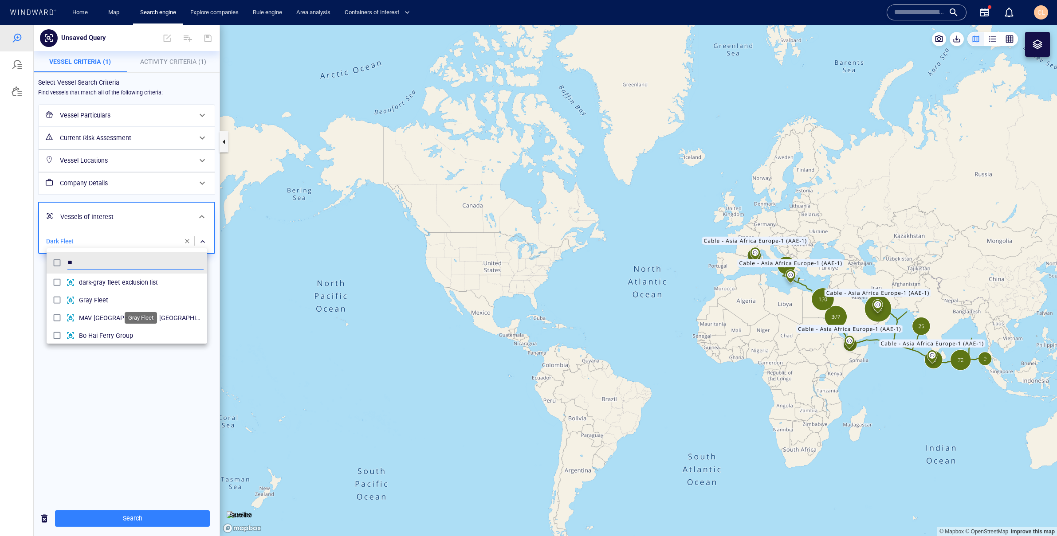
type input "**"
click at [115, 305] on span "Gray Fleet" at bounding box center [141, 300] width 125 height 11
click at [137, 410] on div at bounding box center [528, 280] width 1057 height 511
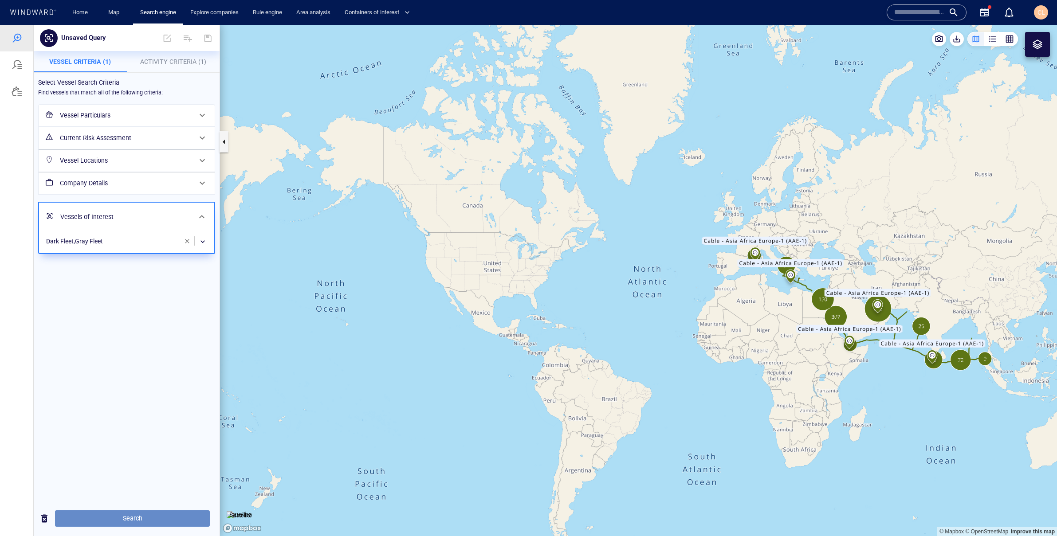
click at [200, 511] on button "Search" at bounding box center [132, 519] width 155 height 16
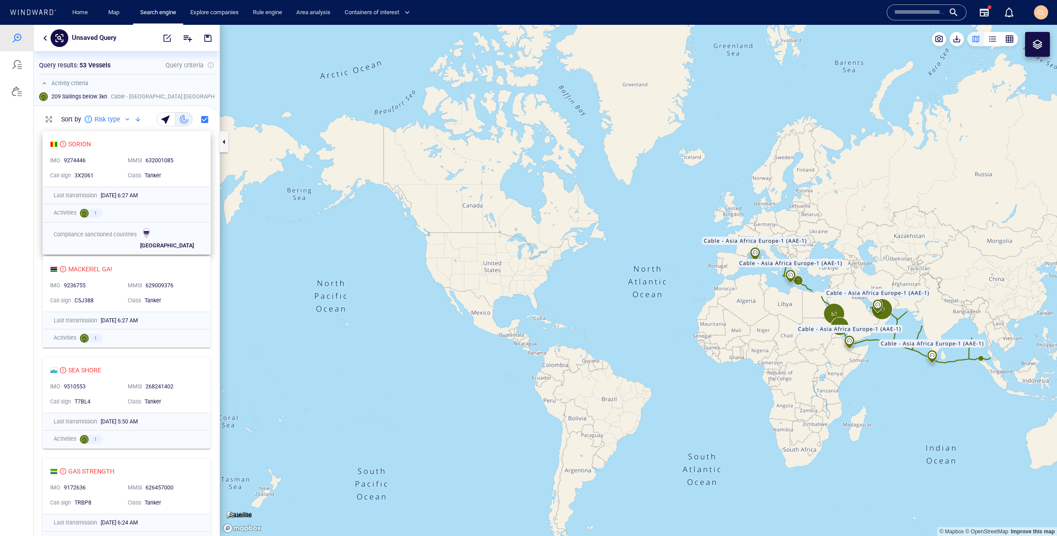
click at [120, 163] on div "9274446" at bounding box center [92, 161] width 60 height 12
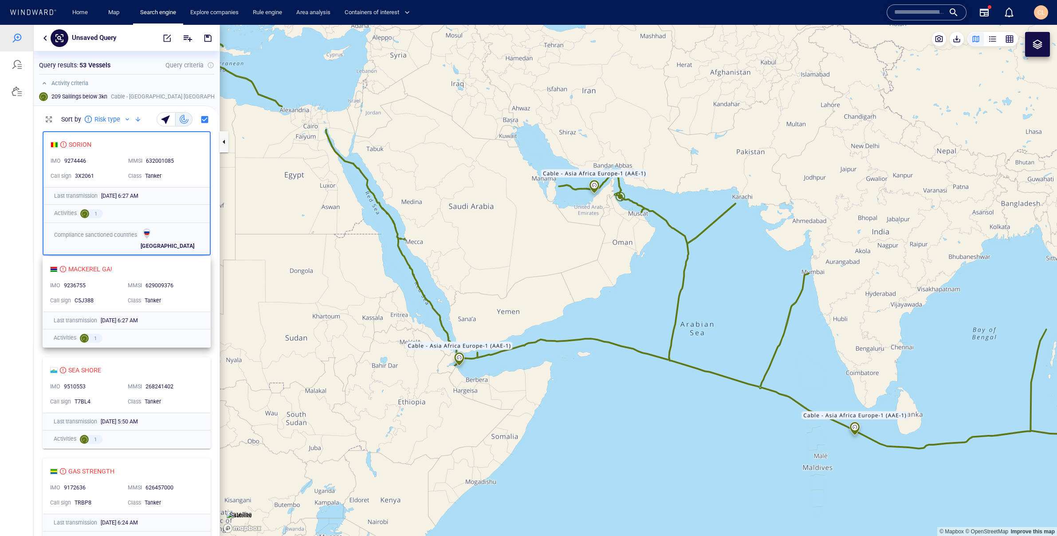
click at [160, 274] on div "MACKEREL GA!" at bounding box center [123, 269] width 146 height 11
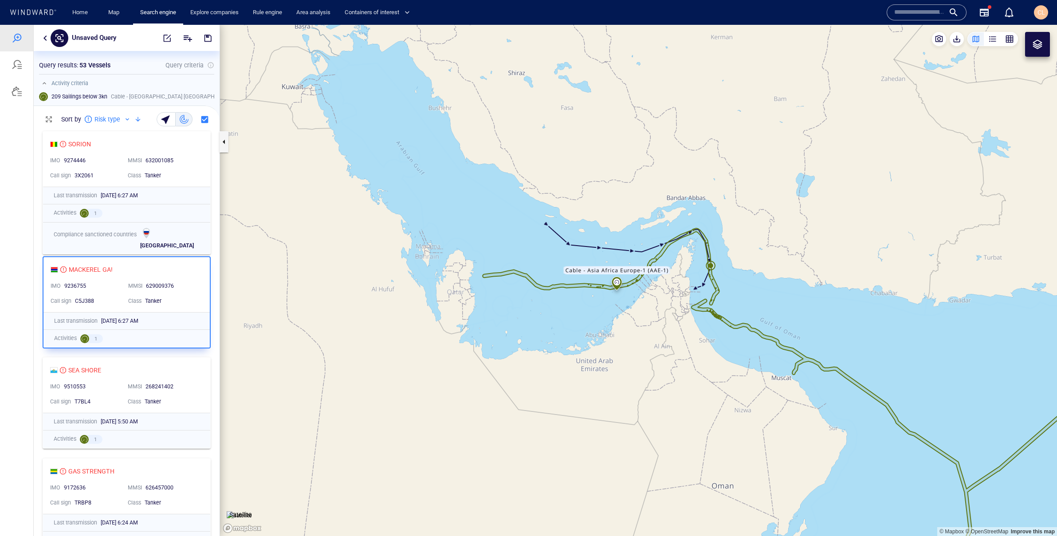
scroll to position [25, 0]
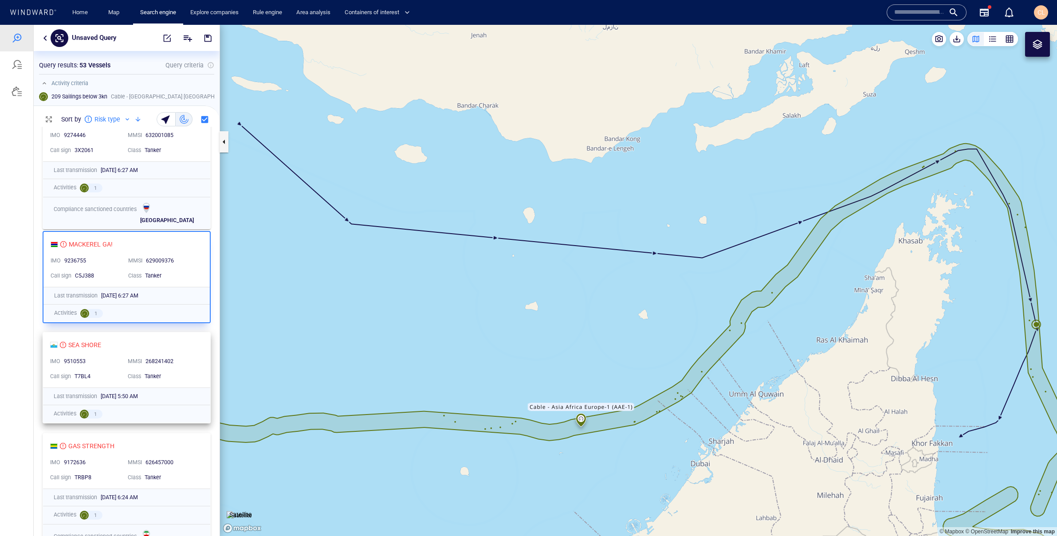
click at [183, 334] on div "SEA SHORE IMO 9510553 MMSI [PHONE_NUMBER] Call sign T7BL4 Class Tanker" at bounding box center [126, 360] width 167 height 55
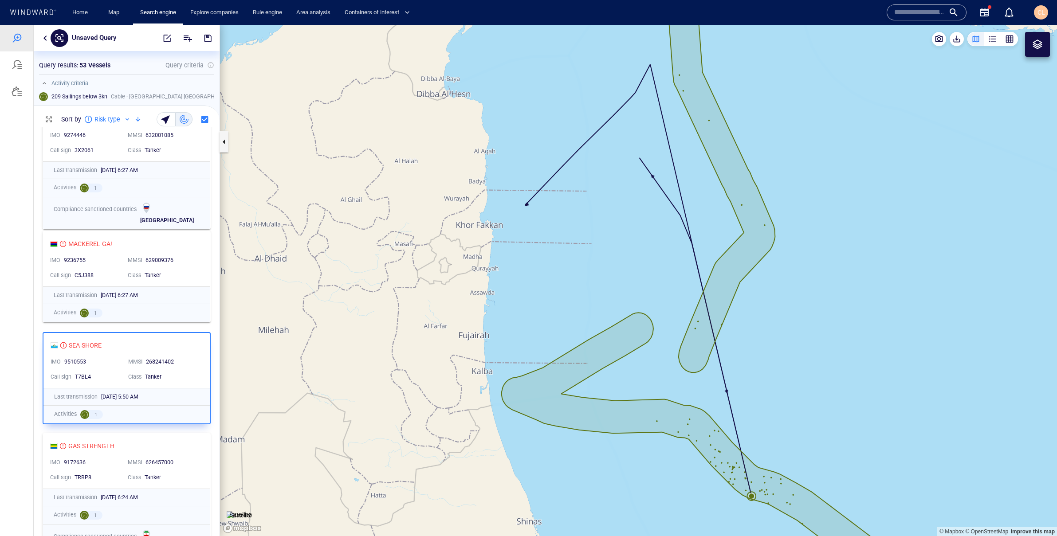
scroll to position [36, 0]
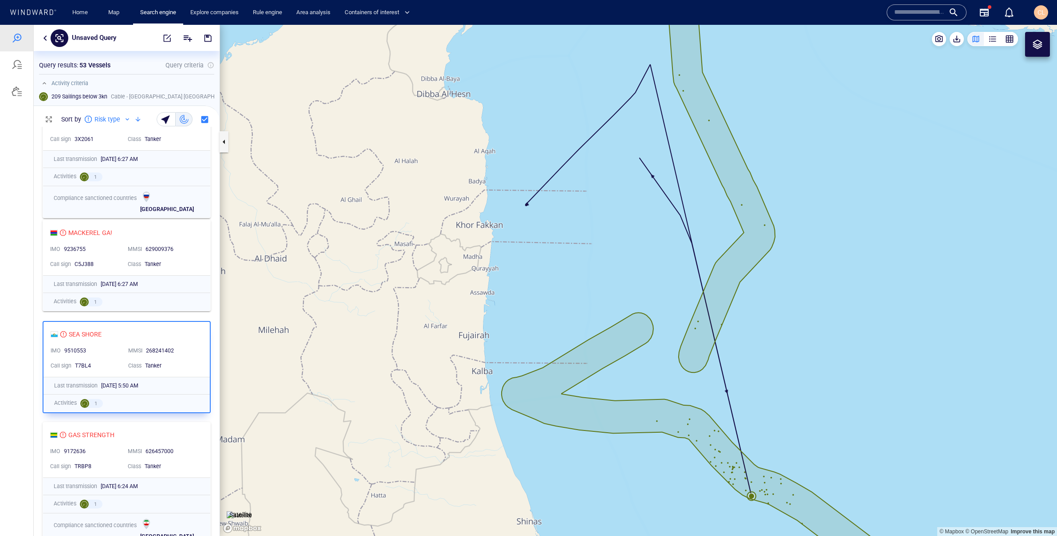
click at [49, 40] on button "button" at bounding box center [45, 38] width 11 height 11
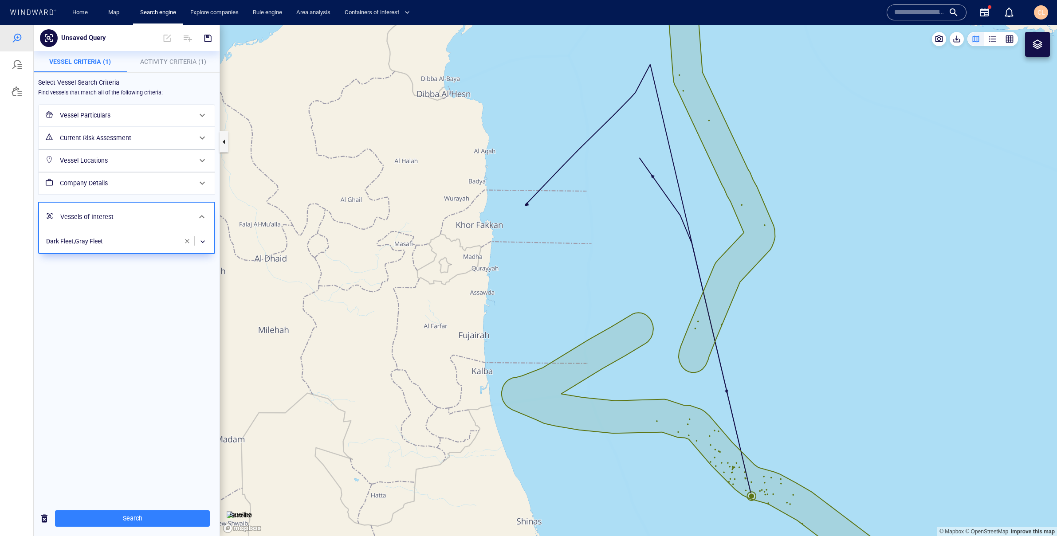
click at [190, 241] on span "button" at bounding box center [187, 241] width 7 height 7
click at [159, 518] on span "Search" at bounding box center [132, 518] width 141 height 11
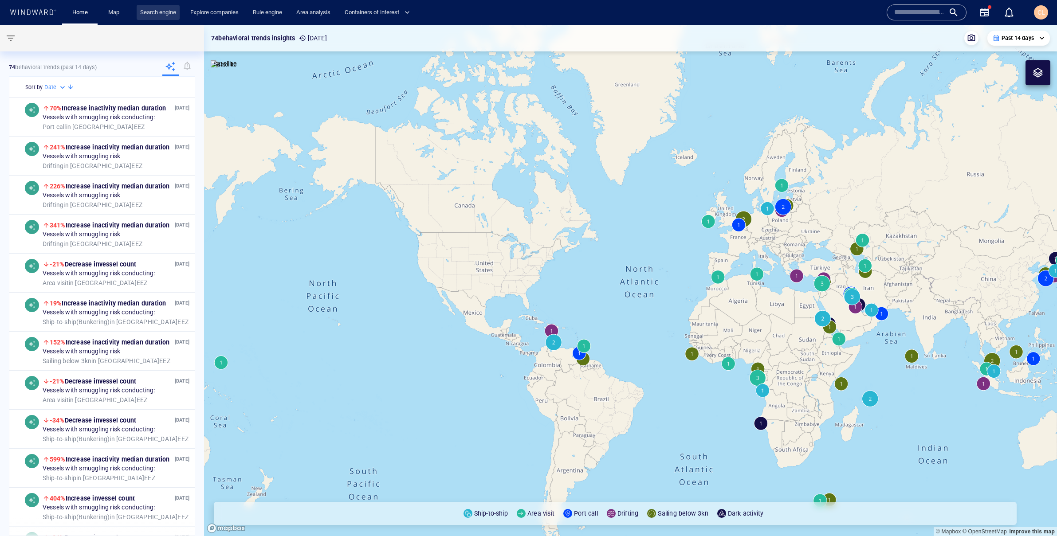
click at [161, 13] on link "Search engine" at bounding box center [158, 13] width 43 height 16
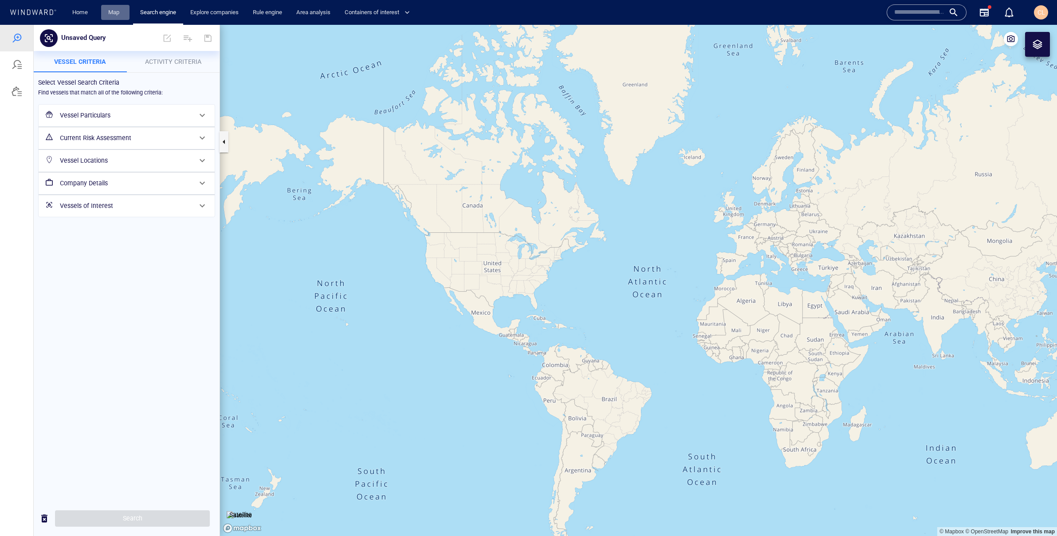
click at [114, 15] on link "Map" at bounding box center [115, 13] width 21 height 16
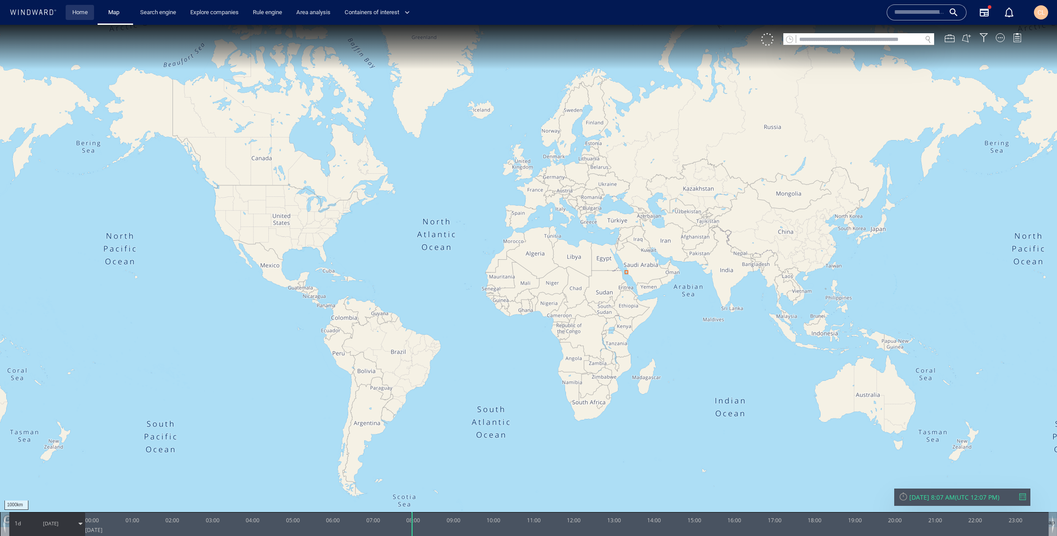
click at [85, 14] on link "Home" at bounding box center [80, 13] width 23 height 16
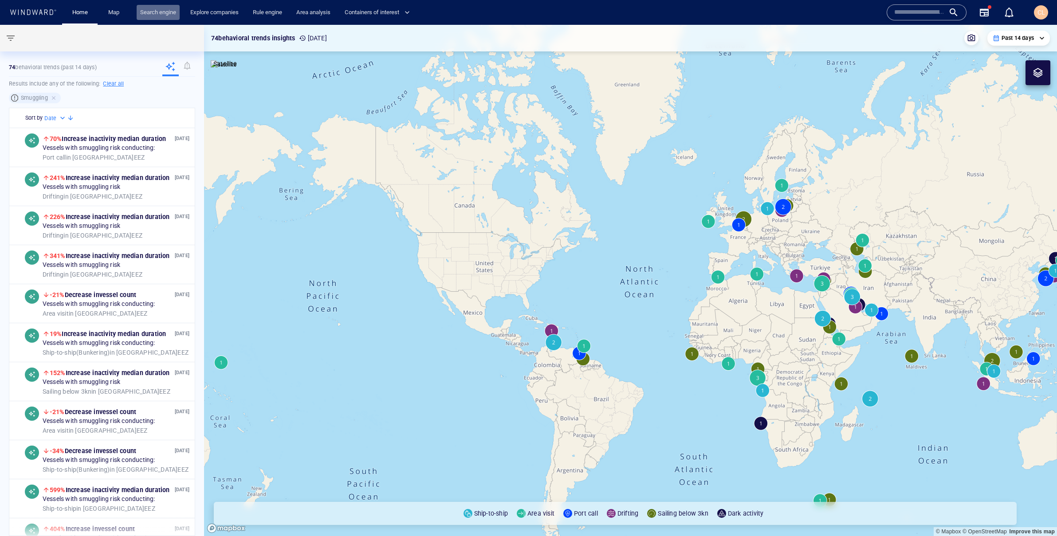
click at [153, 13] on link "Search engine" at bounding box center [158, 13] width 43 height 16
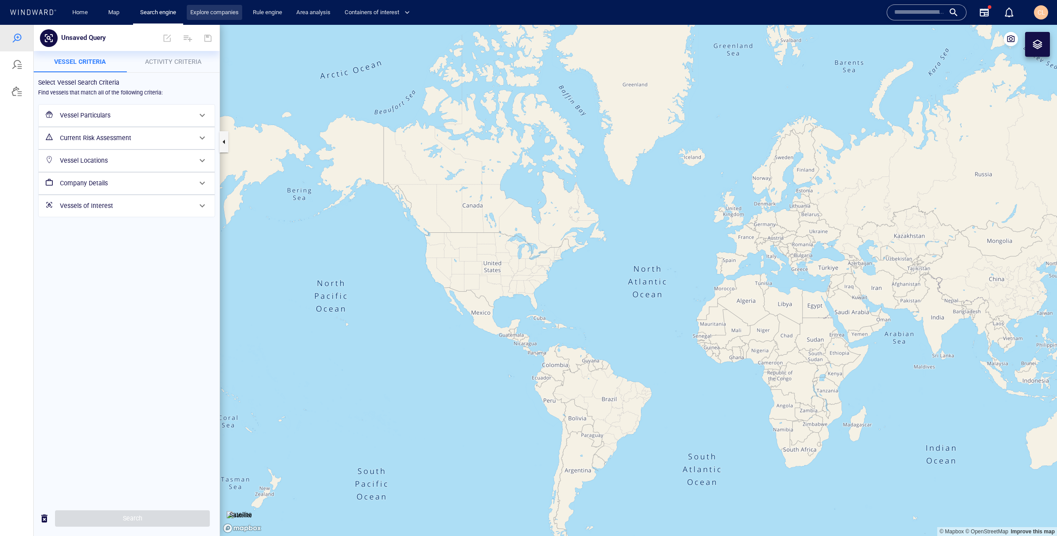
drag, startPoint x: 215, startPoint y: 11, endPoint x: 208, endPoint y: 12, distance: 6.8
click at [215, 11] on link "Explore companies" at bounding box center [214, 13] width 55 height 16
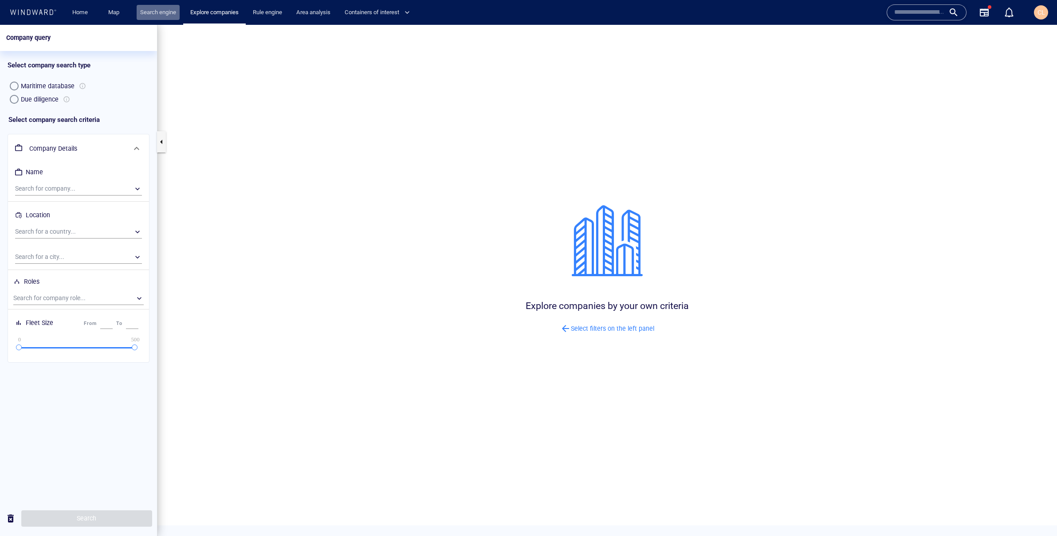
click at [155, 15] on link "Search engine" at bounding box center [158, 13] width 43 height 16
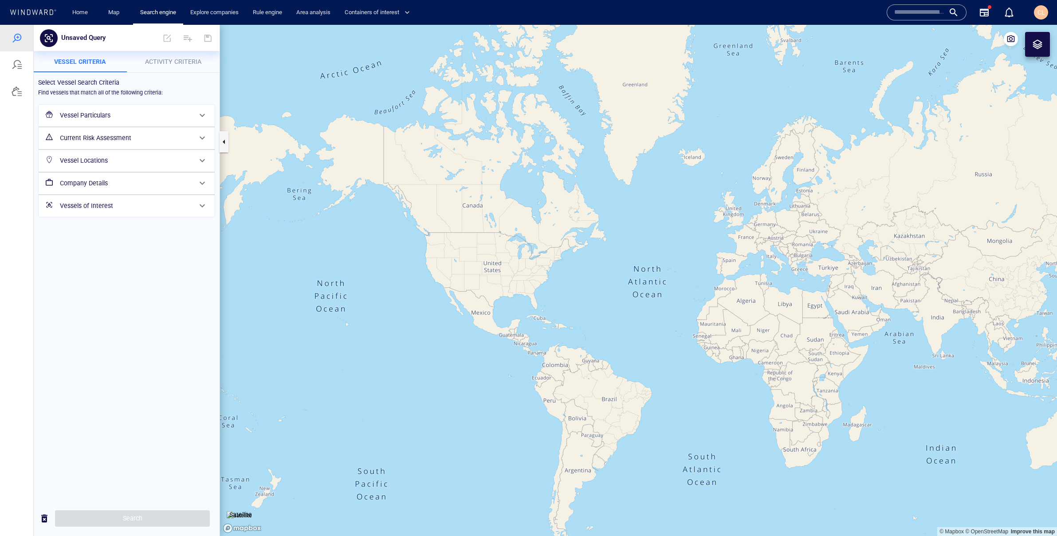
drag, startPoint x: 495, startPoint y: 325, endPoint x: 524, endPoint y: 186, distance: 141.9
click at [524, 186] on canvas "Map" at bounding box center [638, 280] width 837 height 511
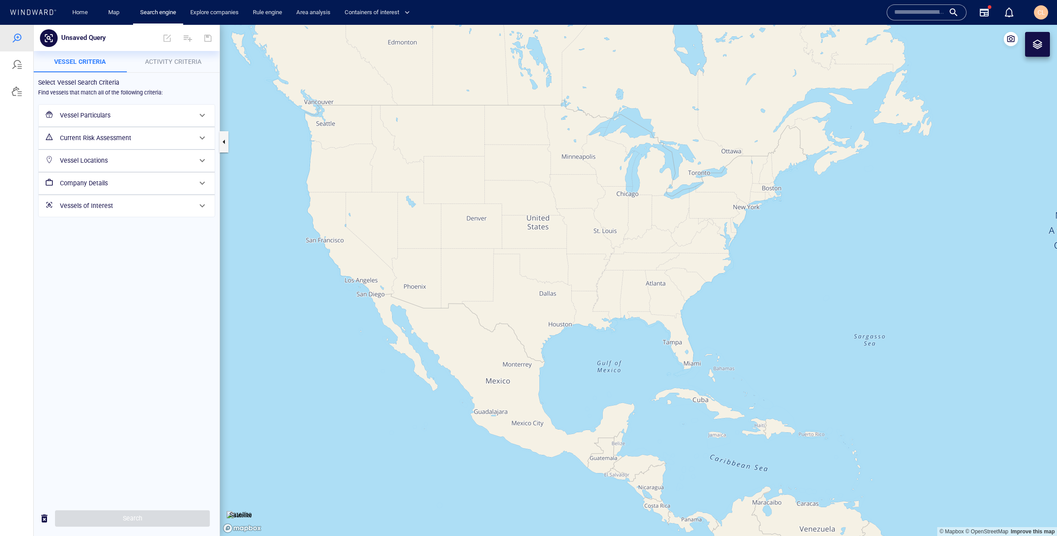
drag, startPoint x: 499, startPoint y: 235, endPoint x: 534, endPoint y: 178, distance: 66.3
click at [534, 178] on canvas "Map" at bounding box center [638, 280] width 837 height 511
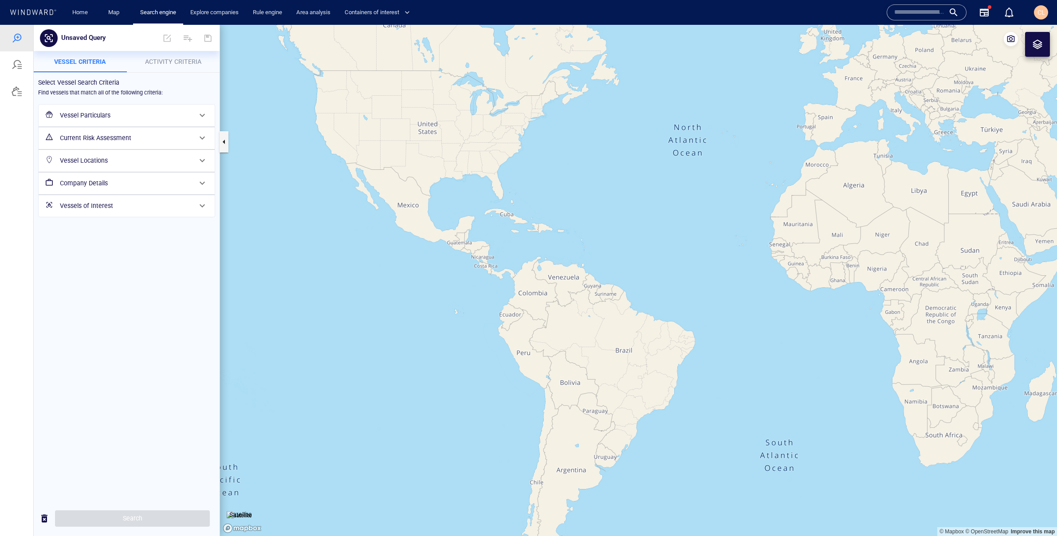
click at [104, 116] on h6 "Vessel Particulars" at bounding box center [126, 115] width 132 height 11
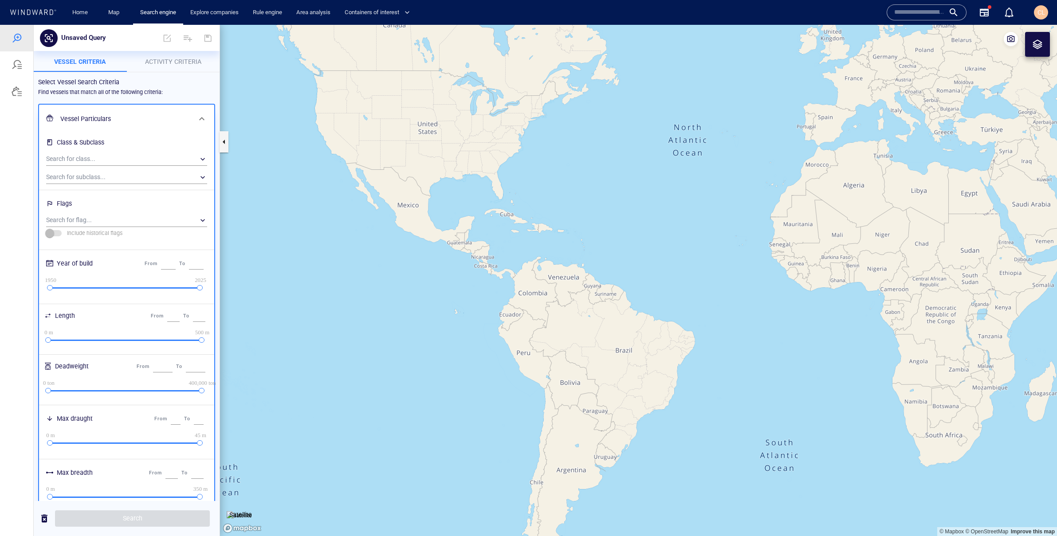
click at [175, 67] on button "Activity Criteria" at bounding box center [173, 61] width 93 height 21
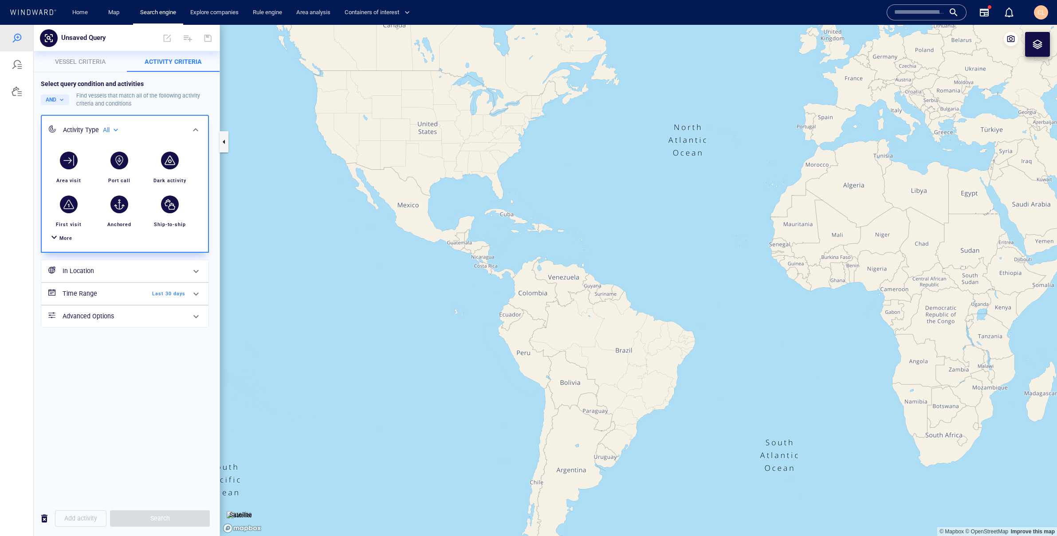
click at [66, 240] on span "More" at bounding box center [65, 239] width 13 height 6
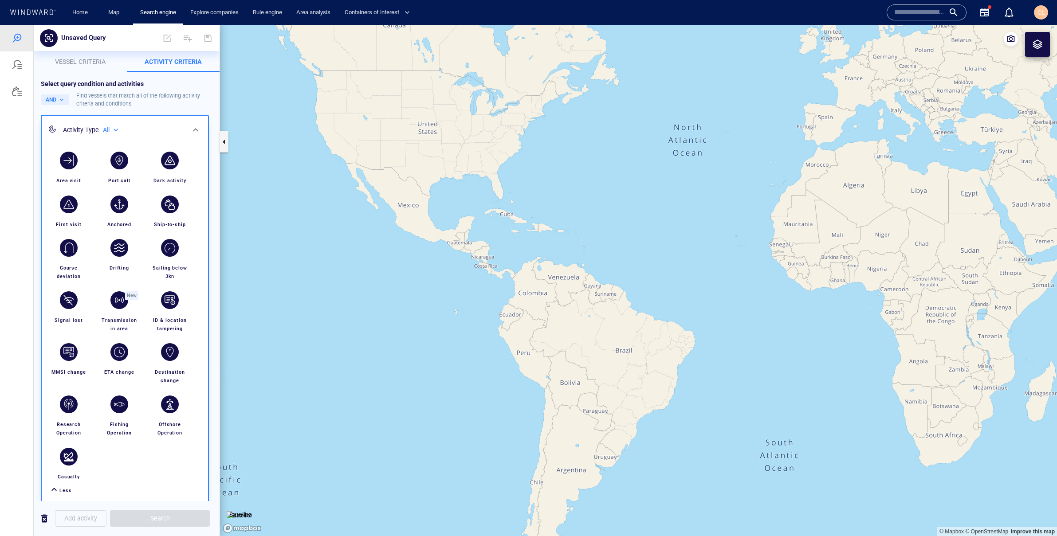
drag, startPoint x: 696, startPoint y: 206, endPoint x: 434, endPoint y: 236, distance: 263.8
click at [428, 236] on canvas "Map" at bounding box center [638, 280] width 837 height 511
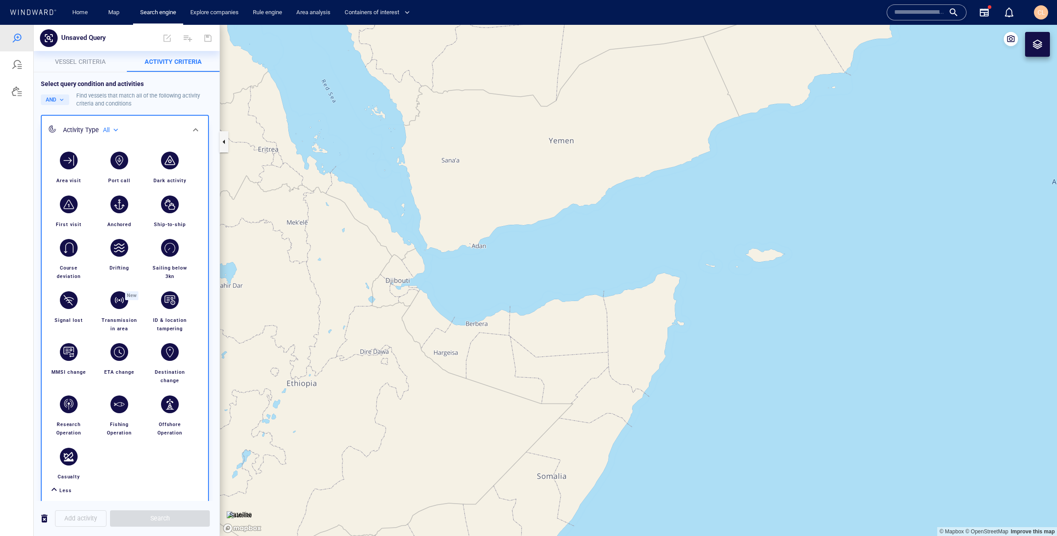
drag, startPoint x: 652, startPoint y: 283, endPoint x: 584, endPoint y: 278, distance: 68.0
click at [584, 278] on canvas "Map" at bounding box center [638, 280] width 837 height 511
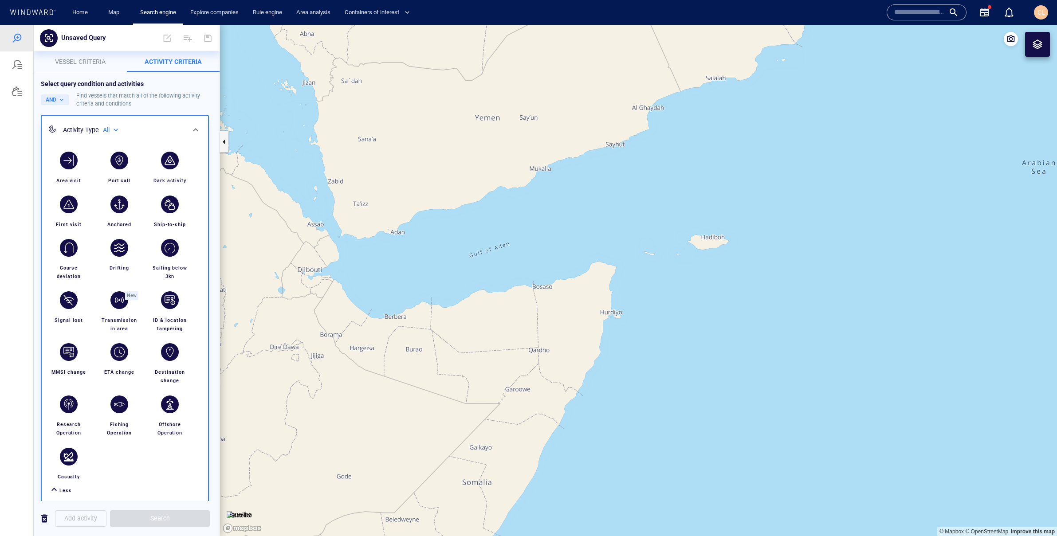
click at [1047, 42] on div at bounding box center [1037, 44] width 25 height 25
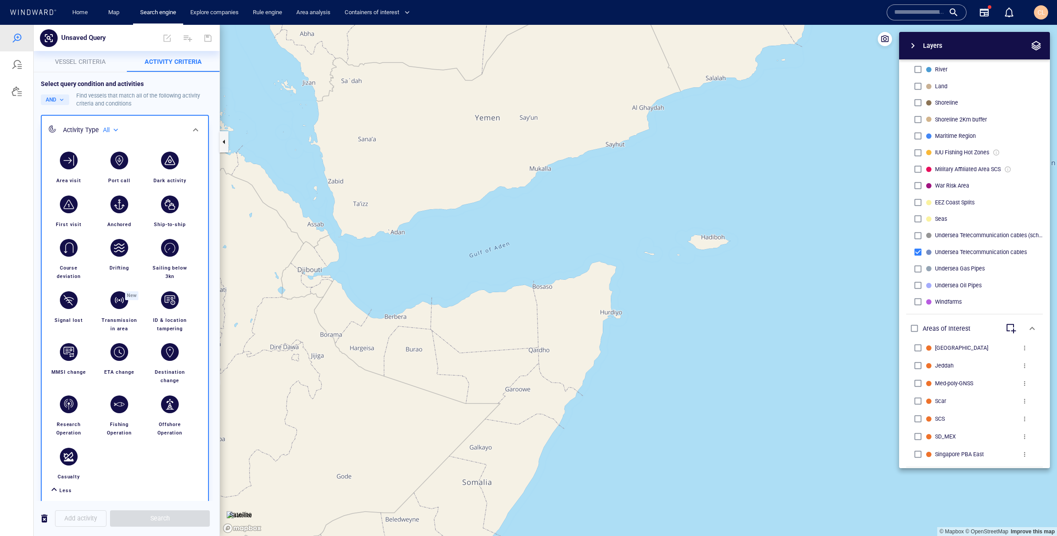
scroll to position [242, 0]
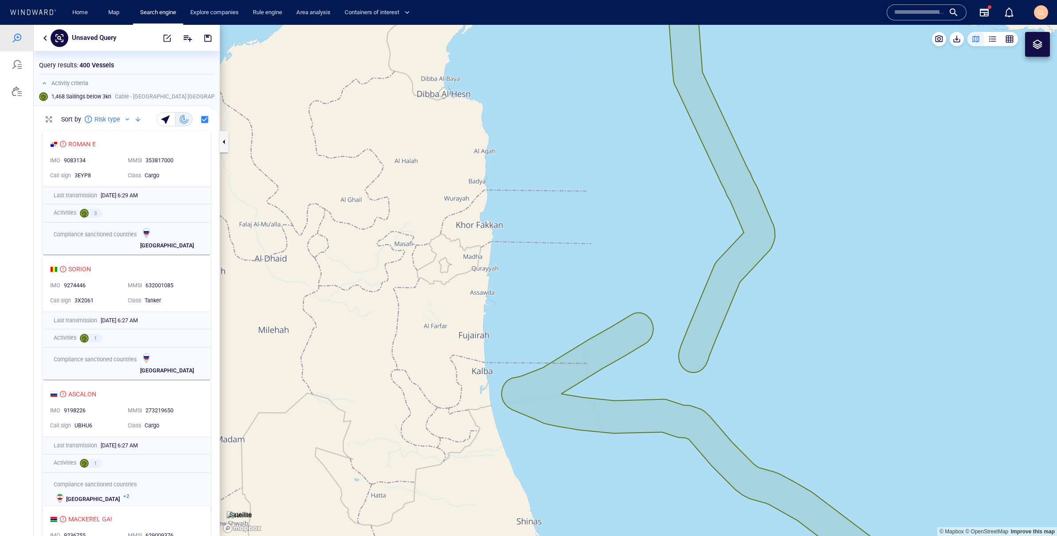
scroll to position [0, 0]
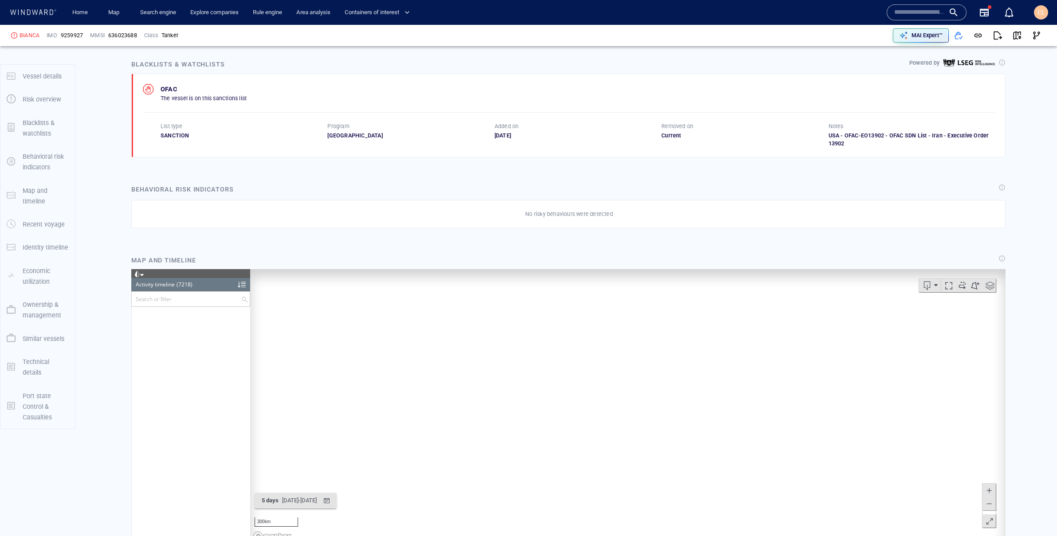
scroll to position [173982, 0]
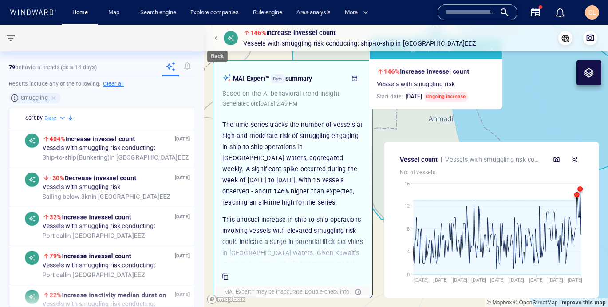
click at [216, 39] on span "button" at bounding box center [217, 37] width 5 height 5
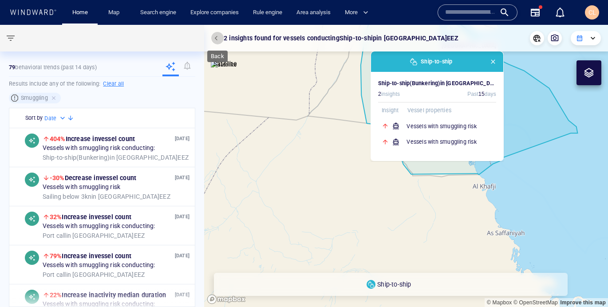
click at [216, 39] on span "button" at bounding box center [217, 37] width 5 height 5
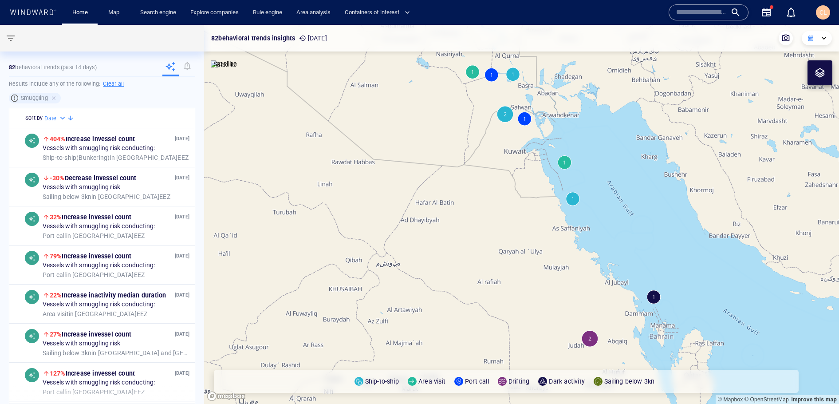
drag, startPoint x: 520, startPoint y: 139, endPoint x: 478, endPoint y: 161, distance: 48.0
click at [478, 161] on canvas "Map" at bounding box center [521, 214] width 635 height 379
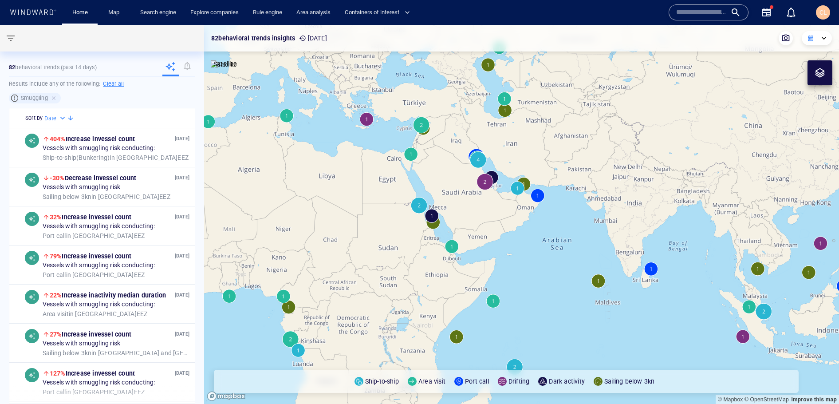
drag, startPoint x: 446, startPoint y: 167, endPoint x: 439, endPoint y: 172, distance: 8.6
click at [439, 172] on canvas "Map" at bounding box center [521, 214] width 635 height 379
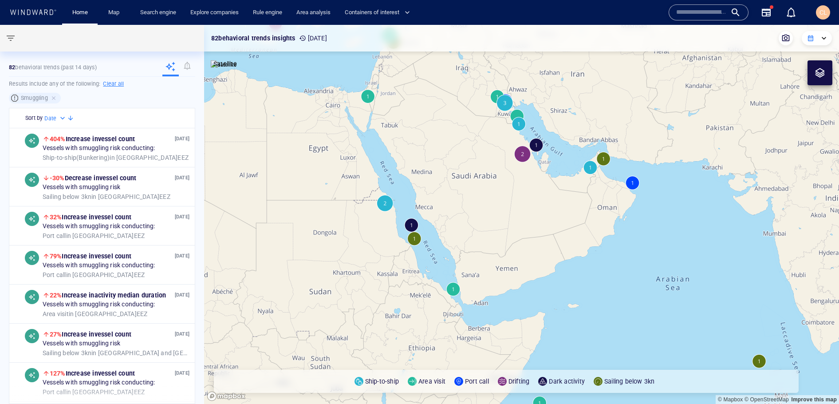
drag, startPoint x: 527, startPoint y: 111, endPoint x: 498, endPoint y: 138, distance: 40.2
click at [498, 138] on canvas "Map" at bounding box center [521, 214] width 635 height 379
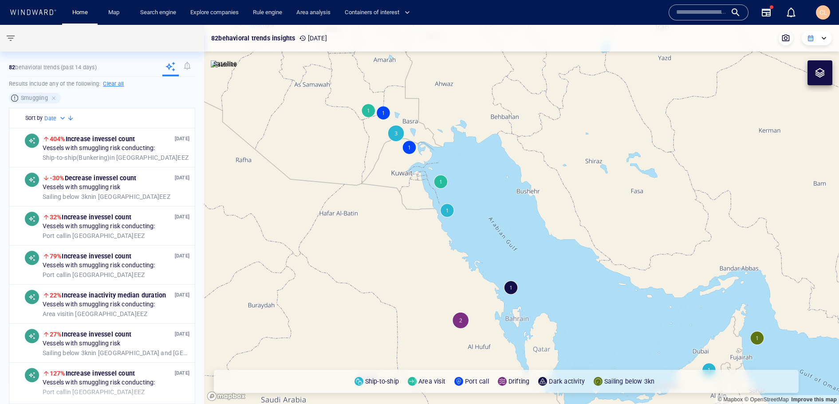
click at [395, 133] on canvas "Map" at bounding box center [521, 214] width 635 height 379
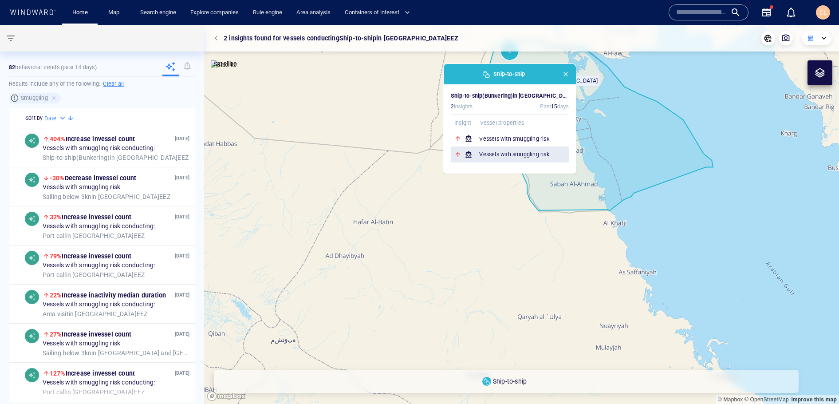
click at [522, 154] on h6 "Vessels with smuggling risk" at bounding box center [524, 154] width 90 height 9
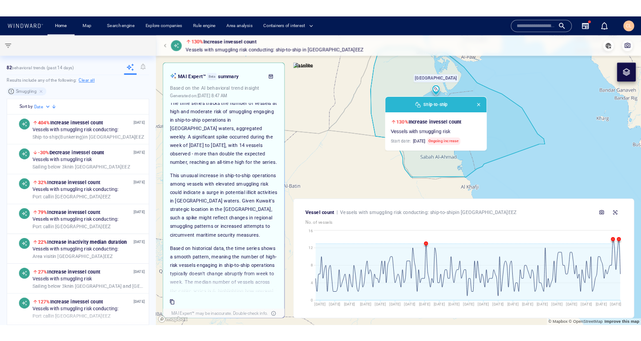
scroll to position [0, 0]
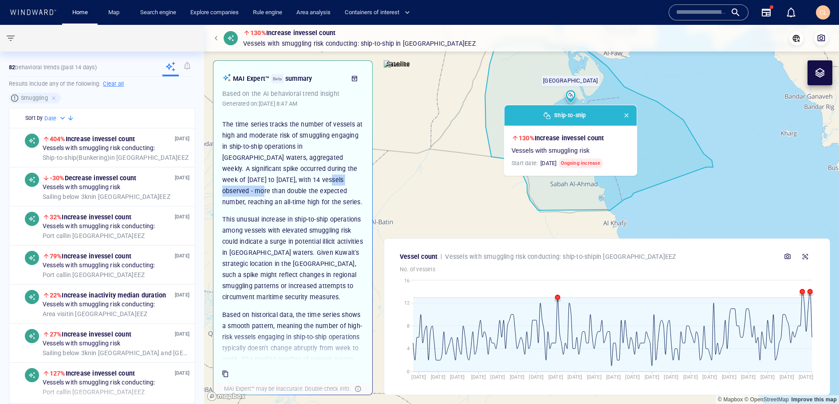
drag, startPoint x: 314, startPoint y: 180, endPoint x: 259, endPoint y: 181, distance: 54.1
click at [259, 181] on p "The time series tracks the number of vessels at high and moderate risk of smugg…" at bounding box center [292, 163] width 141 height 89
click at [301, 216] on p "This unusual increase in ship-to-ship operations among vessels with elevated sm…" at bounding box center [292, 258] width 141 height 89
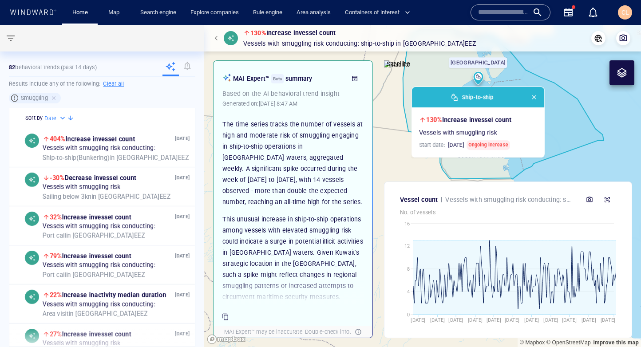
click at [217, 43] on button "button" at bounding box center [217, 38] width 12 height 12
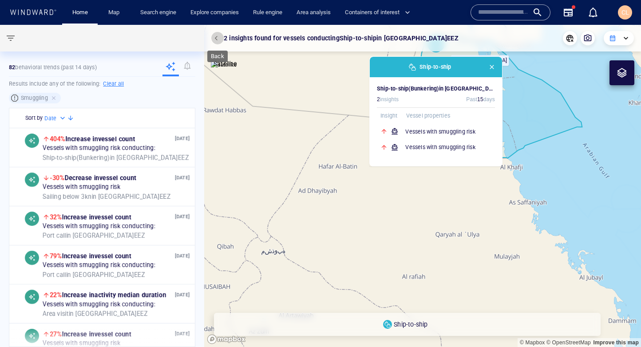
click at [215, 42] on button "button" at bounding box center [217, 38] width 12 height 12
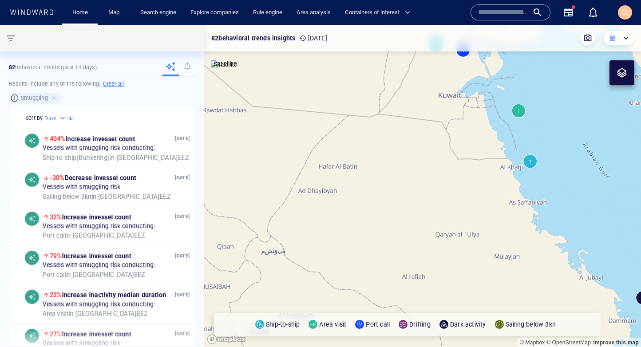
drag, startPoint x: 343, startPoint y: 100, endPoint x: 323, endPoint y: 133, distance: 37.8
click at [323, 132] on canvas "Map" at bounding box center [422, 186] width 436 height 322
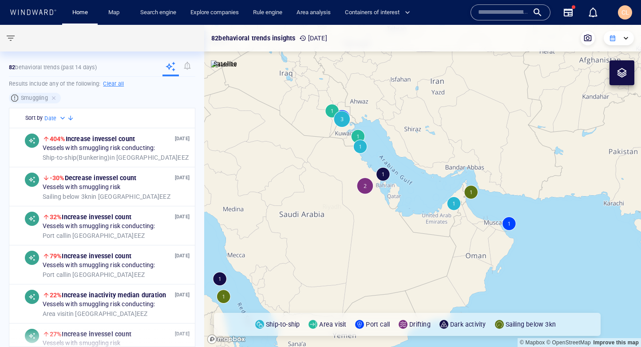
drag, startPoint x: 322, startPoint y: 140, endPoint x: 319, endPoint y: 156, distance: 15.7
click at [319, 156] on canvas "Map" at bounding box center [422, 186] width 436 height 322
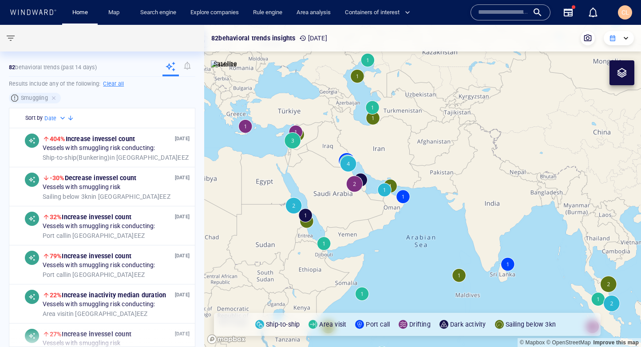
drag, startPoint x: 310, startPoint y: 165, endPoint x: 331, endPoint y: 175, distance: 23.8
click at [331, 176] on canvas "Map" at bounding box center [422, 186] width 436 height 322
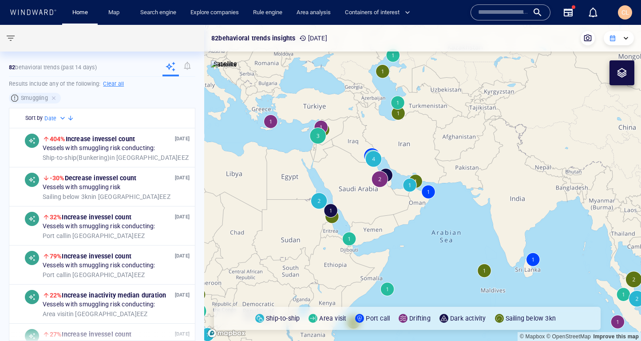
drag, startPoint x: 342, startPoint y: 126, endPoint x: 367, endPoint y: 125, distance: 24.9
click at [367, 125] on canvas "Map" at bounding box center [422, 183] width 436 height 316
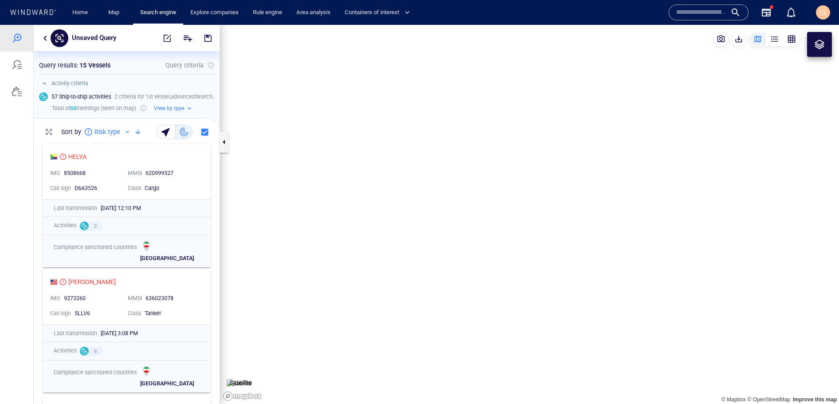
scroll to position [264, 186]
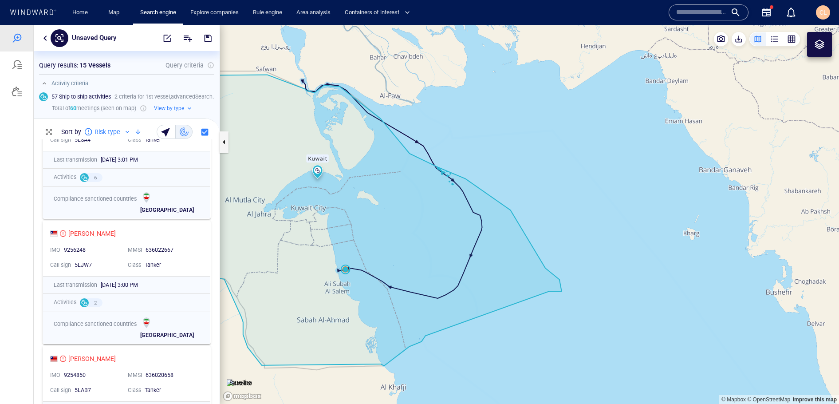
click at [541, 127] on canvas "Map" at bounding box center [529, 214] width 619 height 379
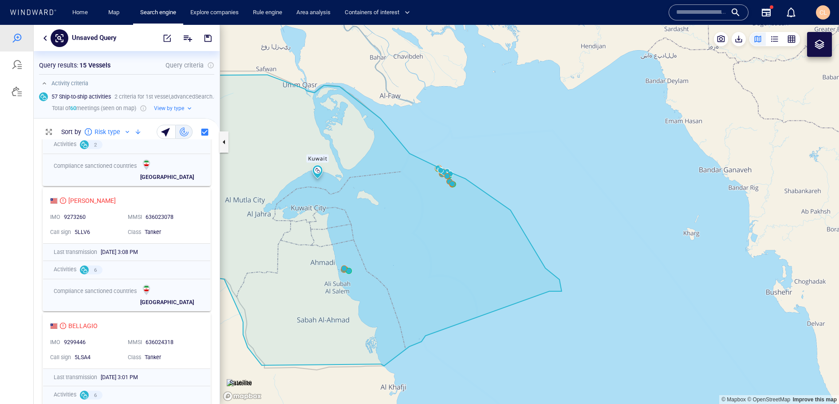
scroll to position [0, 0]
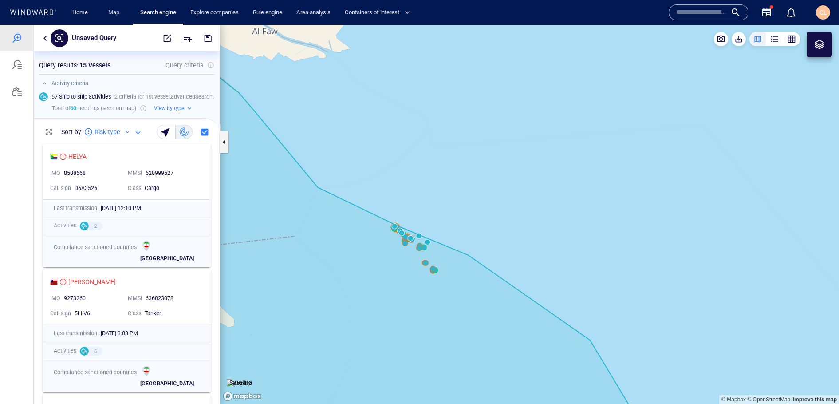
drag, startPoint x: 451, startPoint y: 172, endPoint x: 517, endPoint y: 126, distance: 80.1
click at [517, 126] on canvas "Map" at bounding box center [529, 214] width 619 height 379
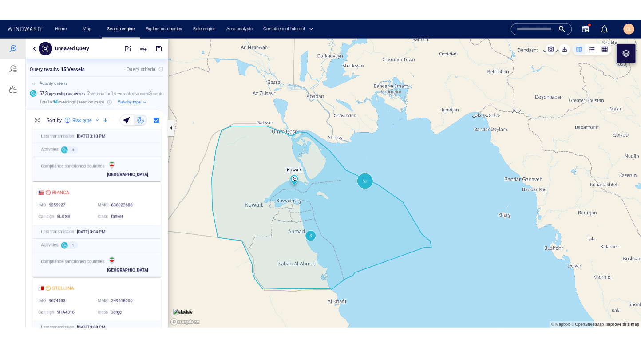
scroll to position [714, 0]
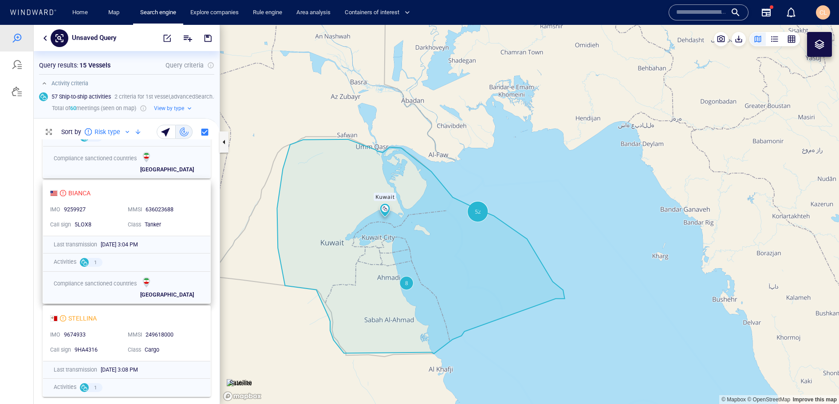
click at [114, 207] on div "9259927" at bounding box center [92, 210] width 57 height 8
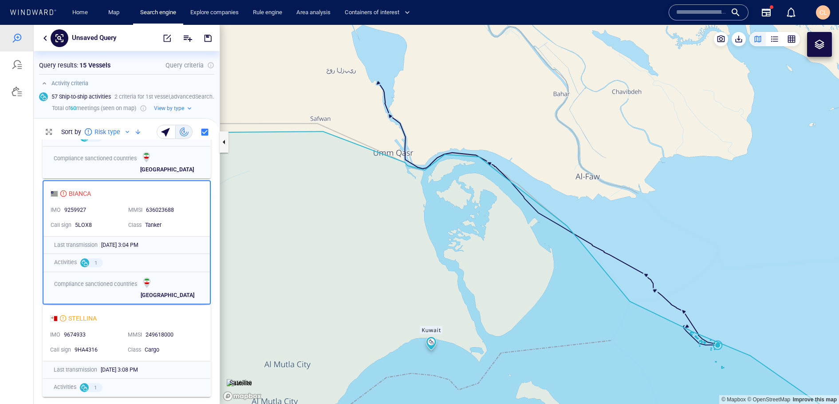
click at [689, 219] on canvas "Map" at bounding box center [529, 214] width 619 height 379
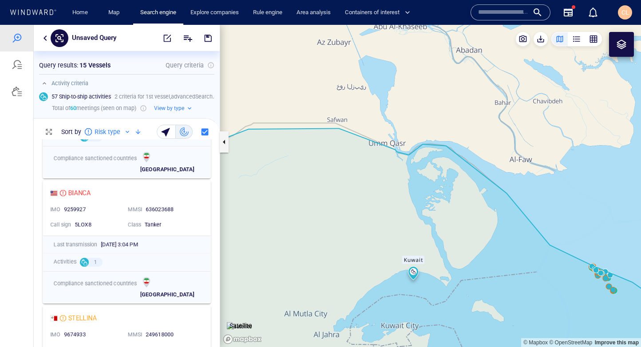
scroll to position [208, 186]
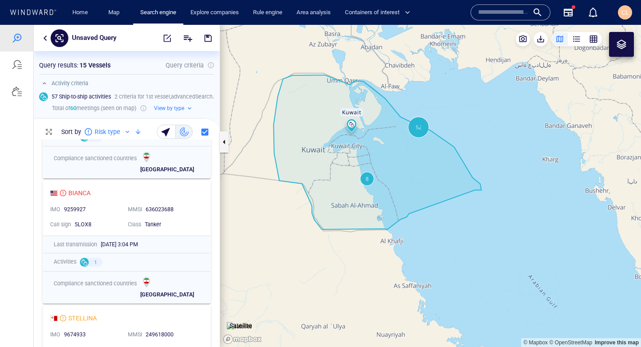
drag, startPoint x: 253, startPoint y: 96, endPoint x: 258, endPoint y: 97, distance: 4.5
click at [260, 98] on canvas "Map" at bounding box center [430, 186] width 421 height 322
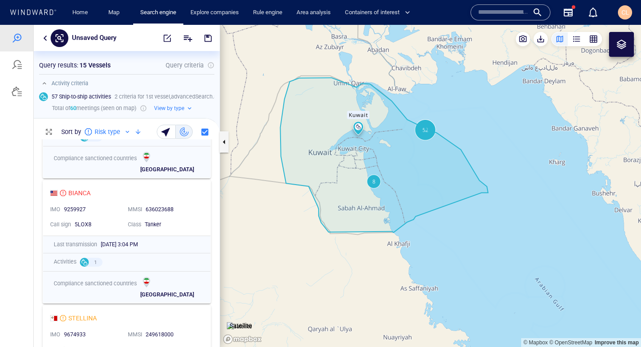
click at [43, 39] on button "button" at bounding box center [45, 38] width 11 height 11
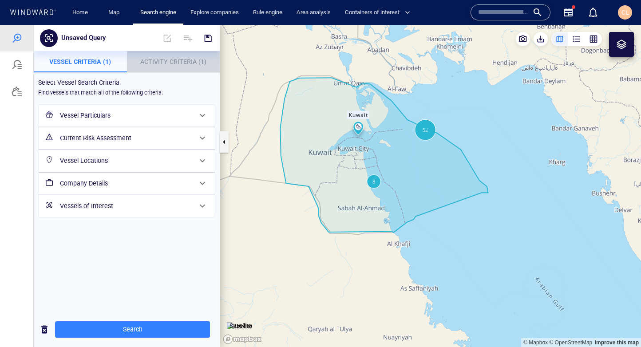
click at [149, 64] on span "Activity Criteria (1)" at bounding box center [173, 61] width 66 height 7
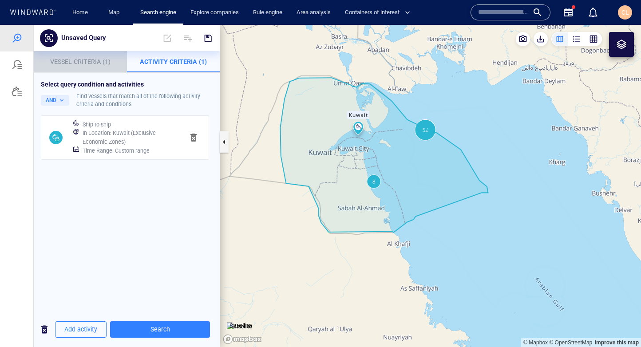
click at [93, 68] on button "Vessel Criteria (1)" at bounding box center [80, 61] width 93 height 21
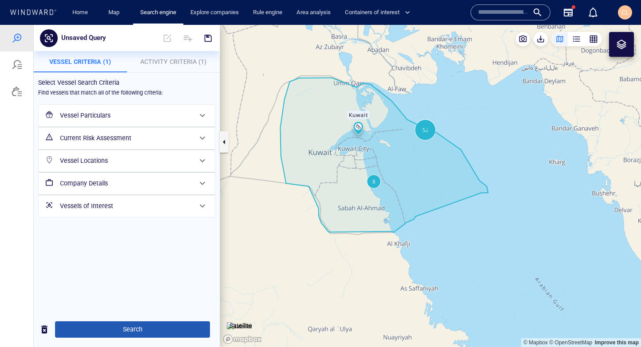
click at [137, 325] on span "Search" at bounding box center [132, 329] width 141 height 11
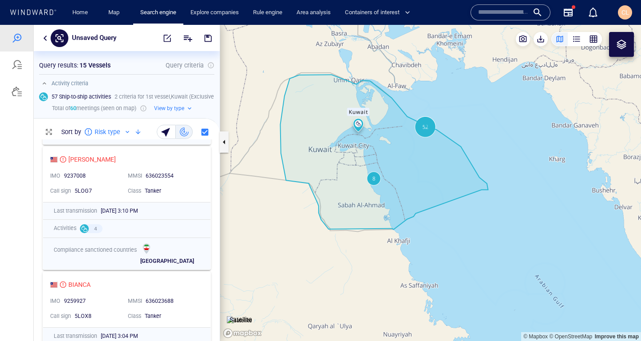
scroll to position [201, 186]
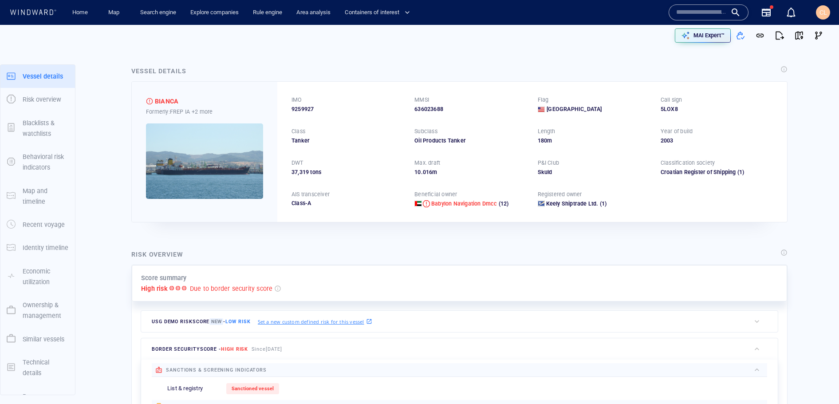
click at [197, 160] on img at bounding box center [204, 160] width 117 height 75
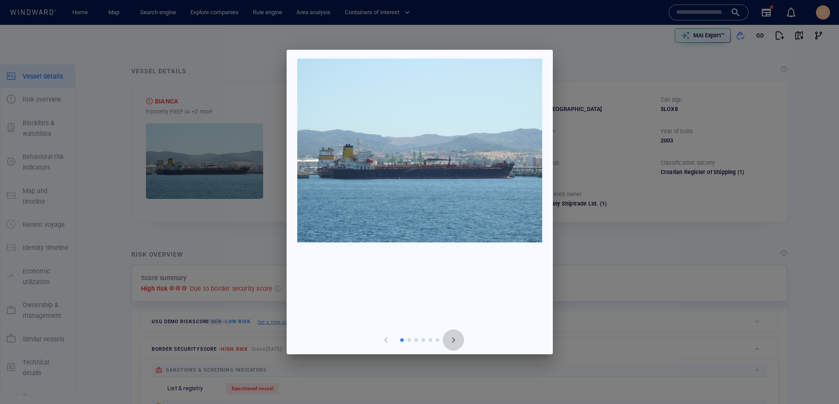
click at [451, 341] on span "button" at bounding box center [453, 339] width 11 height 11
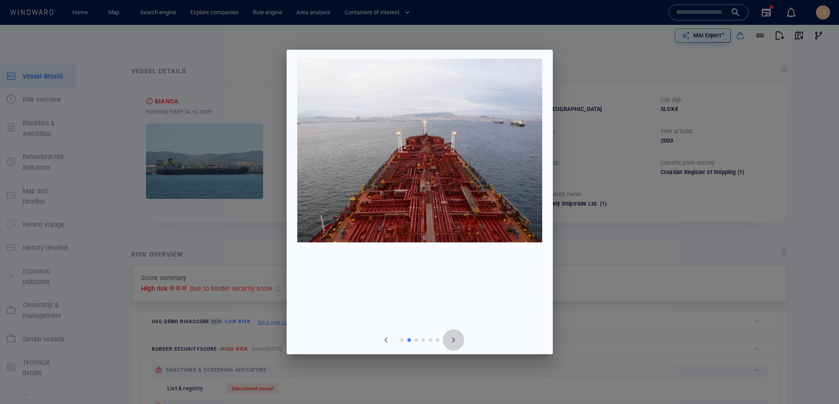
click at [451, 341] on span "button" at bounding box center [453, 339] width 11 height 11
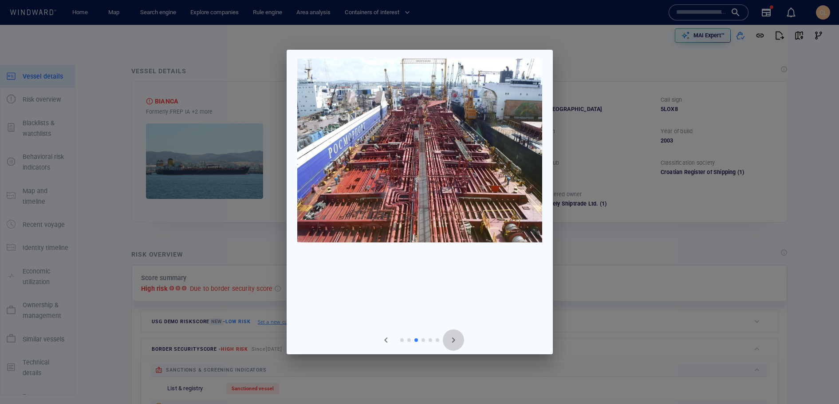
click at [451, 341] on span "button" at bounding box center [453, 339] width 11 height 11
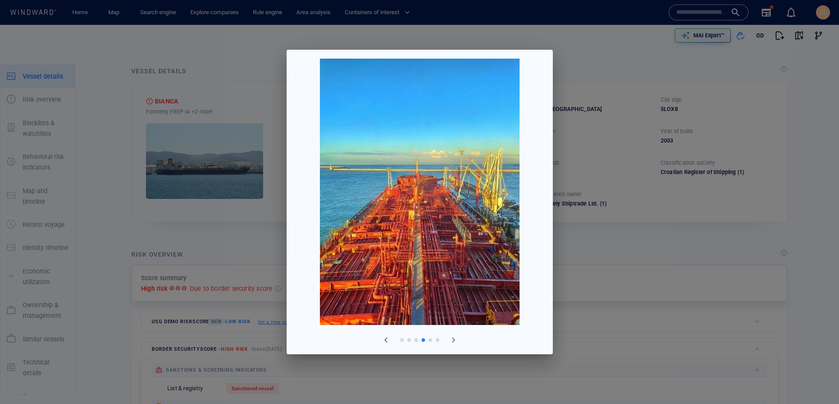
click at [152, 241] on div at bounding box center [419, 202] width 839 height 404
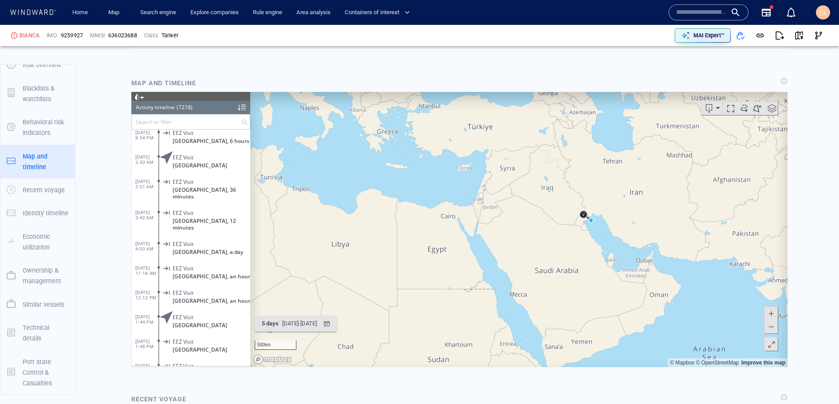
scroll to position [753, 0]
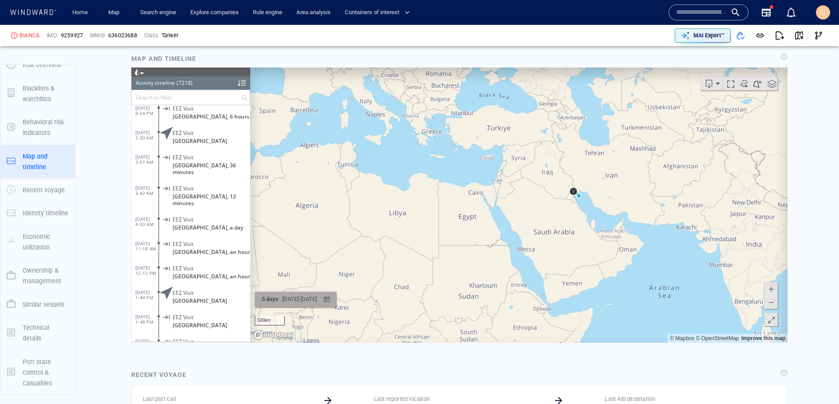
click at [297, 291] on div "5 days 9/2/2025 - 9/7/2025" at bounding box center [289, 298] width 62 height 17
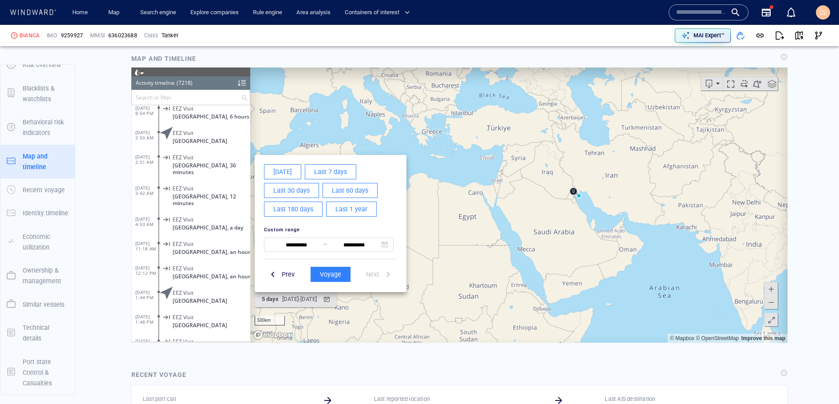
click at [303, 187] on span "Last 30 days" at bounding box center [291, 190] width 36 height 11
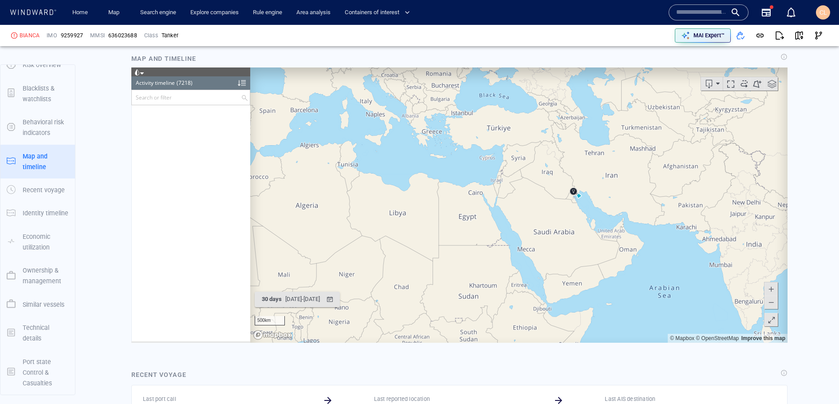
scroll to position [175855, 0]
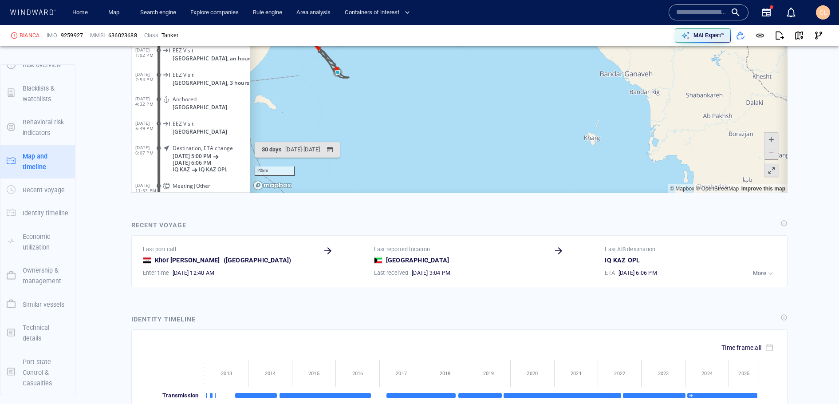
scroll to position [904, 0]
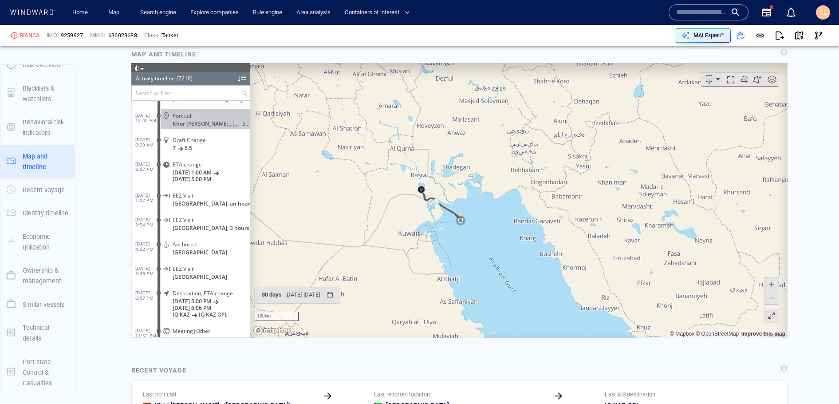
scroll to position [760, 0]
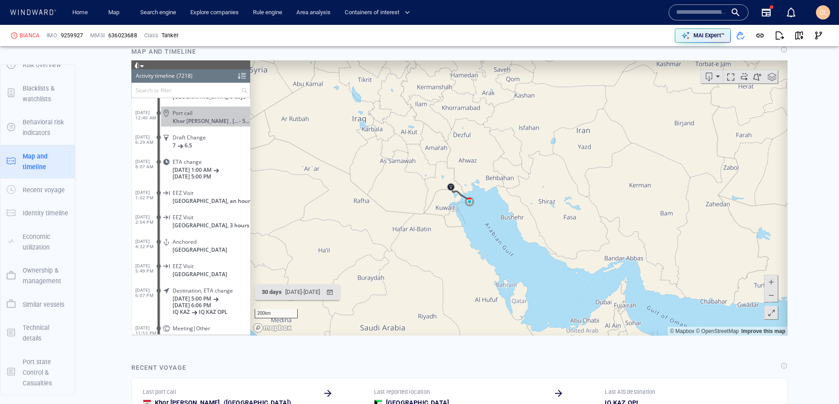
drag, startPoint x: 477, startPoint y: 180, endPoint x: 510, endPoint y: 215, distance: 47.4
click at [510, 215] on canvas "Map" at bounding box center [518, 197] width 537 height 275
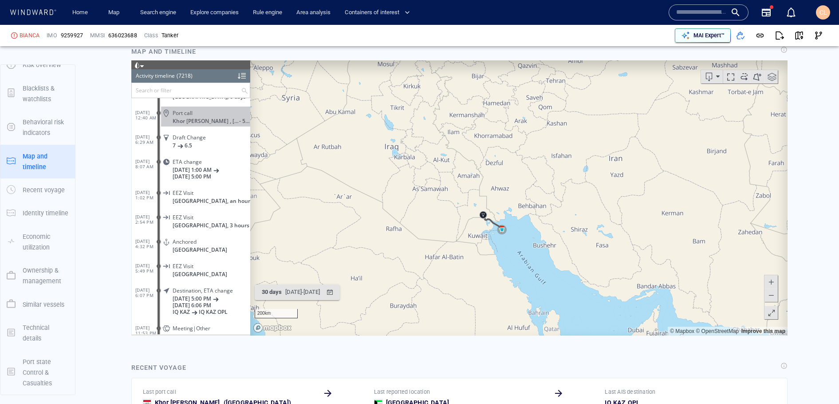
click at [714, 35] on p "MAI Expert™" at bounding box center [708, 35] width 31 height 8
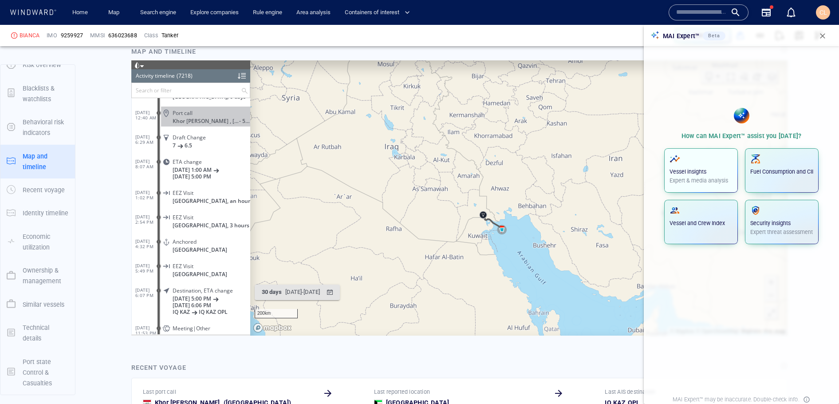
click at [699, 170] on p "Vessel insights" at bounding box center [700, 172] width 63 height 8
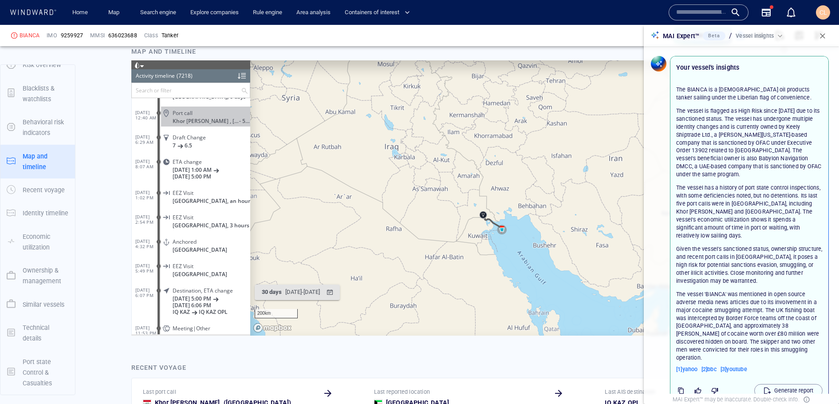
scroll to position [9, 0]
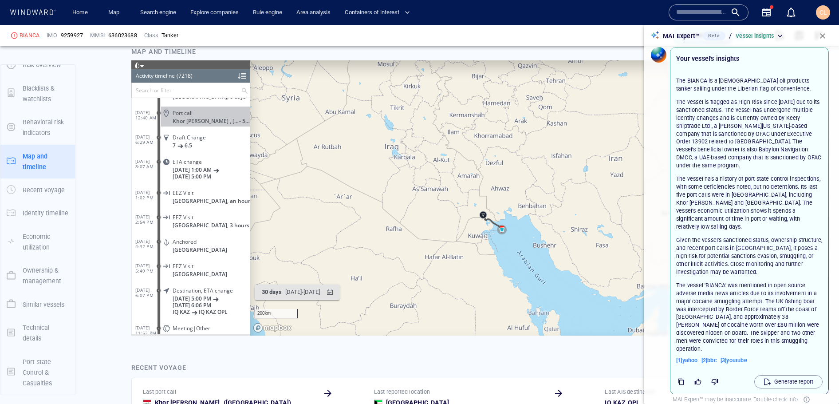
click at [707, 194] on p "The vessel has a history of port state control inspections, with some deficienc…" at bounding box center [749, 202] width 146 height 55
click at [823, 34] on span "button" at bounding box center [822, 35] width 9 height 9
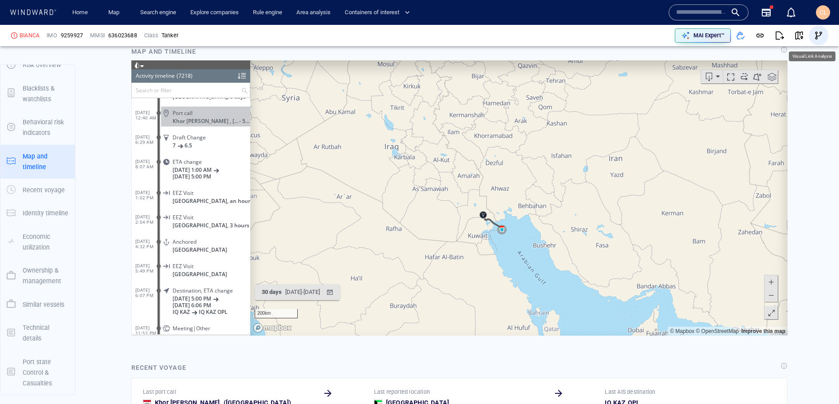
click at [821, 37] on span "button" at bounding box center [818, 35] width 9 height 9
click at [818, 36] on span "button" at bounding box center [818, 35] width 9 height 9
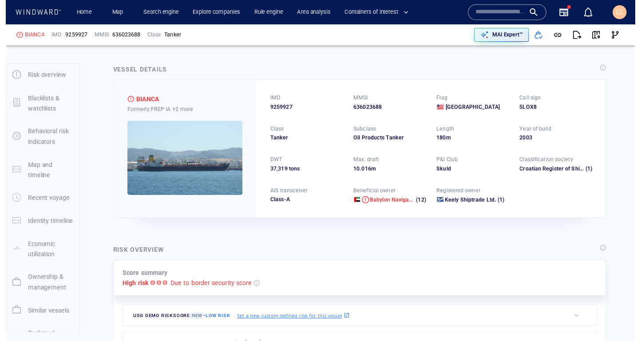
scroll to position [0, 0]
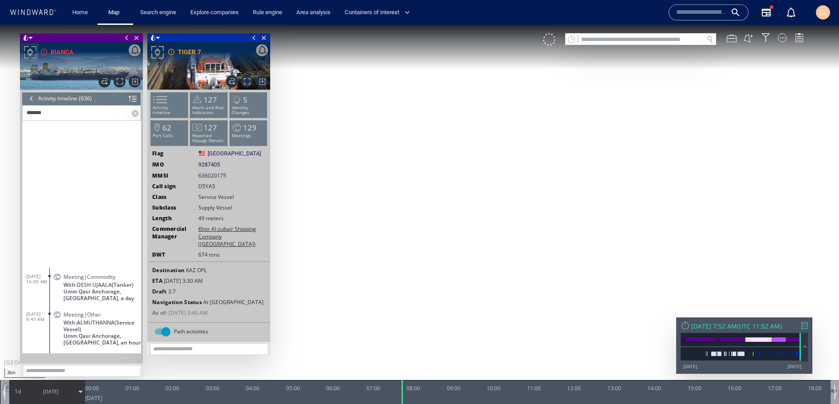
scroll to position [220, 0]
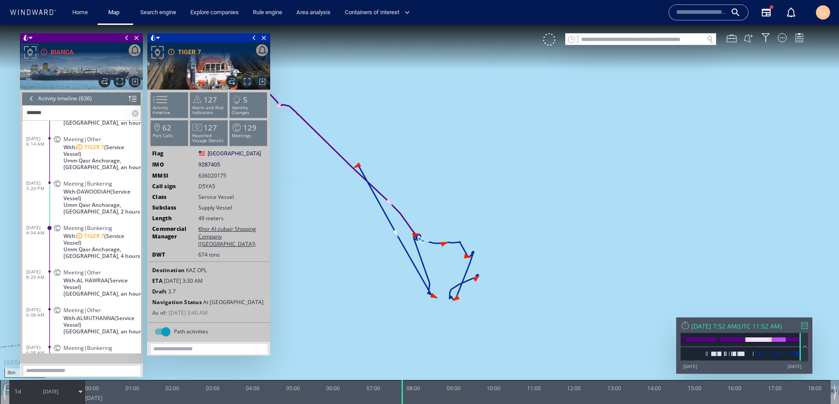
drag, startPoint x: 368, startPoint y: 159, endPoint x: 413, endPoint y: 140, distance: 48.3
click at [413, 140] on canvas "Map" at bounding box center [419, 210] width 839 height 370
click at [252, 38] on span at bounding box center [254, 37] width 10 height 9
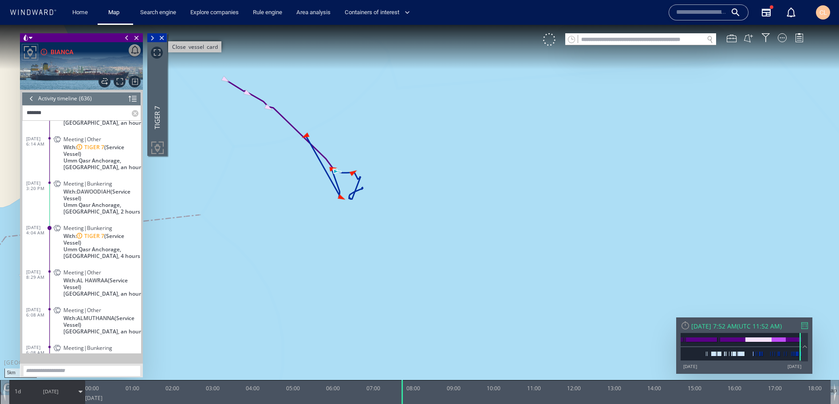
click at [162, 39] on span "Close vessel card" at bounding box center [162, 37] width 10 height 9
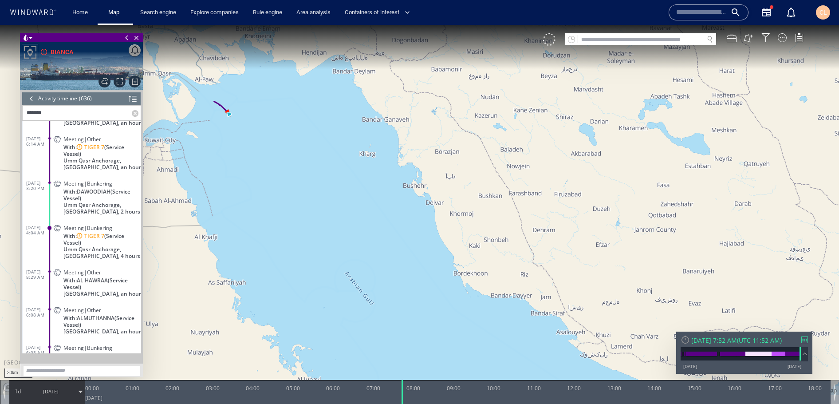
drag, startPoint x: 195, startPoint y: 131, endPoint x: 233, endPoint y: 144, distance: 40.1
click at [233, 144] on canvas "Map" at bounding box center [419, 210] width 839 height 370
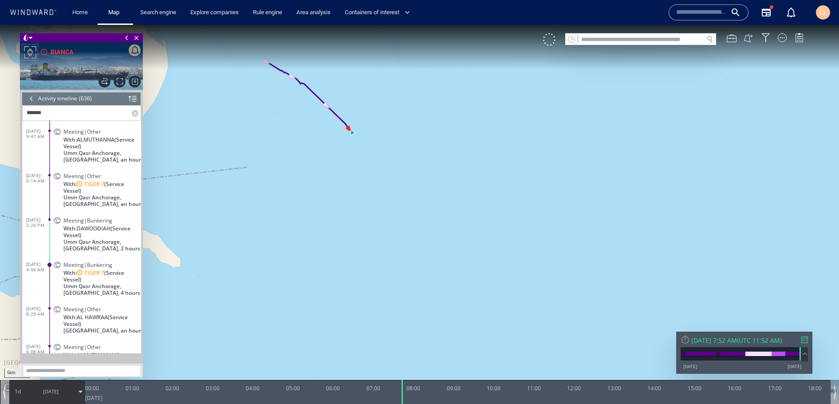
scroll to position [200, 0]
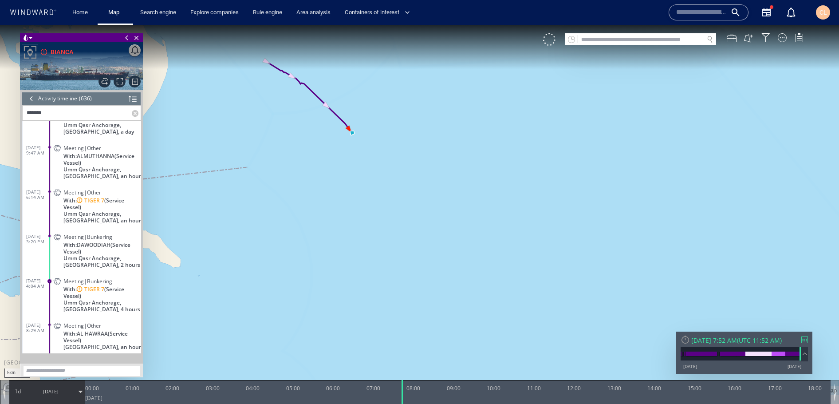
click at [98, 197] on span "With: TIGER 7 (Service Vessel)" at bounding box center [102, 203] width 78 height 13
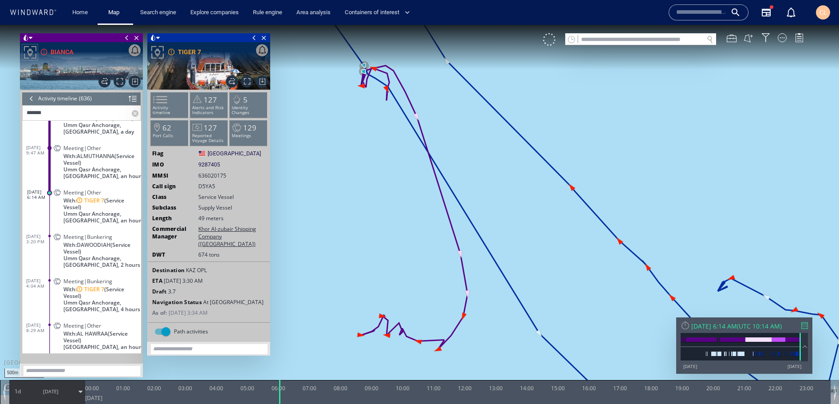
click at [159, 40] on span at bounding box center [158, 38] width 4 height 9
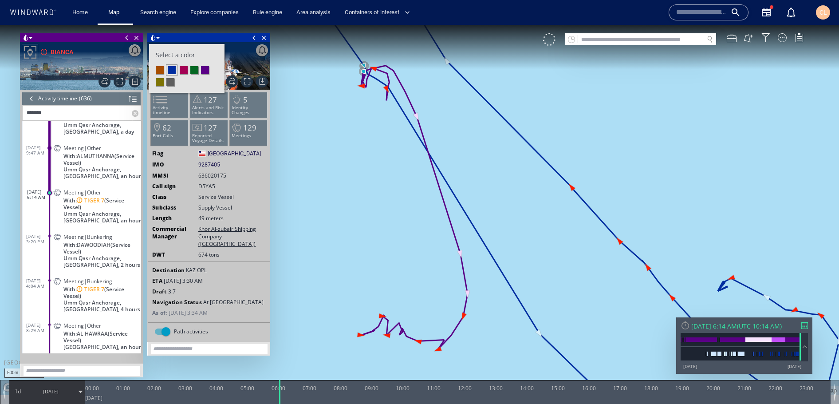
click at [162, 80] on li at bounding box center [160, 82] width 8 height 8
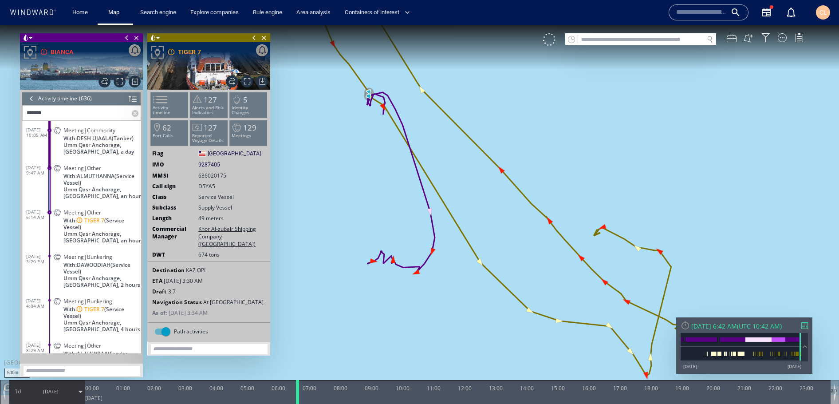
scroll to position [171, 0]
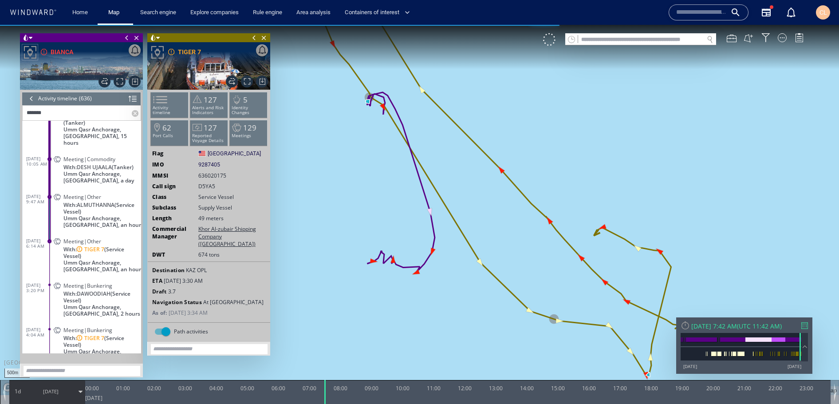
drag, startPoint x: 277, startPoint y: 389, endPoint x: 236, endPoint y: 258, distance: 136.9
click at [321, 385] on div at bounding box center [325, 392] width 9 height 24
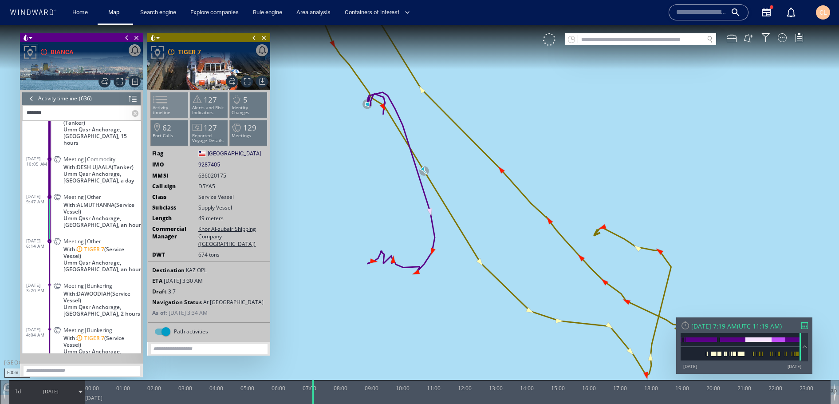
click at [161, 106] on span at bounding box center [154, 99] width 13 height 13
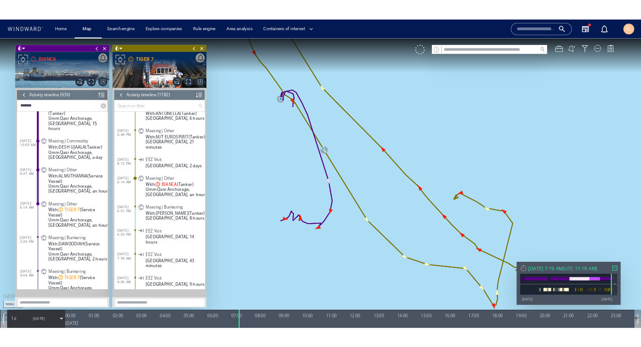
scroll to position [28432, 0]
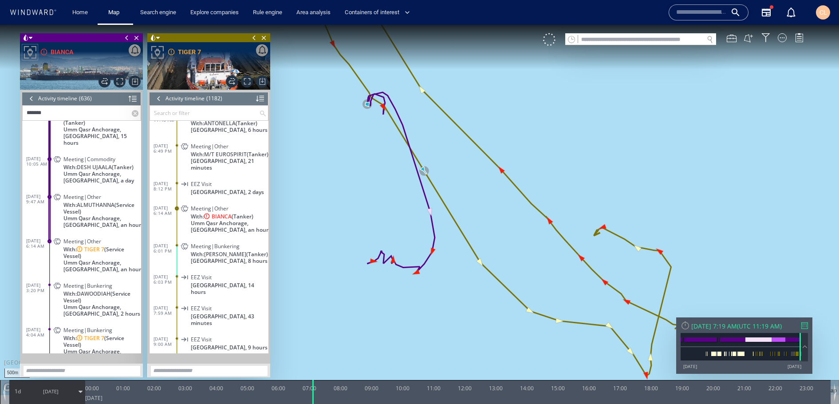
click at [252, 39] on span at bounding box center [254, 37] width 10 height 9
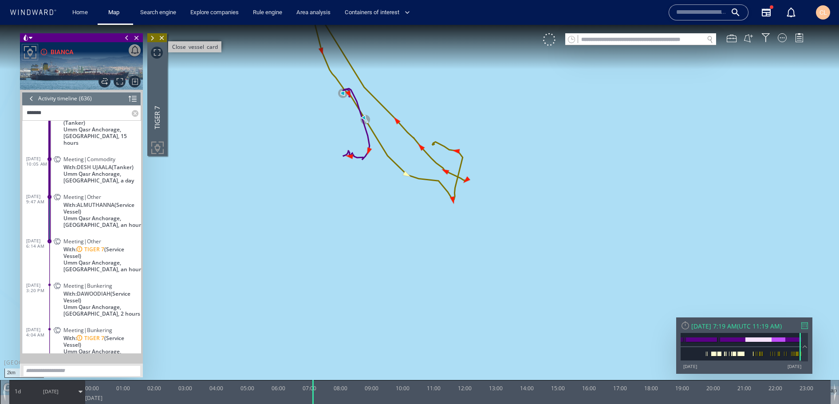
click at [159, 40] on span "Close vessel card" at bounding box center [162, 37] width 10 height 9
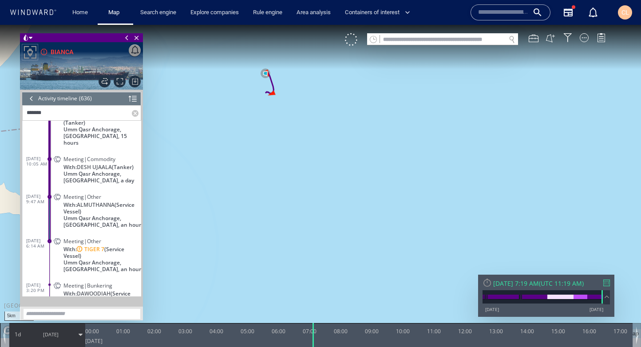
drag, startPoint x: 302, startPoint y: 86, endPoint x: 326, endPoint y: 112, distance: 35.5
click at [327, 112] on canvas "Map" at bounding box center [320, 181] width 641 height 313
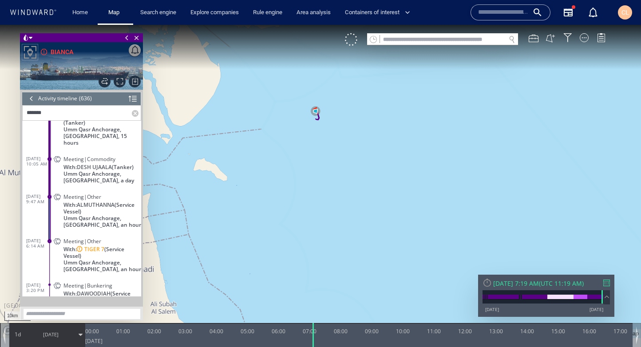
drag, startPoint x: 256, startPoint y: 122, endPoint x: 269, endPoint y: 137, distance: 19.2
click at [269, 137] on canvas "Map" at bounding box center [320, 181] width 641 height 313
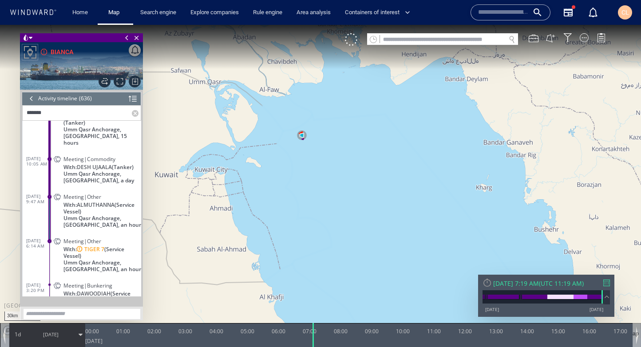
drag, startPoint x: 272, startPoint y: 139, endPoint x: 300, endPoint y: 149, distance: 29.9
click at [300, 149] on canvas "Map" at bounding box center [320, 181] width 641 height 313
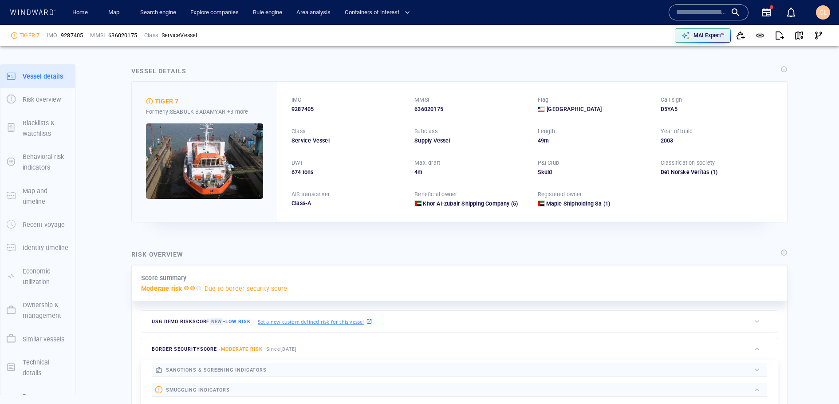
scroll to position [10, 0]
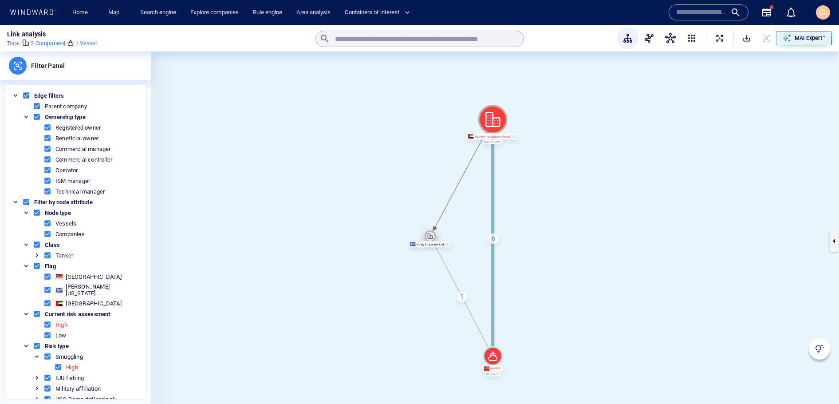
drag, startPoint x: 491, startPoint y: 243, endPoint x: 428, endPoint y: 236, distance: 62.9
click at [428, 236] on icon at bounding box center [429, 236] width 11 height 11
drag, startPoint x: 495, startPoint y: 237, endPoint x: 553, endPoint y: 227, distance: 59.0
click at [553, 227] on div "BIANCA 9259927 Keely Shiptrade Ltd. Babylon Navigation Dmcc 849788895 1 6" at bounding box center [495, 240] width 688 height 379
drag, startPoint x: 491, startPoint y: 239, endPoint x: 532, endPoint y: 235, distance: 41.0
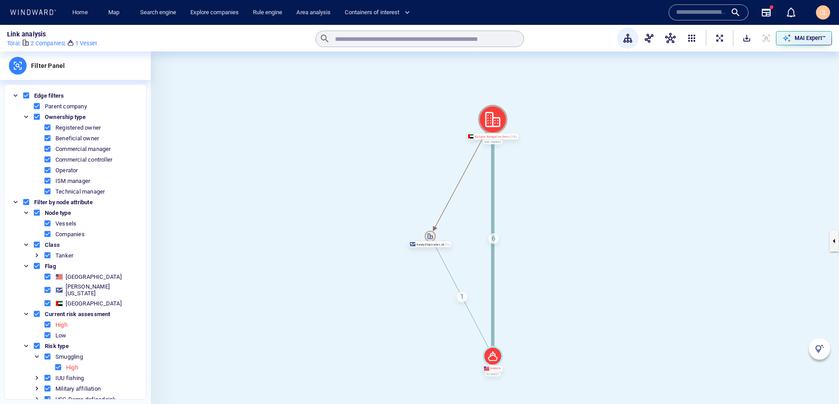
click at [532, 235] on div "BIANCA 9259927 Keely Shiptrade Ltd. Babylon Navigation Dmcc 849788895 1 6" at bounding box center [495, 240] width 688 height 379
click at [491, 237] on div "6" at bounding box center [493, 238] width 11 height 11
drag, startPoint x: 417, startPoint y: 232, endPoint x: 365, endPoint y: 213, distance: 55.4
click at [365, 213] on icon at bounding box center [365, 212] width 11 height 11
click at [424, 283] on canvas at bounding box center [495, 240] width 688 height 379
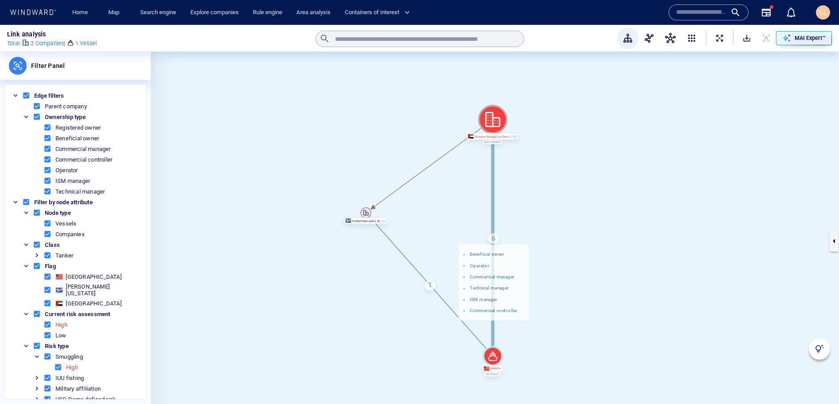
click at [430, 283] on div "1" at bounding box center [429, 284] width 11 height 11
click at [618, 231] on canvas at bounding box center [495, 240] width 688 height 379
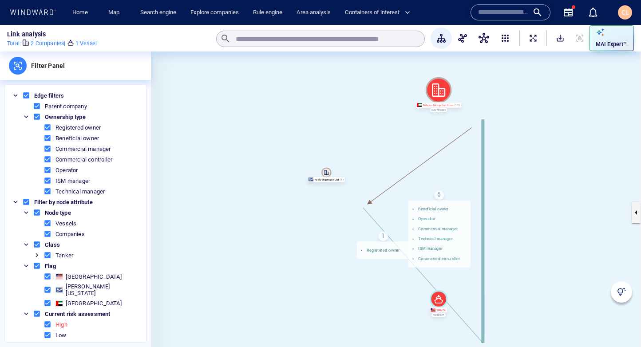
drag, startPoint x: 297, startPoint y: 140, endPoint x: 263, endPoint y: 108, distance: 47.1
click at [263, 108] on canvas at bounding box center [396, 212] width 490 height 322
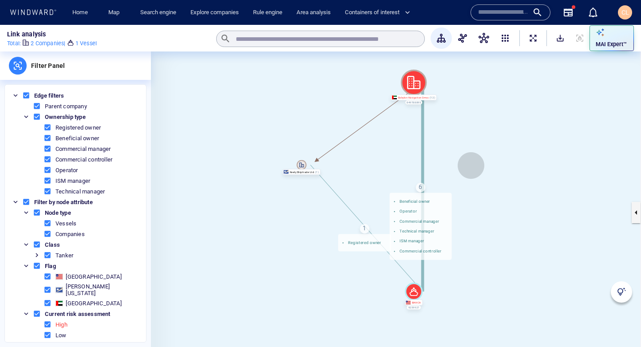
drag, startPoint x: 481, startPoint y: 168, endPoint x: 462, endPoint y: 165, distance: 19.2
click at [462, 165] on canvas at bounding box center [396, 212] width 490 height 322
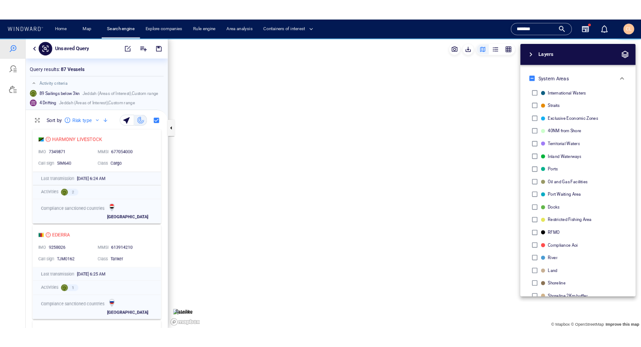
scroll to position [104, 0]
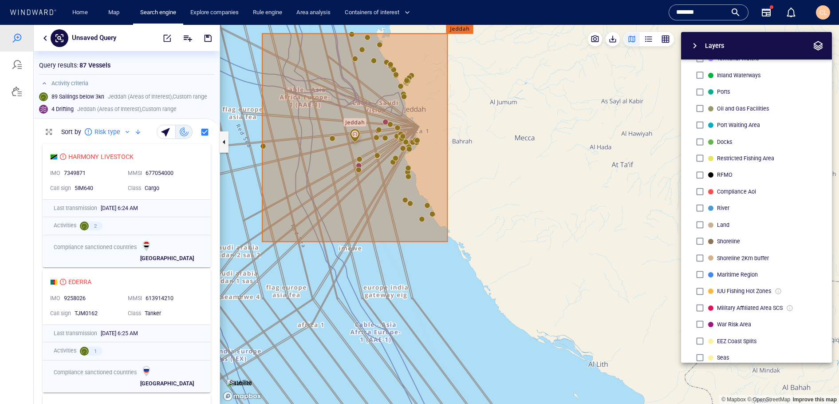
click at [694, 47] on span "button" at bounding box center [694, 45] width 11 height 11
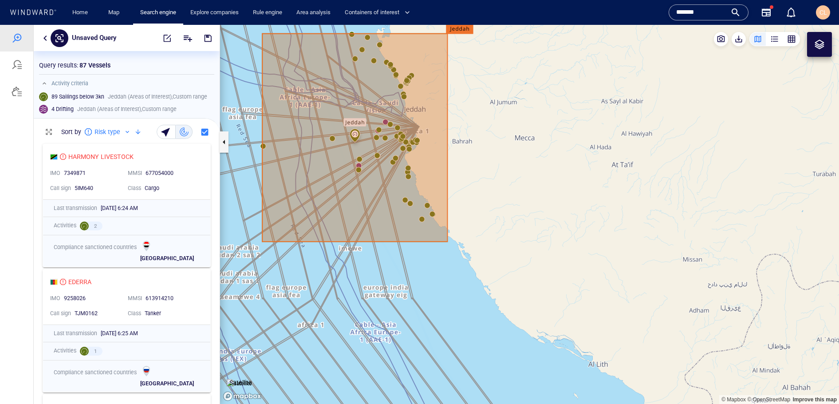
click at [44, 38] on button "button" at bounding box center [45, 38] width 11 height 11
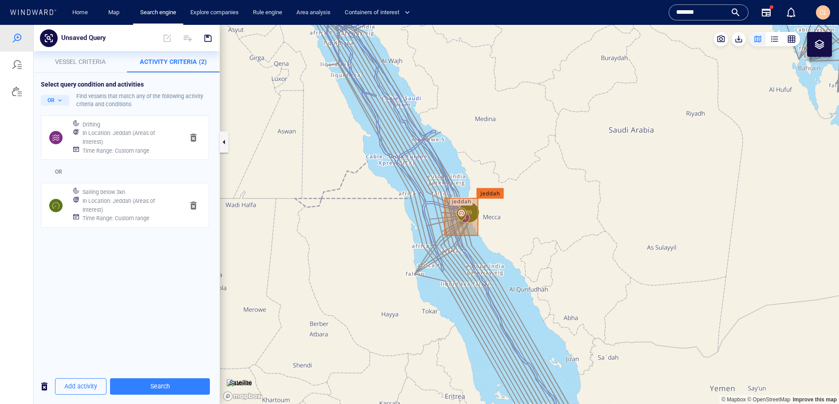
drag, startPoint x: 427, startPoint y: 180, endPoint x: 421, endPoint y: 198, distance: 19.2
click at [421, 198] on canvas "Map" at bounding box center [529, 214] width 619 height 379
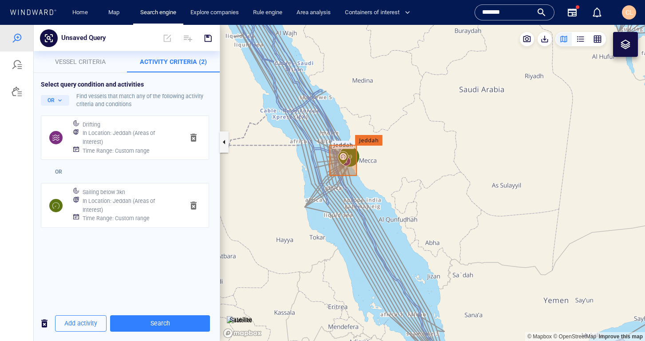
click at [632, 45] on div at bounding box center [625, 44] width 25 height 25
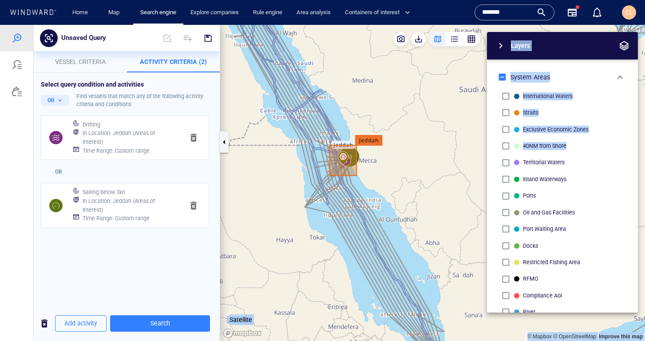
drag, startPoint x: 391, startPoint y: 138, endPoint x: 347, endPoint y: 101, distance: 57.3
click at [347, 101] on div "© Mapbox © OpenStreetMap Improve this map Satellite Layers System Areas Interna…" at bounding box center [432, 183] width 424 height 316
drag, startPoint x: 405, startPoint y: 153, endPoint x: 372, endPoint y: 112, distance: 53.0
click at [364, 107] on div "© Mapbox © OpenStreetMap Improve this map Satellite Layers System Areas Interna…" at bounding box center [432, 183] width 424 height 316
drag, startPoint x: 413, startPoint y: 141, endPoint x: 380, endPoint y: 122, distance: 38.4
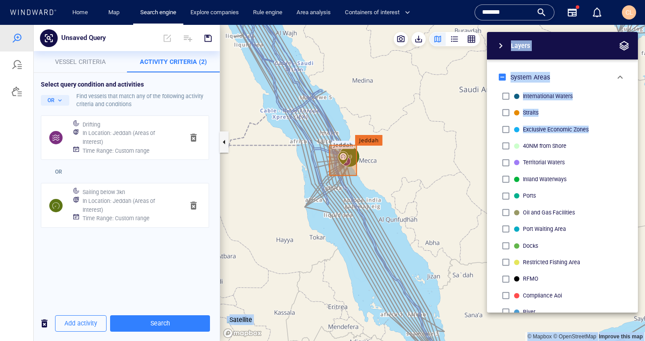
click at [380, 122] on div "© Mapbox © OpenStreetMap Improve this map Satellite Layers System Areas Interna…" at bounding box center [432, 183] width 424 height 316
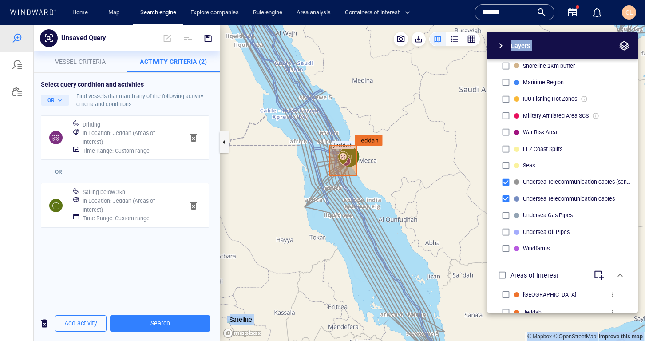
scroll to position [305, 0]
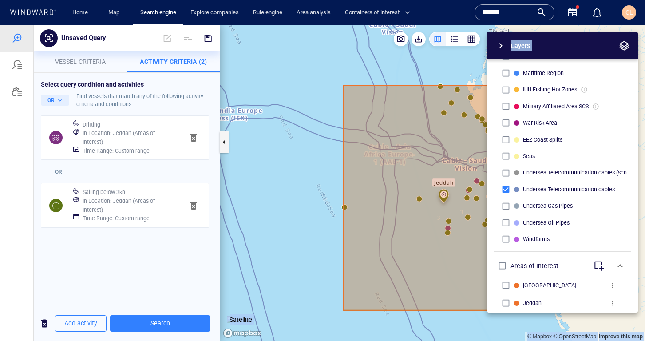
click at [229, 141] on canvas "Map" at bounding box center [432, 183] width 424 height 316
click at [224, 144] on button "button" at bounding box center [224, 141] width 9 height 21
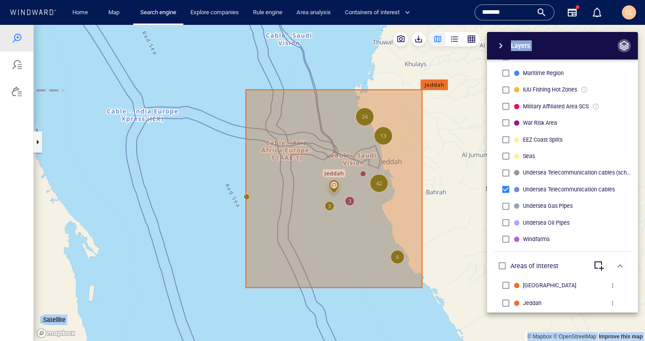
click at [625, 43] on span "button" at bounding box center [623, 45] width 11 height 11
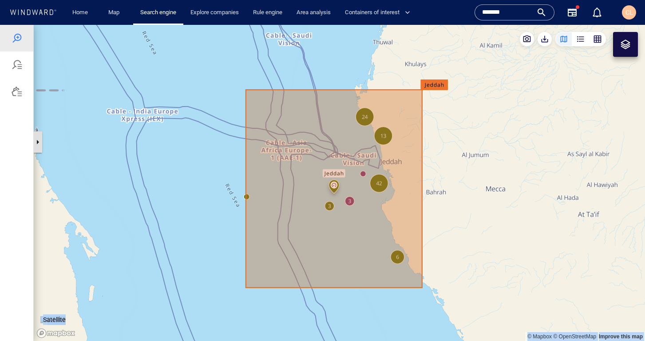
click at [35, 141] on button "button" at bounding box center [37, 141] width 9 height 21
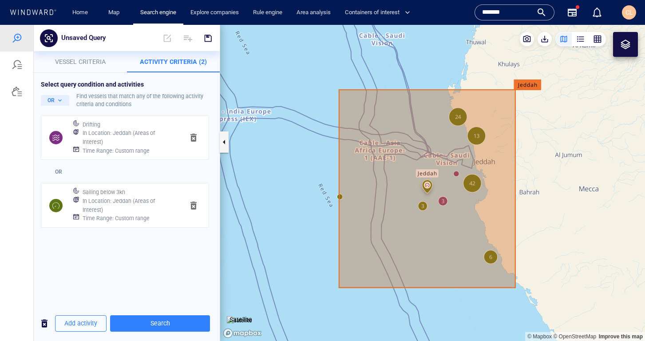
click at [621, 43] on div at bounding box center [625, 44] width 11 height 11
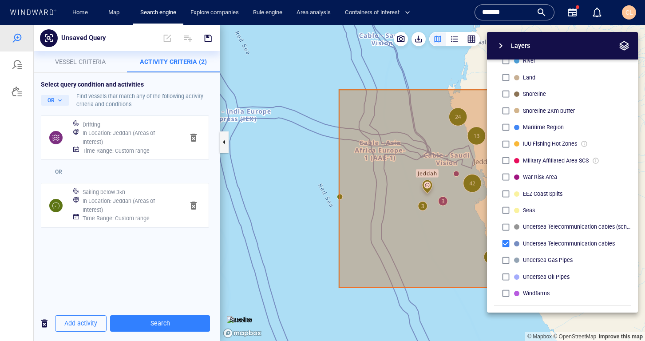
scroll to position [254, 0]
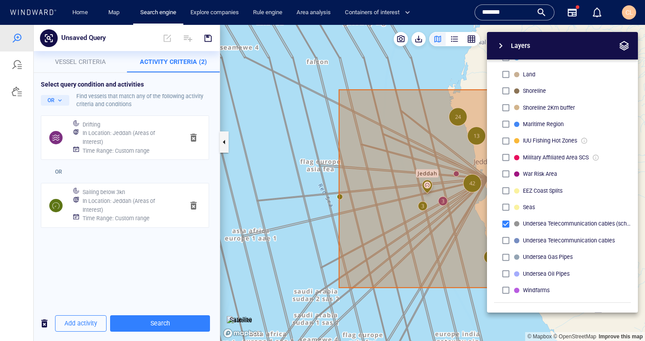
click at [618, 51] on div at bounding box center [623, 45] width 13 height 13
click at [629, 47] on button "button" at bounding box center [623, 45] width 13 height 13
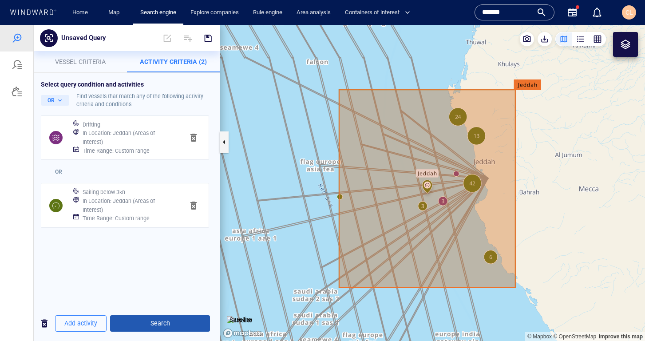
click at [164, 323] on span "Search" at bounding box center [160, 323] width 86 height 11
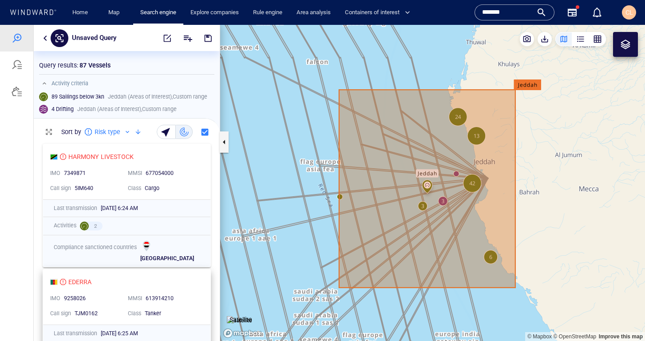
scroll to position [201, 186]
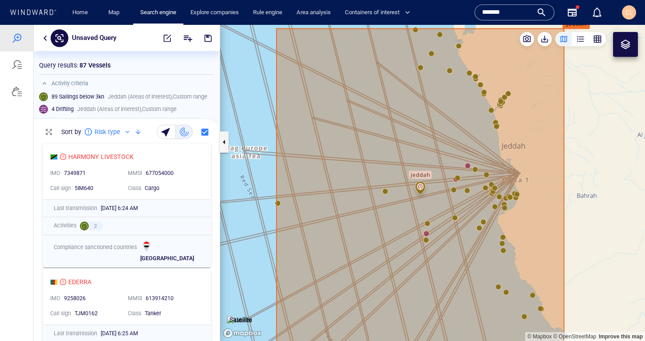
drag, startPoint x: 431, startPoint y: 187, endPoint x: 415, endPoint y: 183, distance: 16.0
click at [415, 183] on canvas "Map" at bounding box center [432, 183] width 424 height 316
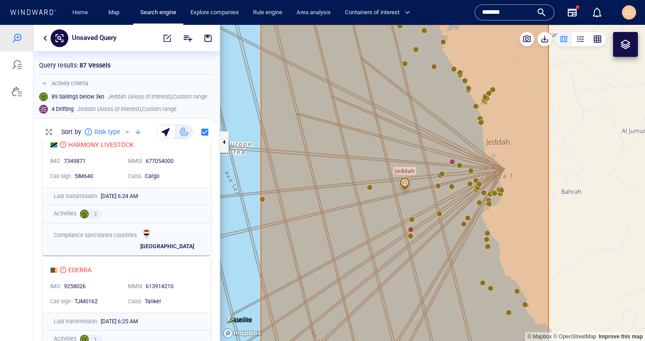
scroll to position [0, 0]
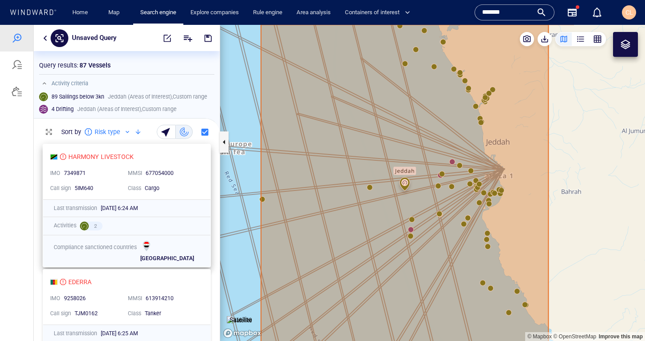
click at [176, 178] on div "677054000" at bounding box center [172, 174] width 56 height 12
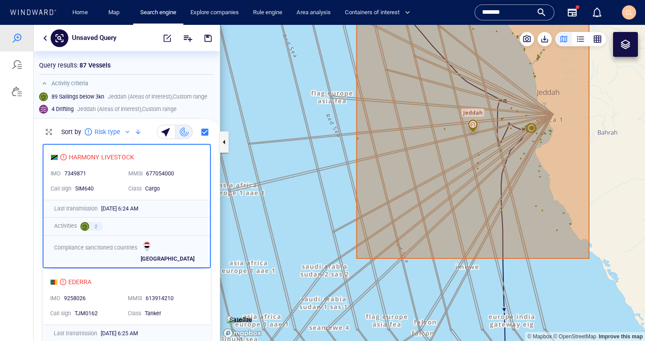
click at [44, 39] on button "button" at bounding box center [45, 38] width 11 height 11
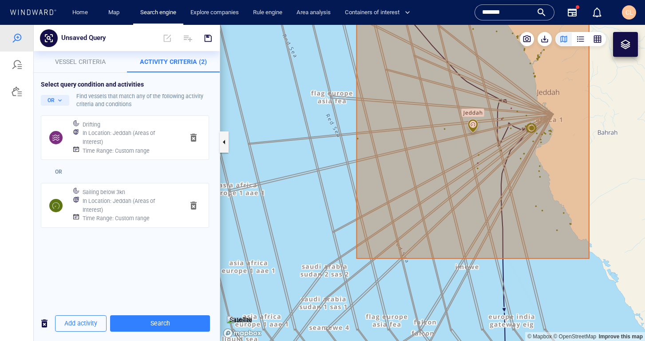
click at [137, 199] on h6 "In Location : [GEOGRAPHIC_DATA] (Areas of Interest)" at bounding box center [130, 204] width 94 height 17
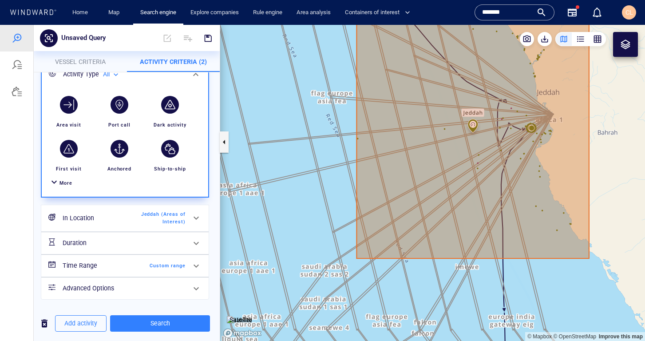
scroll to position [124, 0]
click at [108, 217] on h6 "In Location" at bounding box center [99, 217] width 72 height 11
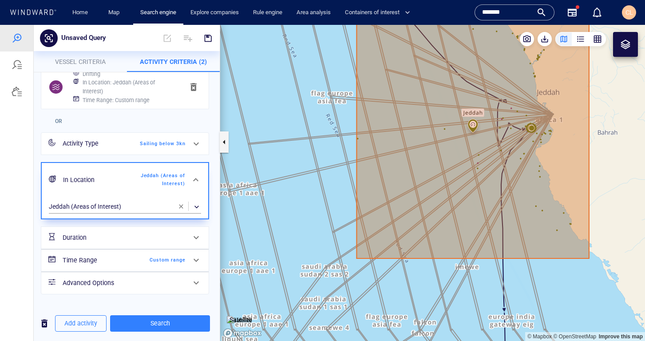
click at [179, 206] on span "button" at bounding box center [180, 206] width 7 height 7
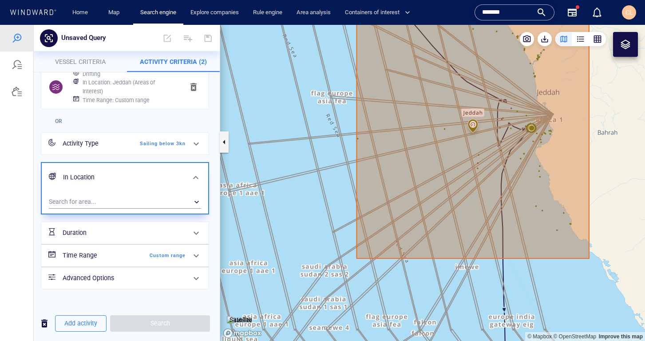
scroll to position [1, 0]
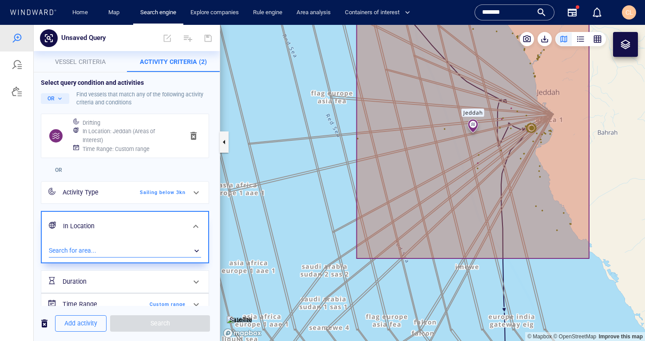
click at [82, 246] on div "​" at bounding box center [125, 250] width 152 height 13
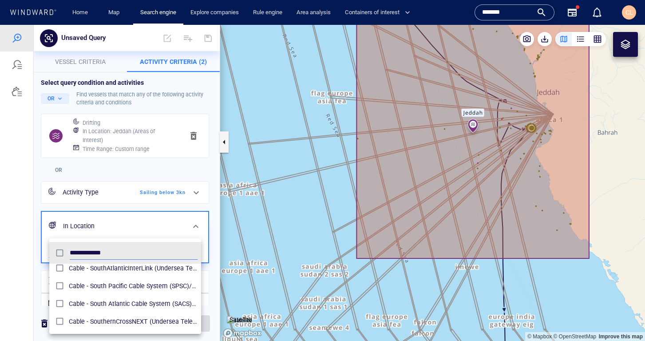
scroll to position [0, 0]
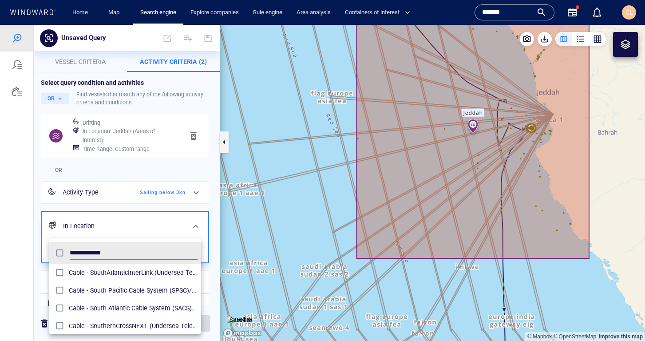
type input "**********"
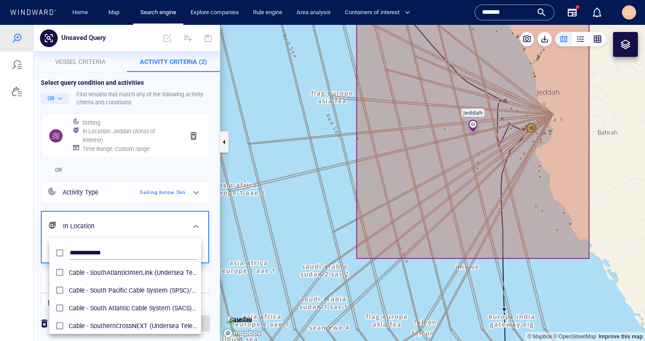
click at [352, 275] on div at bounding box center [322, 183] width 645 height 316
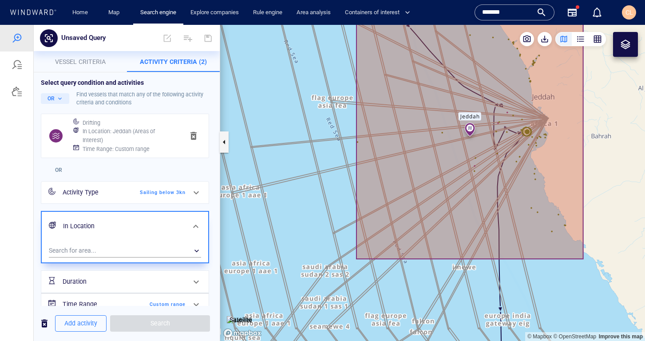
drag, startPoint x: 542, startPoint y: 290, endPoint x: 393, endPoint y: 207, distance: 171.3
click at [393, 207] on canvas "Map" at bounding box center [432, 183] width 424 height 316
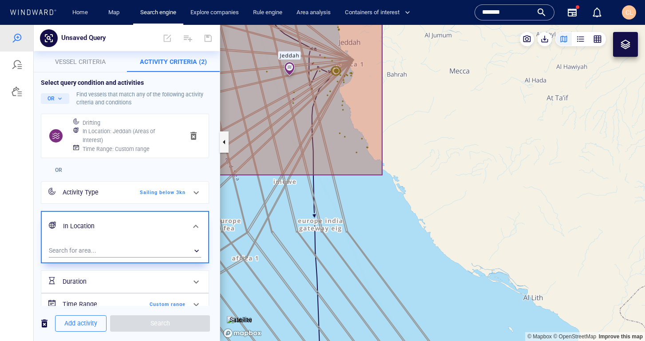
drag, startPoint x: 474, startPoint y: 269, endPoint x: 395, endPoint y: 181, distance: 117.8
click at [395, 181] on canvas "Map" at bounding box center [432, 183] width 424 height 316
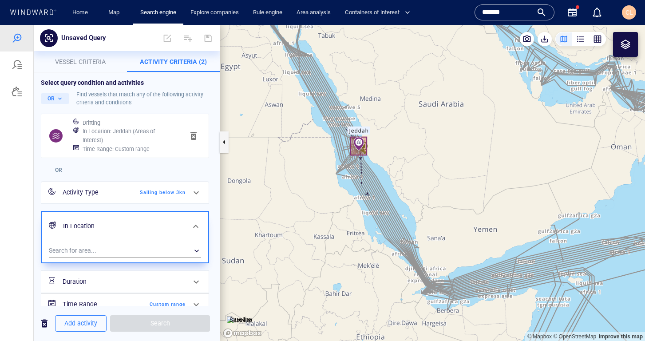
click at [632, 41] on div at bounding box center [625, 44] width 25 height 25
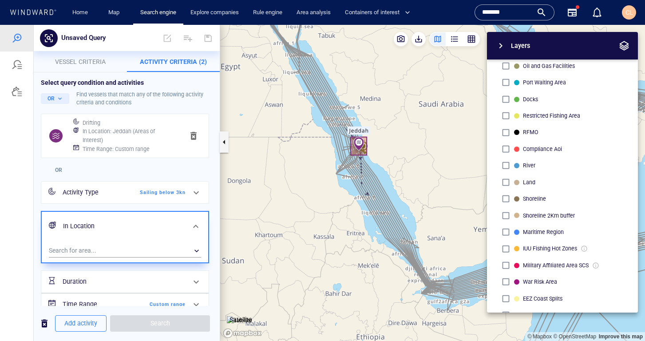
scroll to position [264, 0]
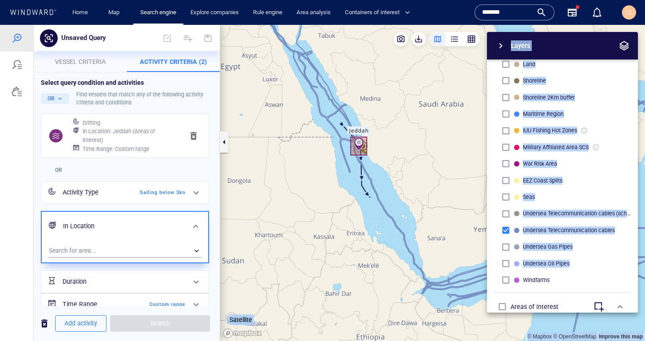
drag, startPoint x: 465, startPoint y: 278, endPoint x: 366, endPoint y: 225, distance: 111.7
click at [366, 225] on div "© Mapbox © OpenStreetMap Improve this map Satellite Layers System Areas Interna…" at bounding box center [432, 183] width 424 height 316
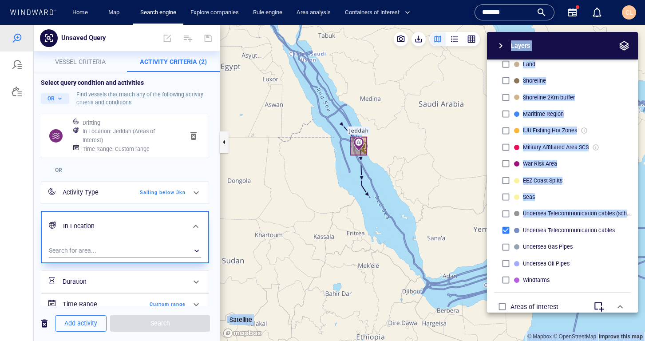
drag, startPoint x: 410, startPoint y: 236, endPoint x: 347, endPoint y: 186, distance: 80.8
click at [340, 185] on div "© Mapbox © OpenStreetMap Improve this map Satellite Layers System Areas Interna…" at bounding box center [432, 183] width 424 height 316
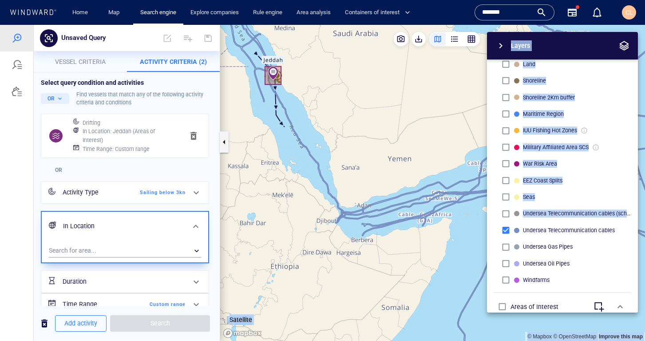
drag, startPoint x: 387, startPoint y: 193, endPoint x: 290, endPoint y: 104, distance: 132.2
click at [290, 104] on canvas "Map" at bounding box center [432, 183] width 424 height 316
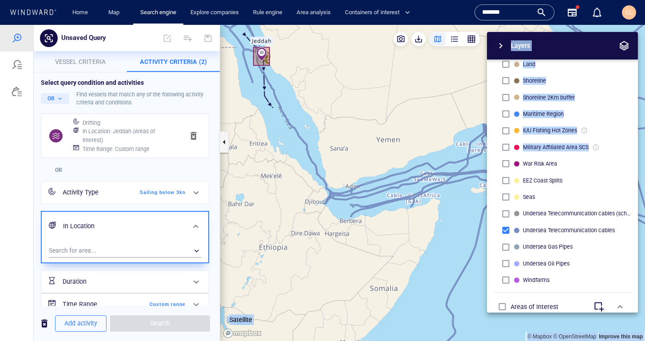
drag, startPoint x: 412, startPoint y: 169, endPoint x: 347, endPoint y: 155, distance: 66.3
click at [358, 155] on div "© Mapbox © OpenStreetMap Improve this map Satellite Layers System Areas Interna…" at bounding box center [432, 183] width 424 height 316
click at [114, 248] on div "​" at bounding box center [125, 250] width 152 height 13
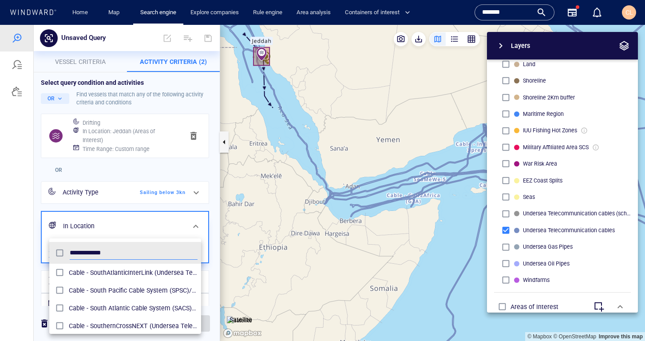
scroll to position [88, 152]
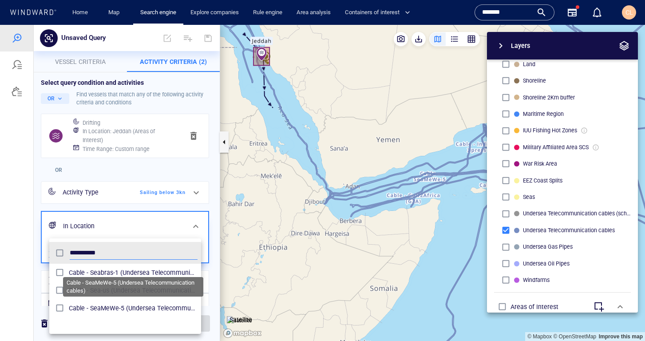
type input "**********"
click at [94, 308] on span "Cable - SeaMeWe-5 (Undersea Telecommunication cables)" at bounding box center [133, 308] width 129 height 11
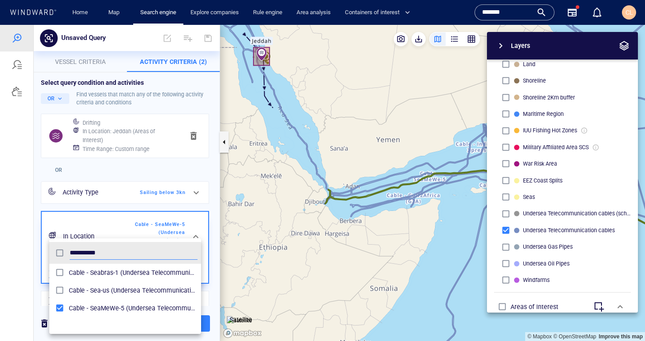
click at [120, 200] on div at bounding box center [322, 183] width 645 height 316
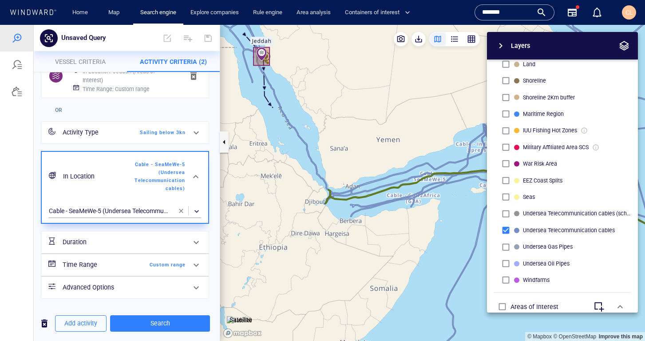
click at [134, 267] on span "Custom range" at bounding box center [159, 265] width 51 height 8
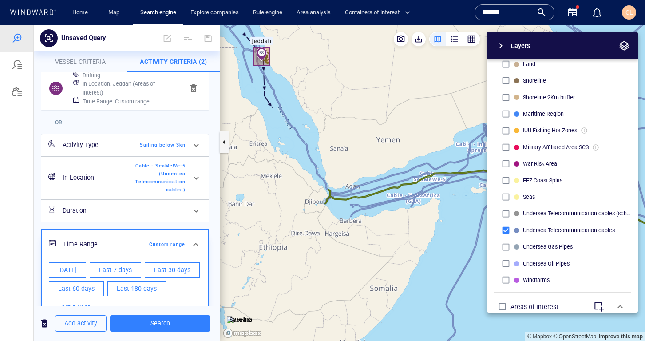
click at [116, 271] on span "Last 7 days" at bounding box center [115, 269] width 33 height 11
type input "**********"
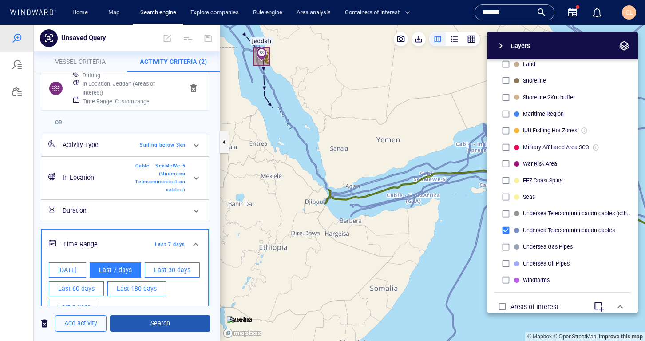
click at [179, 326] on span "Search" at bounding box center [160, 323] width 86 height 11
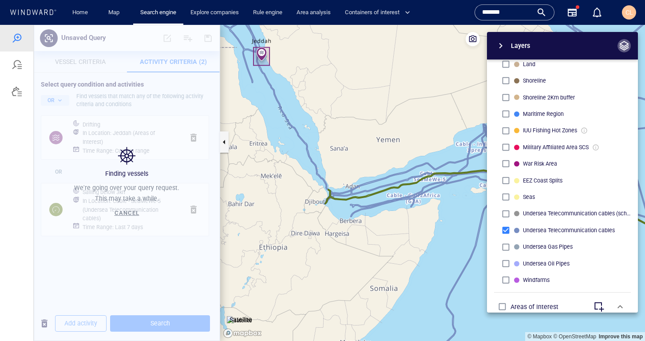
click at [621, 49] on span "button" at bounding box center [623, 45] width 11 height 11
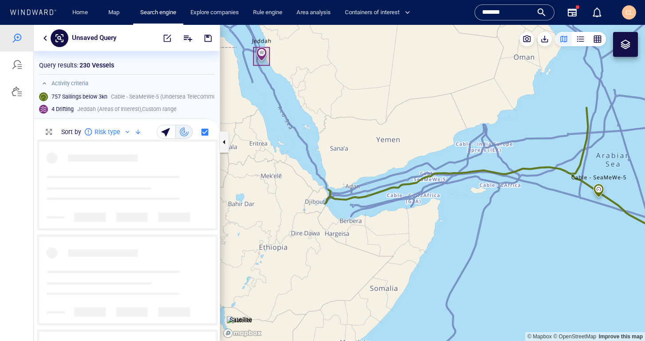
scroll to position [201, 186]
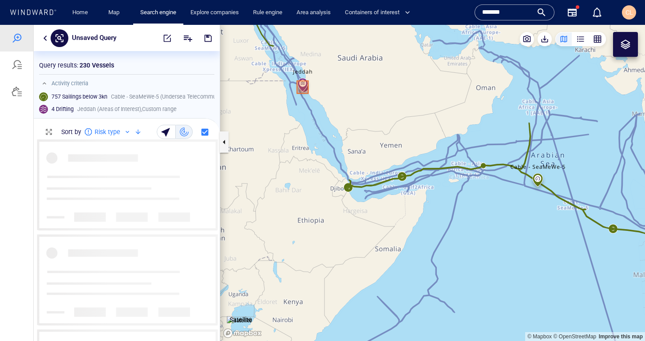
drag, startPoint x: 404, startPoint y: 136, endPoint x: 328, endPoint y: 134, distance: 75.5
click at [328, 134] on canvas "Map" at bounding box center [432, 183] width 424 height 316
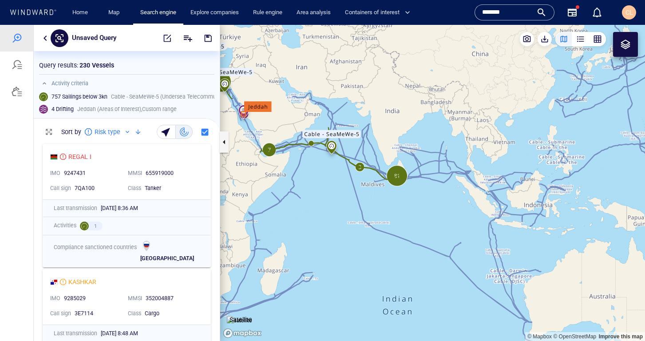
click at [625, 51] on div at bounding box center [625, 44] width 25 height 25
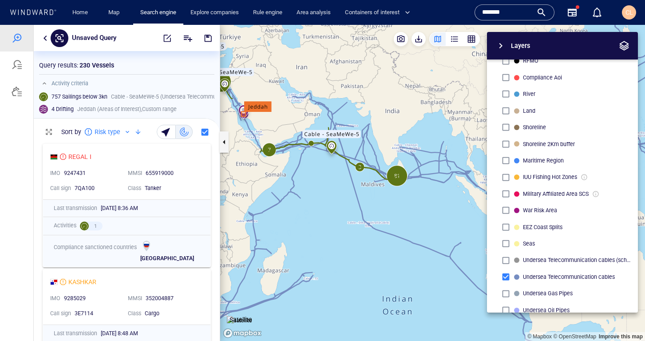
scroll to position [283, 0]
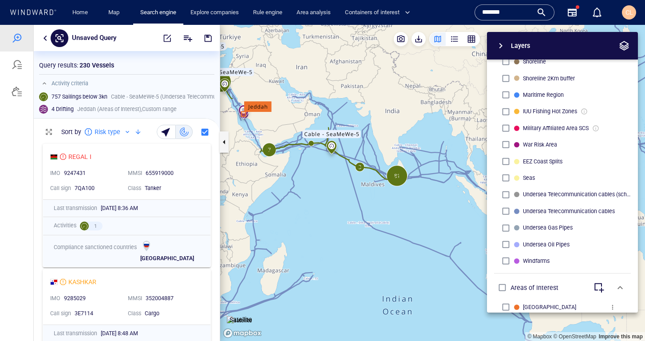
drag, startPoint x: 331, startPoint y: 187, endPoint x: 365, endPoint y: 194, distance: 35.3
click at [365, 194] on canvas "Map" at bounding box center [432, 183] width 424 height 316
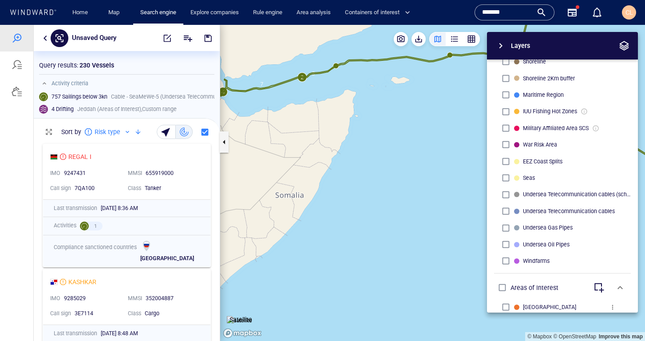
drag, startPoint x: 292, startPoint y: 122, endPoint x: 292, endPoint y: 129, distance: 7.5
click at [323, 132] on canvas "Map" at bounding box center [432, 183] width 424 height 316
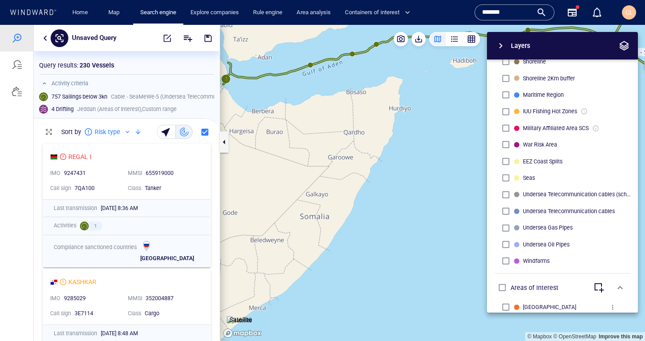
click at [42, 42] on button "button" at bounding box center [45, 38] width 11 height 11
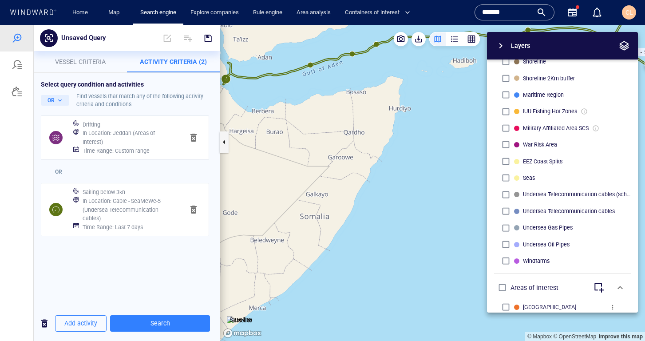
drag, startPoint x: 322, startPoint y: 157, endPoint x: 352, endPoint y: 176, distance: 35.1
click at [352, 176] on canvas "Map" at bounding box center [432, 183] width 424 height 316
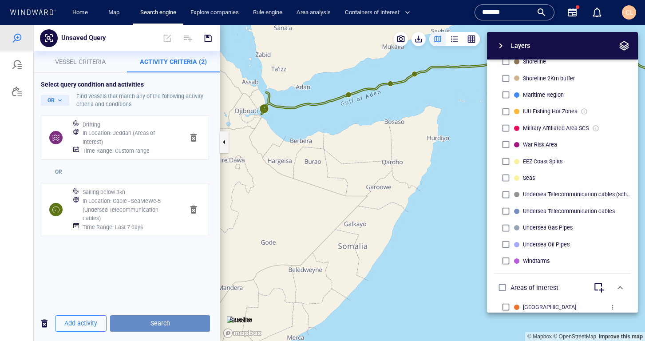
click at [138, 323] on span "Search" at bounding box center [160, 323] width 86 height 11
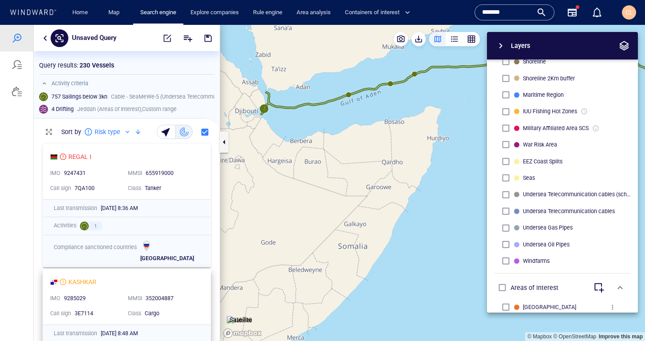
scroll to position [201, 186]
click at [503, 48] on span "button" at bounding box center [500, 45] width 11 height 11
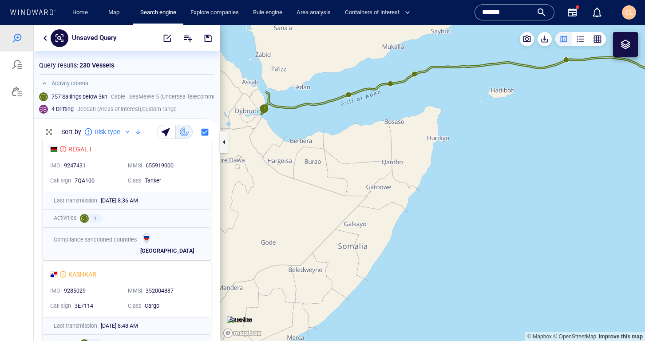
scroll to position [0, 0]
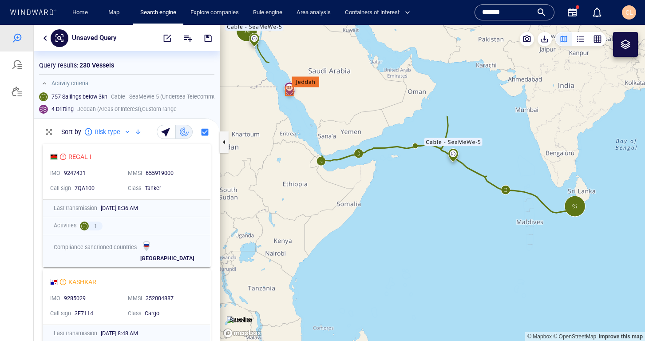
drag, startPoint x: 279, startPoint y: 144, endPoint x: 309, endPoint y: 182, distance: 48.3
click at [309, 182] on canvas "Map" at bounding box center [432, 183] width 424 height 316
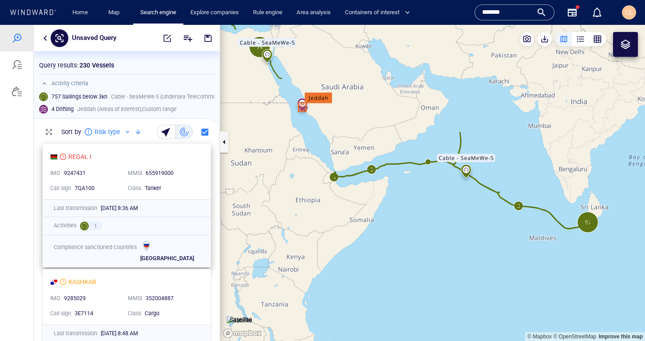
click at [132, 156] on div "REGAL I" at bounding box center [123, 156] width 146 height 11
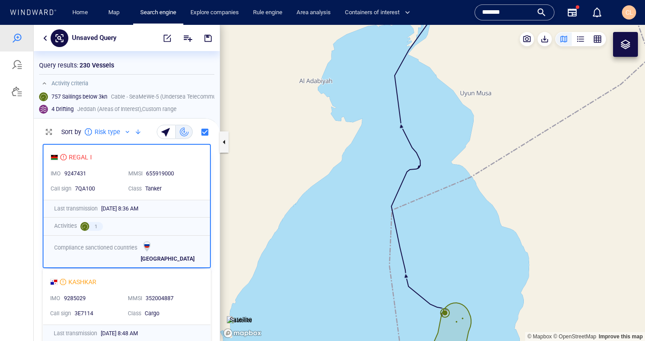
drag, startPoint x: 443, startPoint y: 290, endPoint x: 413, endPoint y: 200, distance: 94.4
click at [413, 200] on canvas "Map" at bounding box center [432, 183] width 424 height 316
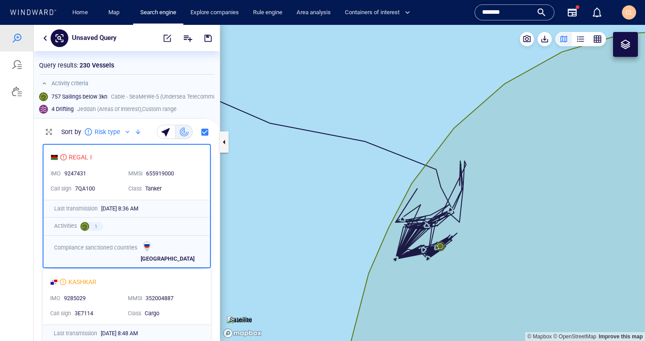
drag, startPoint x: 370, startPoint y: 235, endPoint x: 362, endPoint y: 200, distance: 35.4
click at [362, 200] on canvas "Map" at bounding box center [432, 183] width 424 height 316
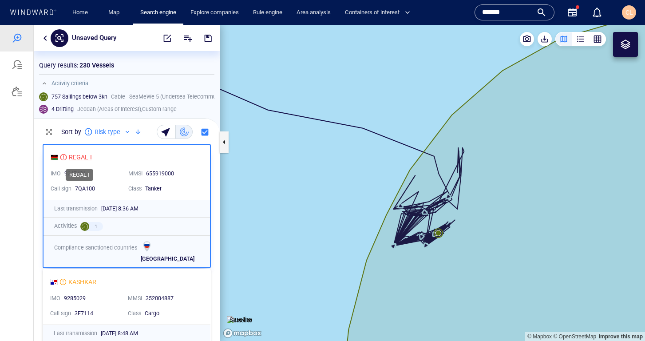
click at [84, 157] on div "REGAL I" at bounding box center [80, 157] width 23 height 11
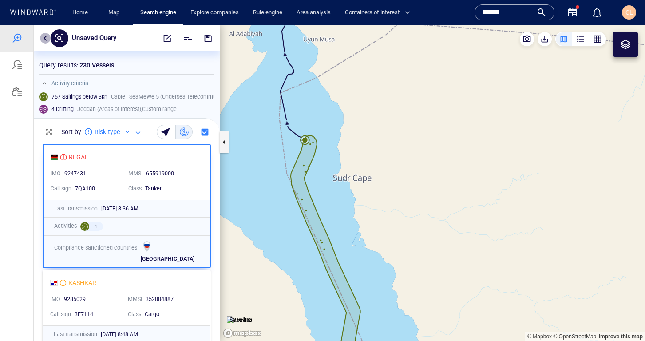
click at [48, 41] on button "button" at bounding box center [45, 38] width 11 height 11
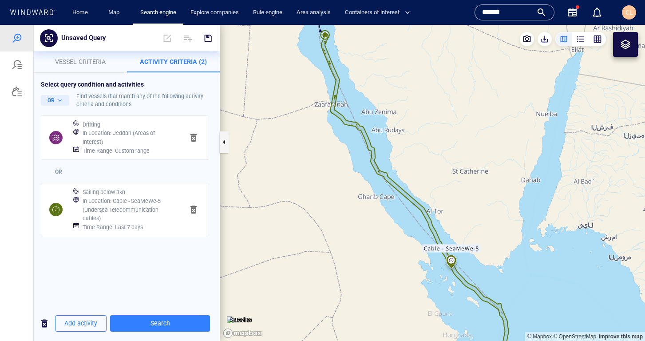
drag, startPoint x: 325, startPoint y: 239, endPoint x: 363, endPoint y: 123, distance: 121.9
click at [363, 123] on canvas "Map" at bounding box center [432, 183] width 424 height 316
drag, startPoint x: 458, startPoint y: 206, endPoint x: 414, endPoint y: 188, distance: 48.1
click at [408, 168] on canvas "Map" at bounding box center [432, 183] width 424 height 316
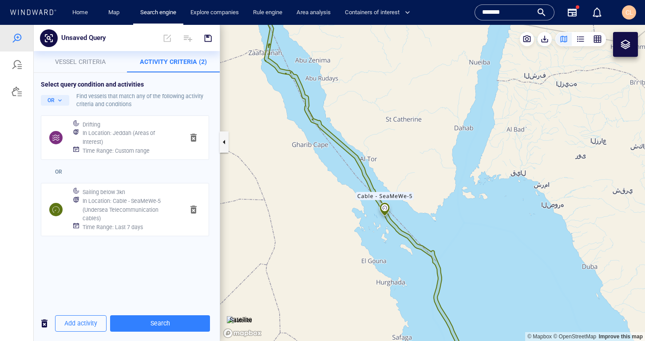
drag, startPoint x: 465, startPoint y: 281, endPoint x: 402, endPoint y: 224, distance: 85.1
click at [402, 224] on canvas "Map" at bounding box center [432, 183] width 424 height 316
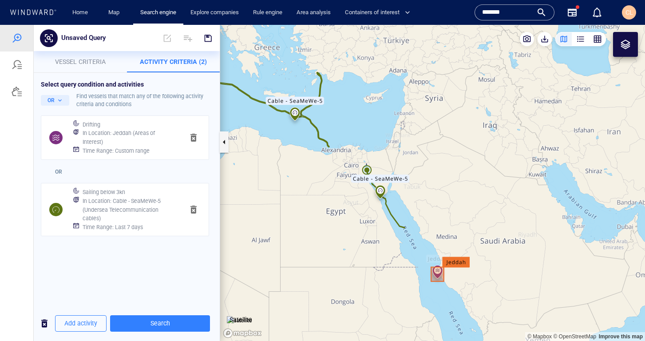
drag, startPoint x: 439, startPoint y: 275, endPoint x: 399, endPoint y: 234, distance: 58.0
click at [399, 234] on canvas "Map" at bounding box center [432, 183] width 424 height 316
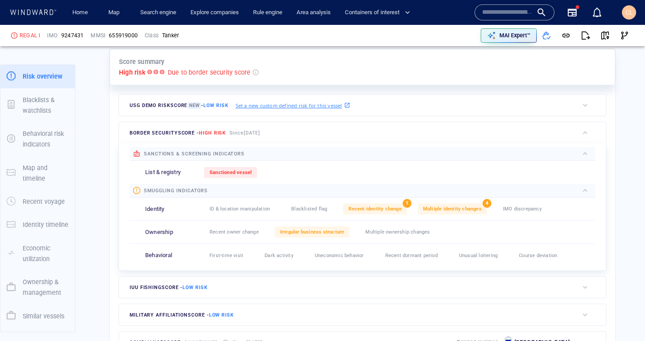
scroll to position [222, 0]
